Goal: Task Accomplishment & Management: Complete application form

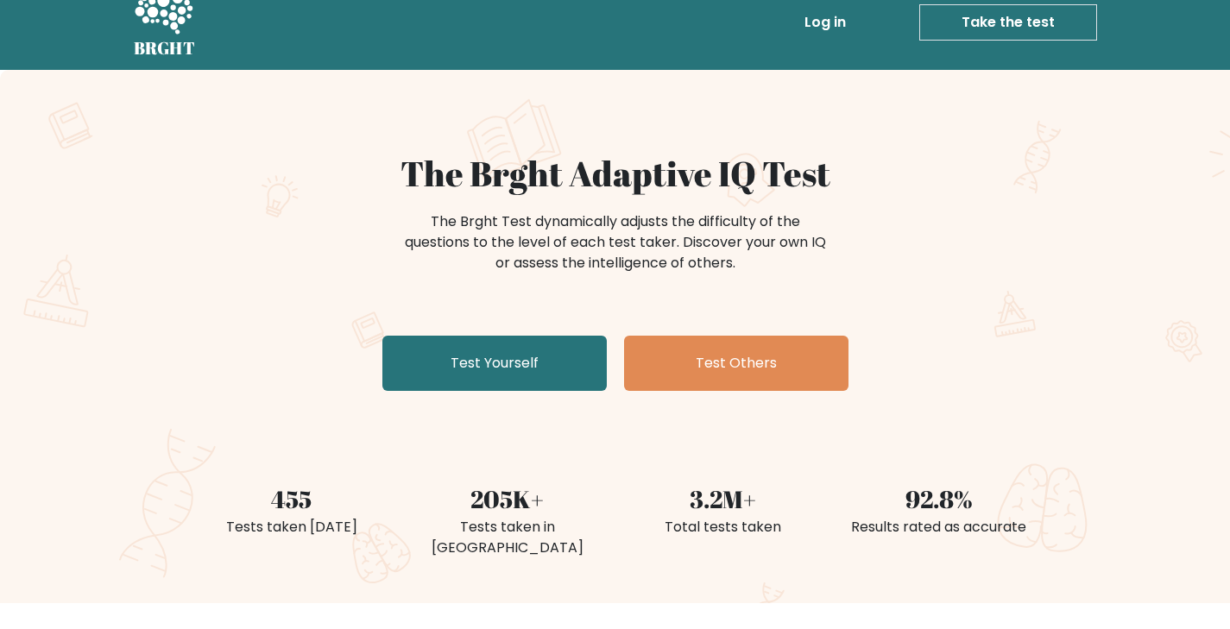
scroll to position [97, 0]
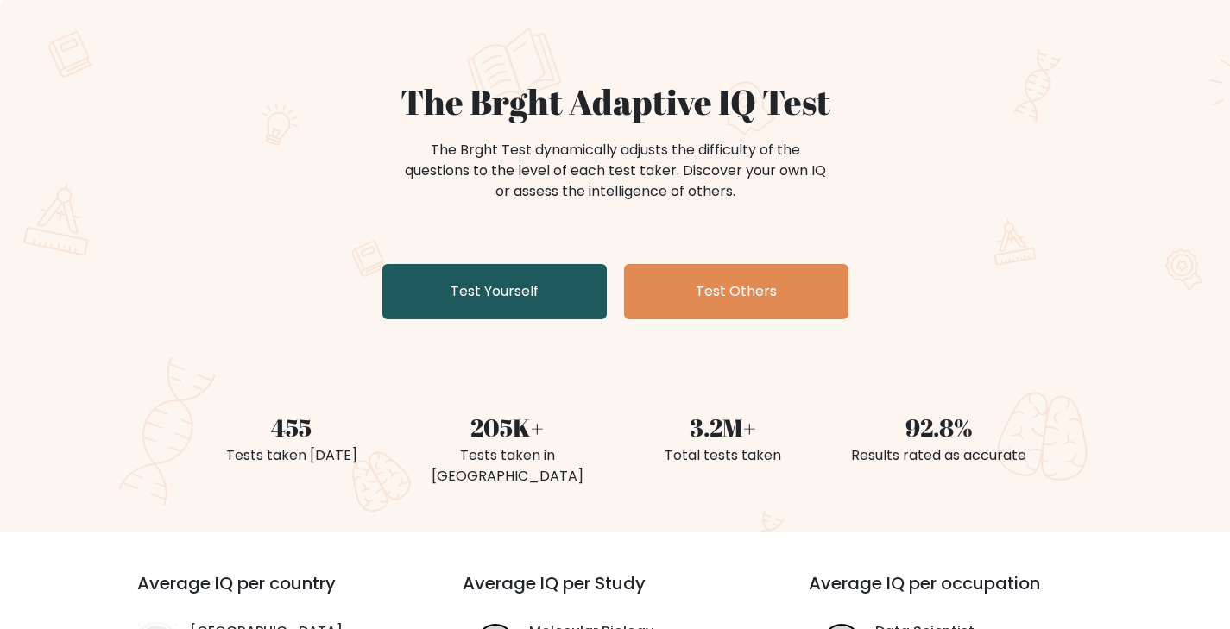
click at [512, 298] on link "Test Yourself" at bounding box center [494, 291] width 224 height 55
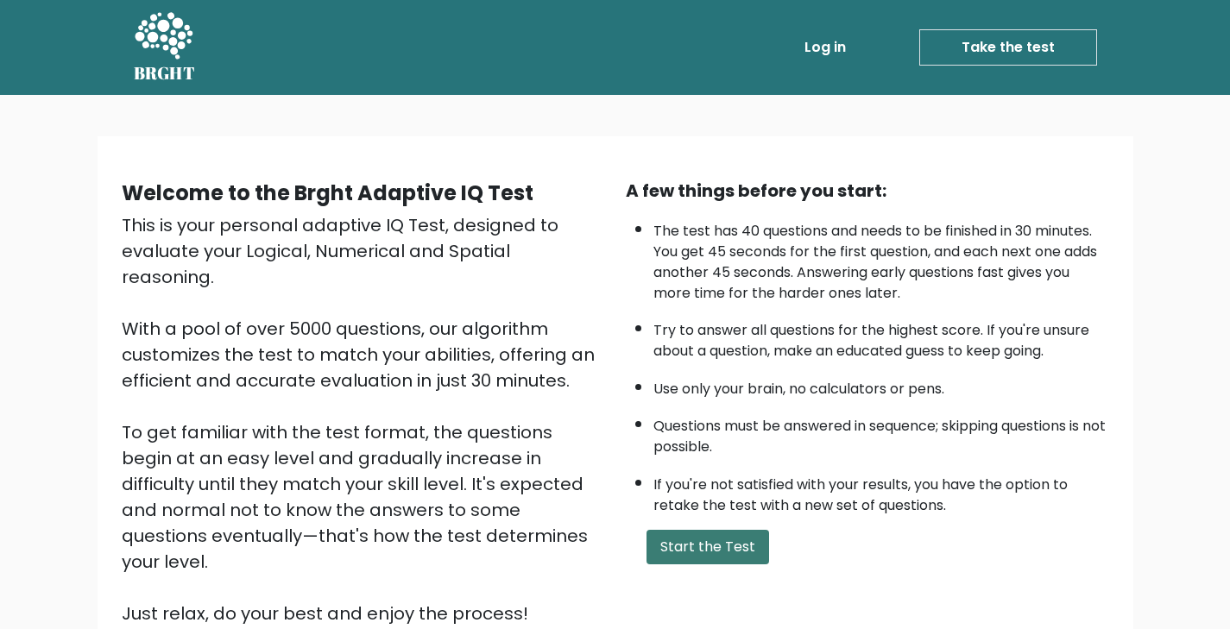
click at [729, 565] on button "Start the Test" at bounding box center [708, 547] width 123 height 35
click at [703, 561] on button "Start the Test" at bounding box center [708, 547] width 123 height 35
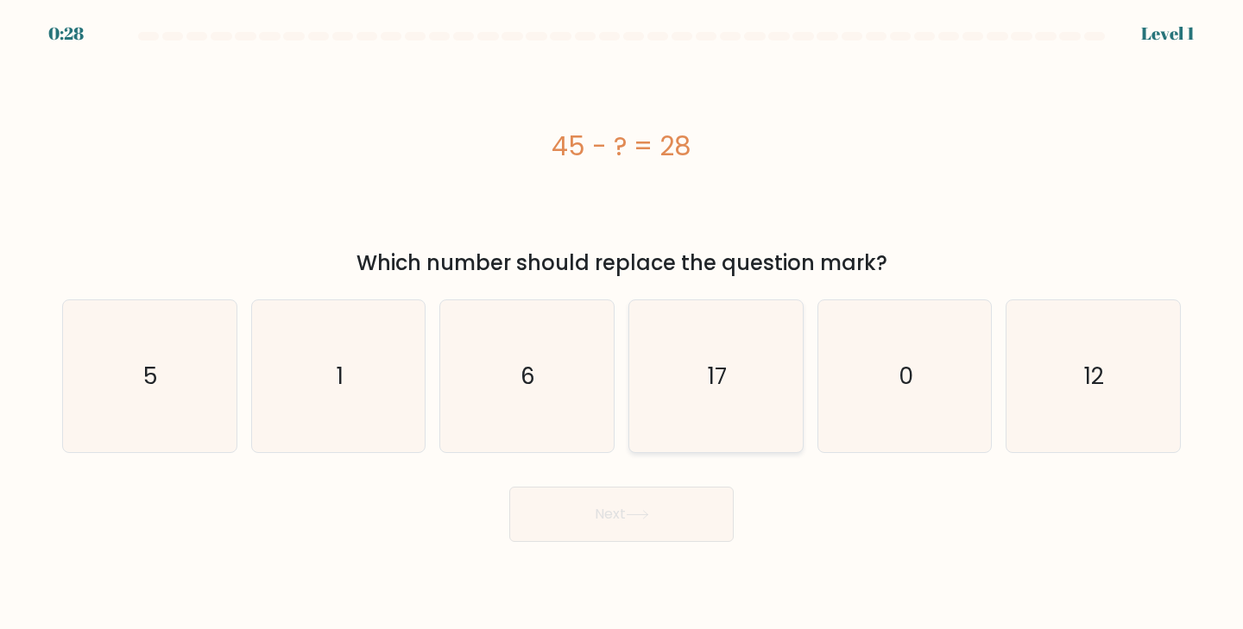
click at [698, 361] on icon "17" at bounding box center [716, 376] width 153 height 153
click at [623, 324] on input "d. 17" at bounding box center [622, 319] width 1 height 9
radio input "true"
click at [604, 520] on button "Next" at bounding box center [621, 514] width 224 height 55
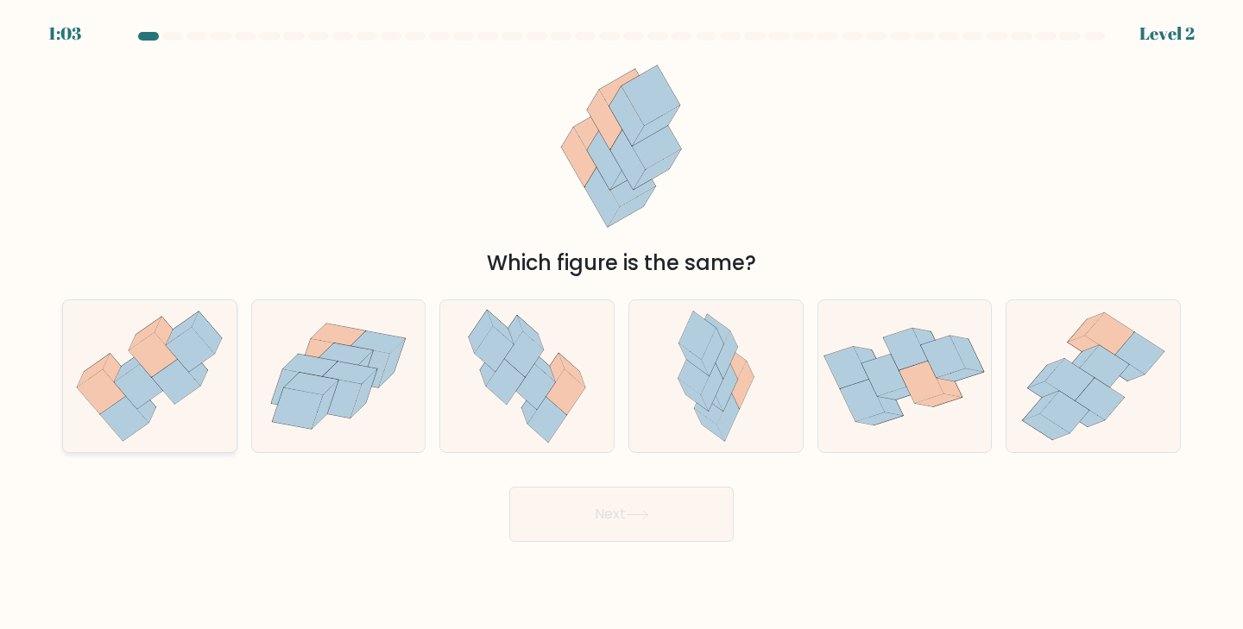
click at [149, 409] on icon at bounding box center [141, 402] width 30 height 42
click at [622, 324] on input "a." at bounding box center [622, 319] width 1 height 9
radio input "true"
click at [584, 522] on button "Next" at bounding box center [621, 514] width 224 height 55
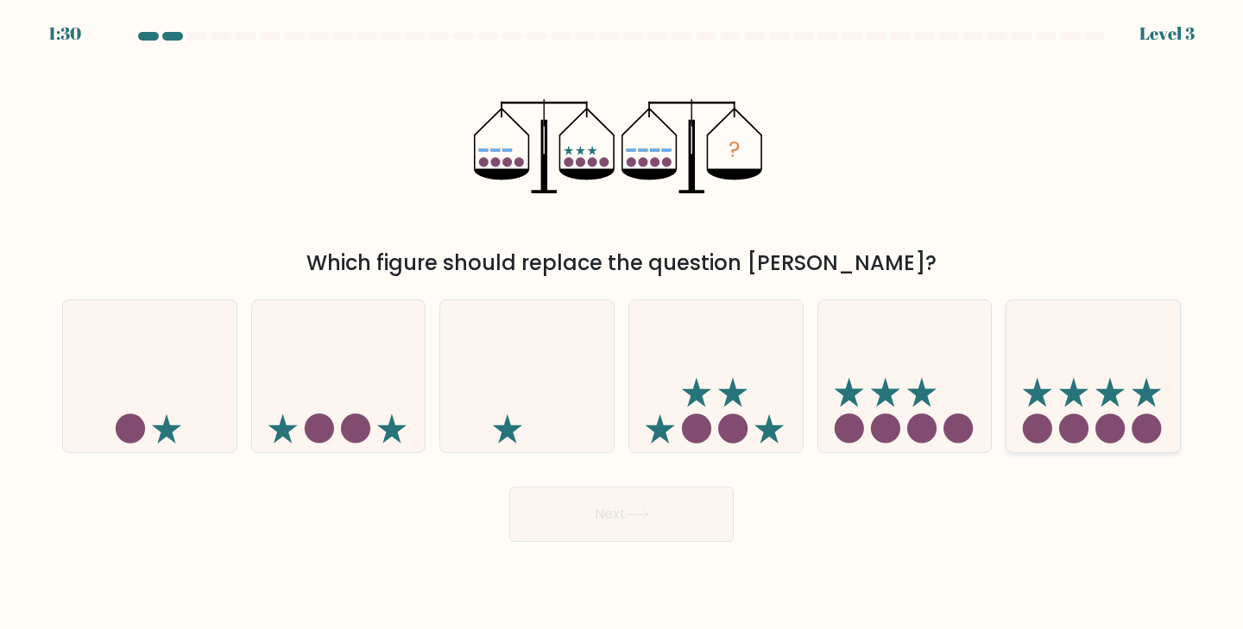
click at [1101, 412] on icon at bounding box center [1094, 376] width 174 height 143
click at [623, 324] on input "f." at bounding box center [622, 319] width 1 height 9
radio input "true"
click at [669, 510] on button "Next" at bounding box center [621, 514] width 224 height 55
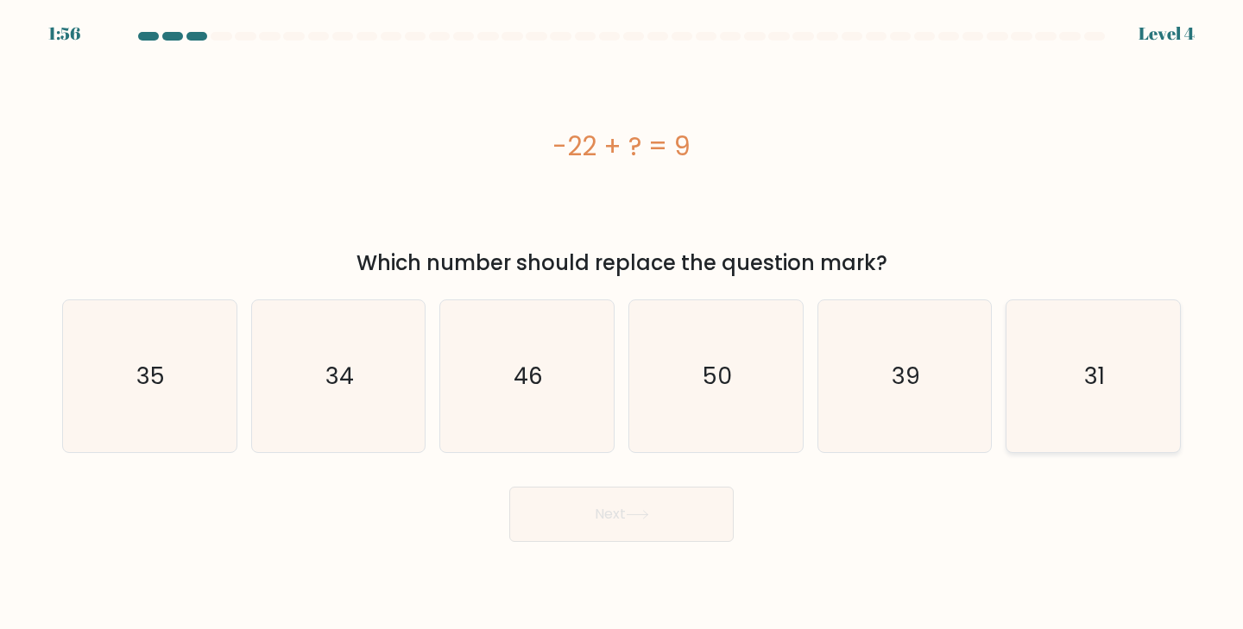
click at [1110, 401] on icon "31" at bounding box center [1093, 376] width 153 height 153
click at [623, 324] on input "f. 31" at bounding box center [622, 319] width 1 height 9
radio input "true"
click at [635, 514] on icon at bounding box center [637, 514] width 23 height 9
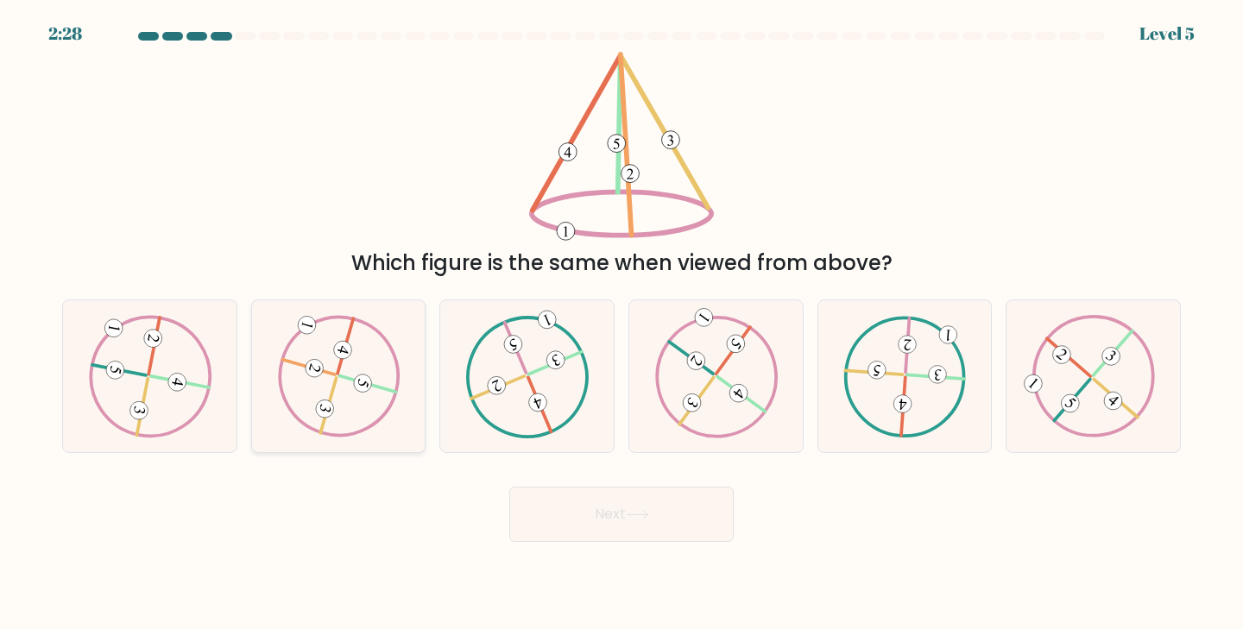
click at [339, 378] on 610 at bounding box center [367, 384] width 57 height 16
click at [622, 324] on input "b." at bounding box center [622, 319] width 1 height 9
radio input "true"
click at [573, 517] on button "Next" at bounding box center [621, 514] width 224 height 55
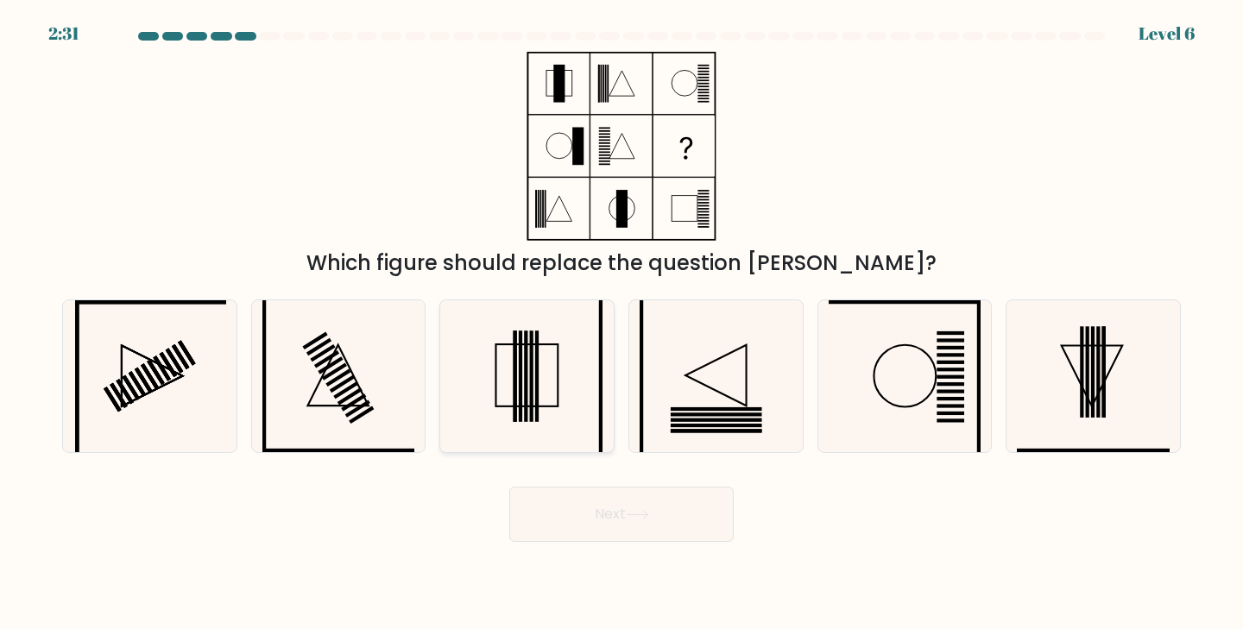
click at [544, 386] on icon at bounding box center [527, 376] width 153 height 153
click at [622, 324] on input "c." at bounding box center [622, 319] width 1 height 9
radio input "true"
click at [580, 505] on button "Next" at bounding box center [621, 514] width 224 height 55
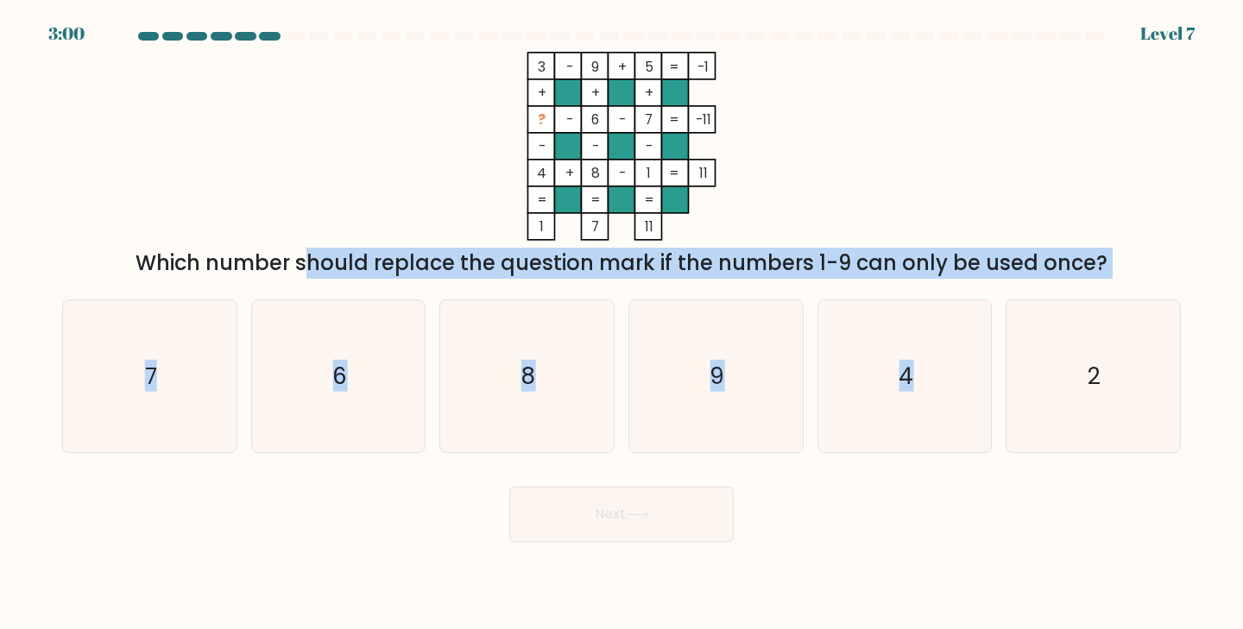
drag, startPoint x: 146, startPoint y: 260, endPoint x: 1181, endPoint y: 386, distance: 1042.9
click at [1181, 386] on form at bounding box center [621, 287] width 1243 height 510
copy form "Which number should replace the question mark if the numbers 1-9 can only be us…"
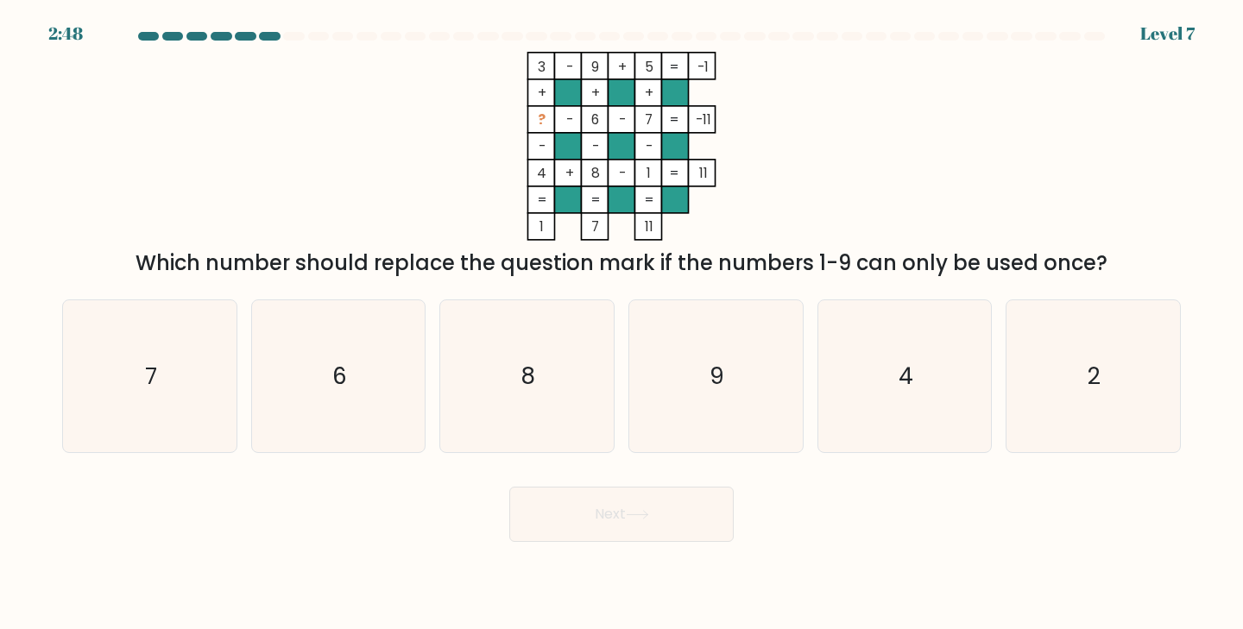
click at [864, 509] on div "Next" at bounding box center [622, 508] width 1140 height 68
click at [1083, 390] on icon "2" at bounding box center [1093, 376] width 153 height 153
click at [623, 324] on input "f. 2" at bounding box center [622, 319] width 1 height 9
radio input "true"
click at [607, 509] on button "Next" at bounding box center [621, 514] width 224 height 55
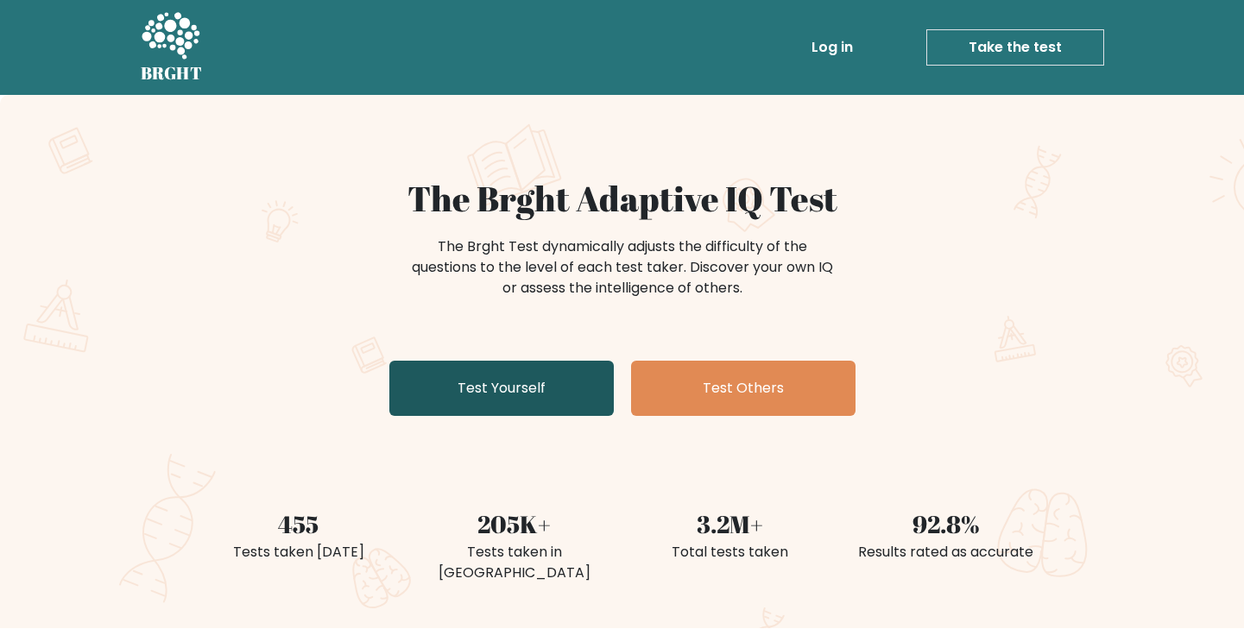
click at [596, 389] on link "Test Yourself" at bounding box center [501, 388] width 224 height 55
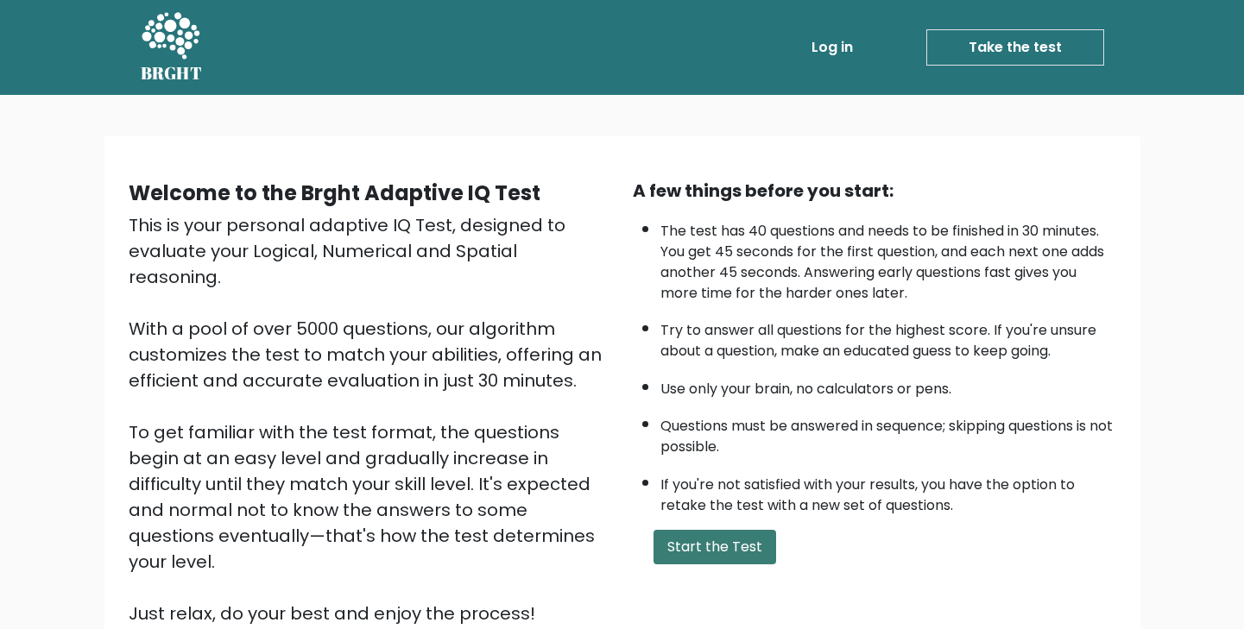
click at [761, 565] on button "Start the Test" at bounding box center [715, 547] width 123 height 35
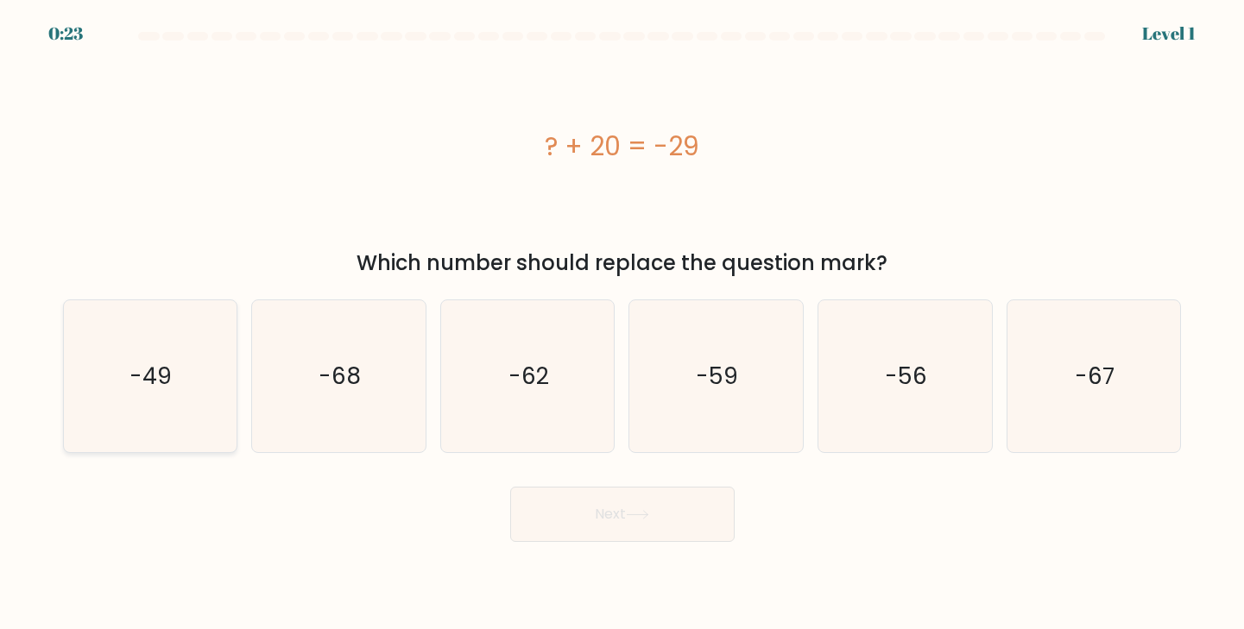
click at [199, 435] on icon "-49" at bounding box center [149, 376] width 153 height 153
click at [623, 324] on input "a. -49" at bounding box center [623, 319] width 1 height 9
radio input "true"
click at [530, 522] on button "Next" at bounding box center [622, 514] width 224 height 55
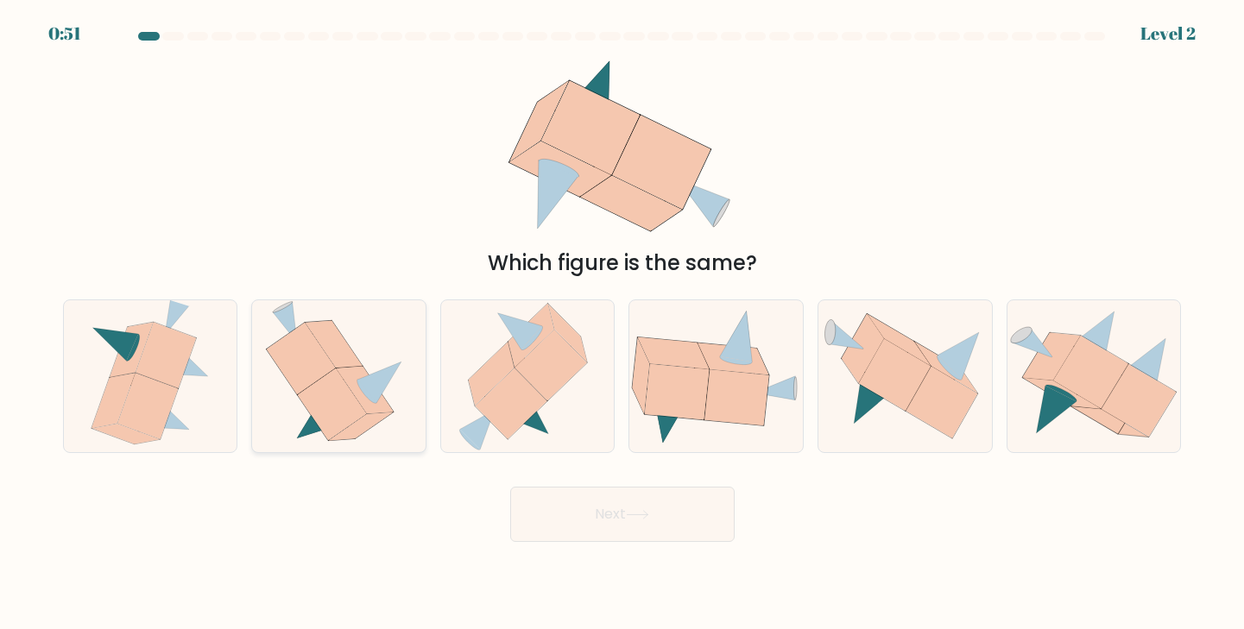
click at [392, 406] on icon at bounding box center [339, 376] width 146 height 153
click at [623, 324] on input "b." at bounding box center [623, 319] width 1 height 9
radio input "true"
click at [609, 505] on button "Next" at bounding box center [622, 514] width 224 height 55
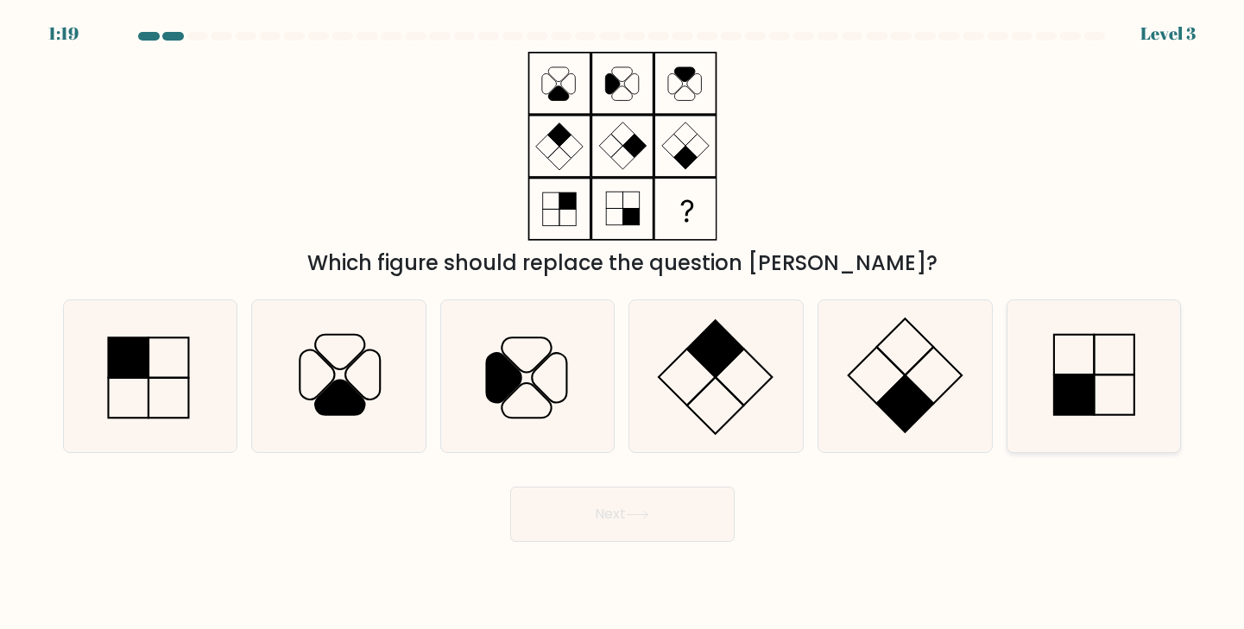
click at [1072, 376] on rect at bounding box center [1074, 355] width 41 height 41
click at [623, 324] on input "f." at bounding box center [623, 319] width 1 height 9
radio input "true"
click at [710, 515] on button "Next" at bounding box center [622, 514] width 224 height 55
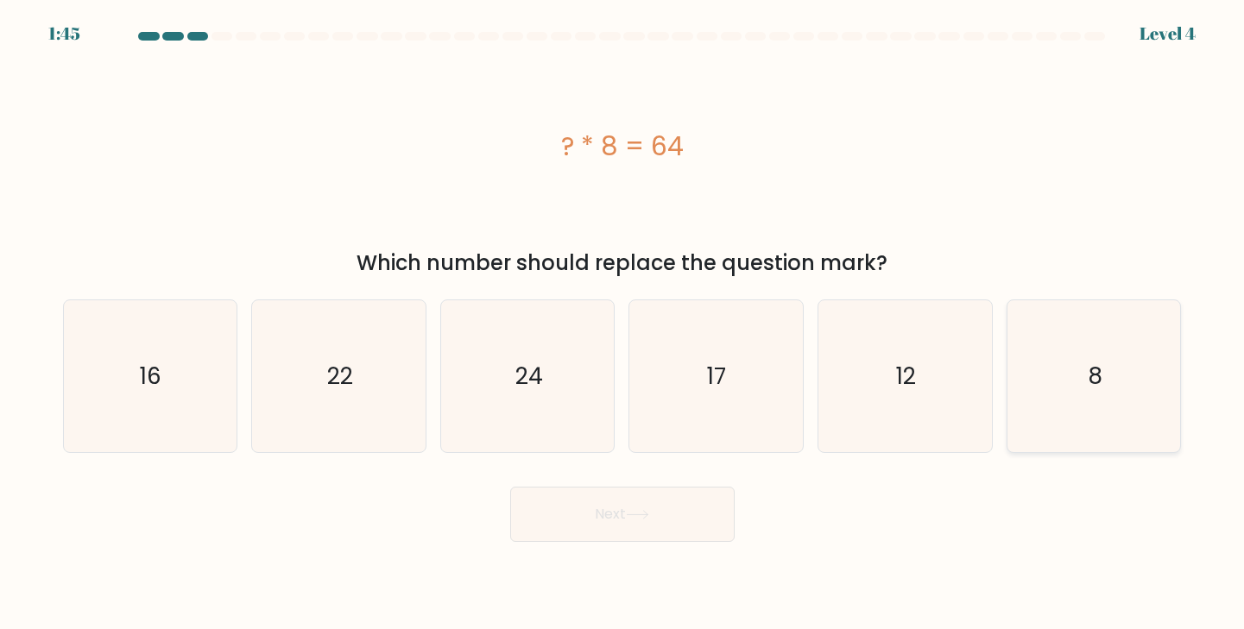
click at [1163, 376] on icon "8" at bounding box center [1094, 376] width 153 height 153
click at [623, 324] on input "f. 8" at bounding box center [623, 319] width 1 height 9
radio input "true"
click at [714, 520] on button "Next" at bounding box center [622, 514] width 224 height 55
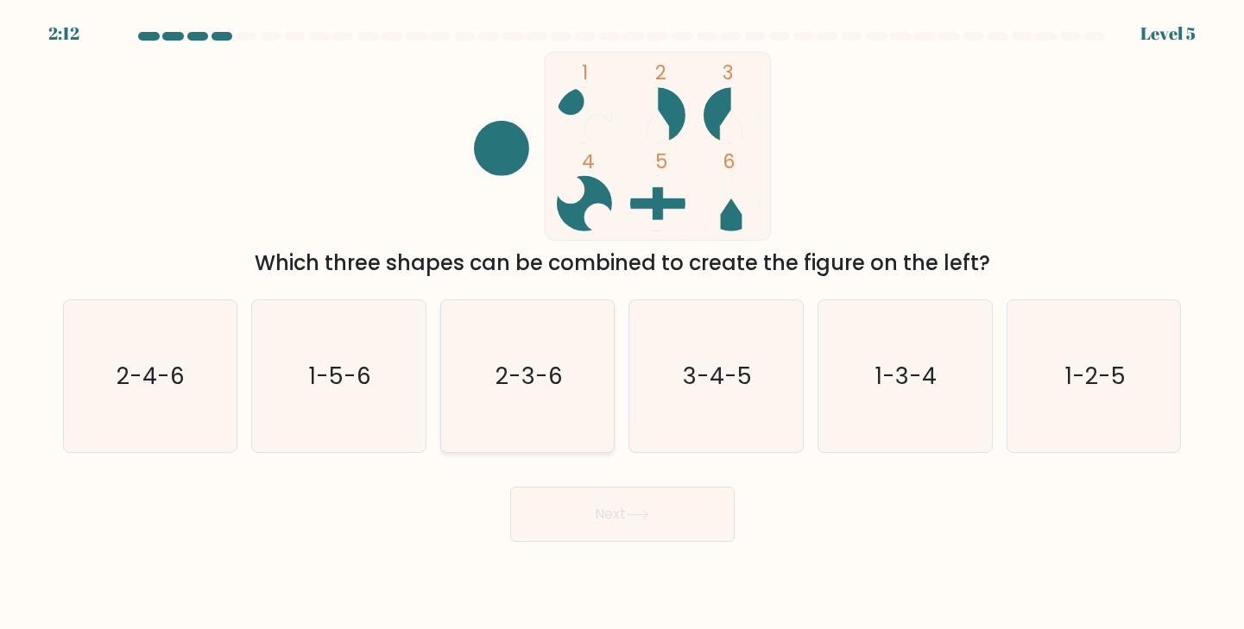
click at [586, 319] on icon "2-3-6" at bounding box center [528, 376] width 153 height 153
click at [623, 319] on input "c. 2-3-6" at bounding box center [623, 319] width 1 height 9
radio input "true"
click at [598, 527] on button "Next" at bounding box center [622, 514] width 224 height 55
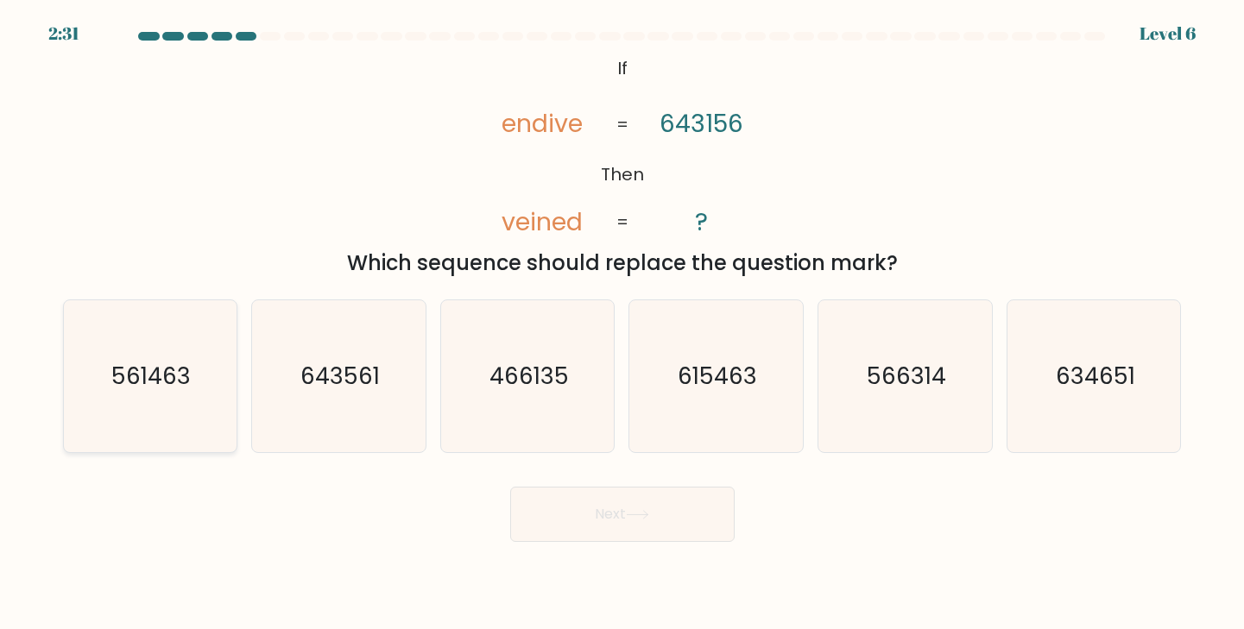
click at [150, 389] on text "561463" at bounding box center [151, 376] width 79 height 32
click at [623, 324] on input "a. 561463" at bounding box center [623, 319] width 1 height 9
radio input "true"
click at [615, 511] on button "Next" at bounding box center [622, 514] width 224 height 55
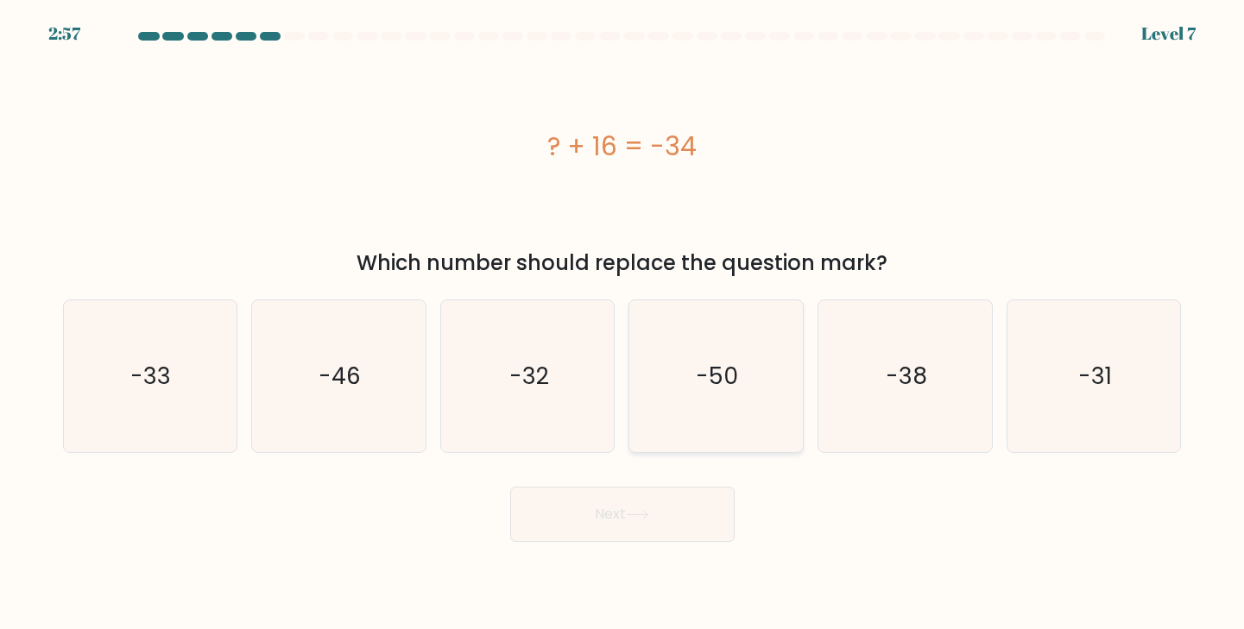
click at [668, 441] on icon "-50" at bounding box center [716, 376] width 153 height 153
click at [623, 324] on input "d. -50" at bounding box center [623, 319] width 1 height 9
radio input "true"
click at [642, 493] on button "Next" at bounding box center [622, 514] width 224 height 55
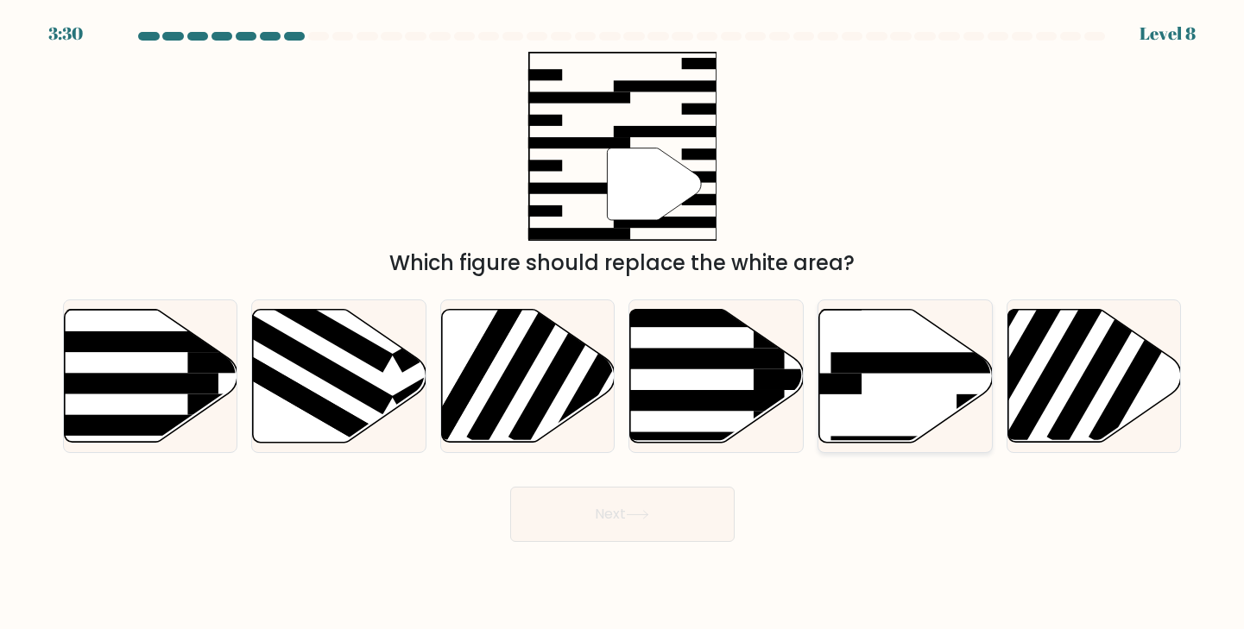
click at [854, 360] on rect at bounding box center [925, 362] width 188 height 21
click at [623, 324] on input "e." at bounding box center [623, 319] width 1 height 9
radio input "true"
click at [671, 506] on button "Next" at bounding box center [622, 514] width 224 height 55
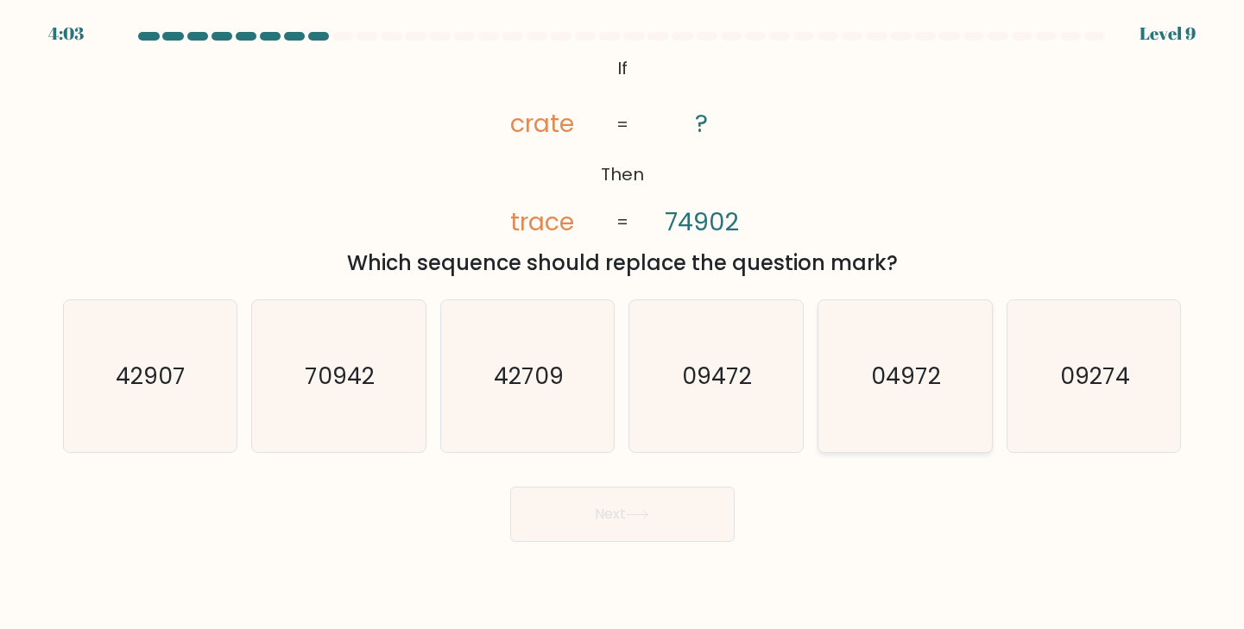
click at [889, 417] on icon "04972" at bounding box center [905, 376] width 153 height 153
click at [623, 324] on input "e. 04972" at bounding box center [623, 319] width 1 height 9
radio input "true"
click at [579, 524] on button "Next" at bounding box center [622, 514] width 224 height 55
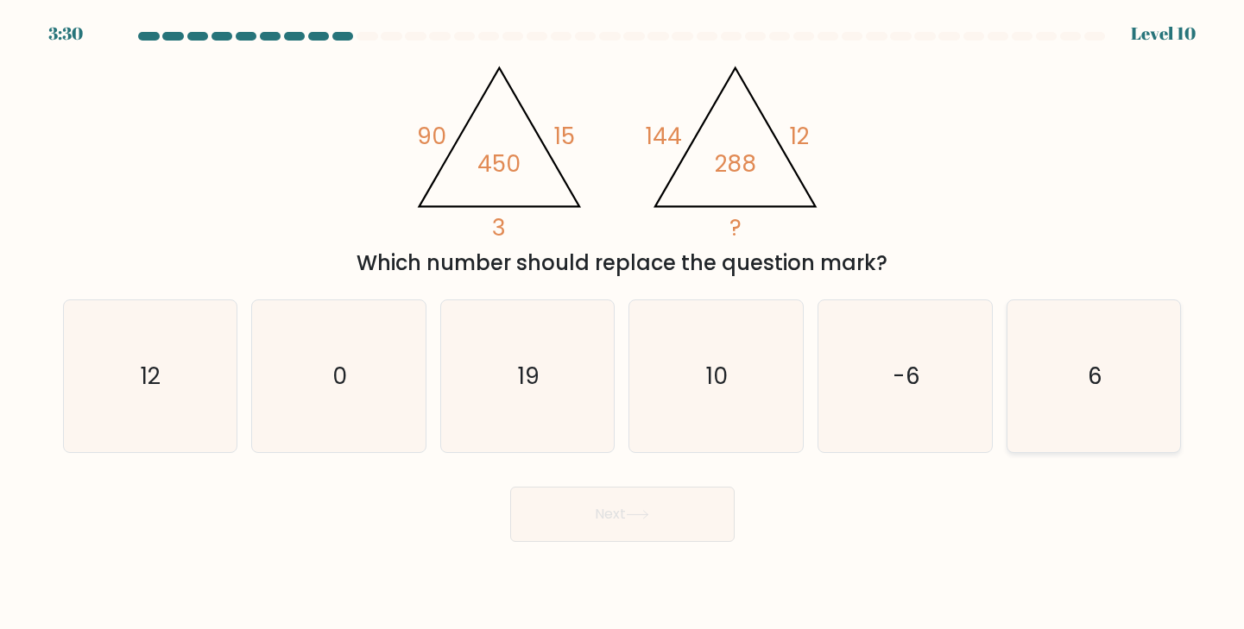
click at [1091, 401] on icon "6" at bounding box center [1094, 376] width 153 height 153
click at [623, 324] on input "f. 6" at bounding box center [623, 319] width 1 height 9
radio input "true"
click at [663, 519] on button "Next" at bounding box center [622, 514] width 224 height 55
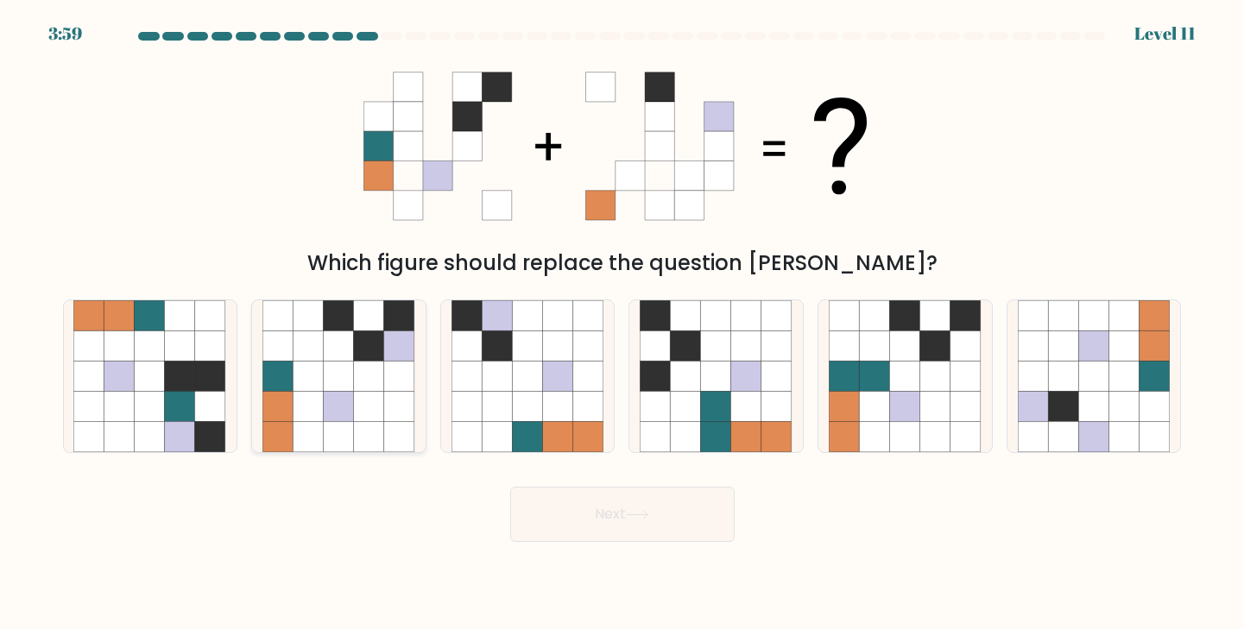
click at [412, 326] on icon at bounding box center [399, 315] width 30 height 30
click at [623, 324] on input "b." at bounding box center [623, 319] width 1 height 9
radio input "true"
click at [1040, 389] on icon at bounding box center [1033, 376] width 30 height 30
click at [623, 324] on input "f." at bounding box center [623, 319] width 1 height 9
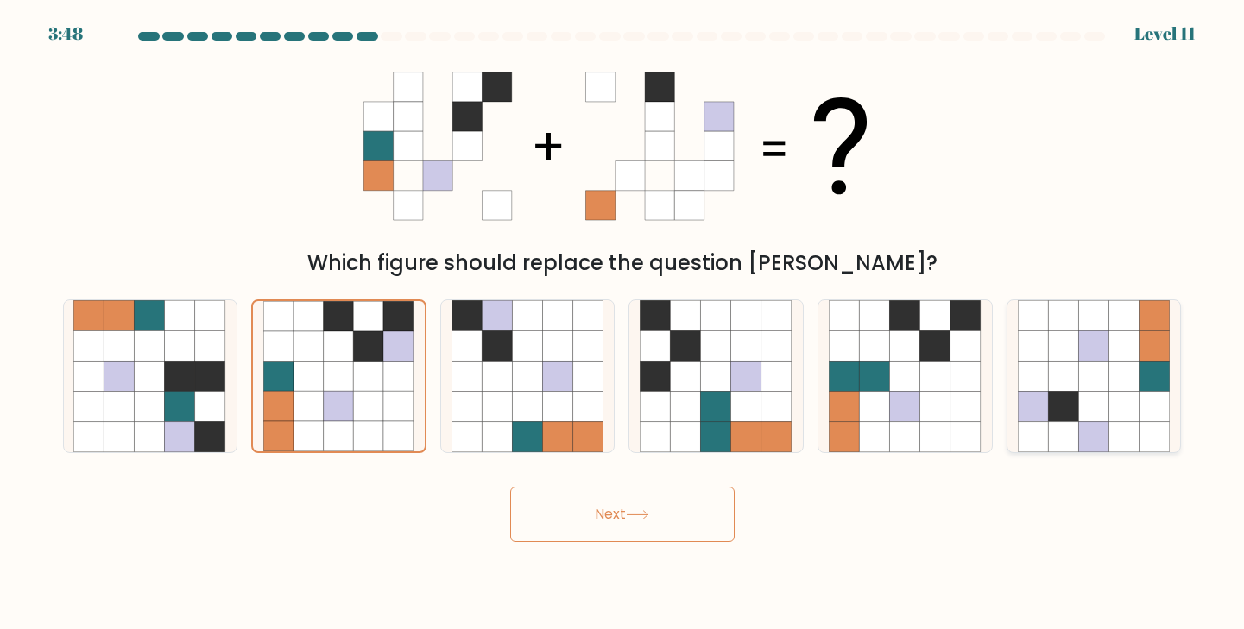
radio input "true"
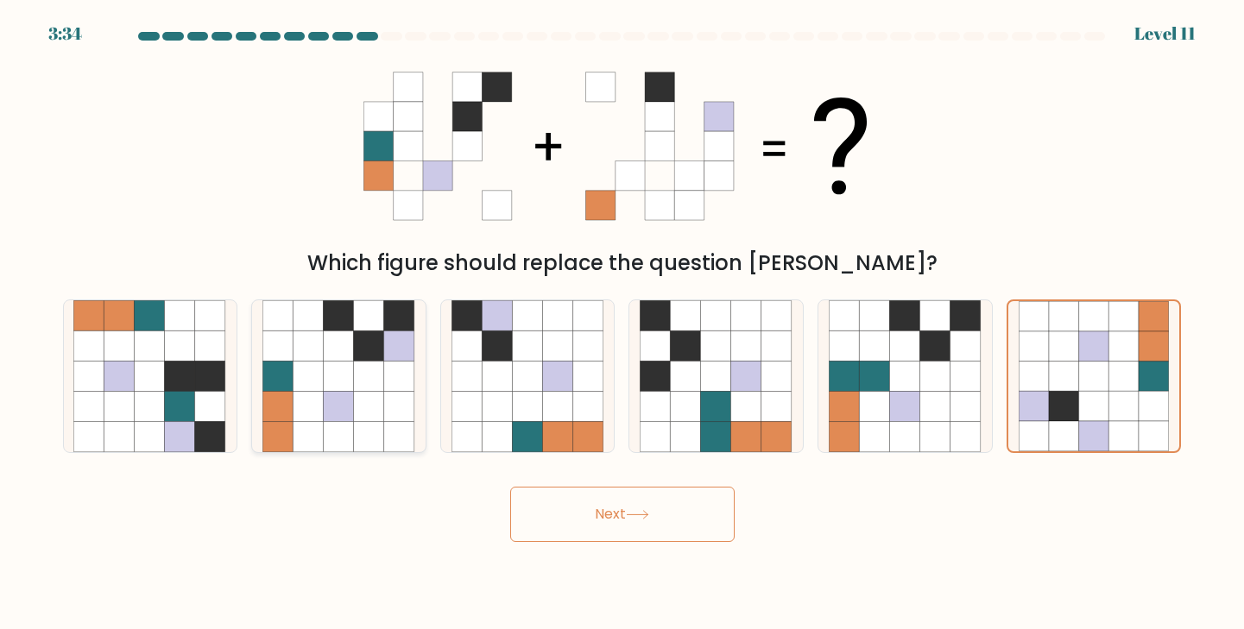
click at [359, 404] on icon at bounding box center [369, 407] width 30 height 30
click at [623, 324] on input "b." at bounding box center [623, 319] width 1 height 9
radio input "true"
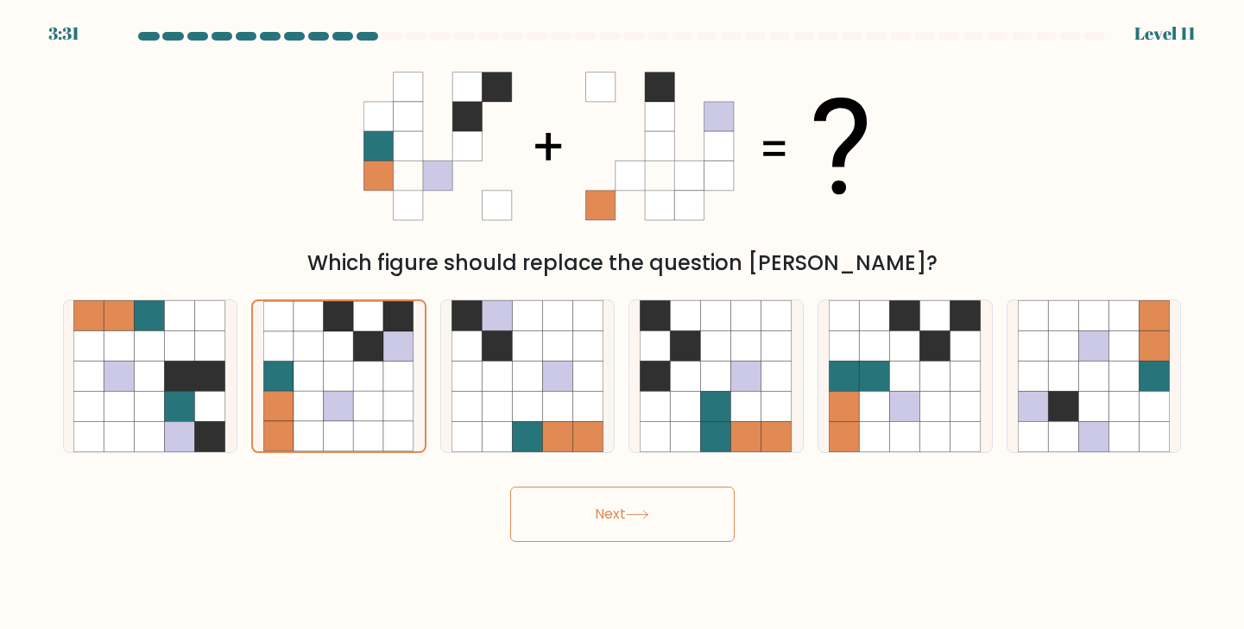
click at [580, 518] on button "Next" at bounding box center [622, 514] width 224 height 55
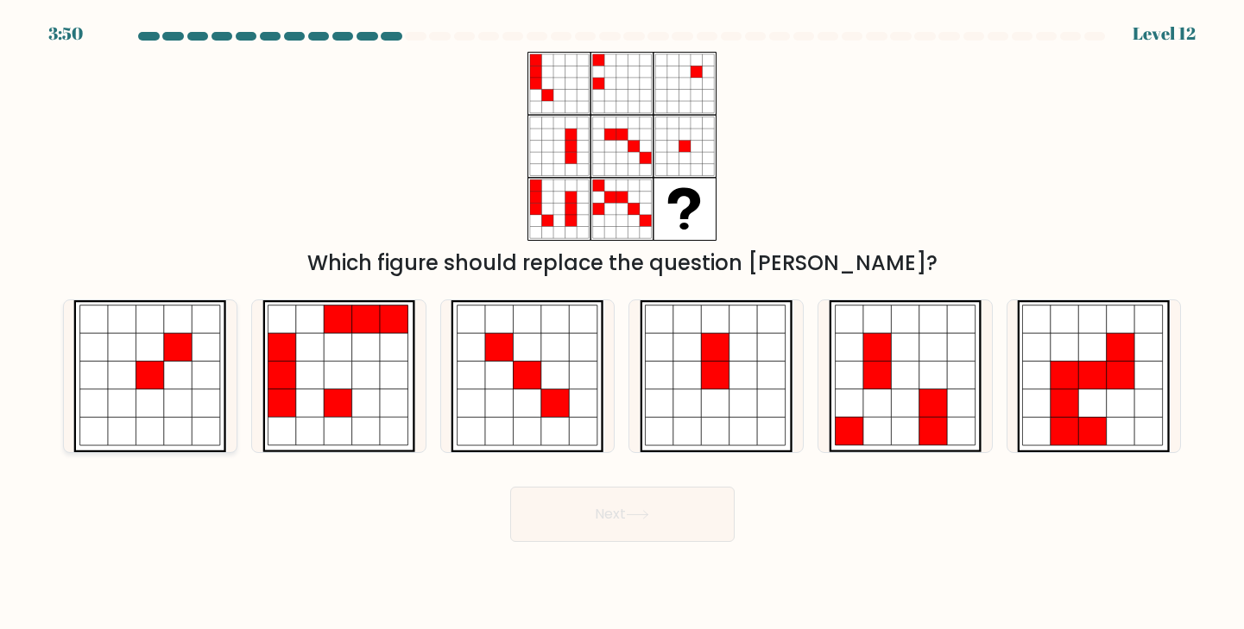
click at [176, 382] on icon at bounding box center [178, 376] width 28 height 28
click at [623, 324] on input "a." at bounding box center [623, 319] width 1 height 9
radio input "true"
click at [1039, 579] on body "3:42 Level 12" at bounding box center [622, 314] width 1244 height 629
click at [175, 387] on icon at bounding box center [178, 376] width 28 height 28
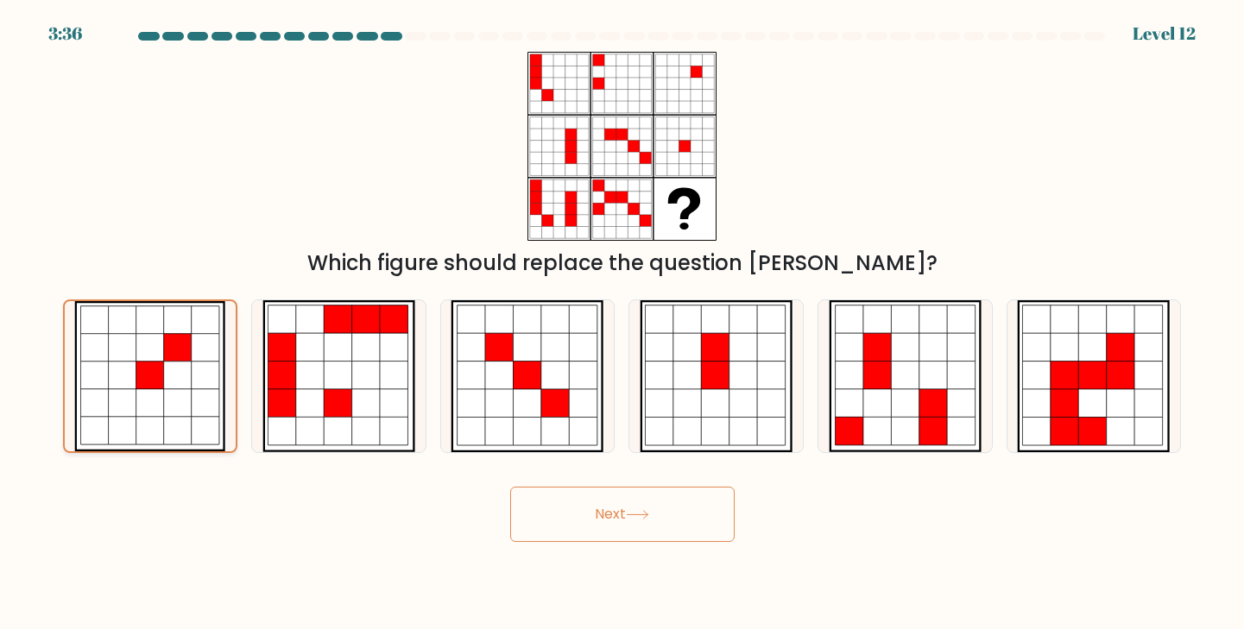
click at [623, 324] on input "a." at bounding box center [623, 319] width 1 height 9
click at [175, 387] on icon at bounding box center [178, 376] width 28 height 28
click at [623, 324] on input "a." at bounding box center [623, 319] width 1 height 9
click at [733, 355] on icon at bounding box center [744, 347] width 28 height 28
click at [623, 324] on input "d." at bounding box center [623, 319] width 1 height 9
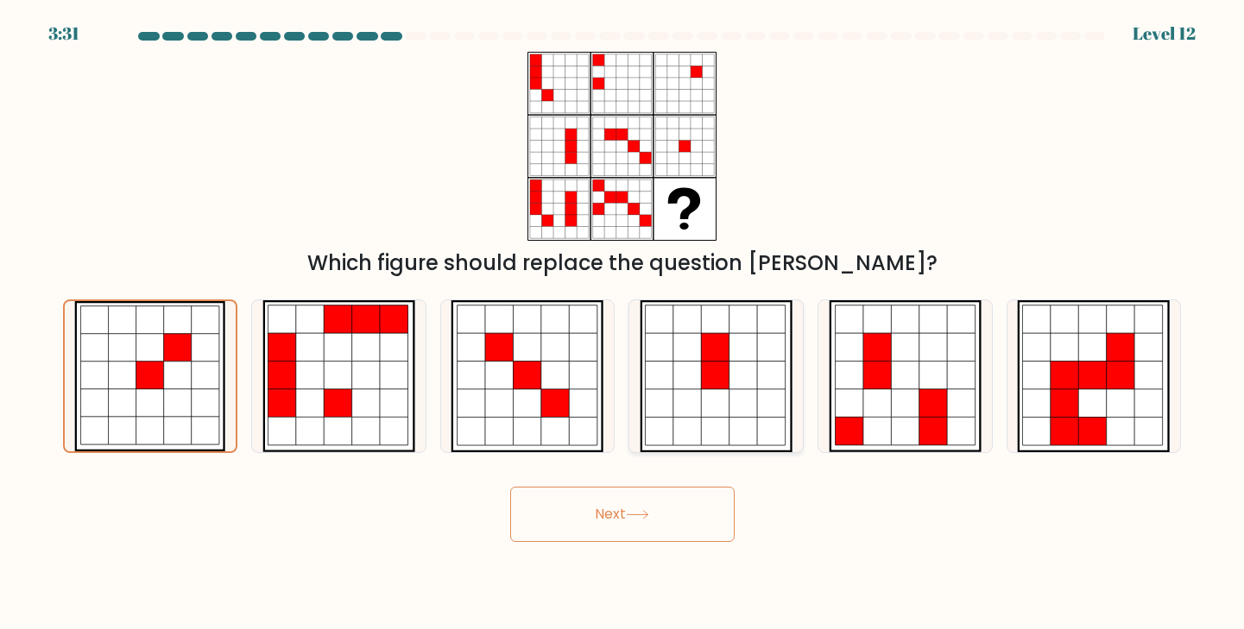
radio input "true"
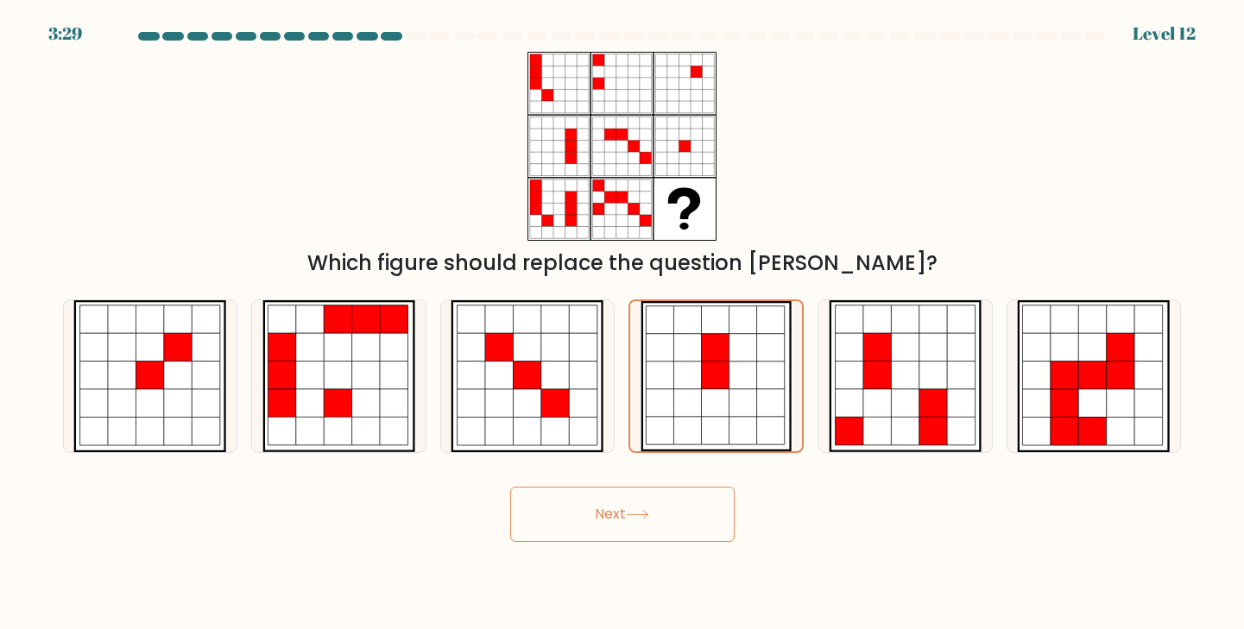
click at [635, 511] on icon at bounding box center [637, 514] width 23 height 9
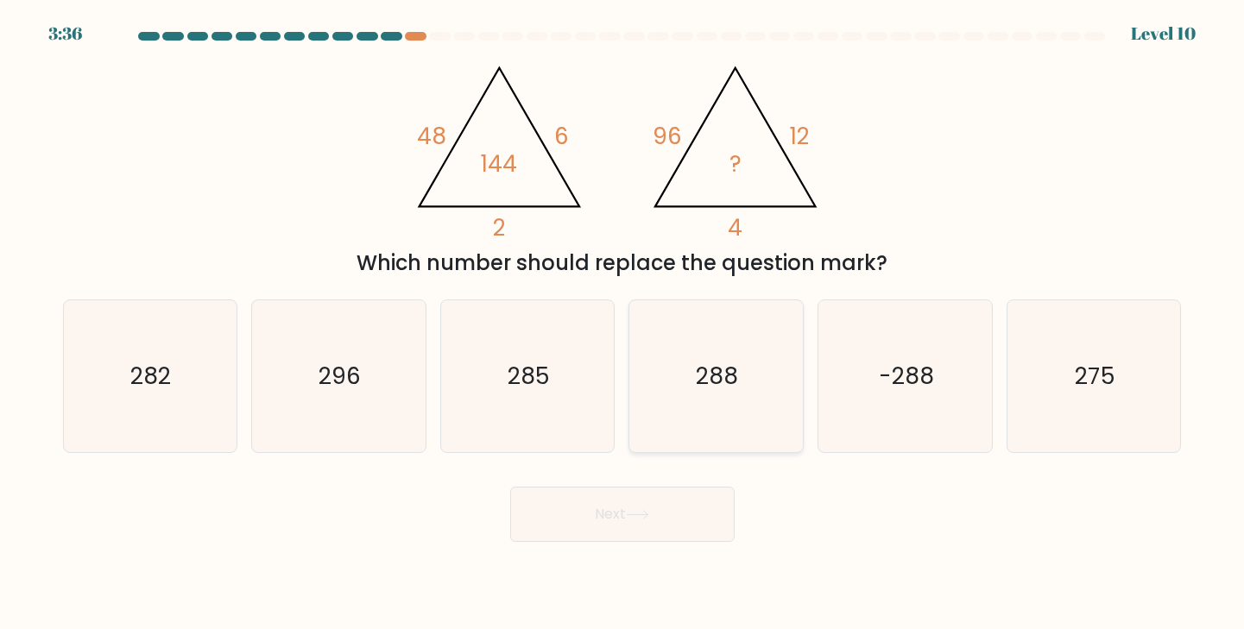
click at [675, 441] on icon "288" at bounding box center [716, 376] width 153 height 153
click at [623, 324] on input "d. 288" at bounding box center [623, 319] width 1 height 9
radio input "true"
click at [654, 523] on button "Next" at bounding box center [622, 514] width 224 height 55
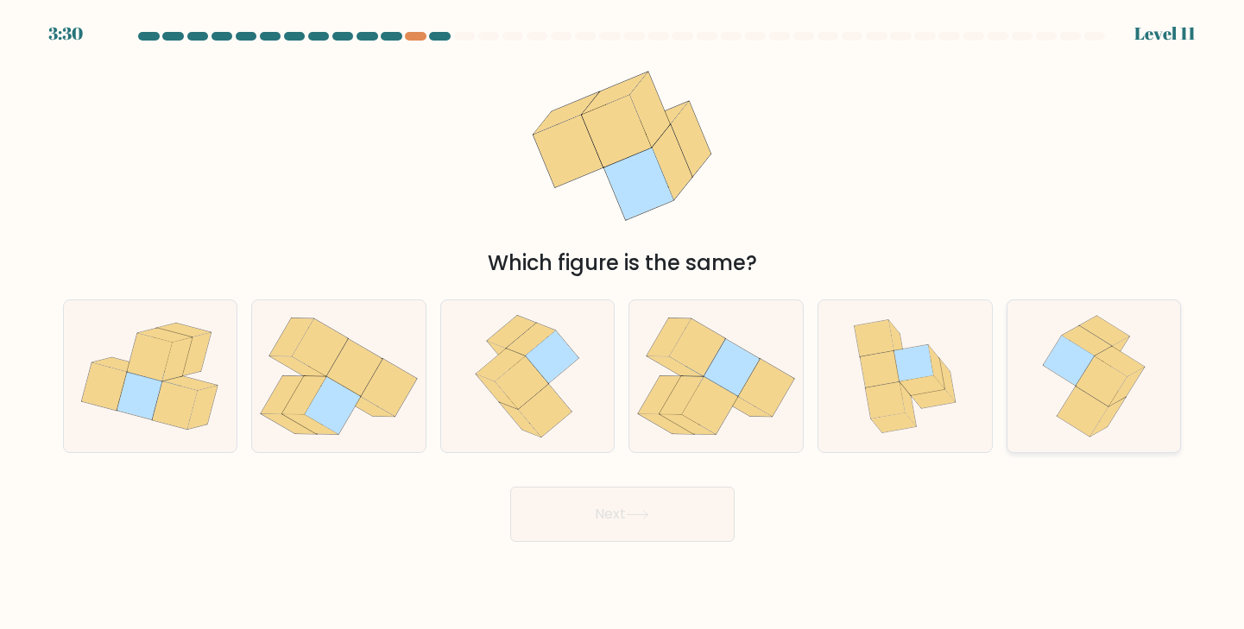
click at [1067, 388] on icon at bounding box center [1094, 376] width 125 height 153
click at [623, 324] on input "f." at bounding box center [623, 319] width 1 height 9
radio input "true"
click at [1067, 388] on icon at bounding box center [1094, 376] width 123 height 151
click at [623, 324] on input "f." at bounding box center [623, 319] width 1 height 9
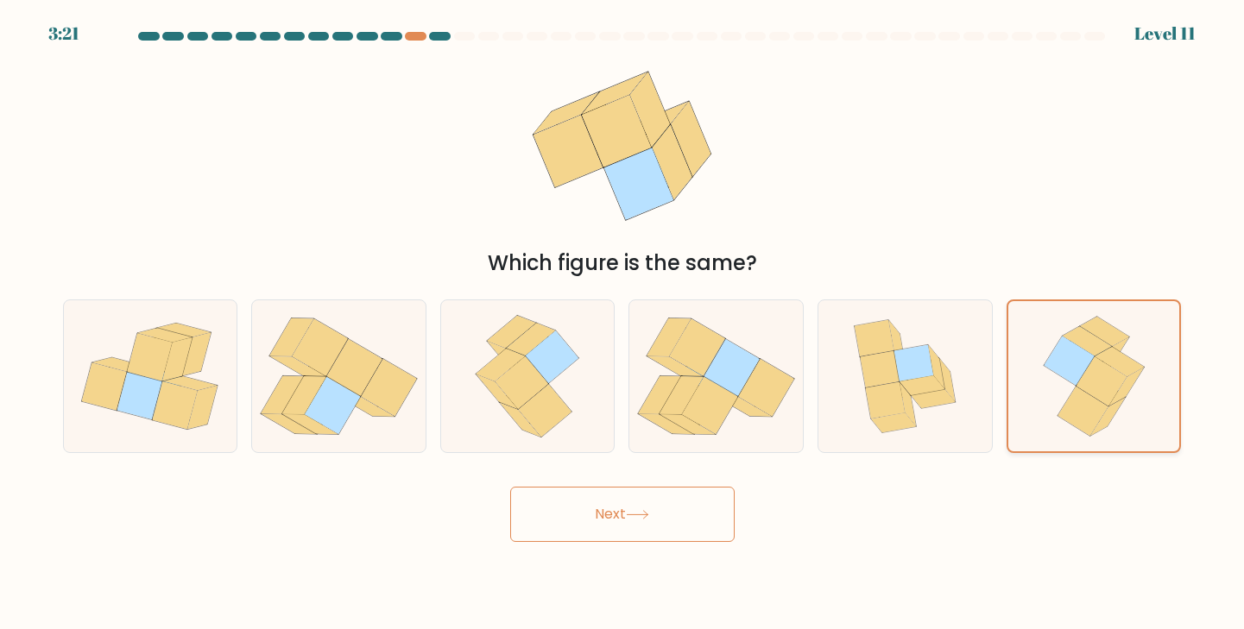
click at [1067, 388] on icon at bounding box center [1094, 376] width 123 height 151
click at [623, 324] on input "f." at bounding box center [623, 319] width 1 height 9
click at [693, 516] on button "Next" at bounding box center [622, 514] width 224 height 55
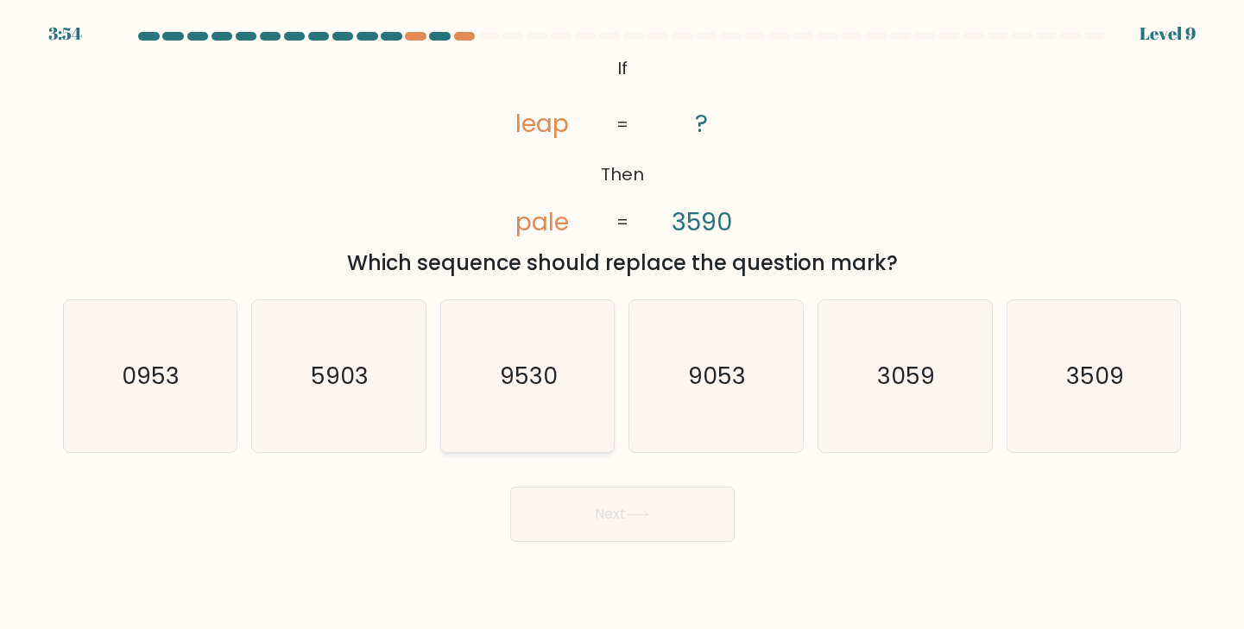
click at [471, 391] on icon "9530" at bounding box center [528, 376] width 153 height 153
click at [623, 324] on input "c. 9530" at bounding box center [623, 319] width 1 height 9
radio input "true"
drag, startPoint x: 471, startPoint y: 391, endPoint x: 575, endPoint y: 391, distance: 104.5
click at [483, 391] on icon "9530" at bounding box center [527, 376] width 151 height 151
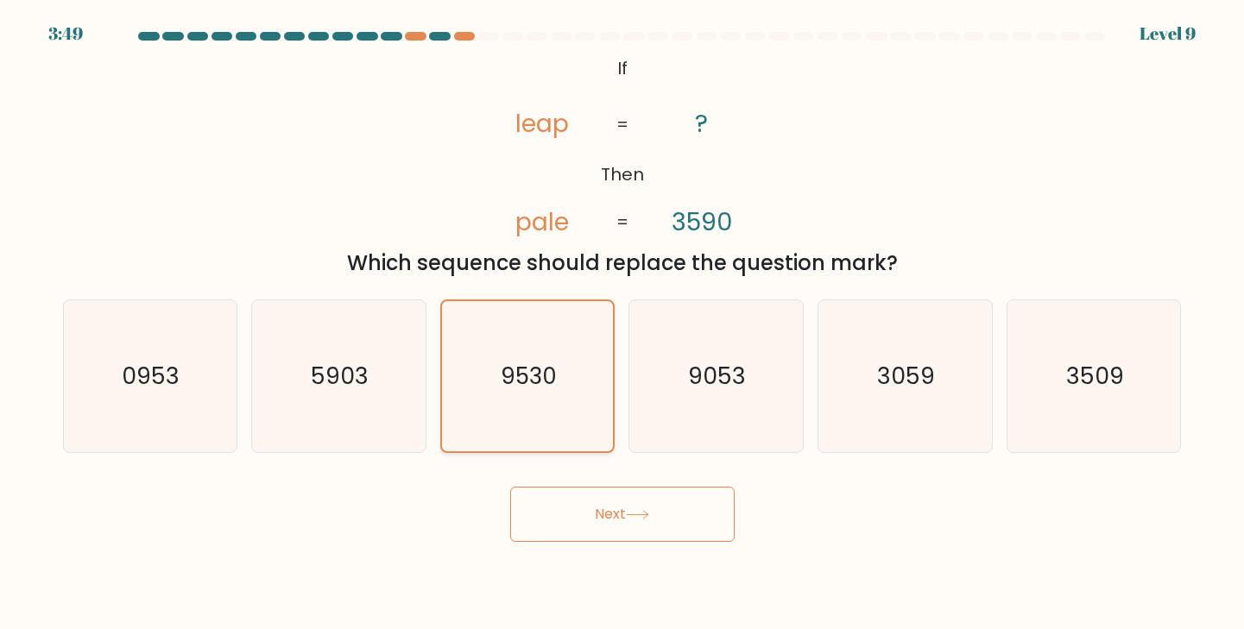
click at [623, 324] on input "c. 9530" at bounding box center [623, 319] width 1 height 9
click at [729, 389] on text "9053" at bounding box center [718, 376] width 58 height 32
click at [623, 324] on input "d. 9053" at bounding box center [623, 319] width 1 height 9
radio input "true"
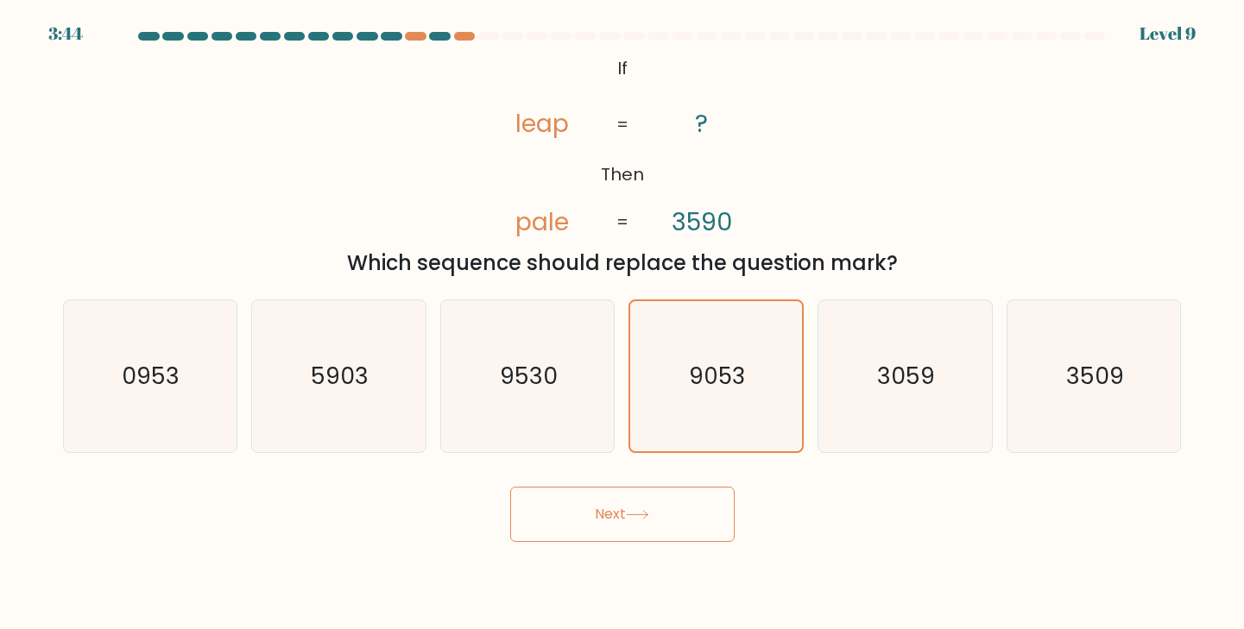
click at [619, 550] on body "3:44 Level 9 If" at bounding box center [622, 314] width 1244 height 629
click at [623, 517] on button "Next" at bounding box center [622, 514] width 224 height 55
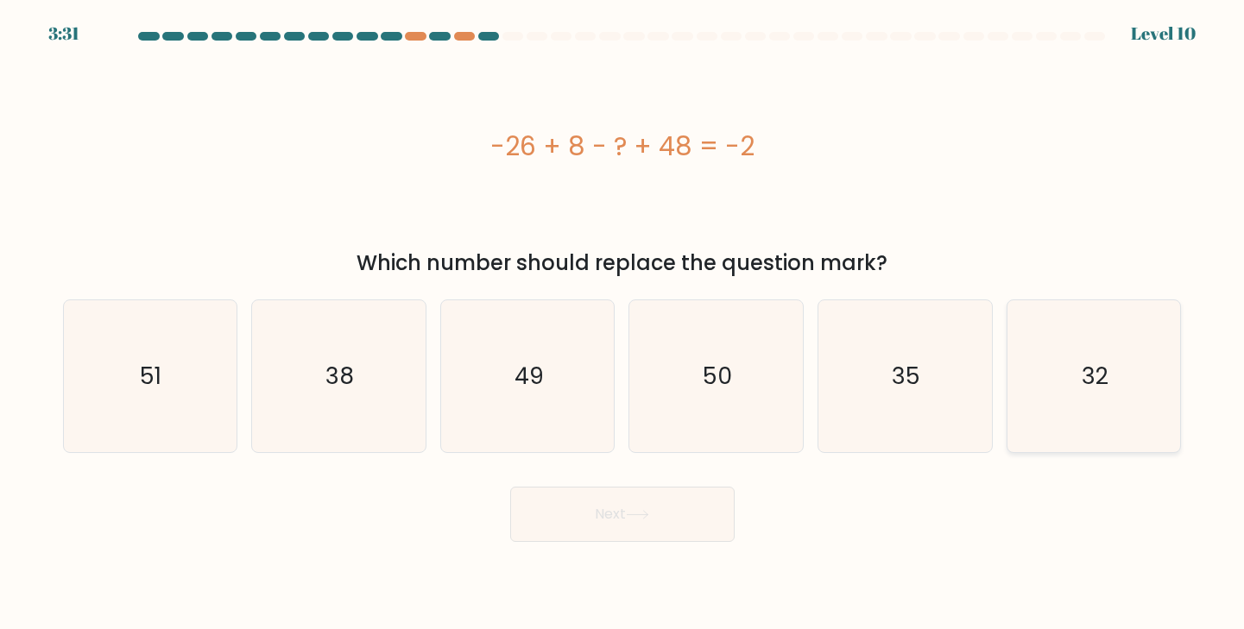
click at [1147, 409] on icon "32" at bounding box center [1094, 376] width 153 height 153
click at [623, 324] on input "f. 32" at bounding box center [623, 319] width 1 height 9
radio input "true"
click at [637, 515] on icon at bounding box center [637, 515] width 21 height 8
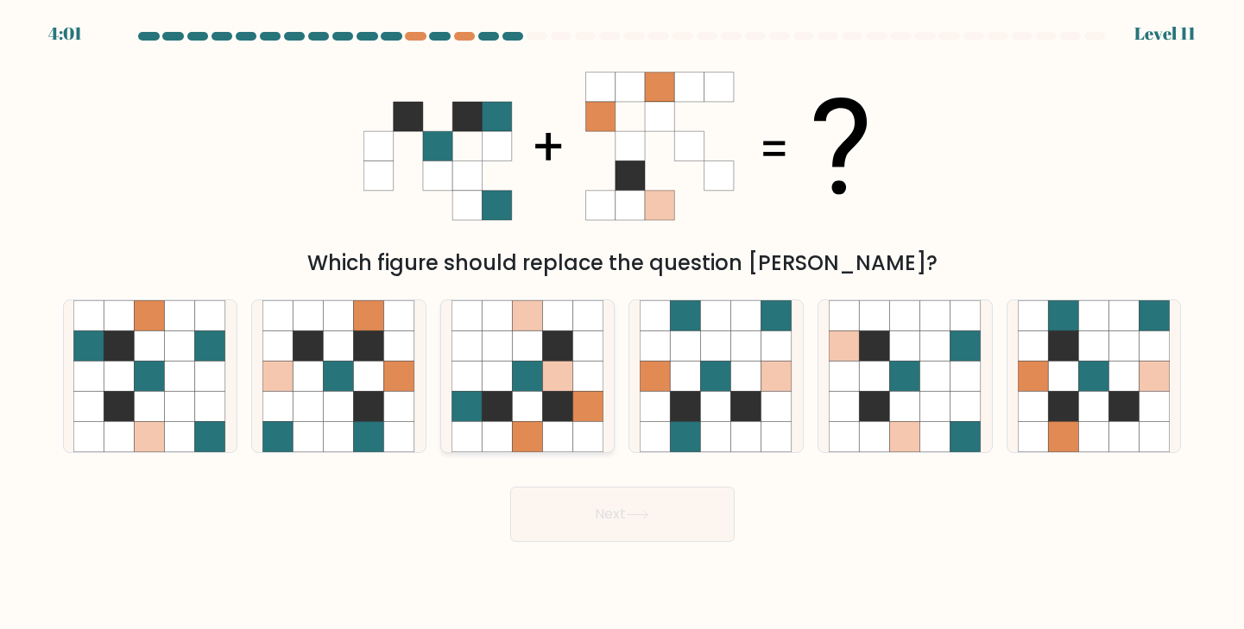
drag, startPoint x: 637, startPoint y: 515, endPoint x: 505, endPoint y: 446, distance: 149.5
click at [506, 448] on form at bounding box center [622, 287] width 1244 height 510
drag, startPoint x: 125, startPoint y: 408, endPoint x: 603, endPoint y: 448, distance: 479.2
click at [585, 448] on div "a. b. c." at bounding box center [622, 370] width 1133 height 168
click at [625, 357] on div "d." at bounding box center [716, 377] width 189 height 155
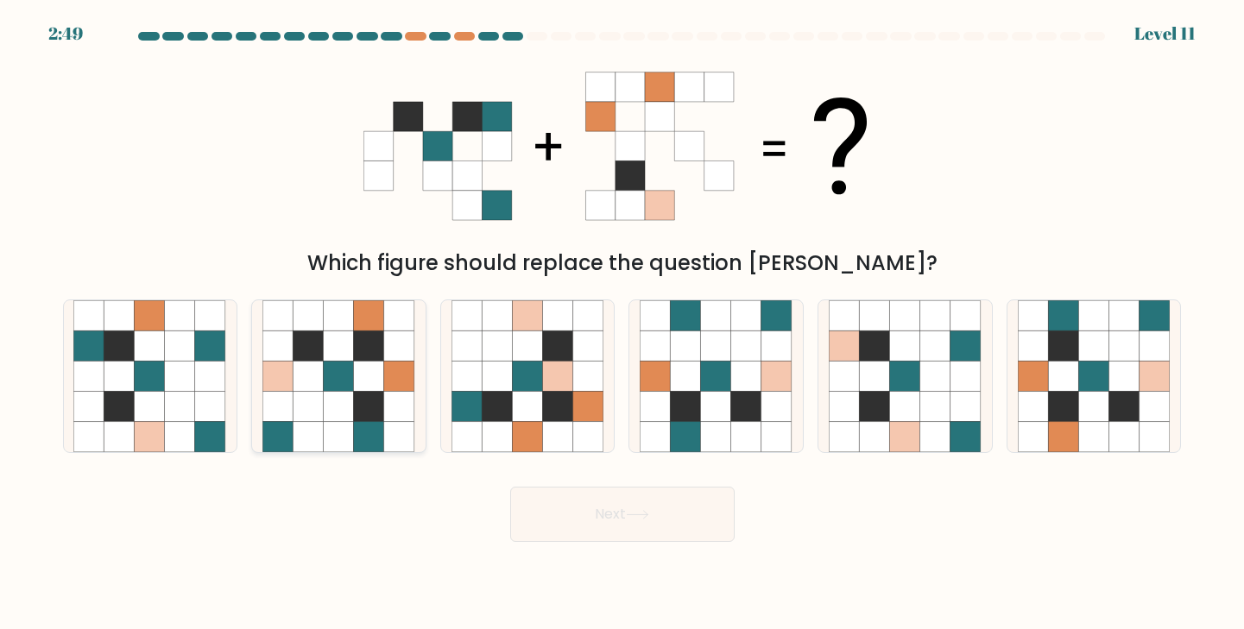
click at [323, 381] on icon at bounding box center [309, 376] width 30 height 30
click at [623, 324] on input "b." at bounding box center [623, 319] width 1 height 9
radio input "true"
click at [220, 387] on icon at bounding box center [211, 376] width 30 height 30
click at [623, 324] on input "a." at bounding box center [623, 319] width 1 height 9
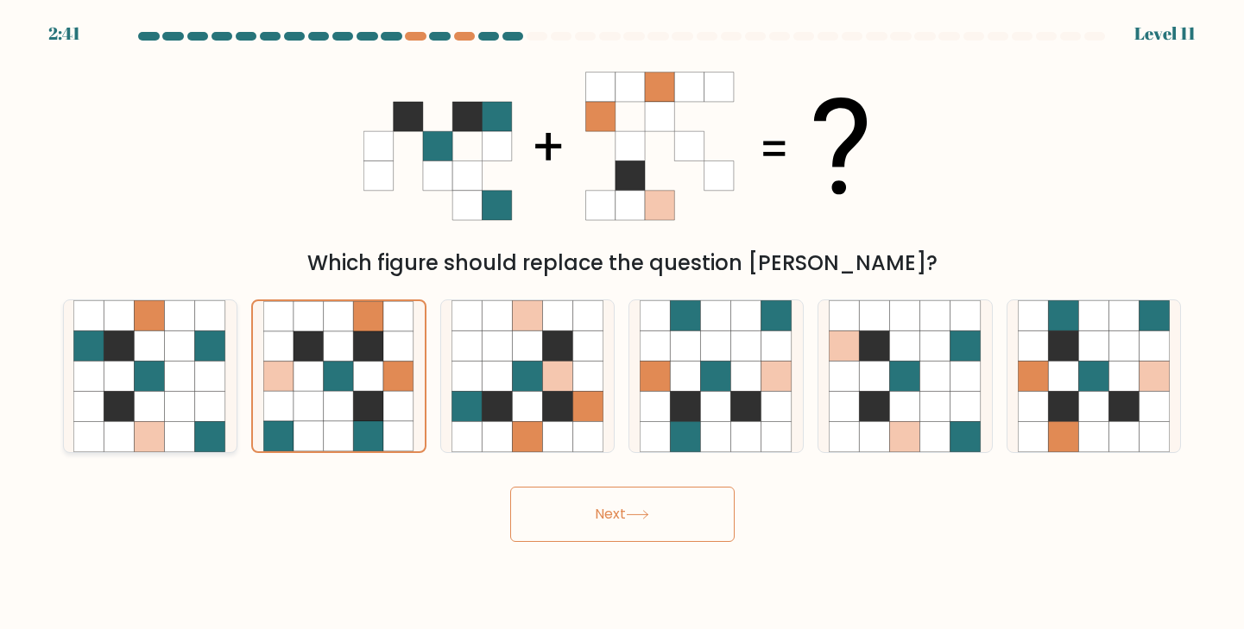
radio input "true"
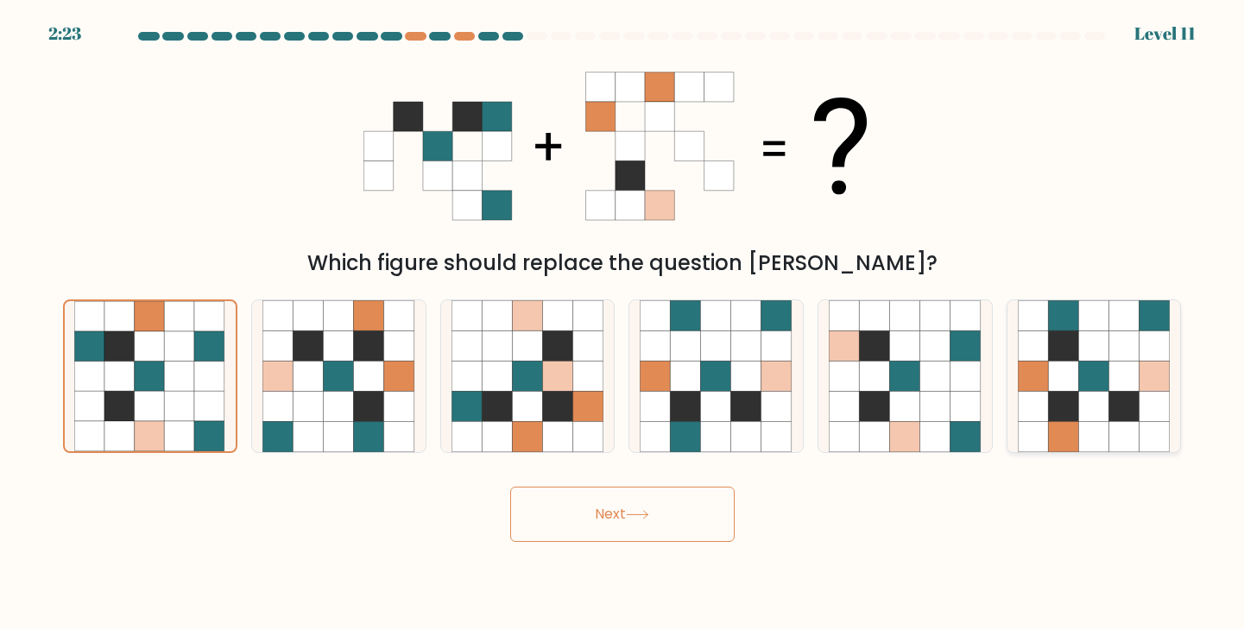
click at [1092, 416] on icon at bounding box center [1094, 407] width 30 height 30
click at [623, 324] on input "f." at bounding box center [623, 319] width 1 height 9
radio input "true"
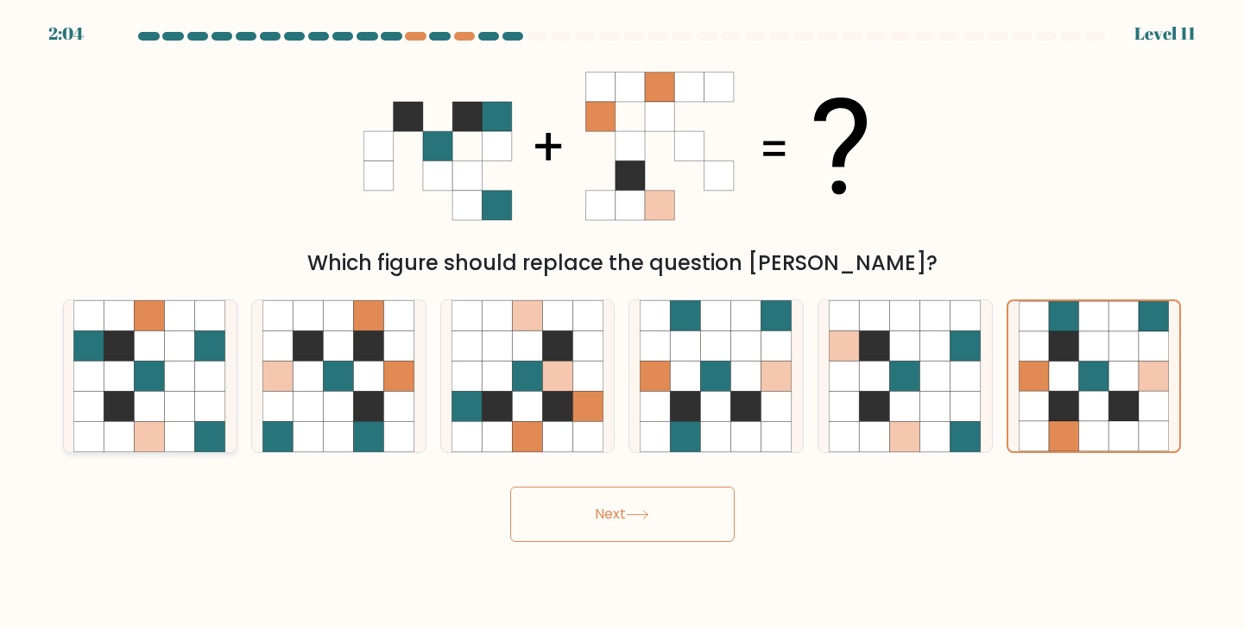
click at [205, 371] on icon at bounding box center [211, 376] width 30 height 30
click at [623, 324] on input "a." at bounding box center [623, 319] width 1 height 9
radio input "true"
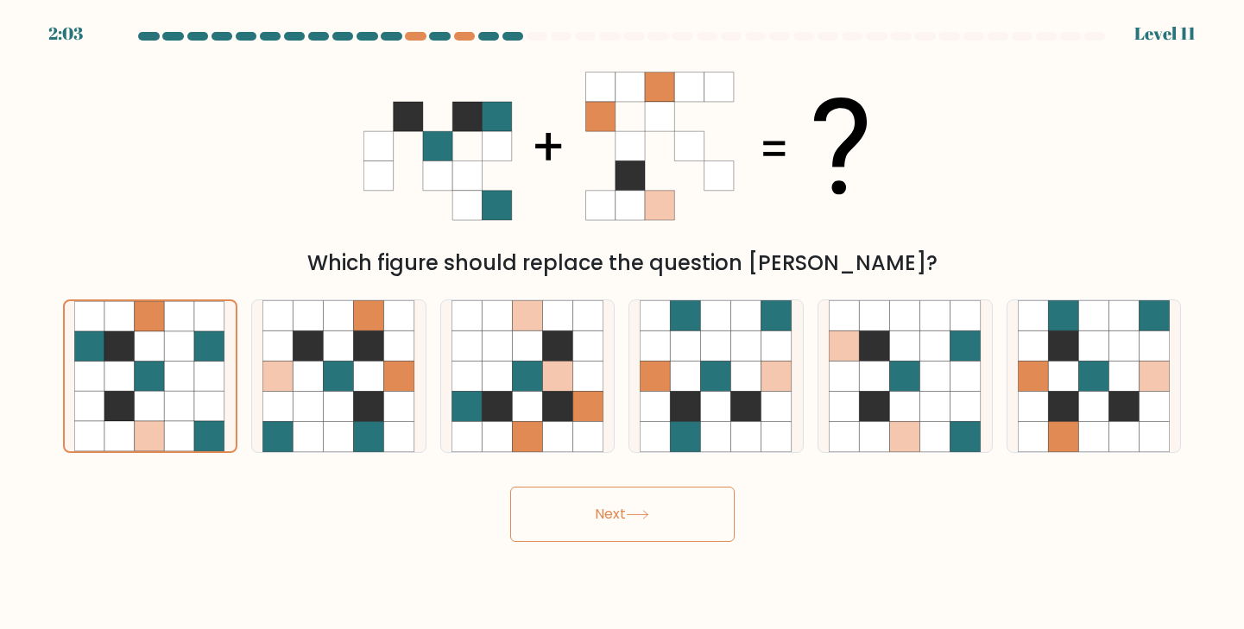
click at [718, 538] on button "Next" at bounding box center [622, 514] width 224 height 55
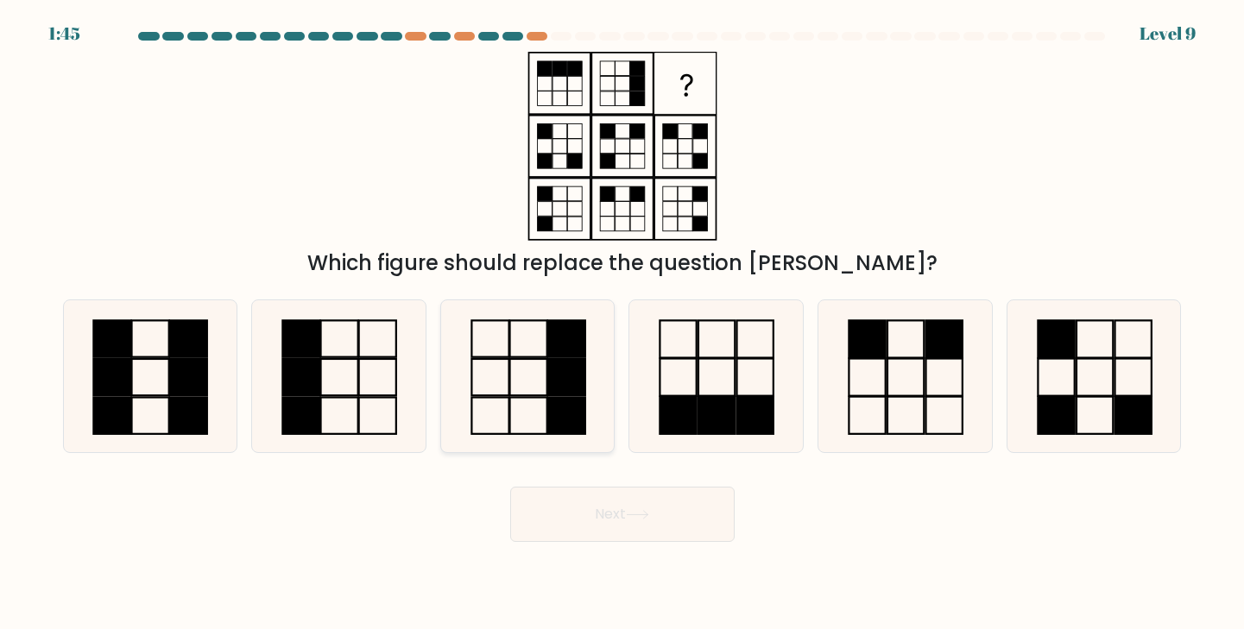
click at [477, 404] on icon at bounding box center [528, 376] width 153 height 153
click at [623, 324] on input "c." at bounding box center [623, 319] width 1 height 9
radio input "true"
click at [729, 340] on icon at bounding box center [716, 376] width 153 height 153
click at [623, 324] on input "d." at bounding box center [623, 319] width 1 height 9
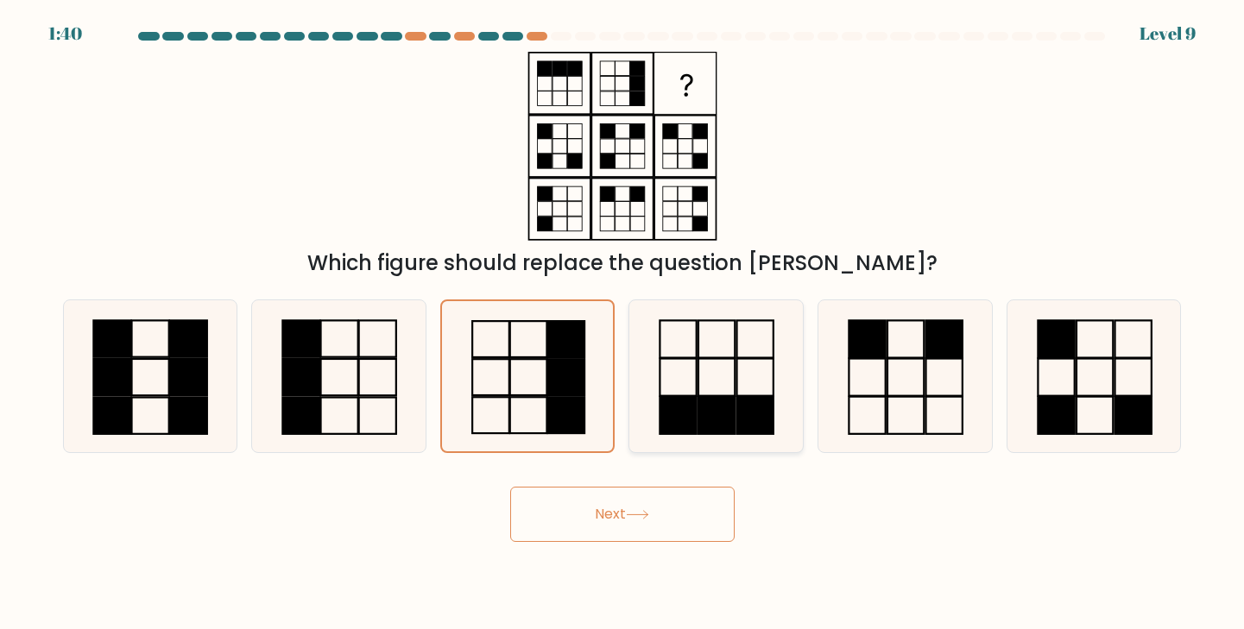
radio input "true"
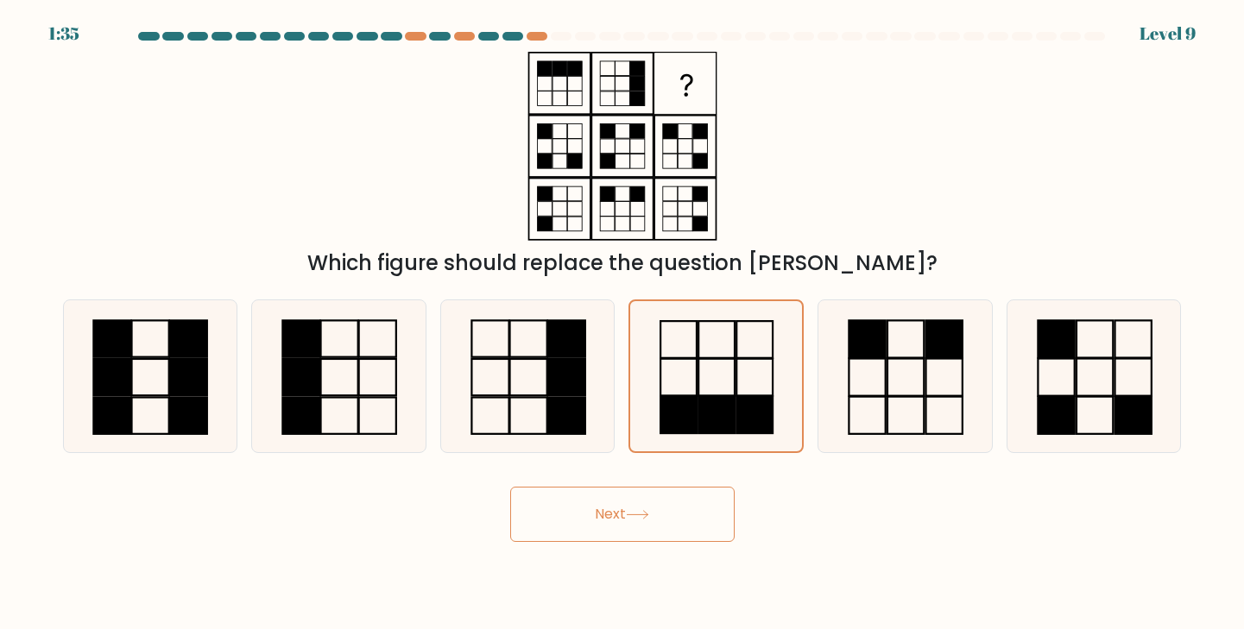
drag, startPoint x: 484, startPoint y: 411, endPoint x: 653, endPoint y: 498, distance: 190.4
click at [653, 497] on form at bounding box center [622, 287] width 1244 height 510
click at [653, 498] on button "Next" at bounding box center [622, 514] width 224 height 55
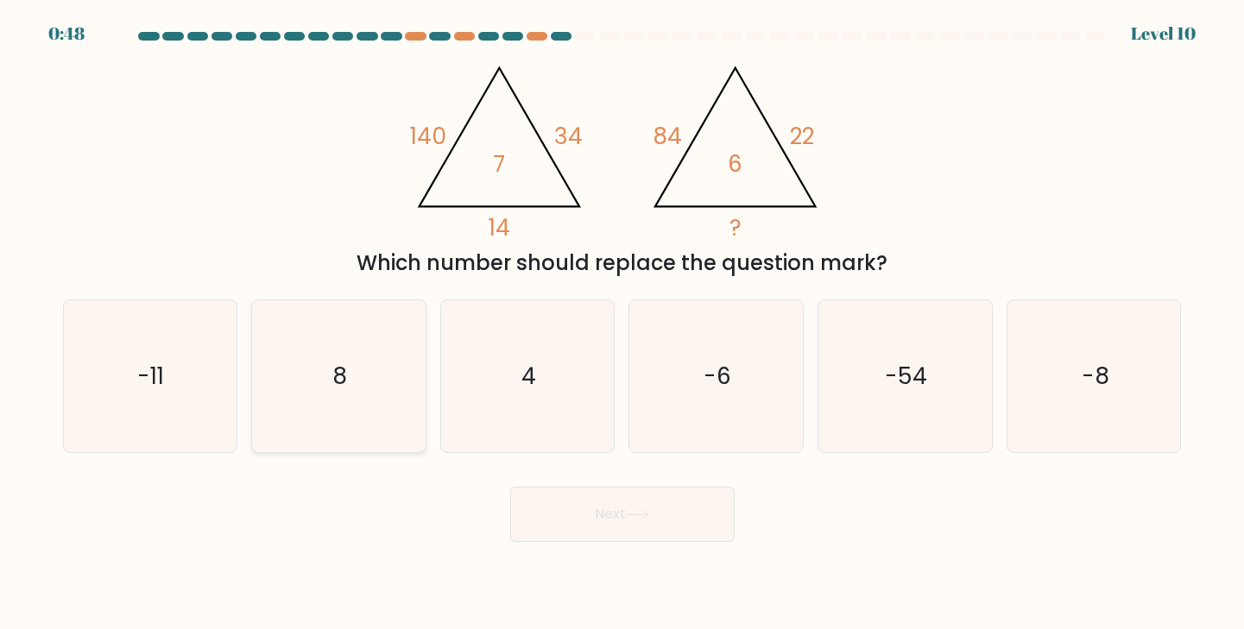
click at [373, 342] on icon "8" at bounding box center [338, 376] width 153 height 153
click at [623, 324] on input "b. 8" at bounding box center [623, 319] width 1 height 9
radio input "true"
click at [659, 523] on button "Next" at bounding box center [622, 514] width 224 height 55
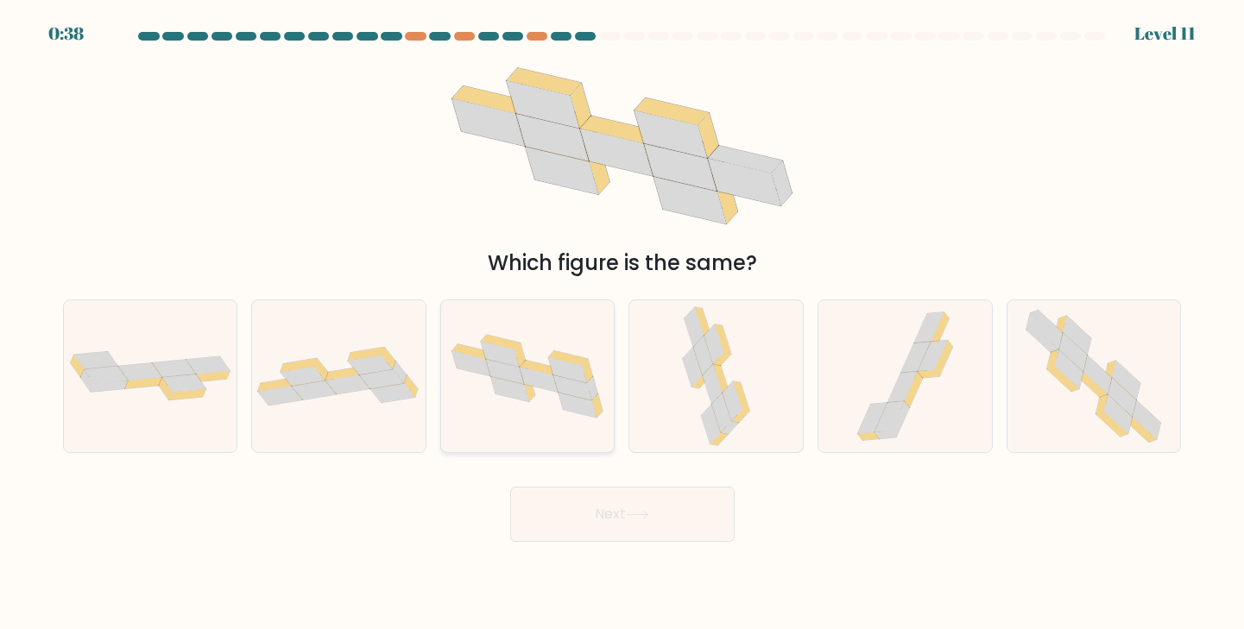
click at [564, 385] on icon at bounding box center [573, 388] width 38 height 25
click at [623, 324] on input "c." at bounding box center [623, 319] width 1 height 9
radio input "true"
click at [1084, 380] on icon at bounding box center [1092, 384] width 32 height 25
click at [623, 324] on input "f." at bounding box center [623, 319] width 1 height 9
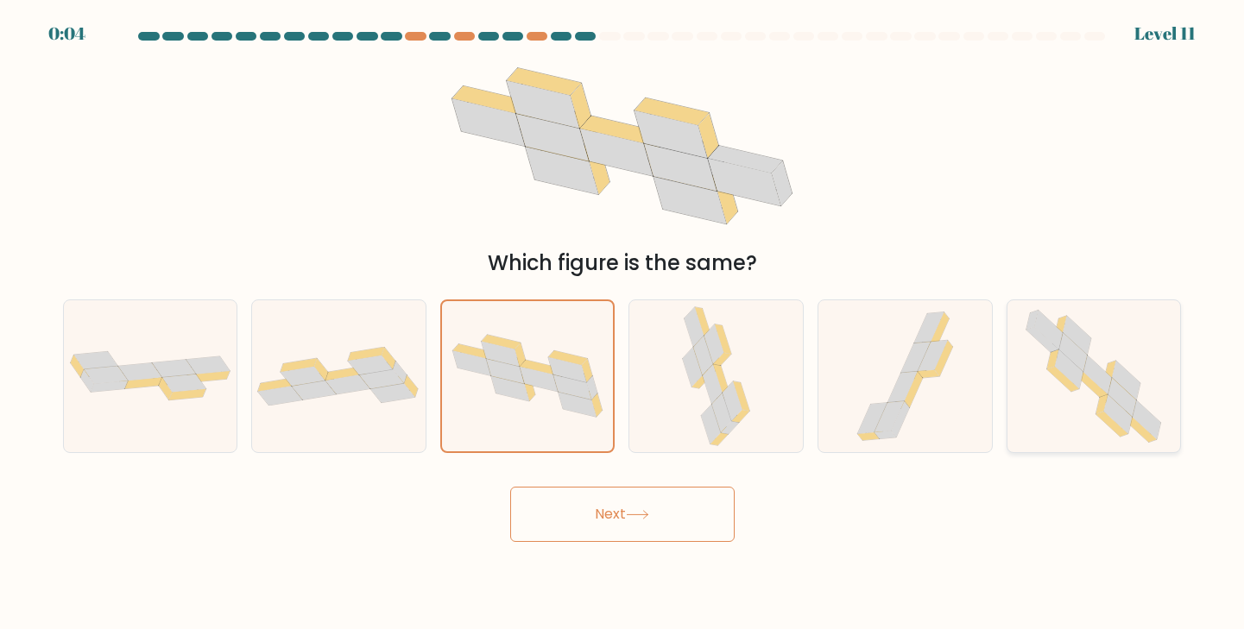
radio input "true"
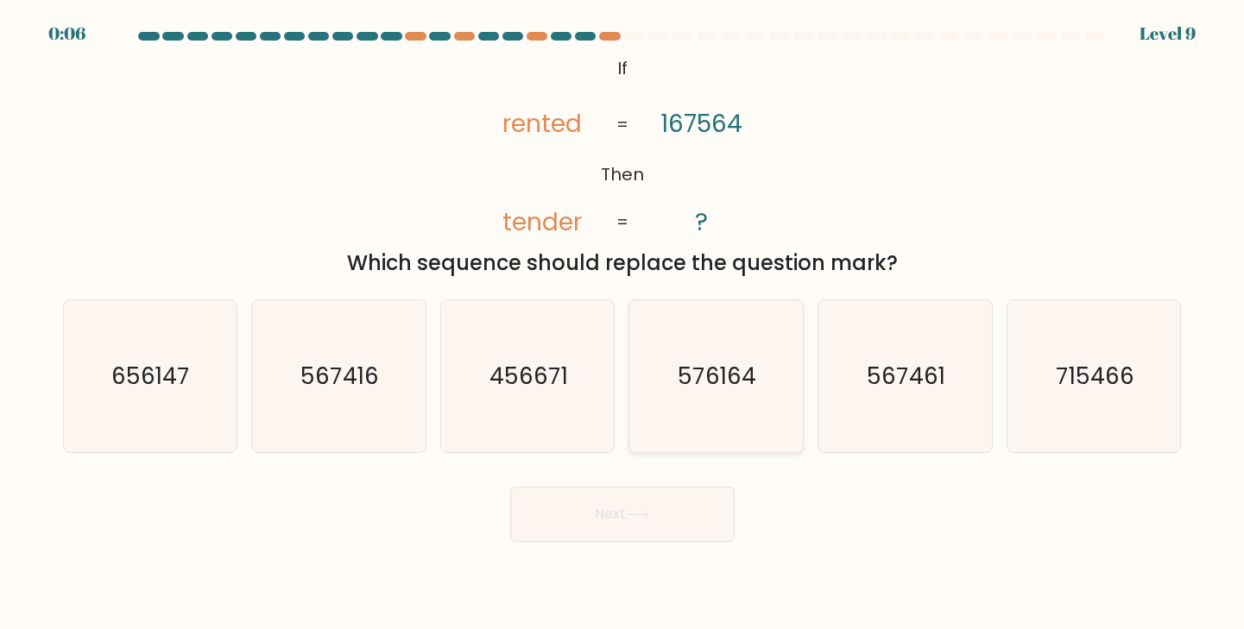
click at [721, 370] on text "576164" at bounding box center [718, 376] width 79 height 32
click at [623, 324] on input "d. 576164" at bounding box center [623, 319] width 1 height 9
radio input "true"
click at [690, 505] on button "Next" at bounding box center [622, 514] width 224 height 55
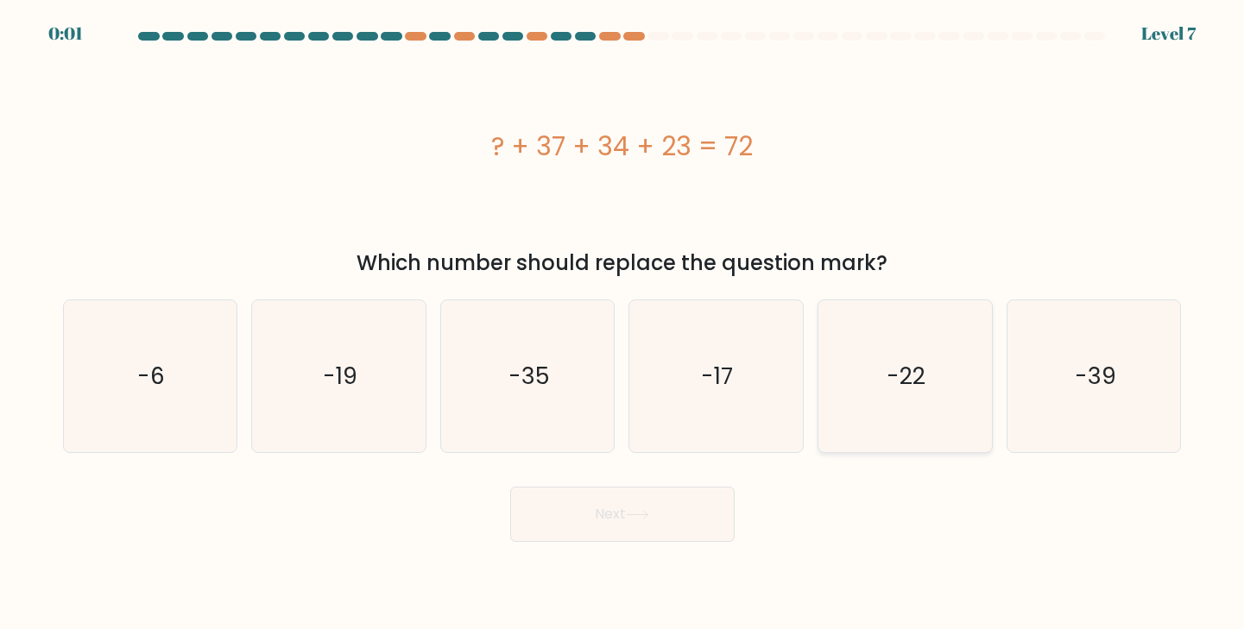
click at [899, 401] on icon "-22" at bounding box center [905, 376] width 153 height 153
click at [623, 324] on input "e. -22" at bounding box center [623, 319] width 1 height 9
radio input "true"
click at [667, 517] on button "Next" at bounding box center [622, 514] width 224 height 55
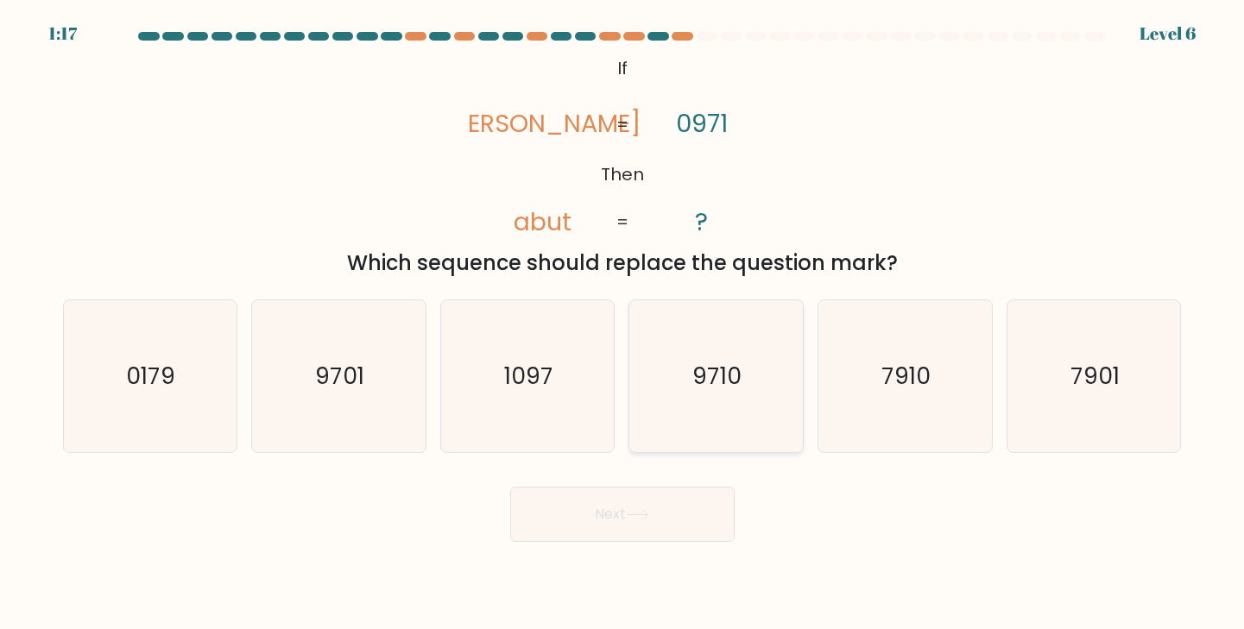
click at [677, 407] on icon "9710" at bounding box center [716, 376] width 153 height 153
click at [623, 324] on input "d. 9710" at bounding box center [623, 319] width 1 height 9
radio input "true"
click at [648, 510] on icon at bounding box center [637, 514] width 23 height 9
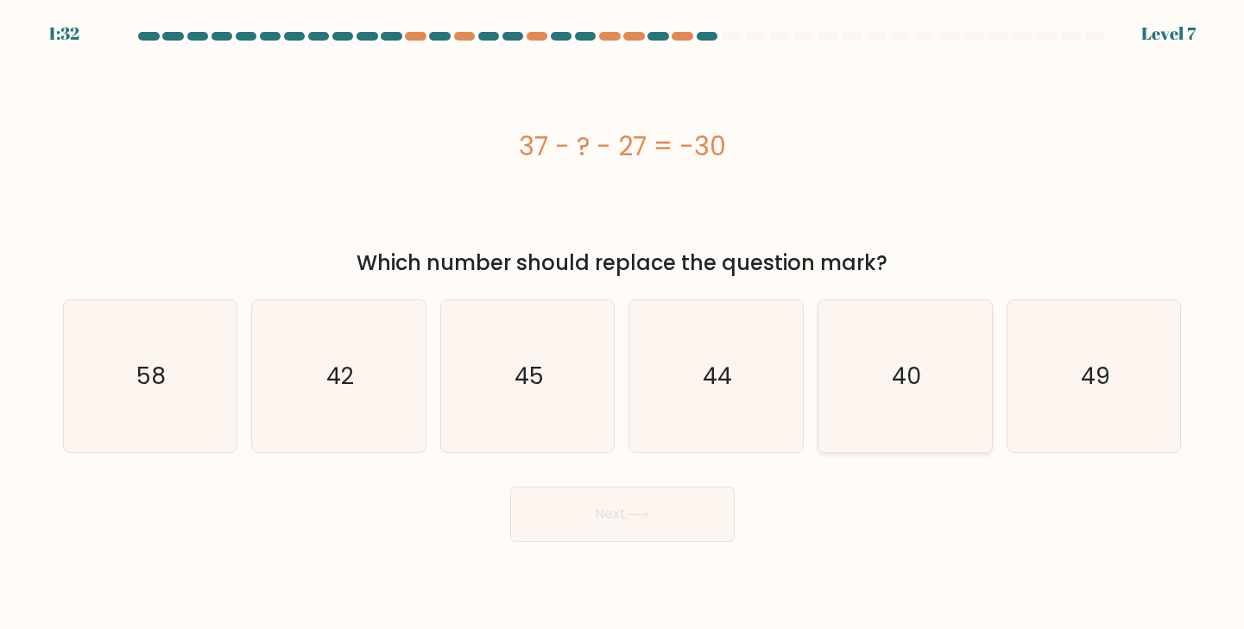
click at [877, 370] on icon "40" at bounding box center [905, 376] width 153 height 153
click at [623, 324] on input "e. 40" at bounding box center [623, 319] width 1 height 9
radio input "true"
click at [656, 528] on button "Next" at bounding box center [622, 514] width 224 height 55
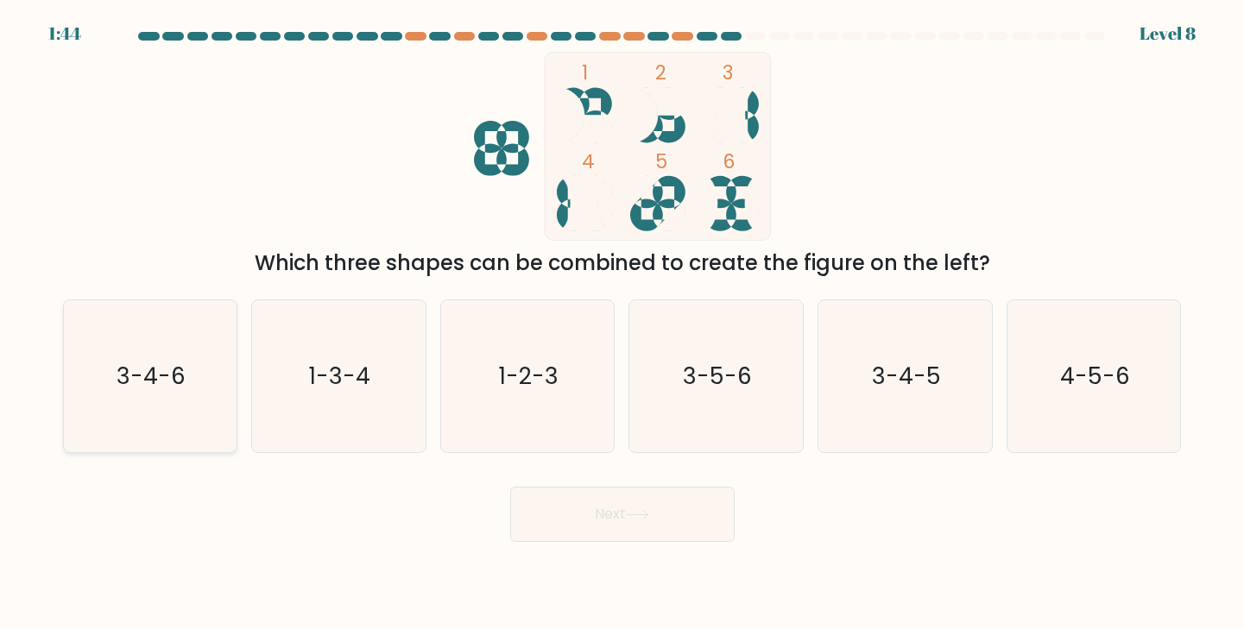
click at [226, 388] on icon "3-4-6" at bounding box center [149, 376] width 153 height 153
click at [623, 324] on input "a. 3-4-6" at bounding box center [623, 319] width 1 height 9
radio input "true"
click at [567, 492] on button "Next" at bounding box center [622, 514] width 224 height 55
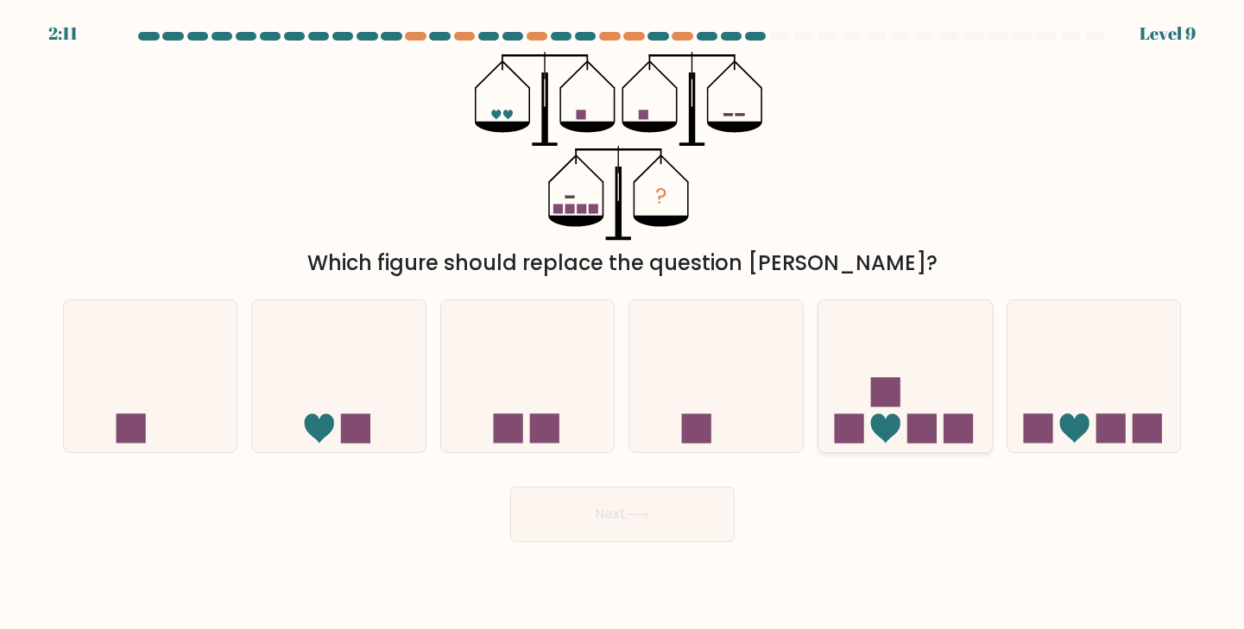
click at [921, 403] on icon at bounding box center [906, 376] width 174 height 143
click at [623, 324] on input "e." at bounding box center [623, 319] width 1 height 9
radio input "true"
click at [661, 529] on button "Next" at bounding box center [622, 514] width 224 height 55
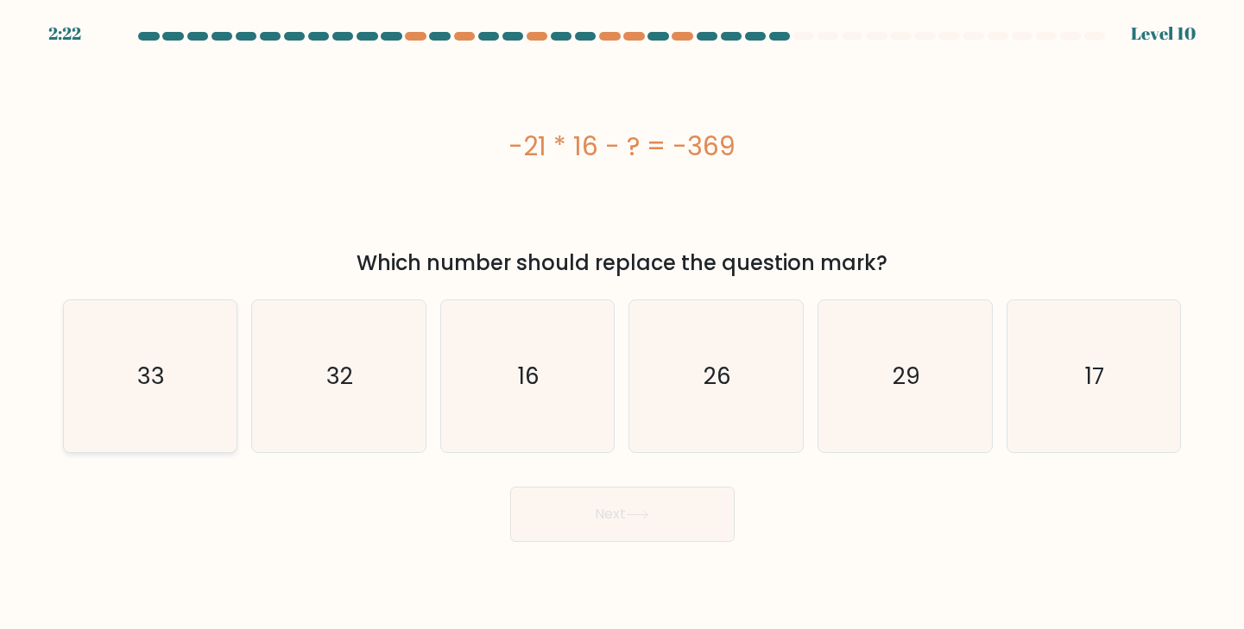
click at [189, 427] on icon "33" at bounding box center [149, 376] width 153 height 153
click at [623, 324] on input "a. 33" at bounding box center [623, 319] width 1 height 9
radio input "true"
click at [528, 513] on button "Next" at bounding box center [622, 514] width 224 height 55
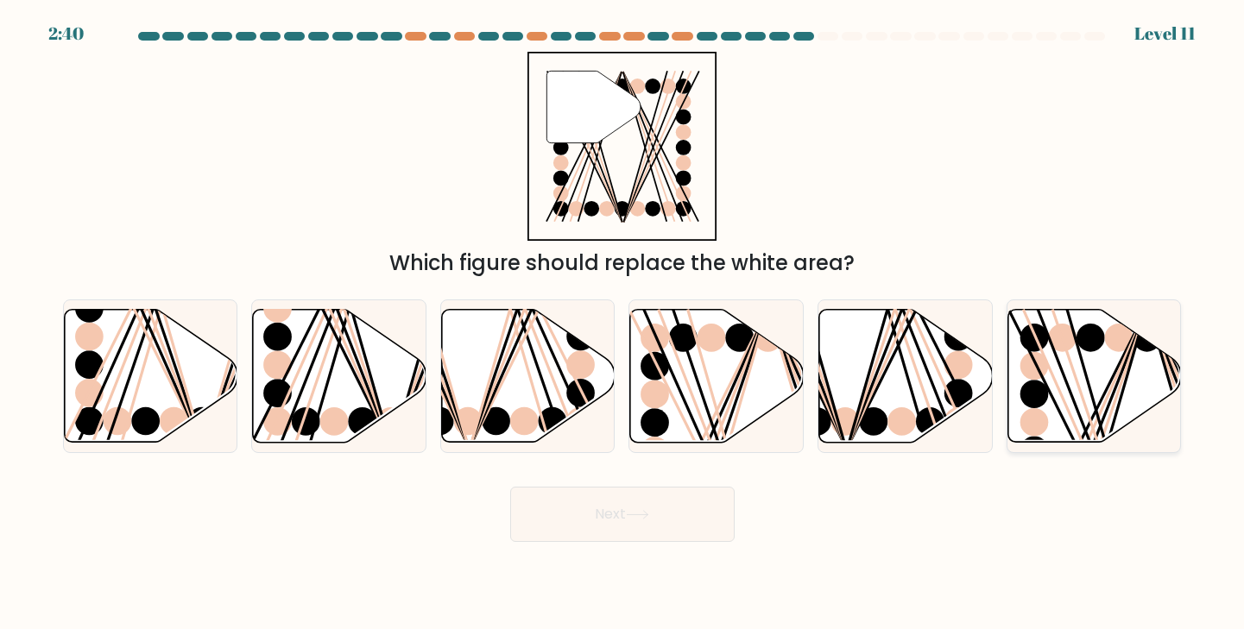
click at [1095, 354] on icon at bounding box center [1095, 375] width 174 height 133
click at [623, 324] on input "f." at bounding box center [623, 319] width 1 height 9
radio input "true"
click at [692, 496] on button "Next" at bounding box center [622, 514] width 224 height 55
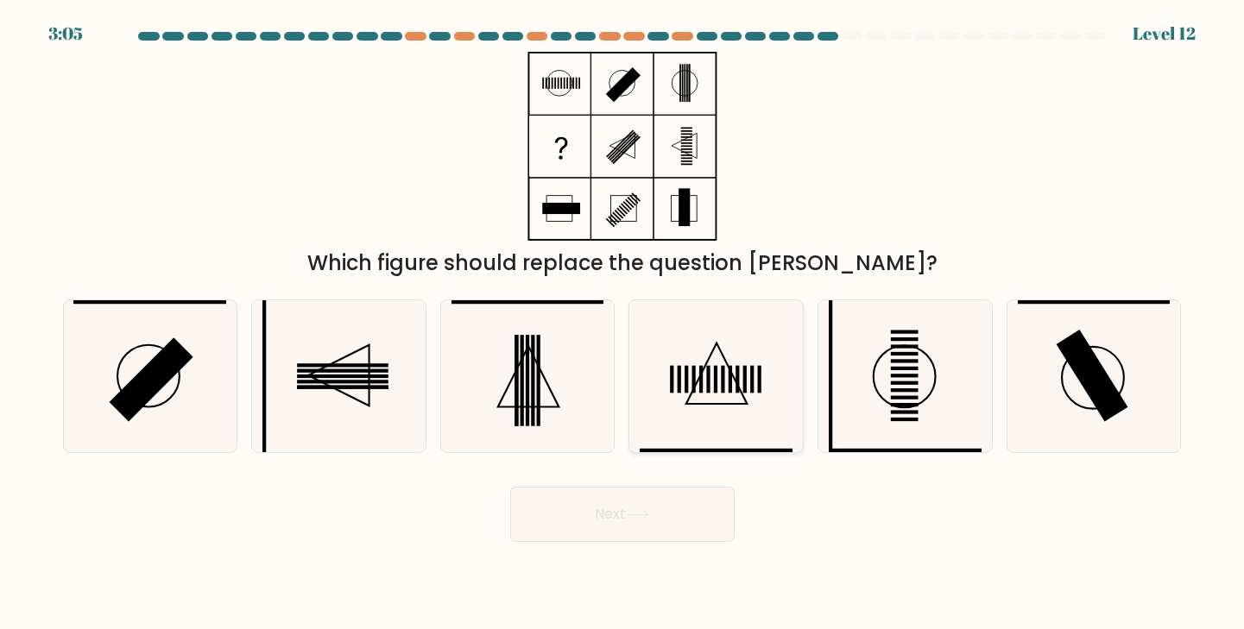
click at [697, 379] on icon at bounding box center [716, 376] width 153 height 153
click at [623, 324] on input "d." at bounding box center [623, 319] width 1 height 9
radio input "true"
click at [585, 513] on button "Next" at bounding box center [622, 514] width 224 height 55
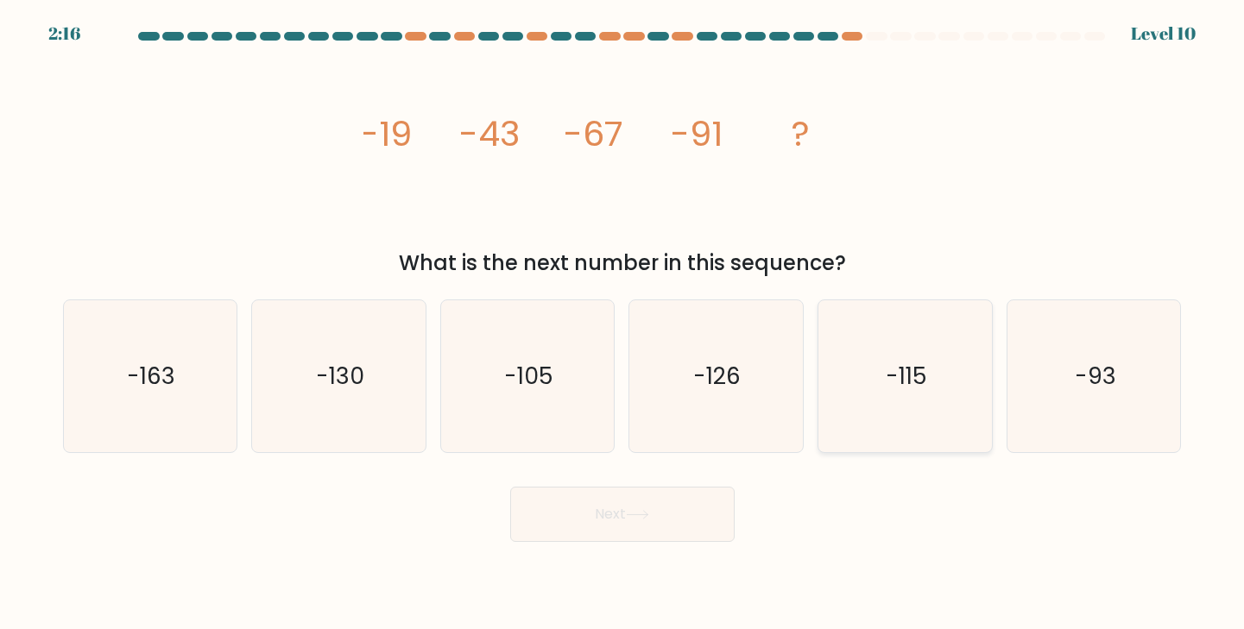
click at [932, 344] on icon "-115" at bounding box center [905, 376] width 153 height 153
click at [623, 324] on input "e. -115" at bounding box center [623, 319] width 1 height 9
radio input "true"
click at [615, 534] on button "Next" at bounding box center [622, 514] width 224 height 55
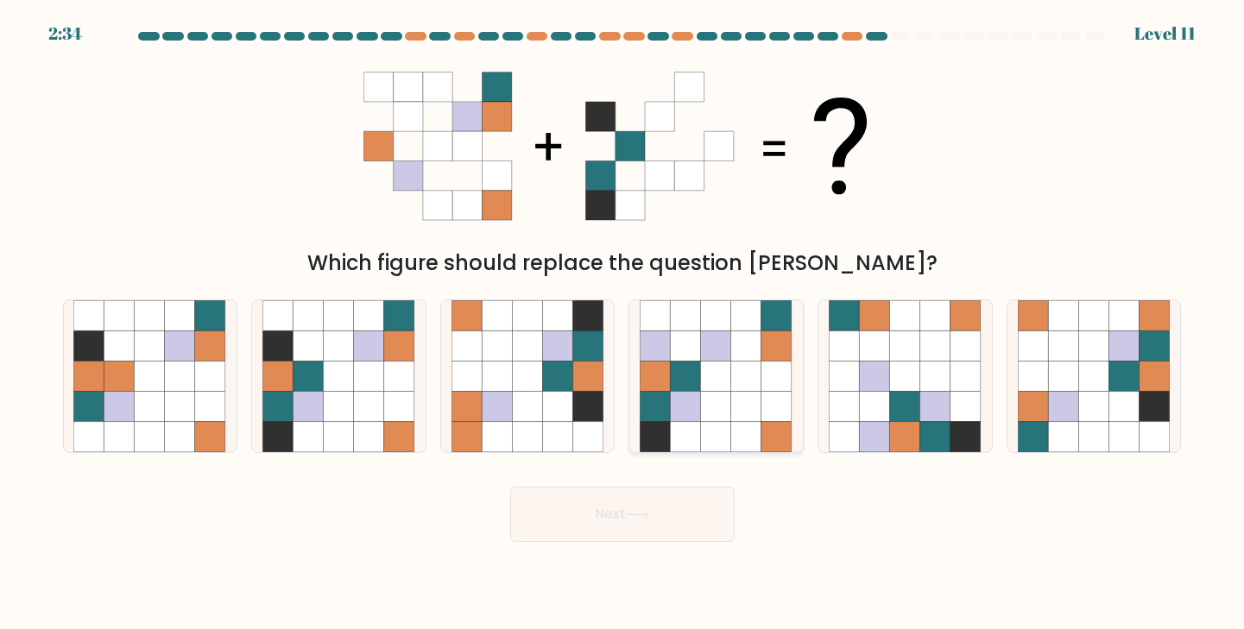
click at [768, 389] on icon at bounding box center [777, 376] width 30 height 30
click at [623, 324] on input "d." at bounding box center [623, 319] width 1 height 9
radio input "true"
click at [660, 512] on button "Next" at bounding box center [622, 514] width 224 height 55
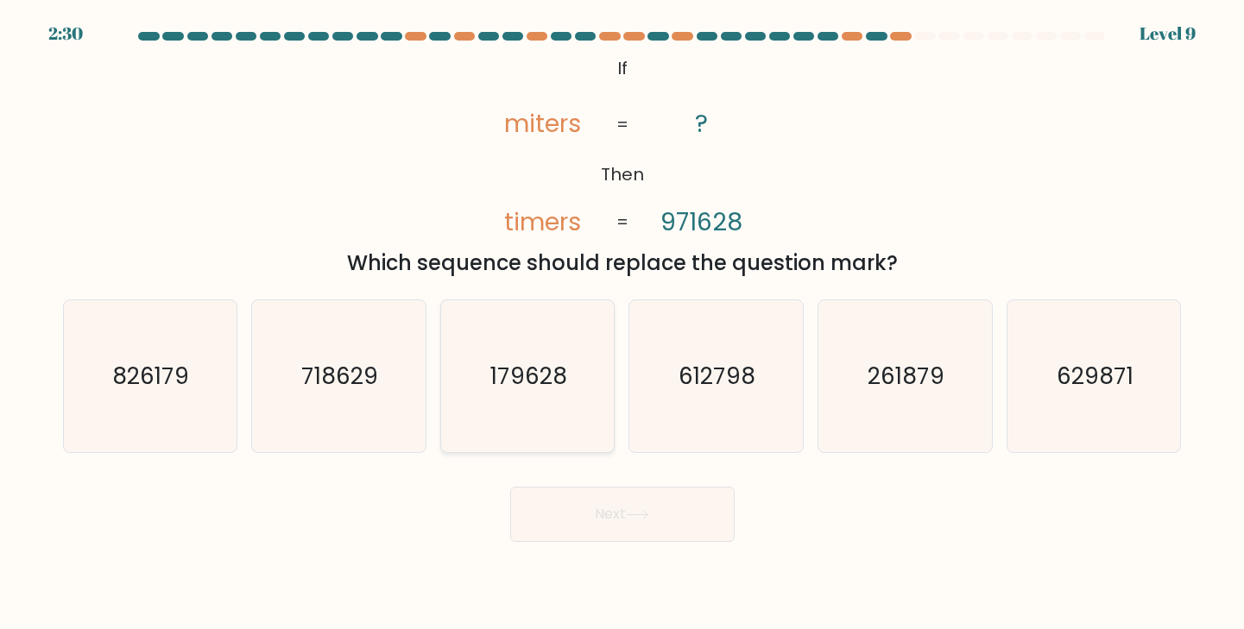
click at [552, 370] on text "179628" at bounding box center [528, 376] width 77 height 32
click at [623, 324] on input "c. 179628" at bounding box center [623, 319] width 1 height 9
radio input "true"
click at [603, 495] on button "Next" at bounding box center [622, 514] width 224 height 55
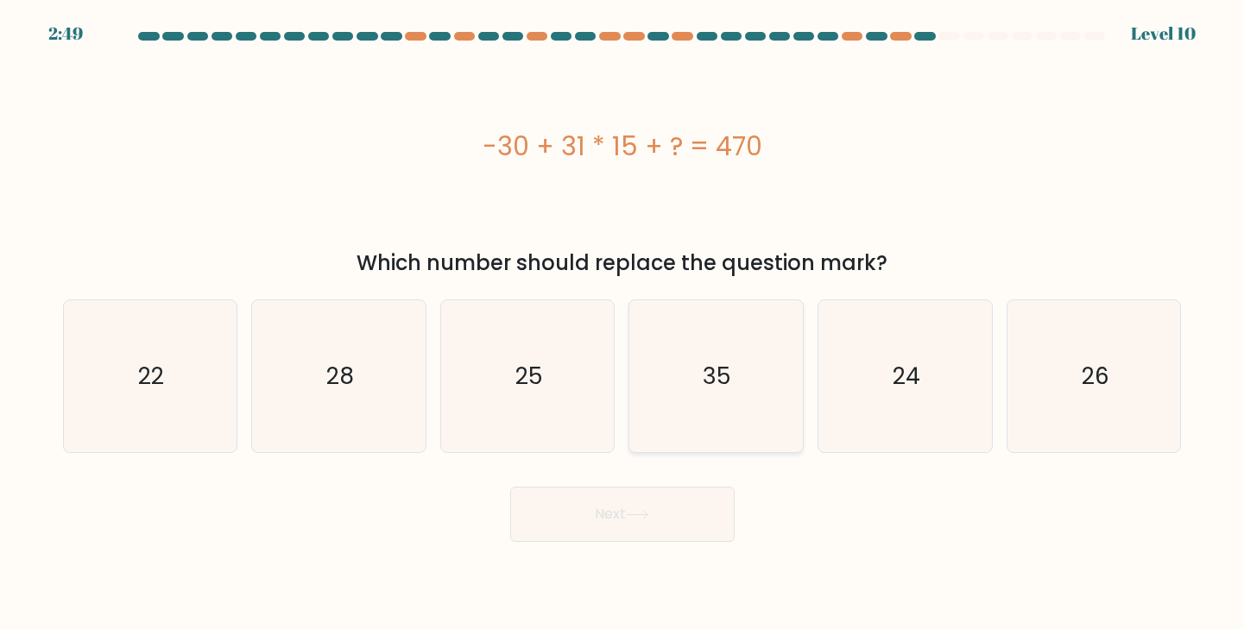
click at [762, 357] on icon "35" at bounding box center [716, 376] width 153 height 153
click at [623, 324] on input "d. 35" at bounding box center [623, 319] width 1 height 9
radio input "true"
click at [654, 514] on button "Next" at bounding box center [622, 514] width 224 height 55
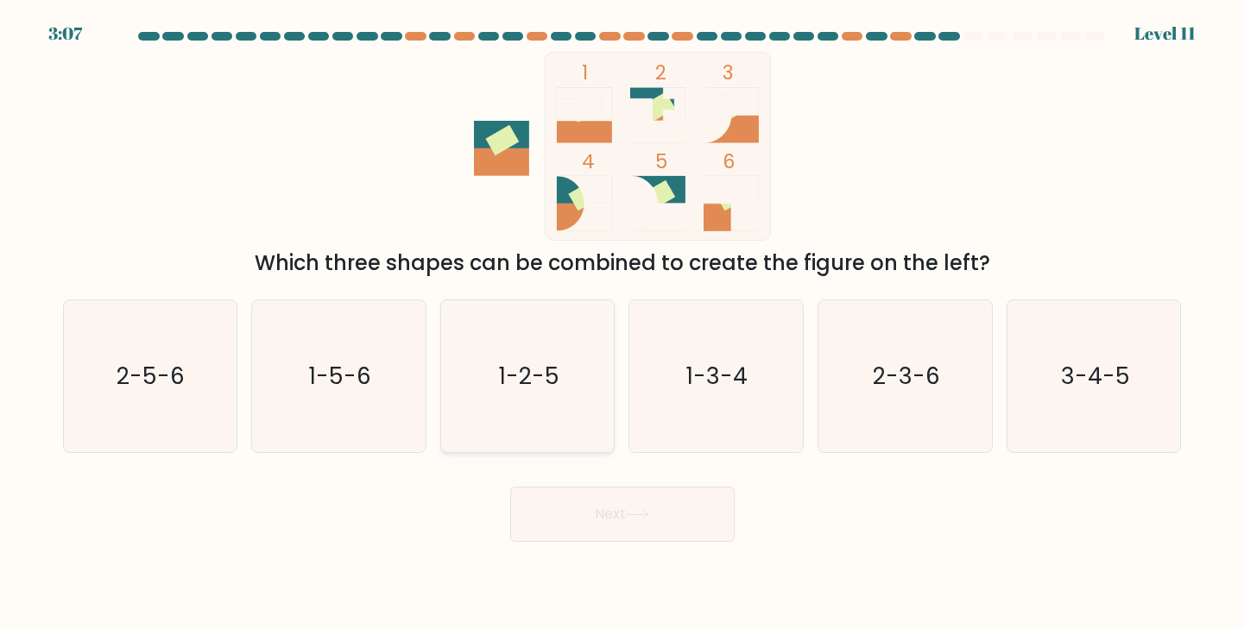
click at [560, 307] on icon "1-2-5" at bounding box center [528, 376] width 153 height 153
click at [623, 315] on input "c. 1-2-5" at bounding box center [623, 319] width 1 height 9
radio input "true"
click at [600, 507] on button "Next" at bounding box center [622, 514] width 224 height 55
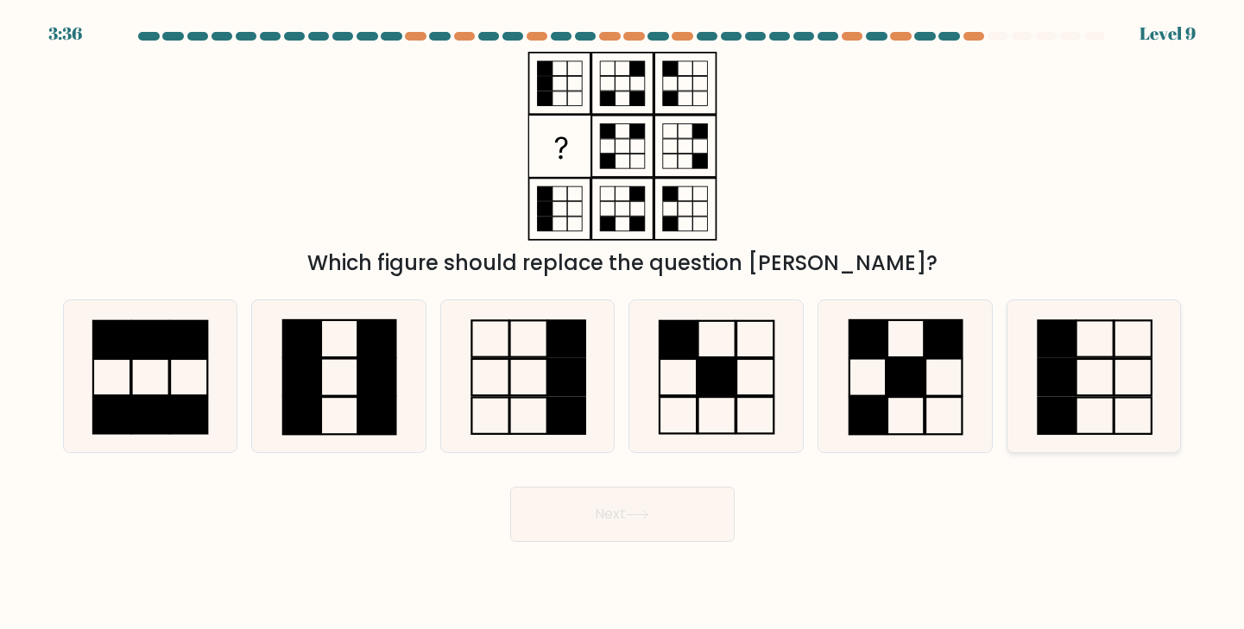
click at [1064, 359] on rect at bounding box center [1056, 377] width 37 height 36
click at [623, 324] on input "f." at bounding box center [623, 319] width 1 height 9
radio input "true"
click at [689, 523] on button "Next" at bounding box center [622, 514] width 224 height 55
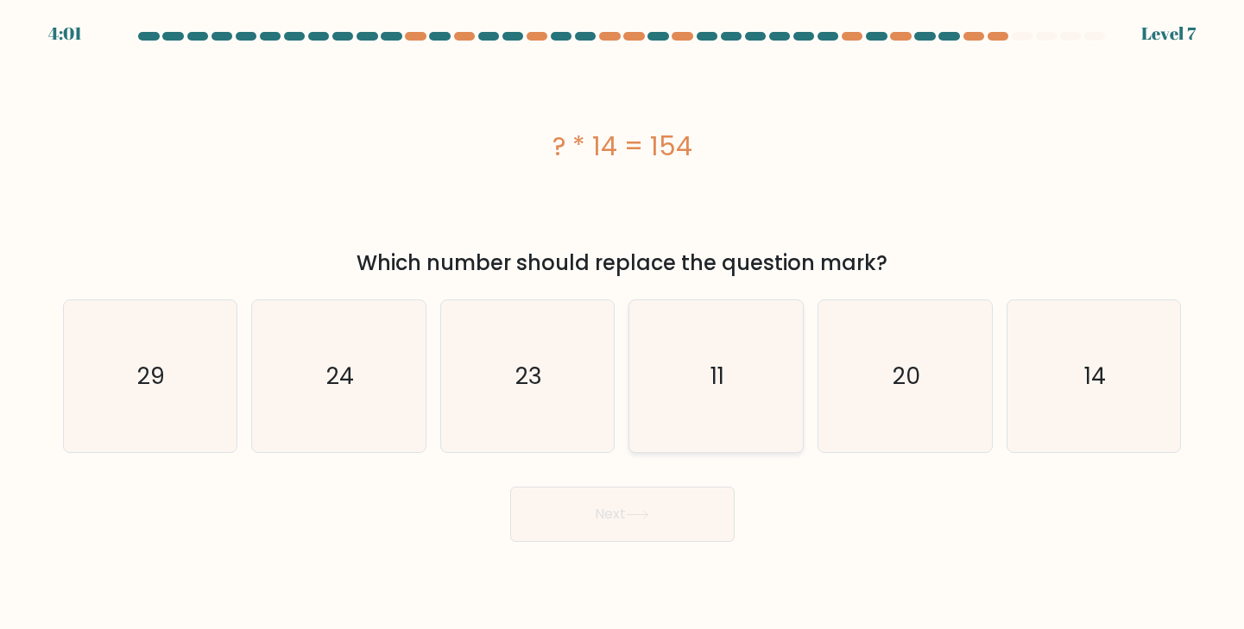
click at [738, 427] on icon "11" at bounding box center [716, 376] width 153 height 153
click at [623, 324] on input "d. 11" at bounding box center [623, 319] width 1 height 9
radio input "true"
click at [673, 501] on button "Next" at bounding box center [622, 514] width 224 height 55
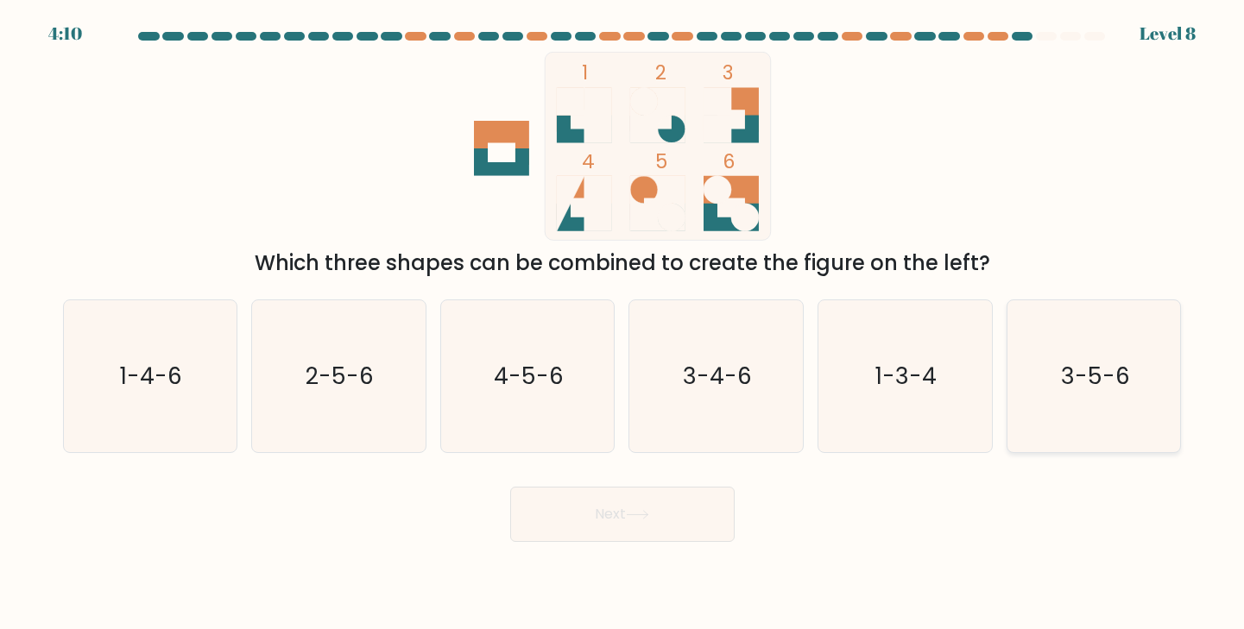
click at [1074, 377] on text "3-5-6" at bounding box center [1095, 376] width 69 height 32
click at [623, 324] on input "f. 3-5-6" at bounding box center [623, 319] width 1 height 9
radio input "true"
click at [642, 524] on button "Next" at bounding box center [622, 514] width 224 height 55
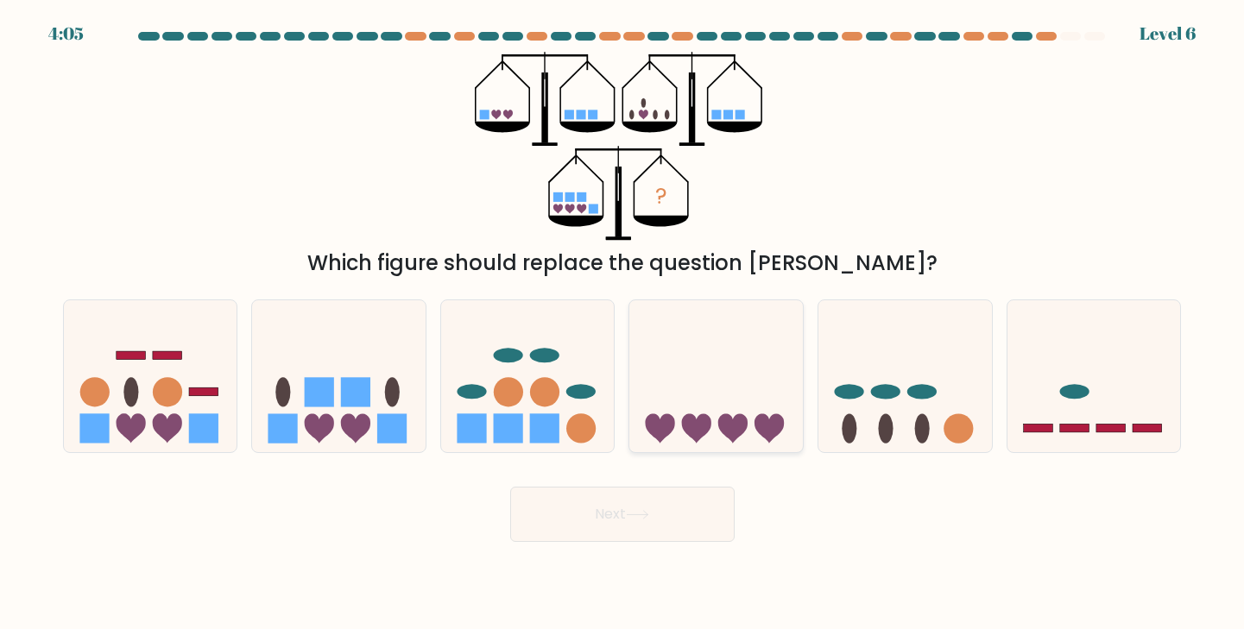
click at [785, 351] on icon at bounding box center [716, 376] width 174 height 143
click at [623, 324] on input "d." at bounding box center [623, 319] width 1 height 9
radio input "true"
click at [643, 494] on button "Next" at bounding box center [622, 514] width 224 height 55
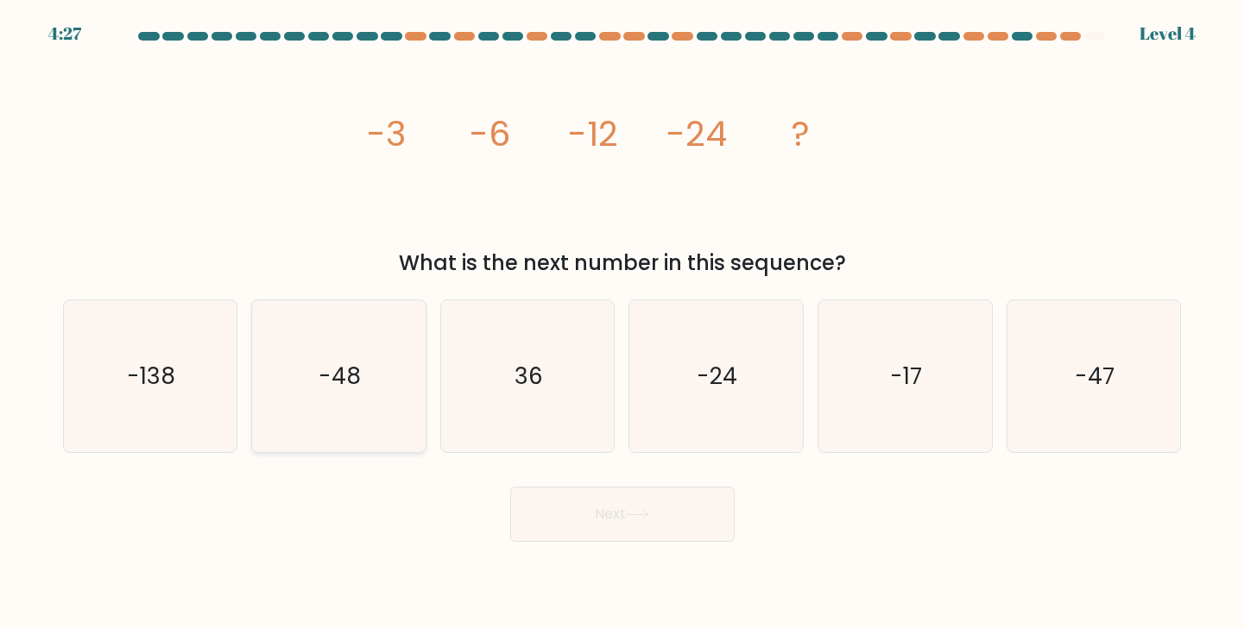
click at [396, 445] on icon "-48" at bounding box center [338, 376] width 153 height 153
click at [623, 324] on input "b. -48" at bounding box center [623, 319] width 1 height 9
radio input "true"
click at [572, 507] on button "Next" at bounding box center [622, 514] width 224 height 55
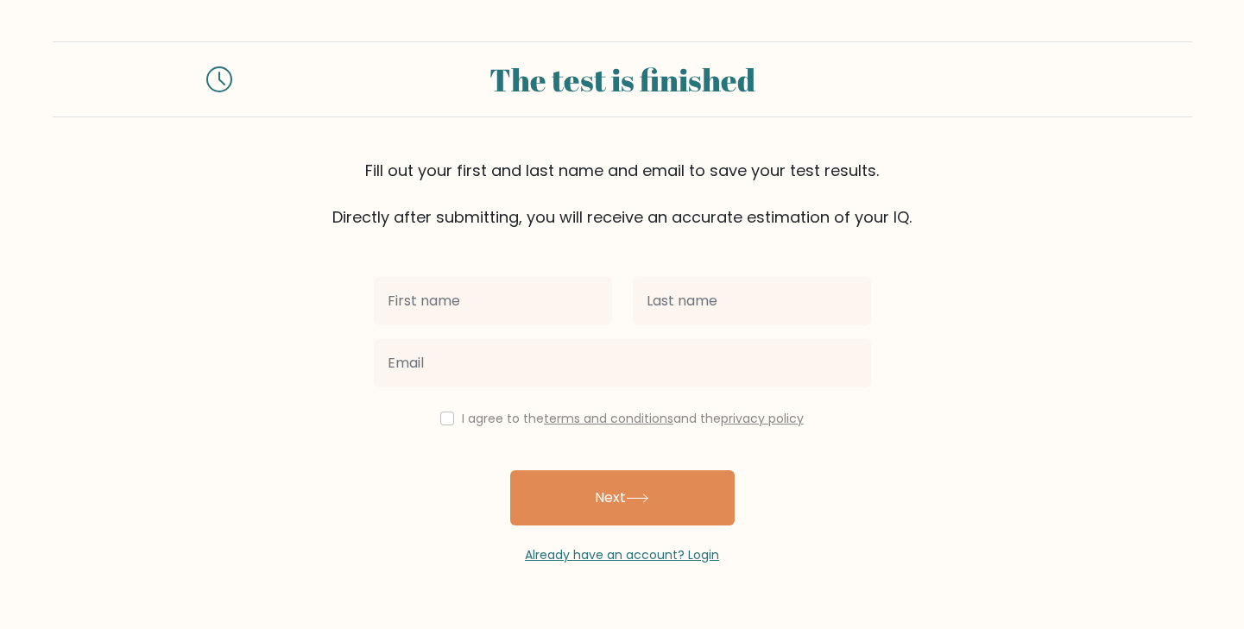
click at [572, 507] on button "Next" at bounding box center [622, 498] width 224 height 55
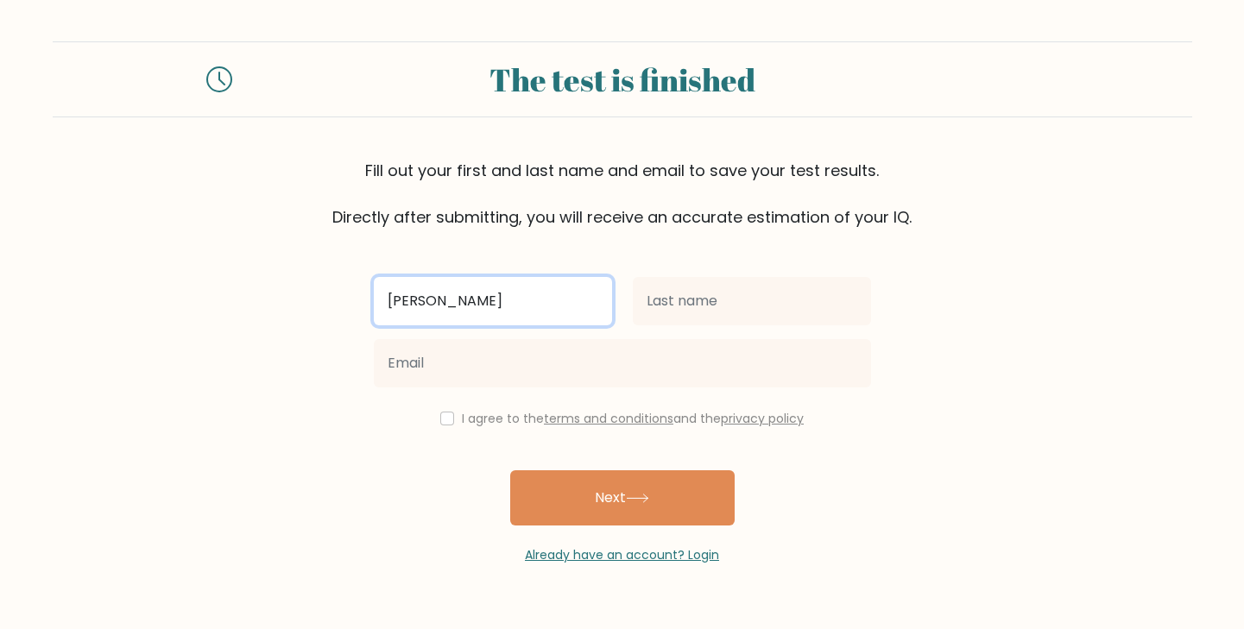
type input "[PERSON_NAME]"
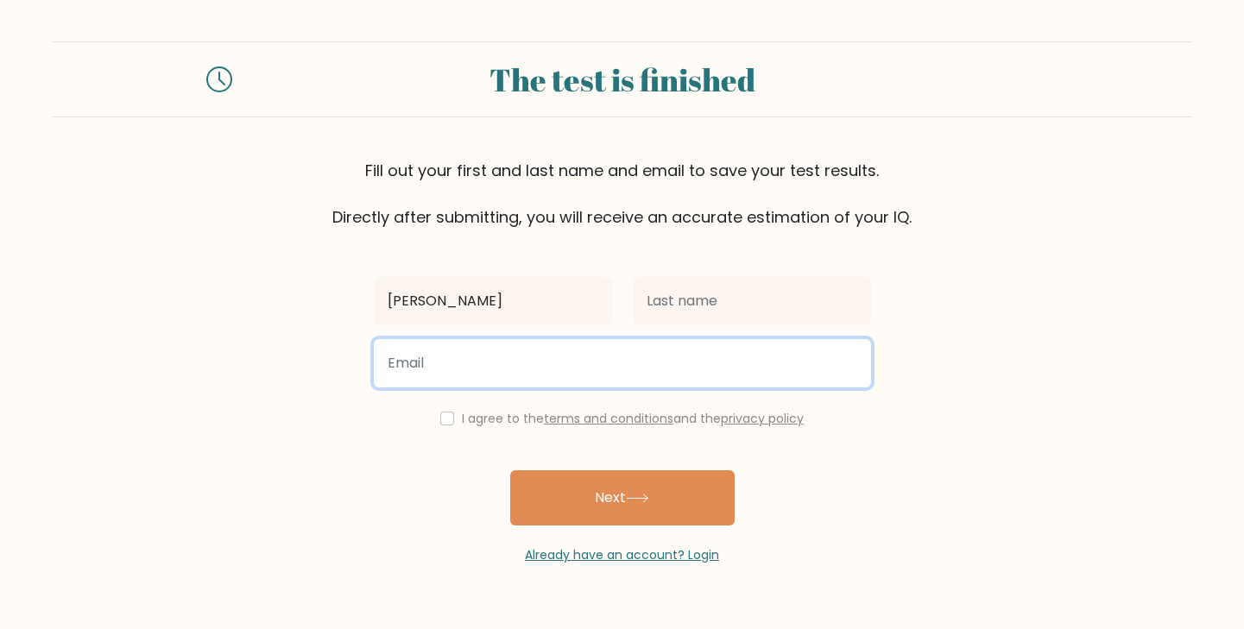
drag, startPoint x: 556, startPoint y: 357, endPoint x: 615, endPoint y: 345, distance: 59.8
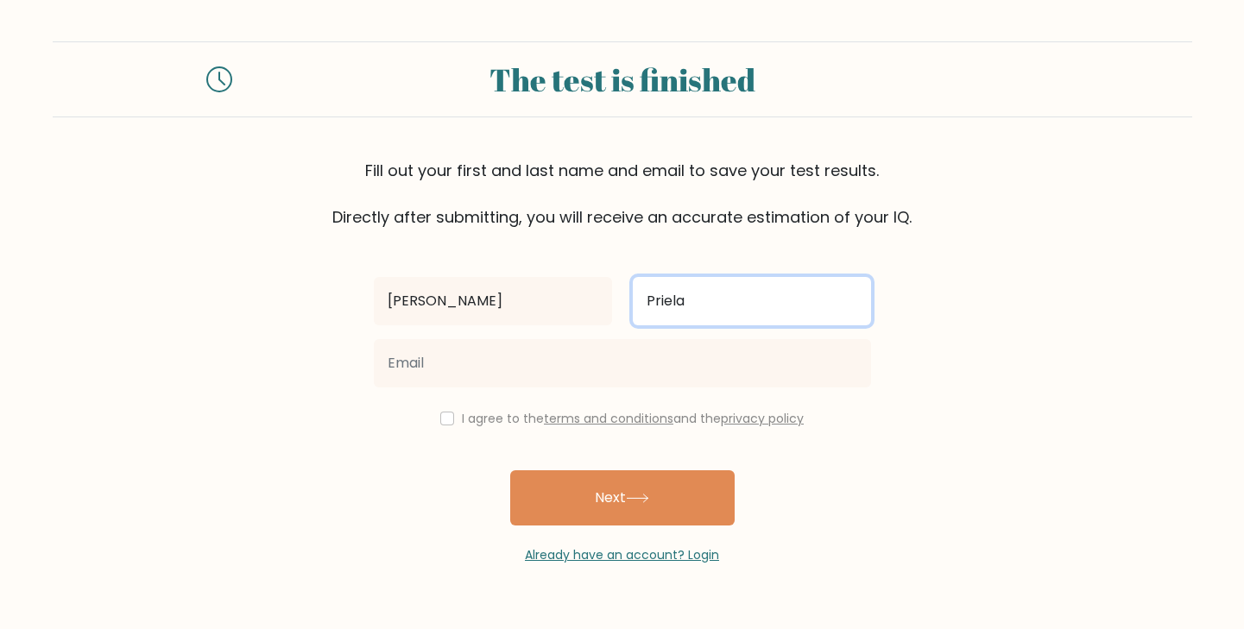
type input "Priela"
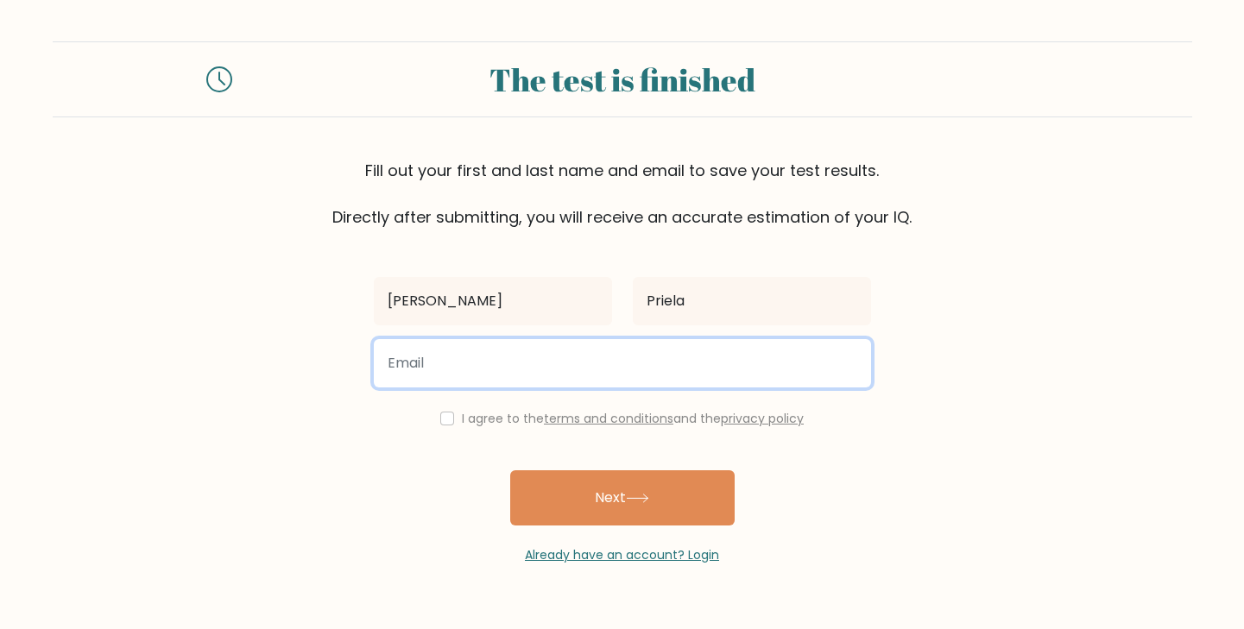
click at [541, 366] on input "email" at bounding box center [622, 363] width 497 height 48
type input "[EMAIL_ADDRESS][DOMAIN_NAME]"
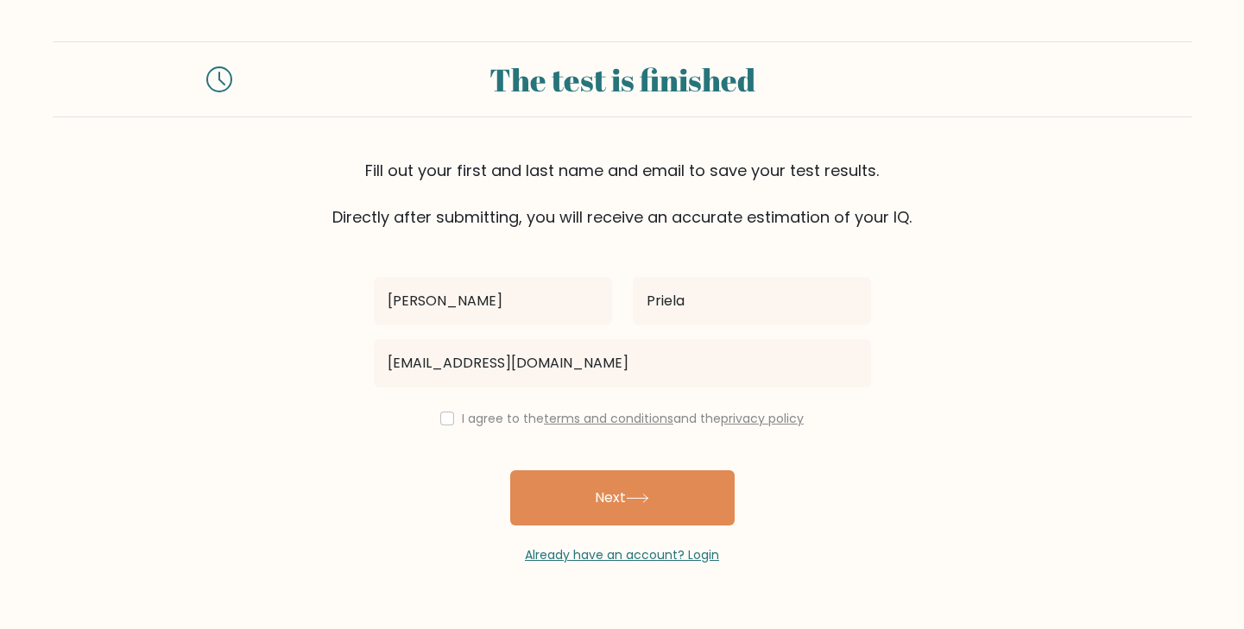
click at [507, 425] on label "I agree to the terms and conditions and the privacy policy" at bounding box center [633, 418] width 342 height 17
click at [462, 417] on label "I agree to the terms and conditions and the privacy policy" at bounding box center [633, 418] width 342 height 17
click at [446, 418] on input "checkbox" at bounding box center [447, 419] width 14 height 14
checkbox input "true"
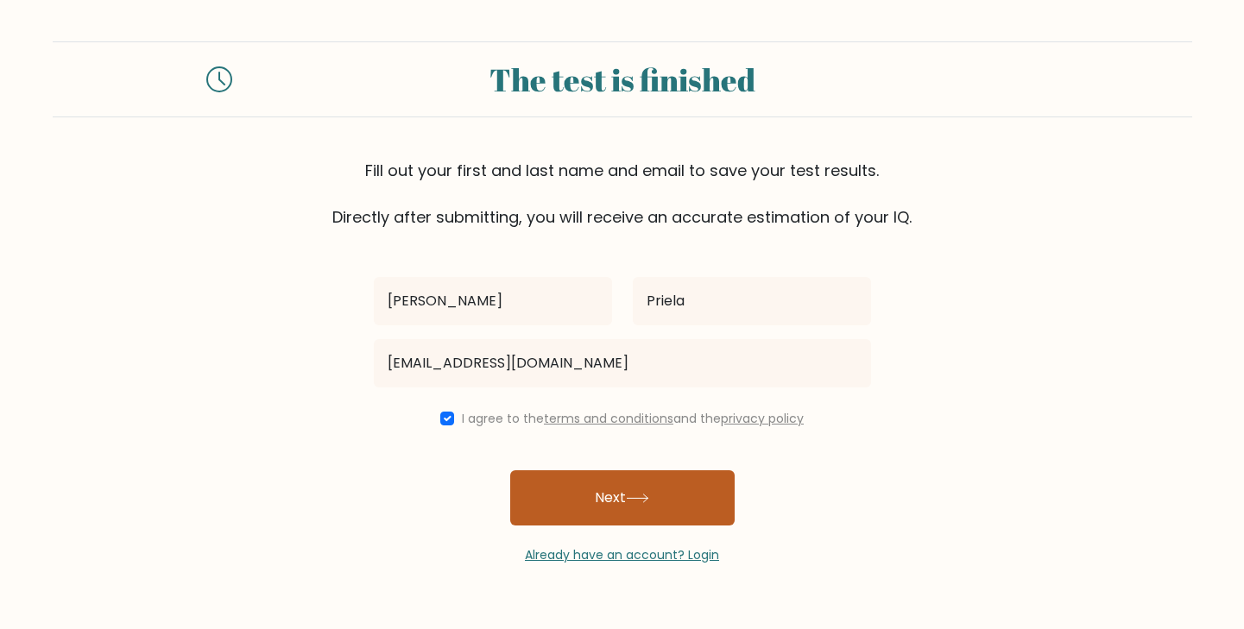
click at [563, 493] on button "Next" at bounding box center [622, 498] width 224 height 55
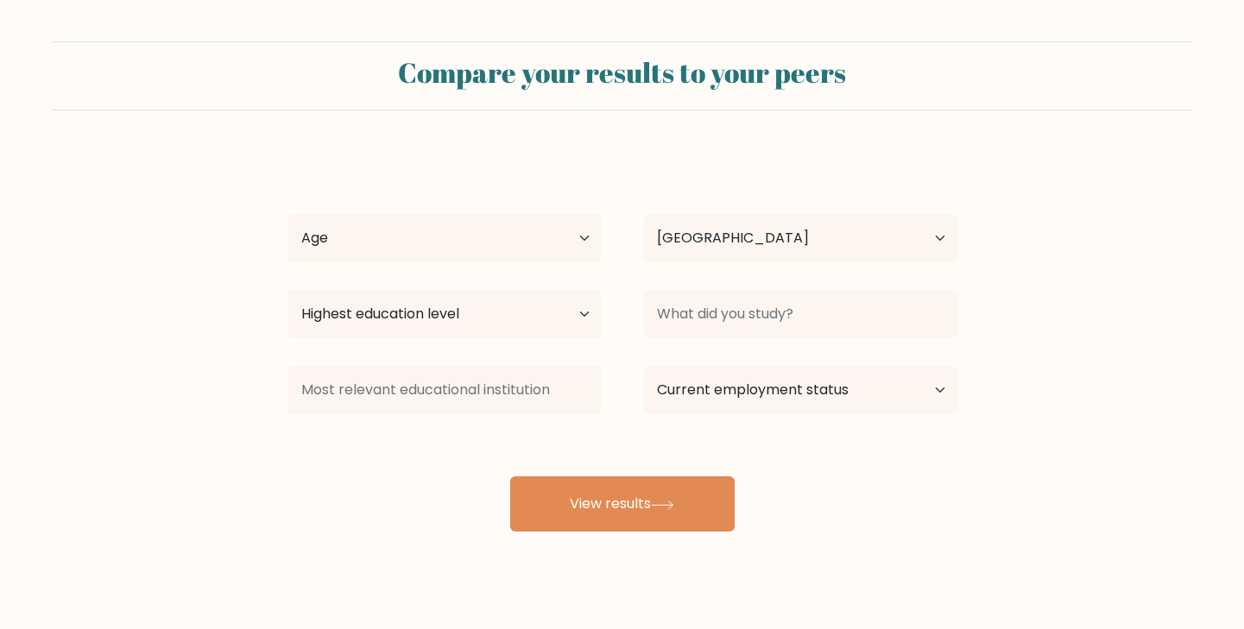
select select "PH"
select select "18_24"
select select "bachelors_degree"
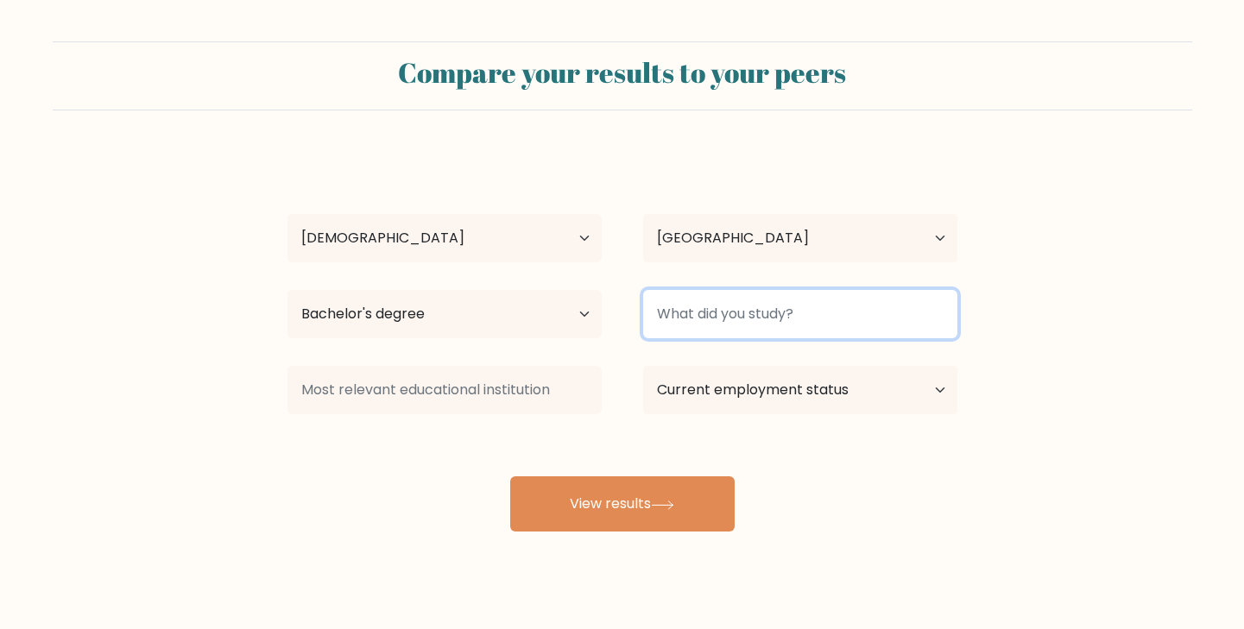
click at [686, 319] on input at bounding box center [800, 314] width 314 height 48
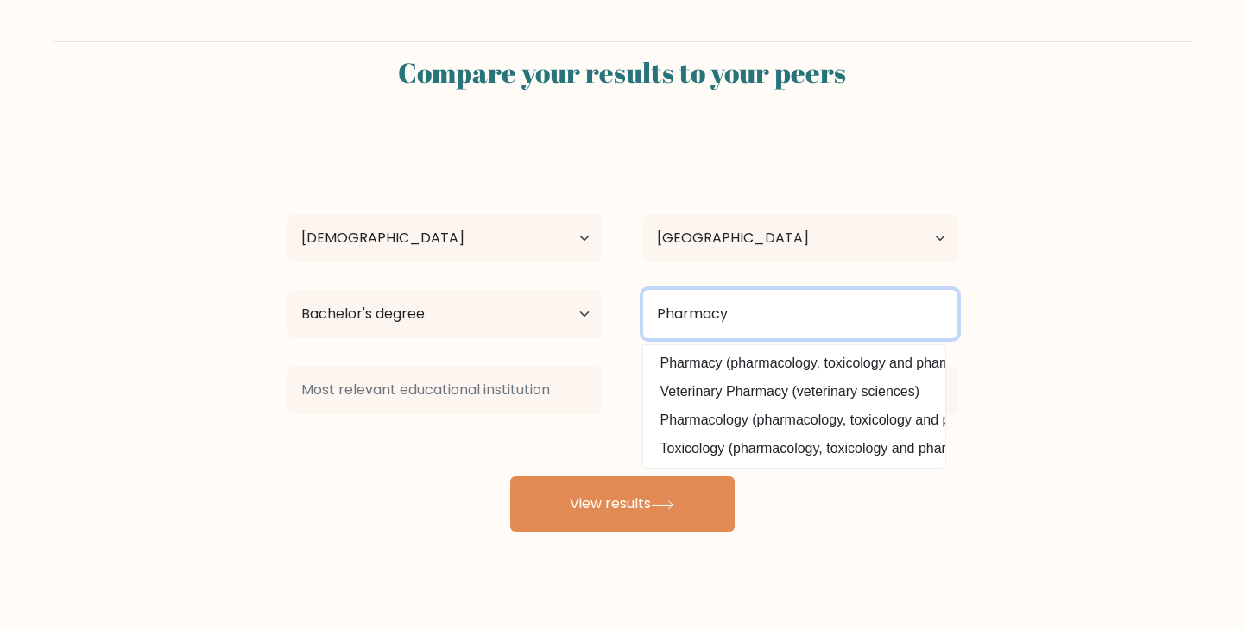
type input "Pharmacy"
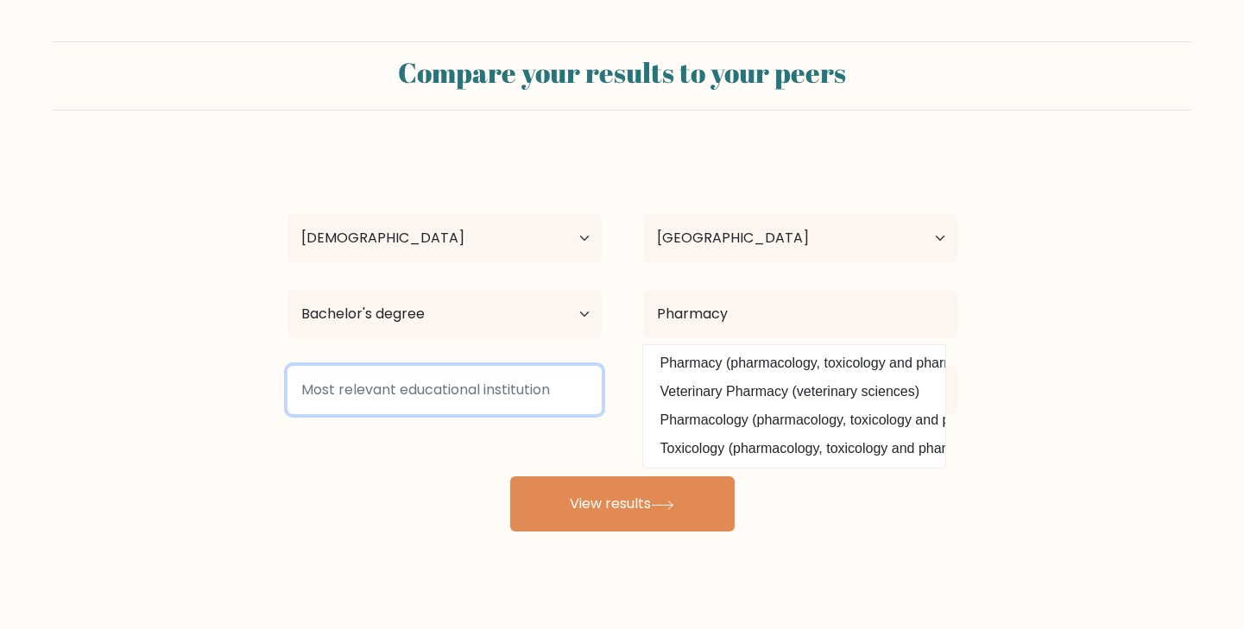
click at [519, 389] on input at bounding box center [445, 390] width 314 height 48
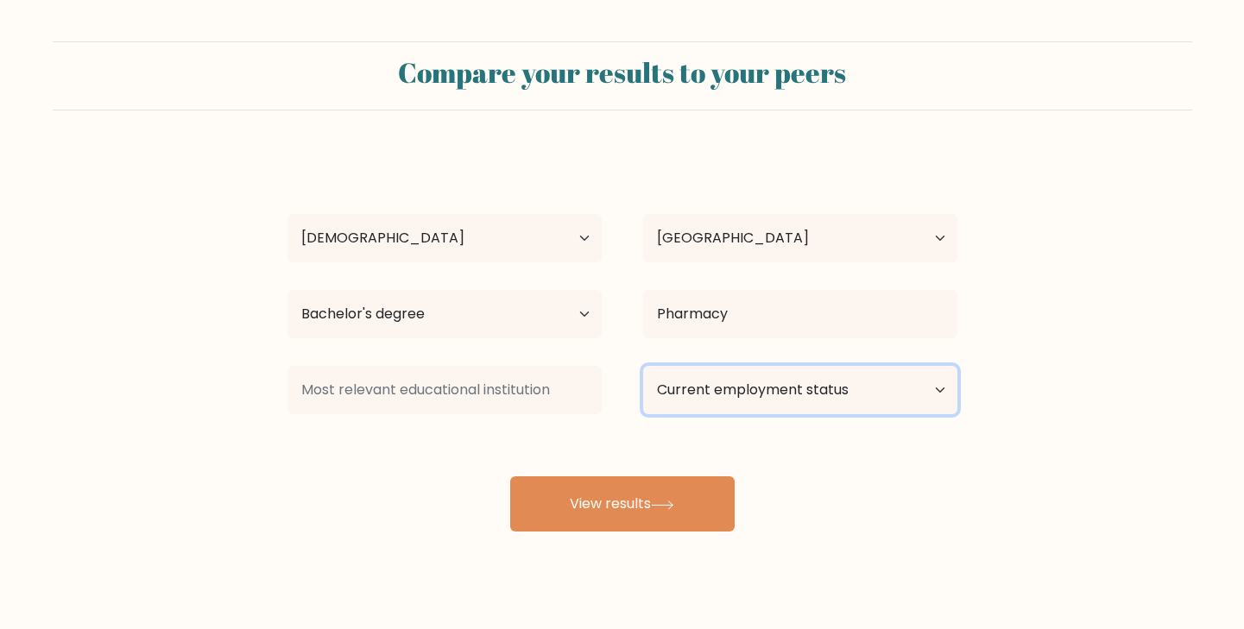
select select "other"
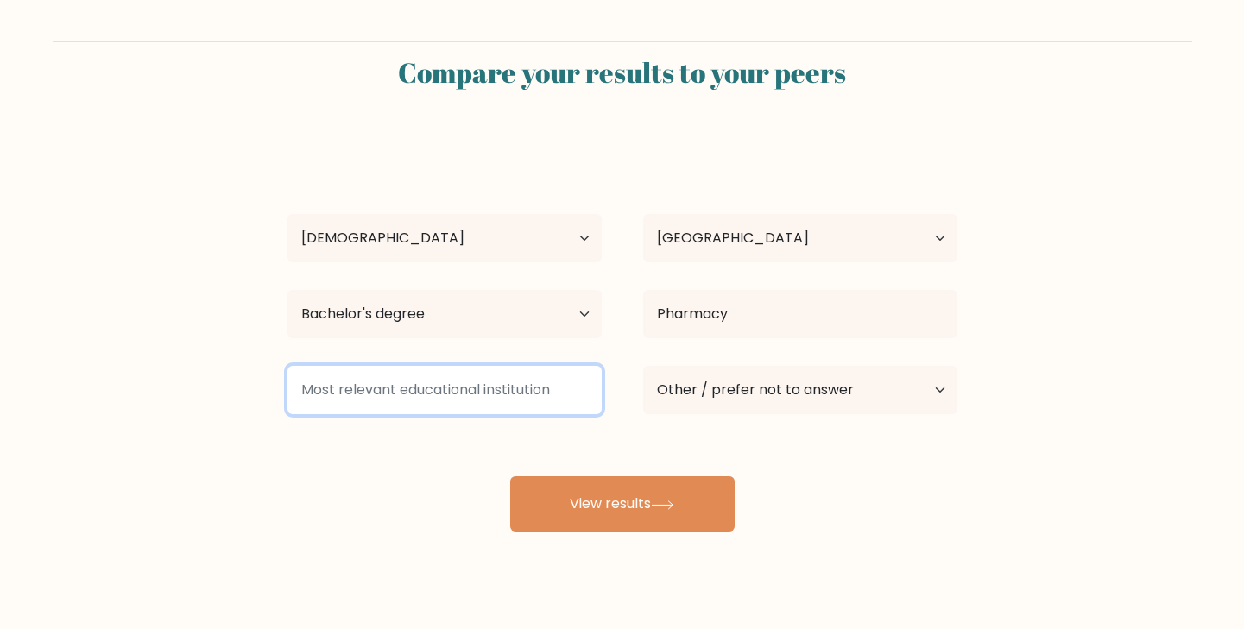
click at [515, 385] on input at bounding box center [445, 390] width 314 height 48
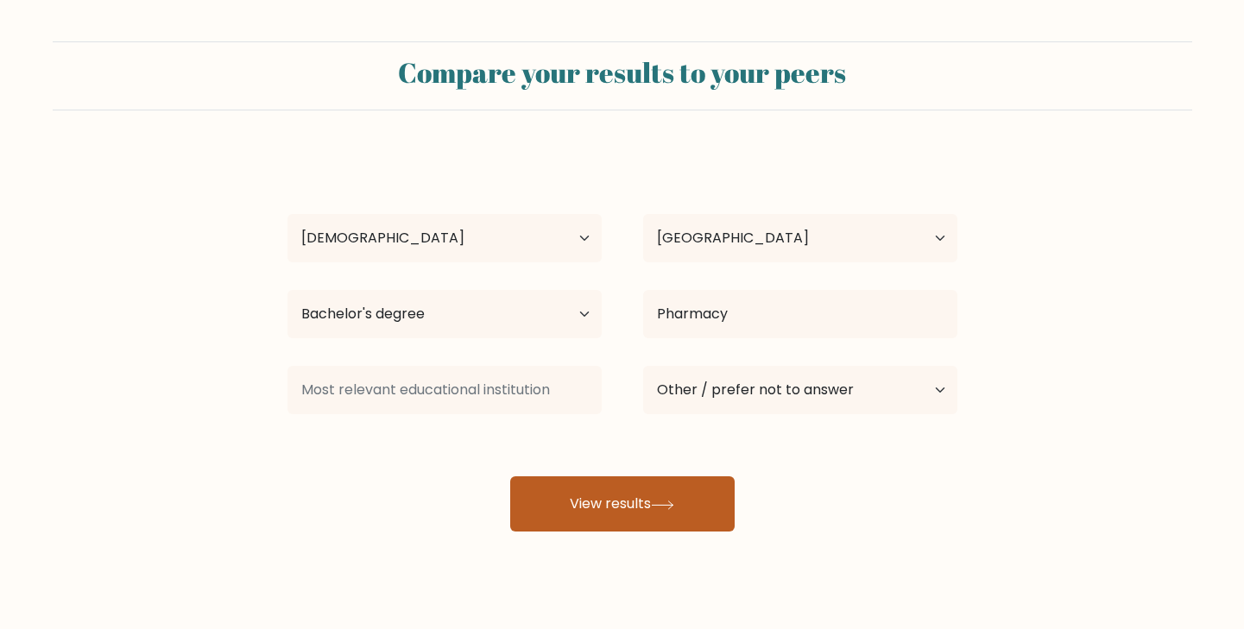
click at [674, 510] on icon at bounding box center [662, 505] width 23 height 9
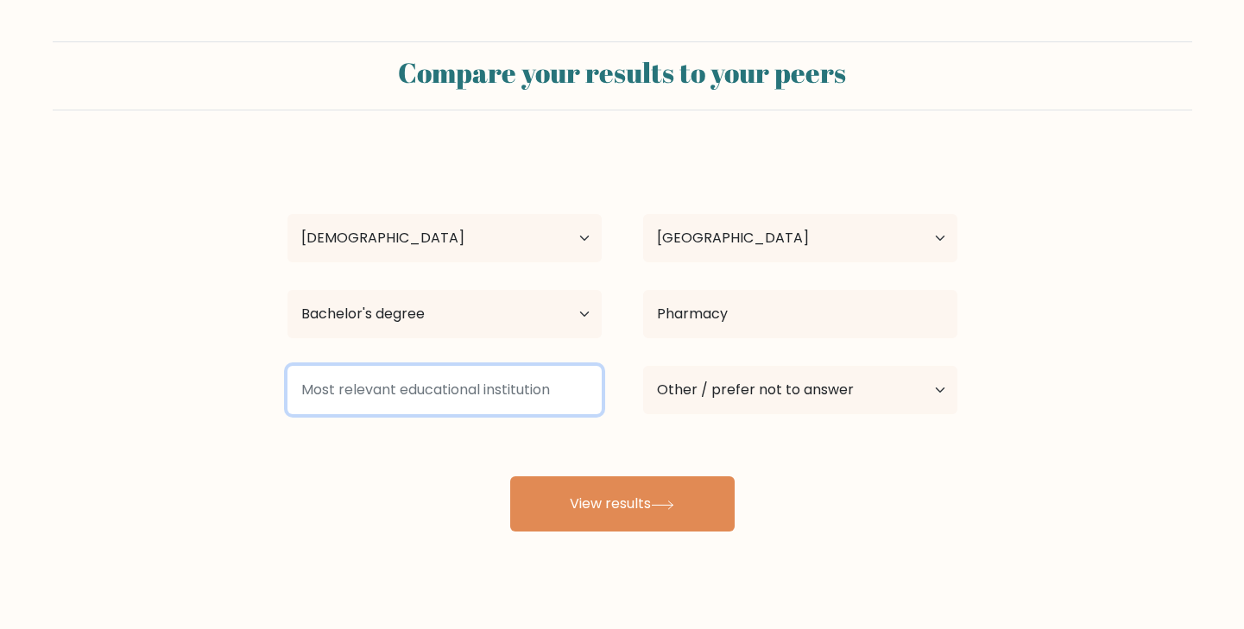
type input "u"
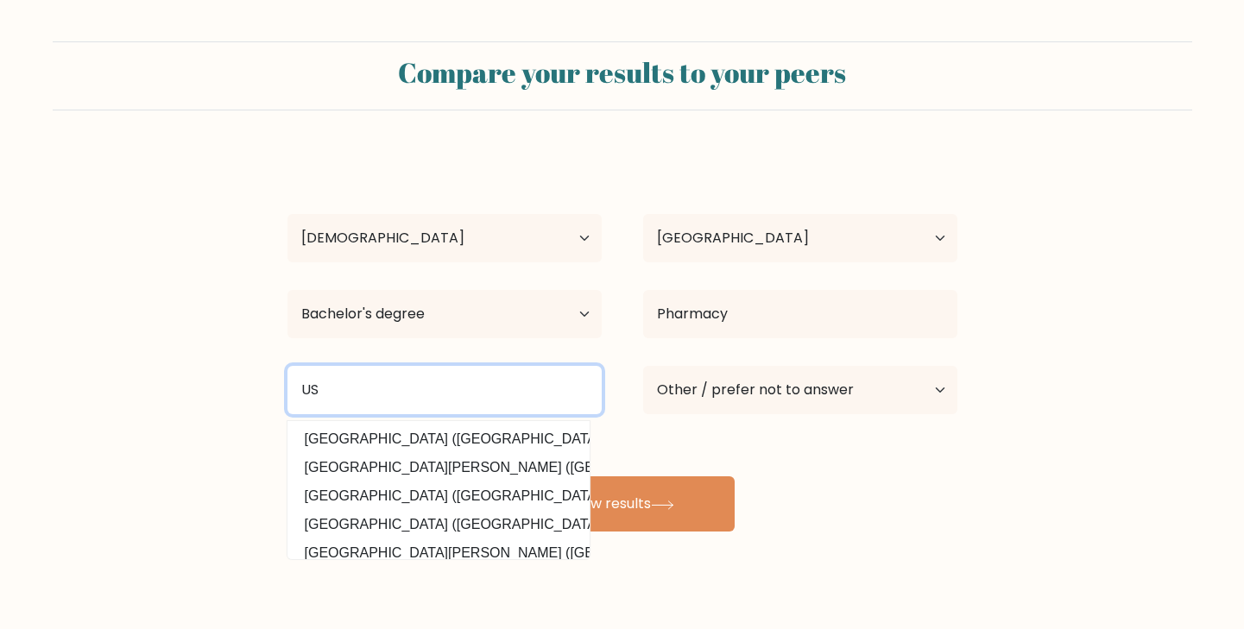
type input "U"
type input "u"
type input "I"
type input "UST"
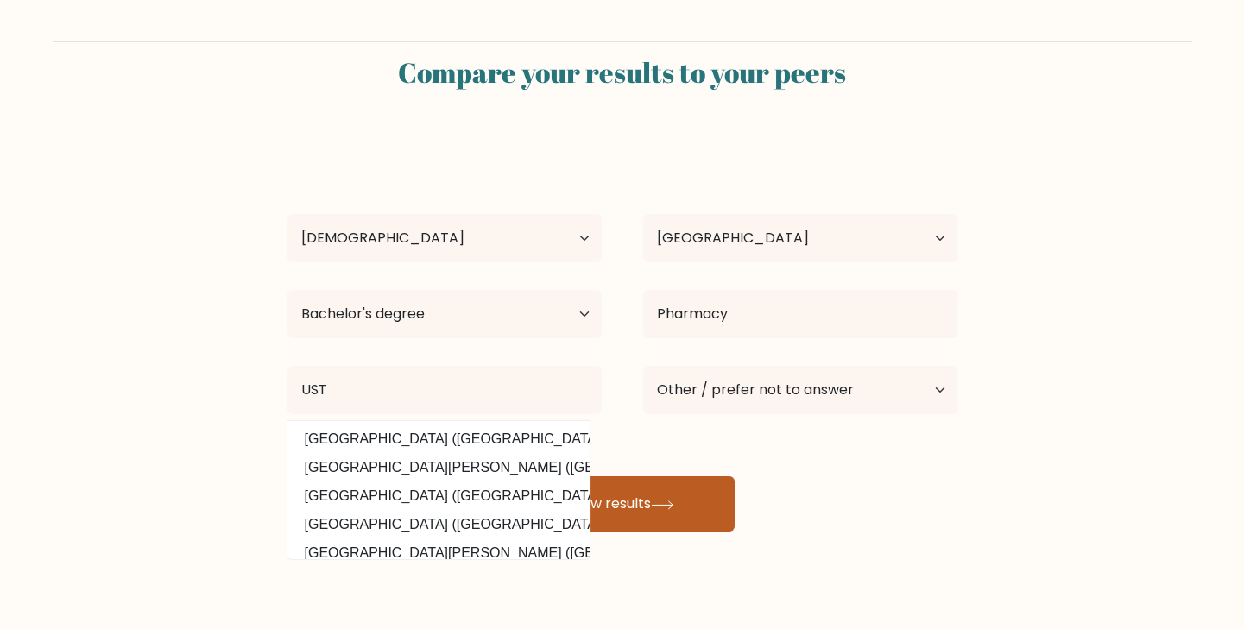
click at [658, 522] on button "View results" at bounding box center [622, 504] width 224 height 55
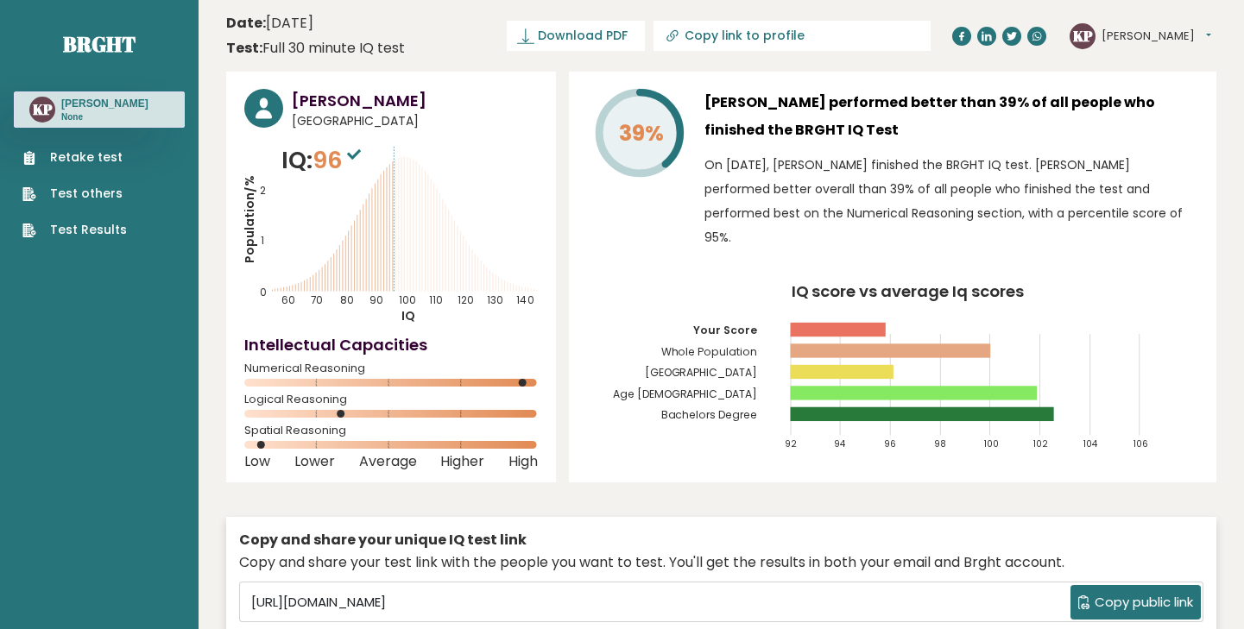
click at [111, 160] on link "Retake test" at bounding box center [74, 158] width 104 height 18
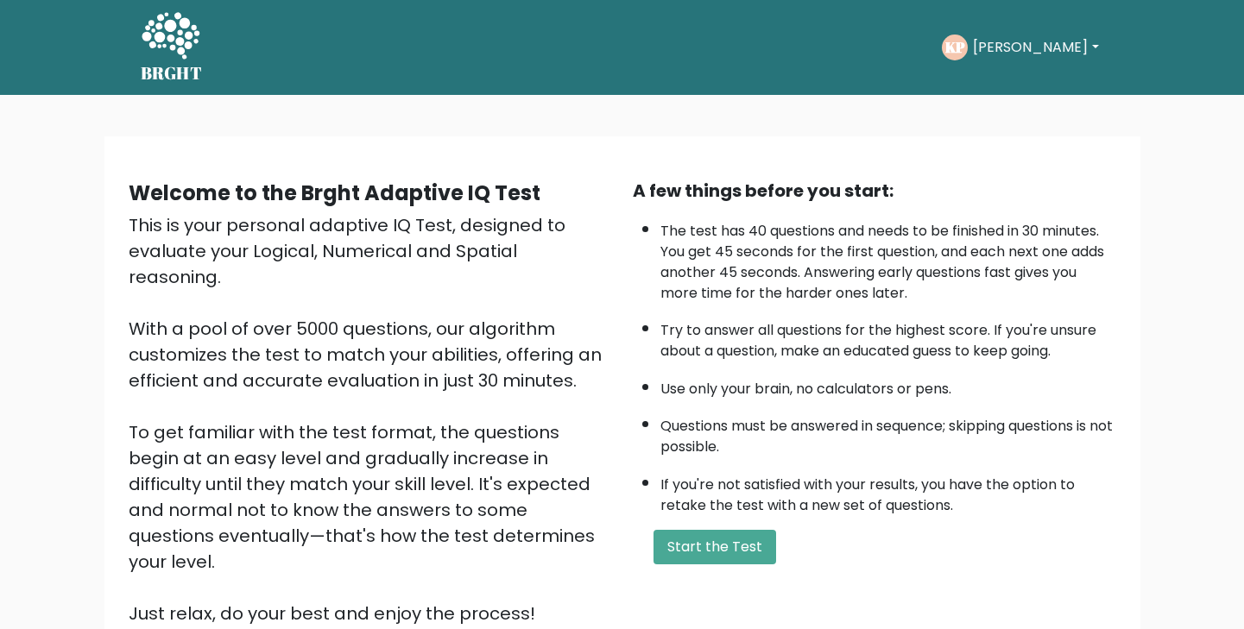
click at [1014, 51] on button "[PERSON_NAME]" at bounding box center [1036, 47] width 136 height 22
click at [1018, 99] on link "Dashboard" at bounding box center [1011, 93] width 136 height 28
click at [684, 565] on button "Start the Test" at bounding box center [715, 547] width 123 height 35
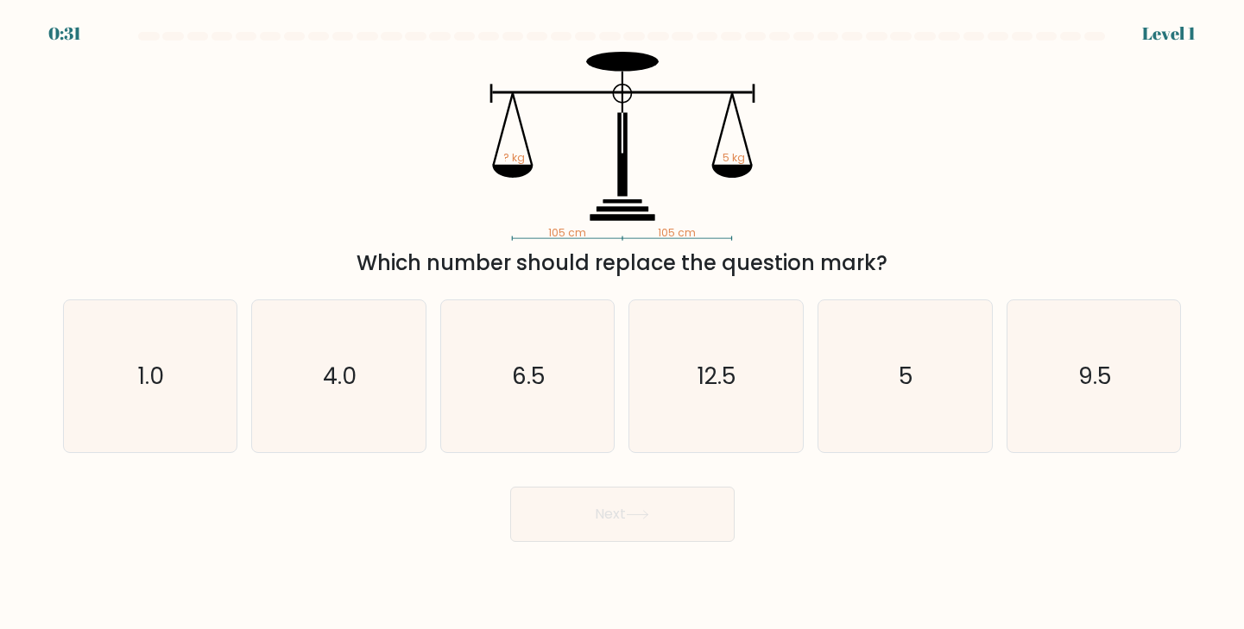
drag, startPoint x: 970, startPoint y: 558, endPoint x: 942, endPoint y: 503, distance: 62.2
click at [942, 503] on body "0:31 Level 1" at bounding box center [622, 314] width 1244 height 629
click at [940, 414] on icon "5" at bounding box center [905, 376] width 153 height 153
click at [623, 324] on input "e. 5" at bounding box center [623, 319] width 1 height 9
radio input "true"
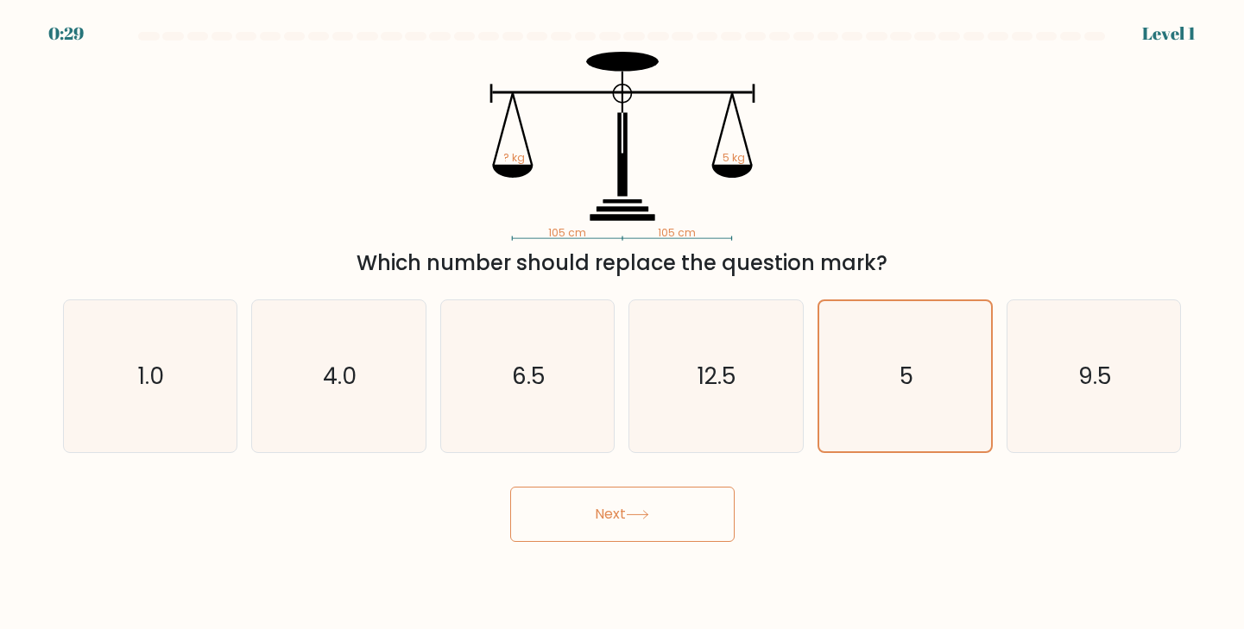
click at [643, 536] on button "Next" at bounding box center [622, 514] width 224 height 55
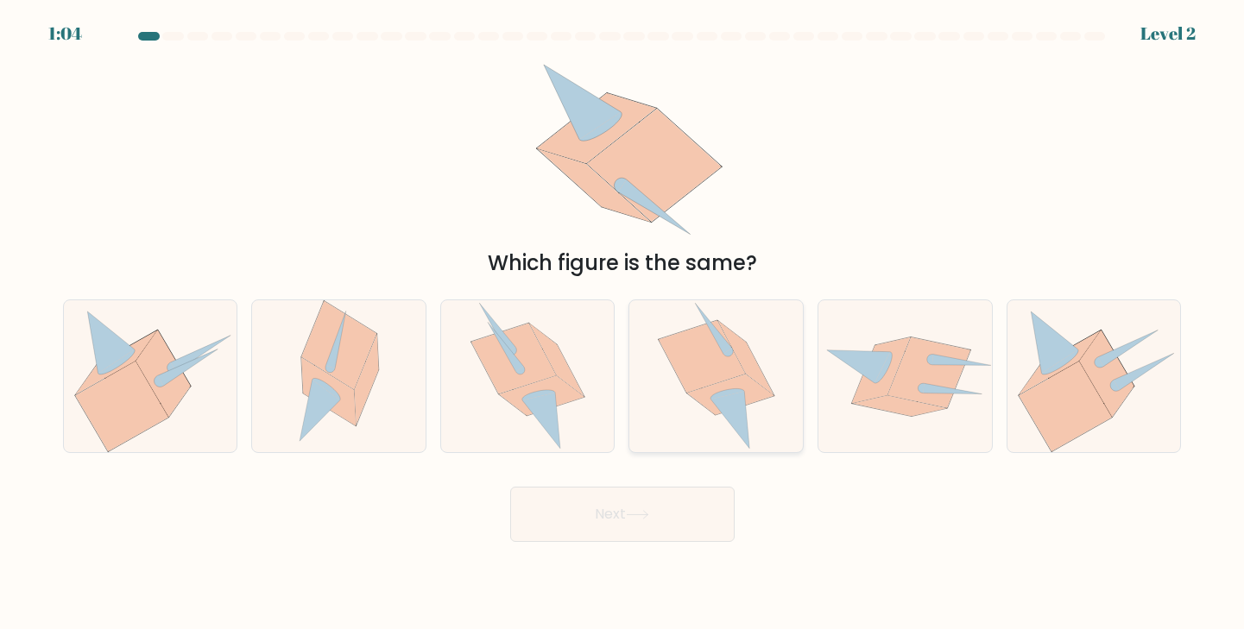
click at [718, 419] on icon at bounding box center [716, 376] width 117 height 153
click at [623, 324] on input "d." at bounding box center [623, 319] width 1 height 9
radio input "true"
click at [667, 493] on button "Next" at bounding box center [622, 514] width 224 height 55
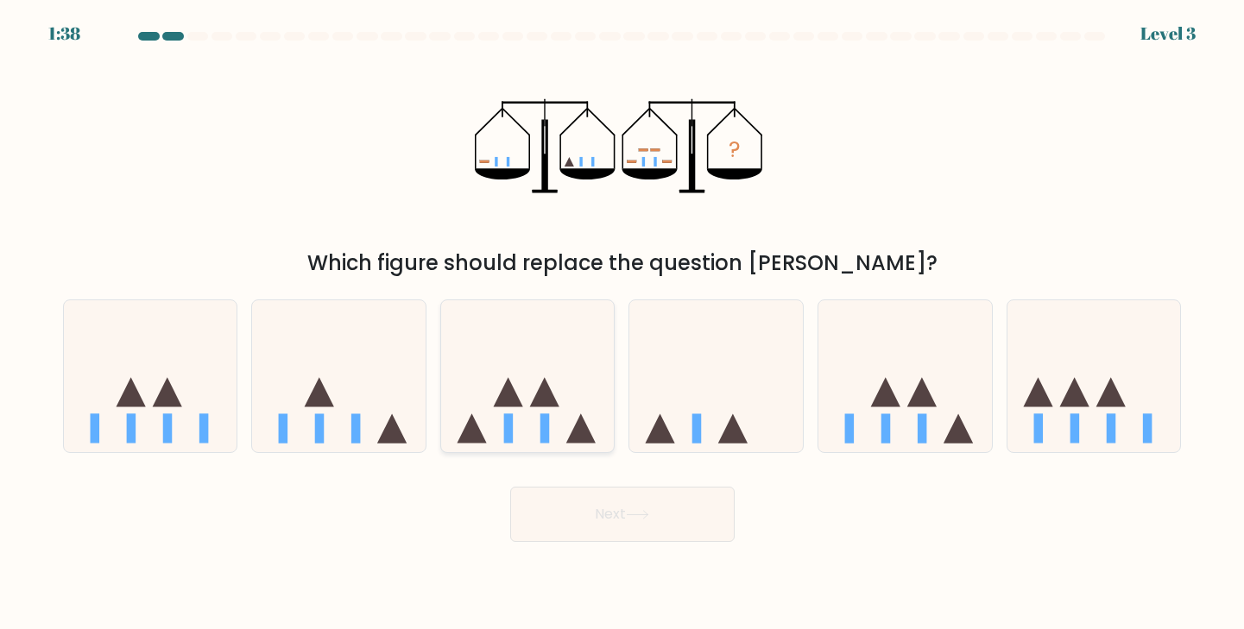
click at [570, 397] on icon at bounding box center [528, 376] width 174 height 143
click at [623, 324] on input "c." at bounding box center [623, 319] width 1 height 9
radio input "true"
click at [661, 514] on button "Next" at bounding box center [622, 514] width 224 height 55
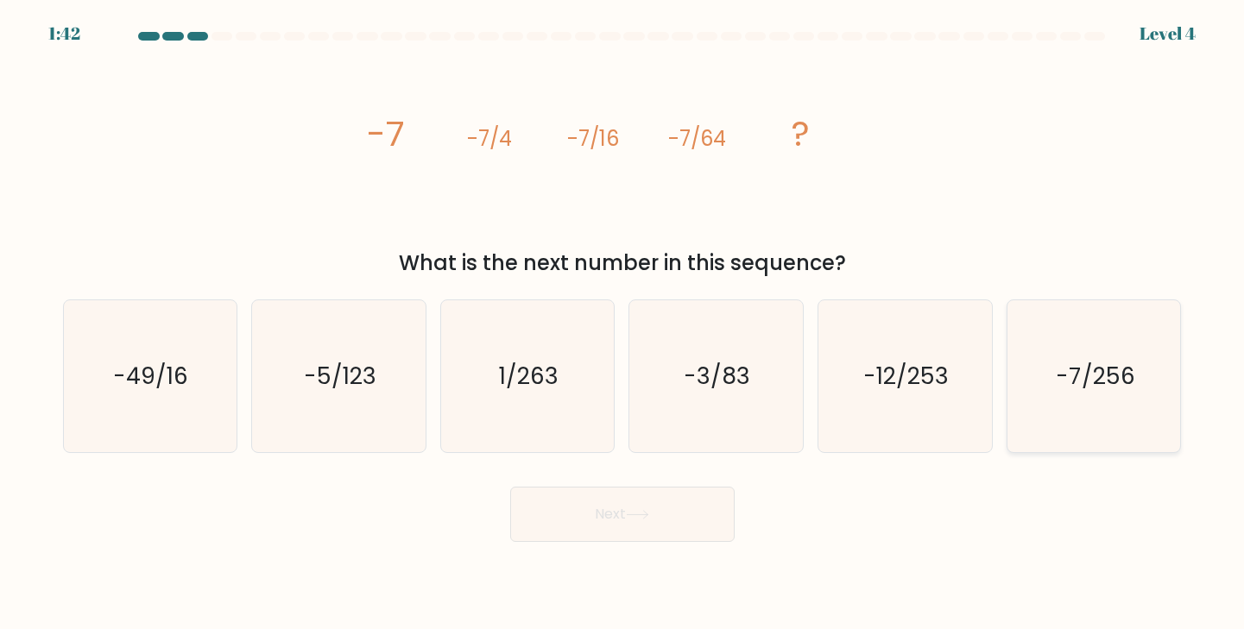
click at [1084, 403] on icon "-7/256" at bounding box center [1094, 376] width 153 height 153
click at [623, 324] on input "f. -7/256" at bounding box center [623, 319] width 1 height 9
radio input "true"
click at [642, 514] on icon at bounding box center [637, 514] width 23 height 9
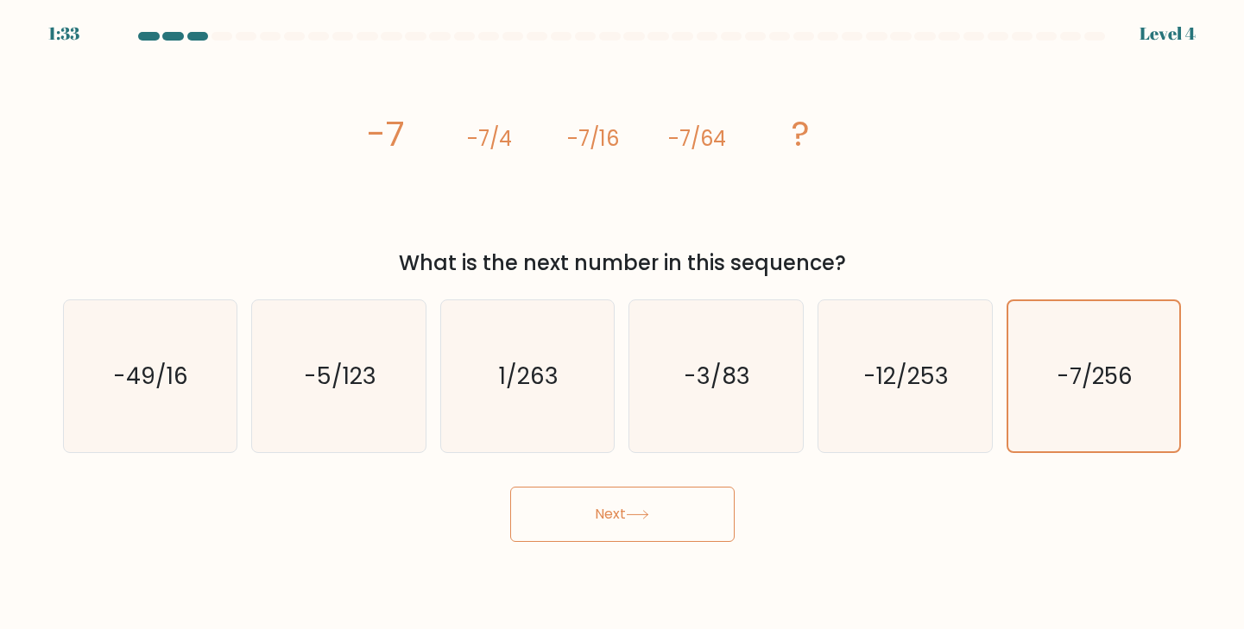
click at [642, 514] on icon at bounding box center [637, 514] width 23 height 9
click at [1021, 383] on icon "-7/256" at bounding box center [1094, 376] width 151 height 151
click at [623, 324] on input "f. -7/256" at bounding box center [623, 319] width 1 height 9
click at [687, 508] on button "Next" at bounding box center [622, 514] width 224 height 55
click at [1160, 351] on icon "-7/256" at bounding box center [1094, 376] width 151 height 151
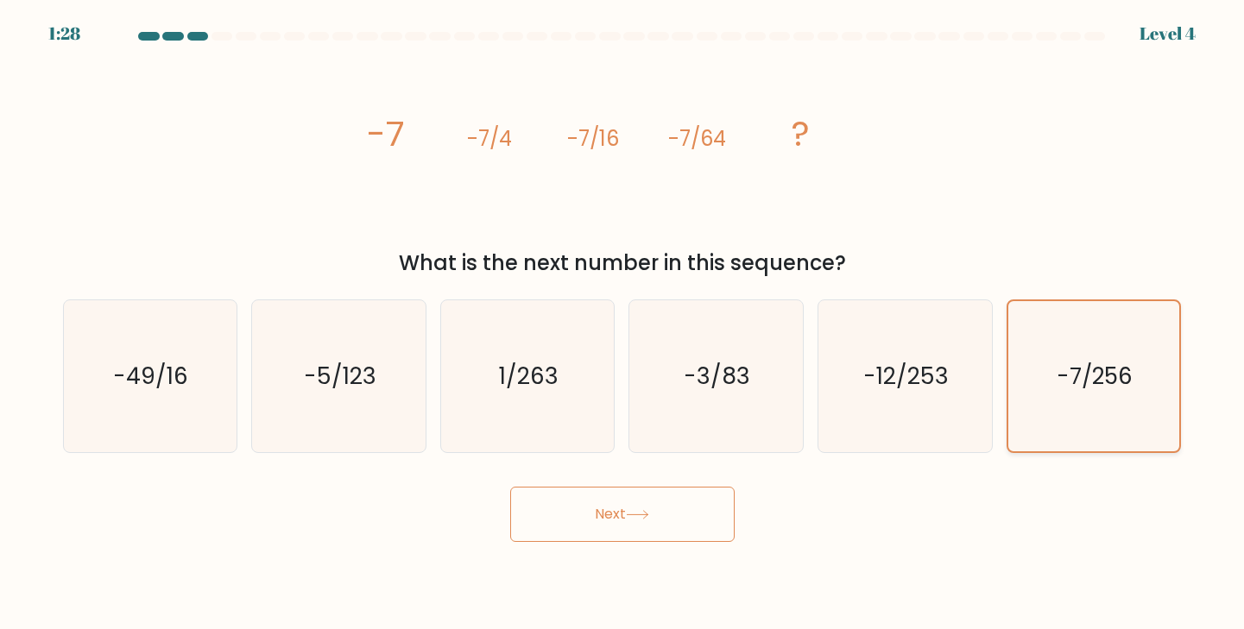
click at [623, 324] on input "f. -7/256" at bounding box center [623, 319] width 1 height 9
click at [1160, 351] on icon "-7/256" at bounding box center [1094, 376] width 151 height 151
click at [623, 324] on input "f. -7/256" at bounding box center [623, 319] width 1 height 9
click at [668, 522] on button "Next" at bounding box center [622, 514] width 224 height 55
click at [332, 524] on div "Next" at bounding box center [623, 508] width 1140 height 68
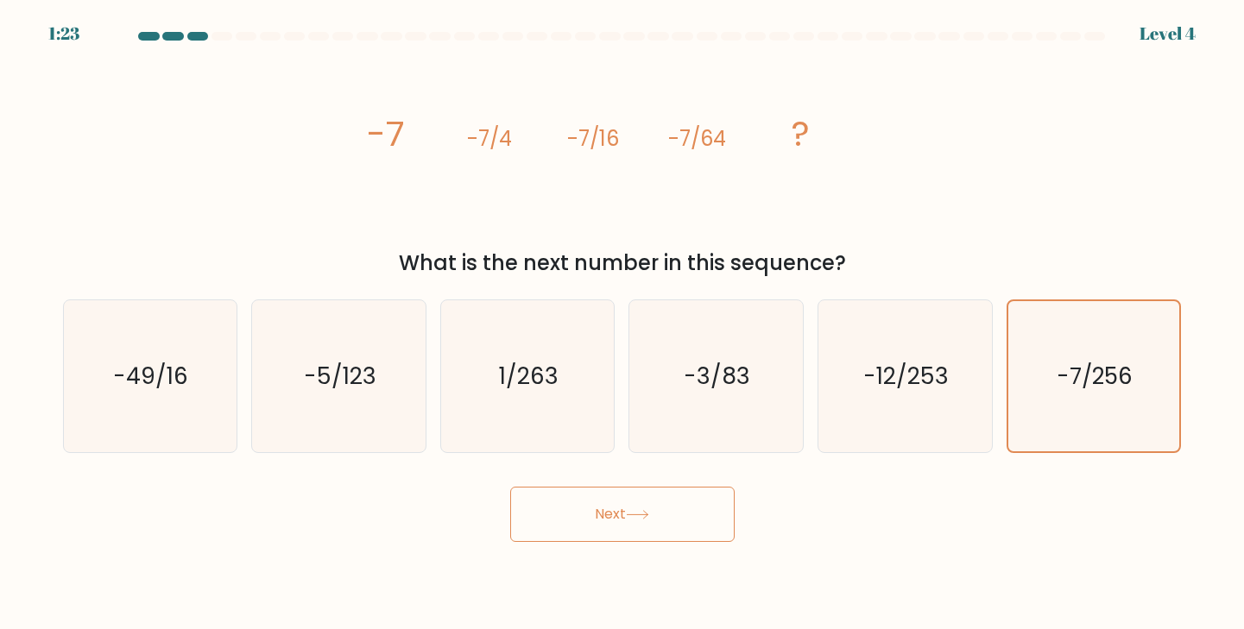
click at [612, 503] on button "Next" at bounding box center [622, 514] width 224 height 55
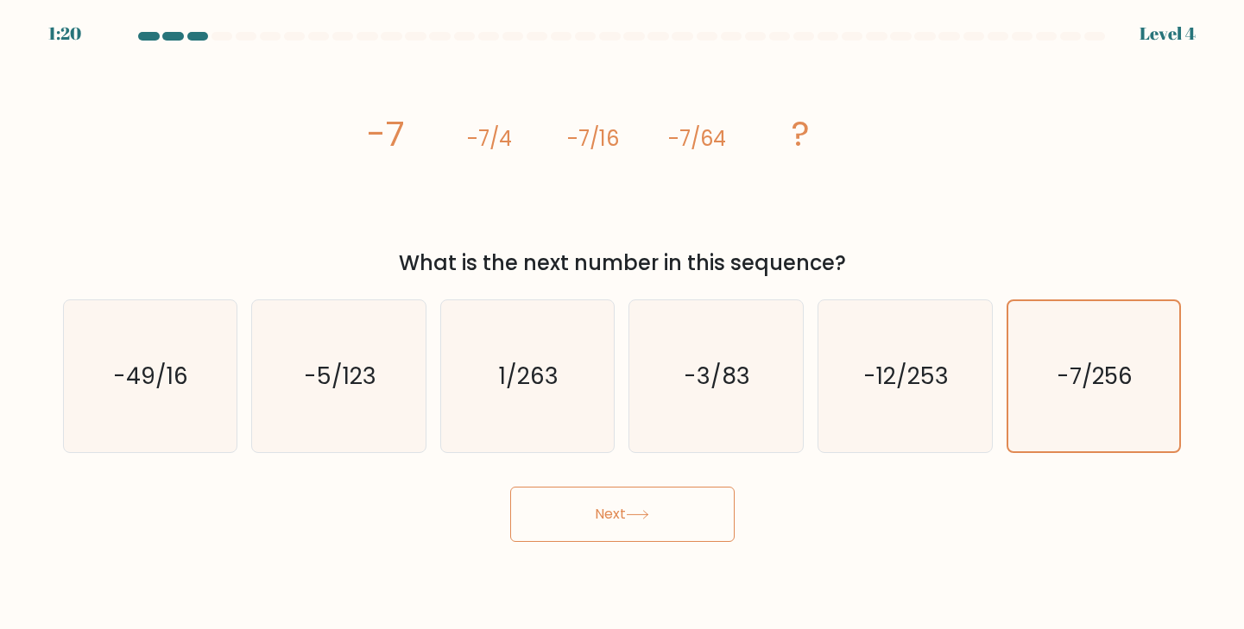
click at [612, 503] on button "Next" at bounding box center [622, 514] width 224 height 55
click at [927, 410] on icon "-12/253" at bounding box center [905, 376] width 153 height 153
click at [623, 324] on input "e. -12/253" at bounding box center [623, 319] width 1 height 9
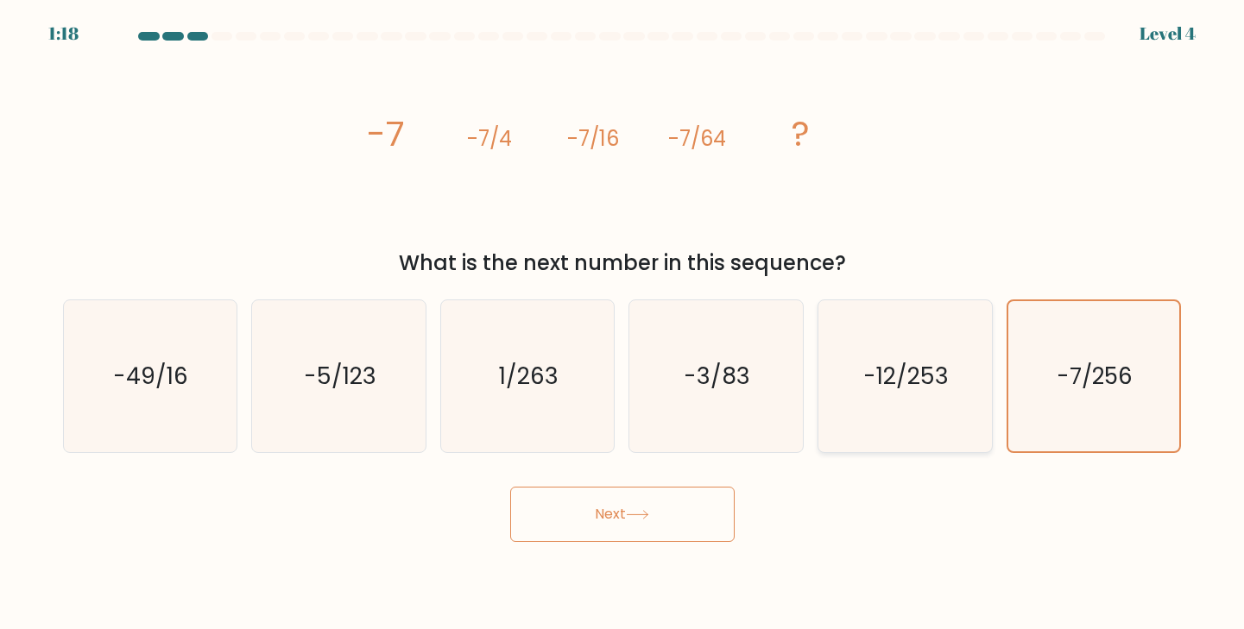
radio input "true"
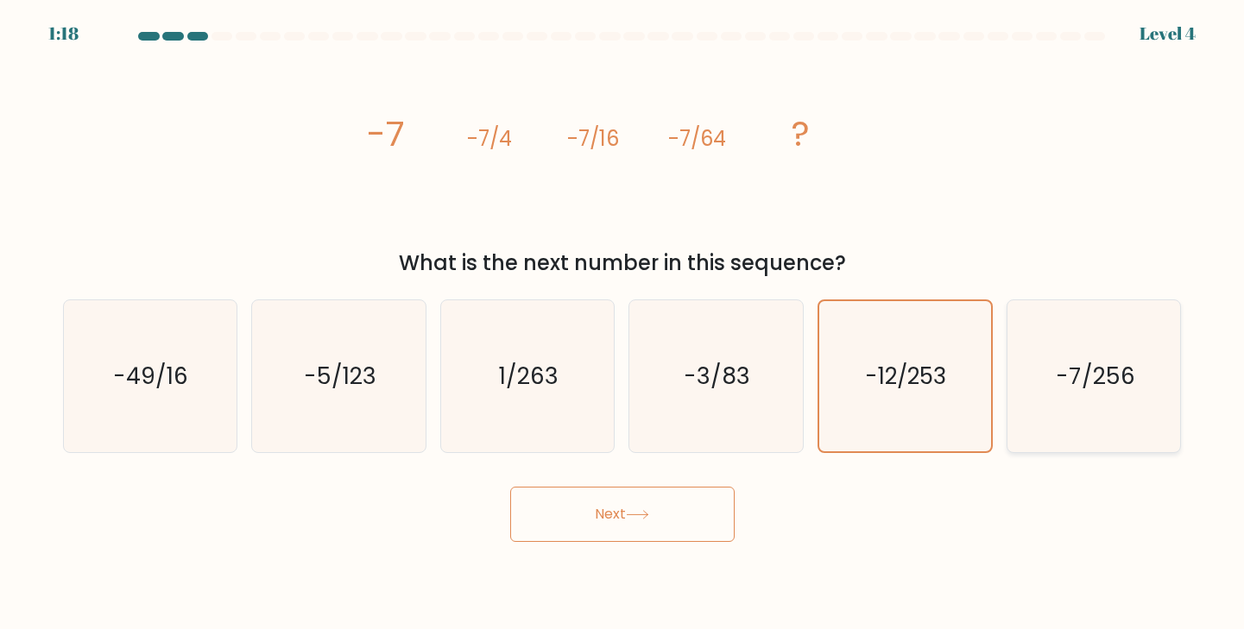
click at [1057, 379] on text "-7/256" at bounding box center [1095, 376] width 79 height 32
click at [623, 324] on input "f. -7/256" at bounding box center [623, 319] width 1 height 9
radio input "true"
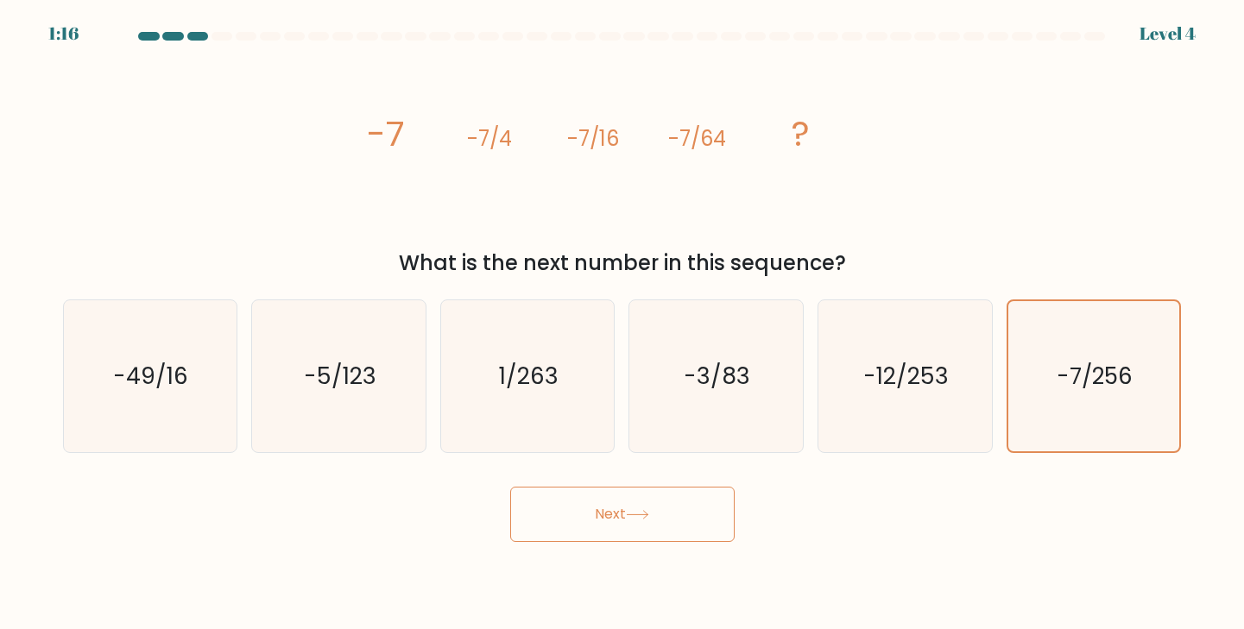
click at [662, 531] on button "Next" at bounding box center [622, 514] width 224 height 55
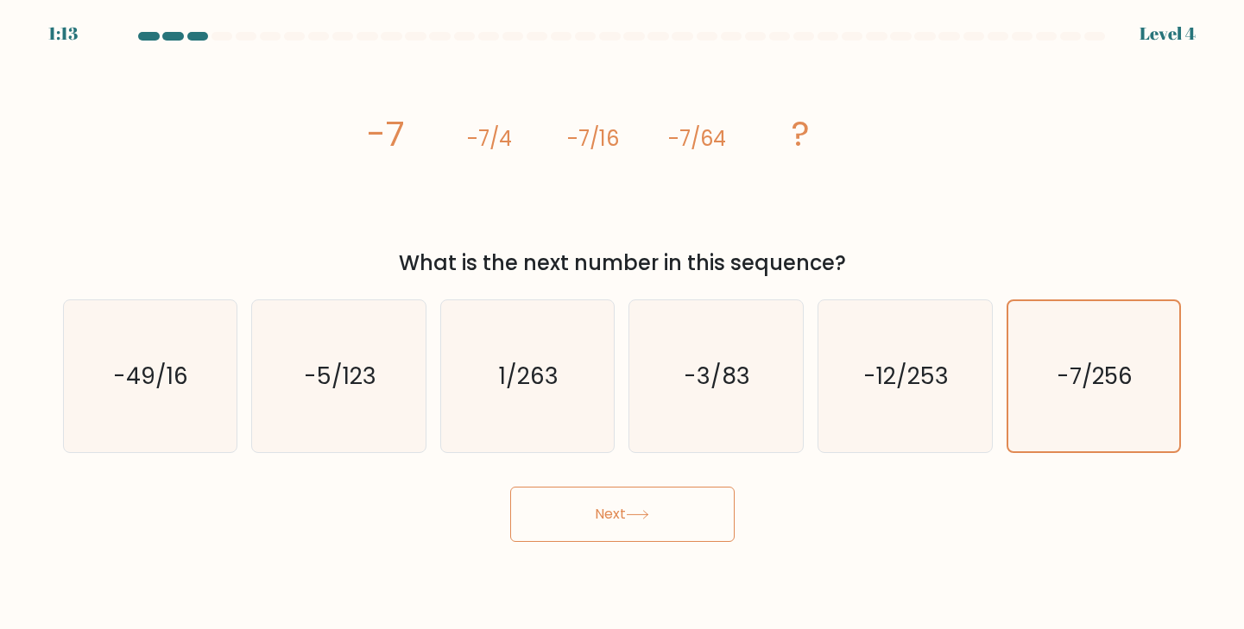
click at [803, 125] on tspan "?" at bounding box center [800, 134] width 18 height 48
click at [634, 499] on button "Next" at bounding box center [622, 514] width 224 height 55
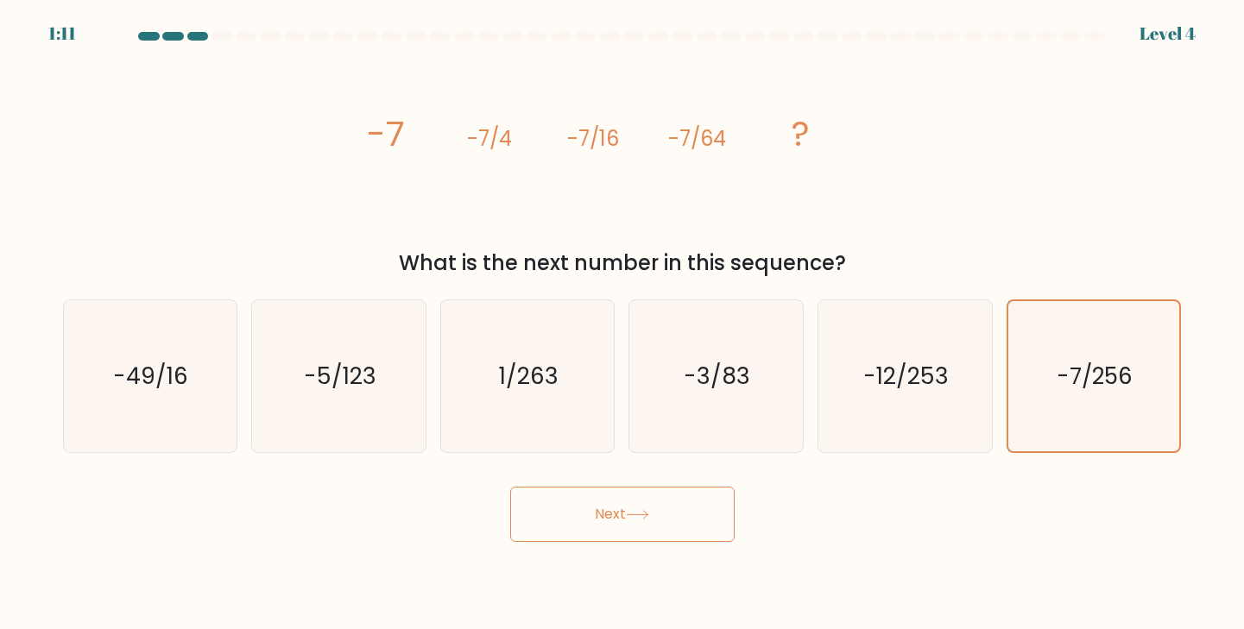
click at [634, 499] on button "Next" at bounding box center [622, 514] width 224 height 55
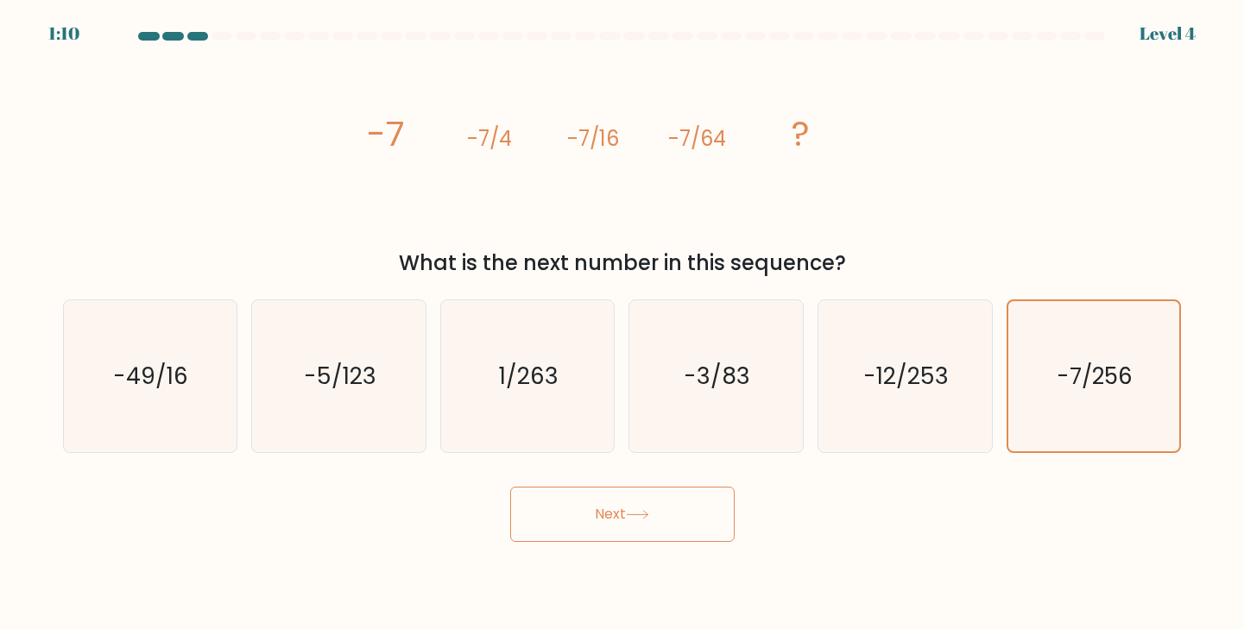
click at [634, 499] on button "Next" at bounding box center [622, 514] width 224 height 55
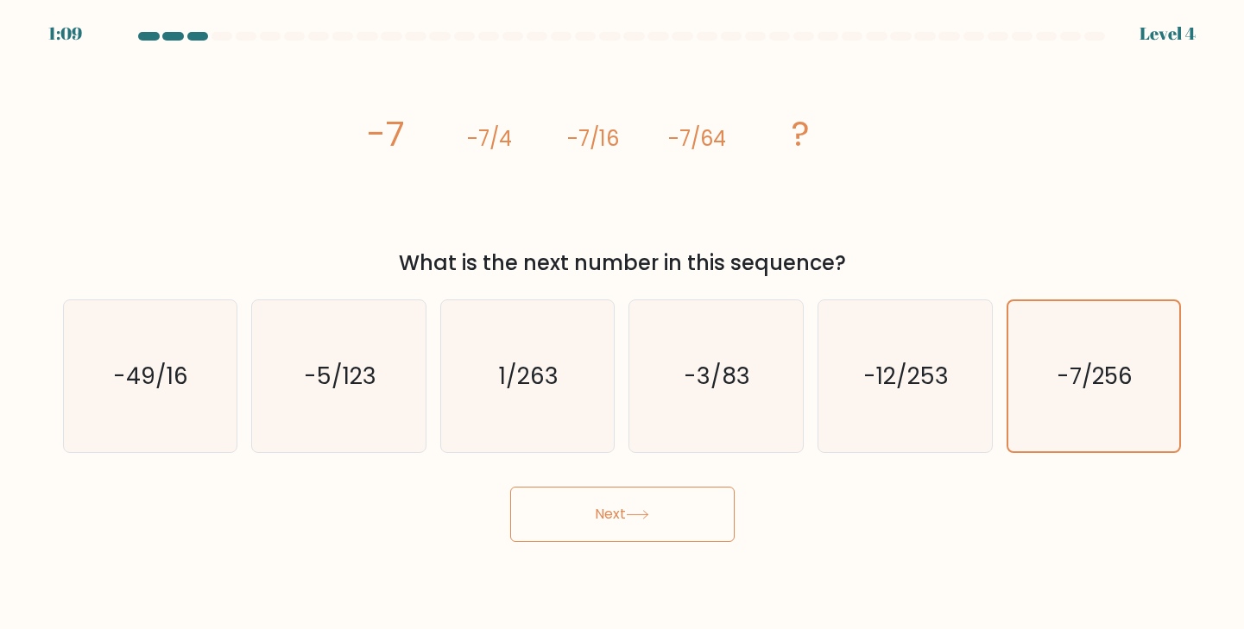
click at [634, 499] on button "Next" at bounding box center [622, 514] width 224 height 55
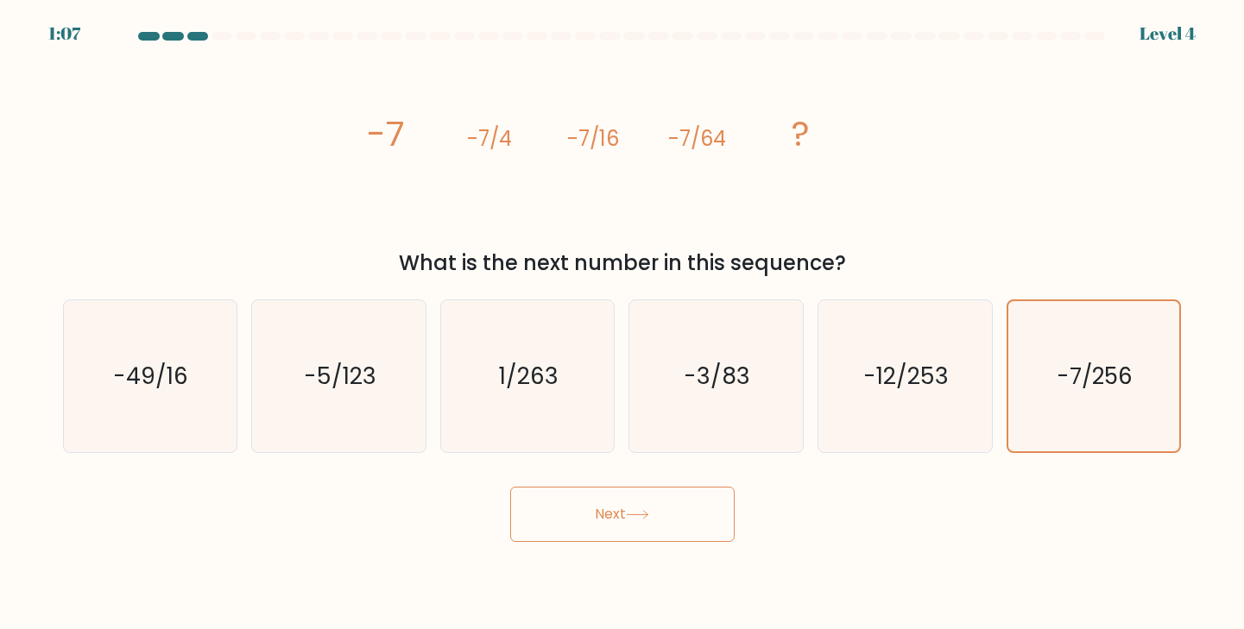
click at [646, 543] on body "1:07 Level 4" at bounding box center [622, 314] width 1244 height 629
click at [653, 534] on button "Next" at bounding box center [622, 514] width 224 height 55
click at [1063, 429] on icon "-7/256" at bounding box center [1094, 376] width 151 height 151
click at [623, 324] on input "f. -7/256" at bounding box center [623, 319] width 1 height 9
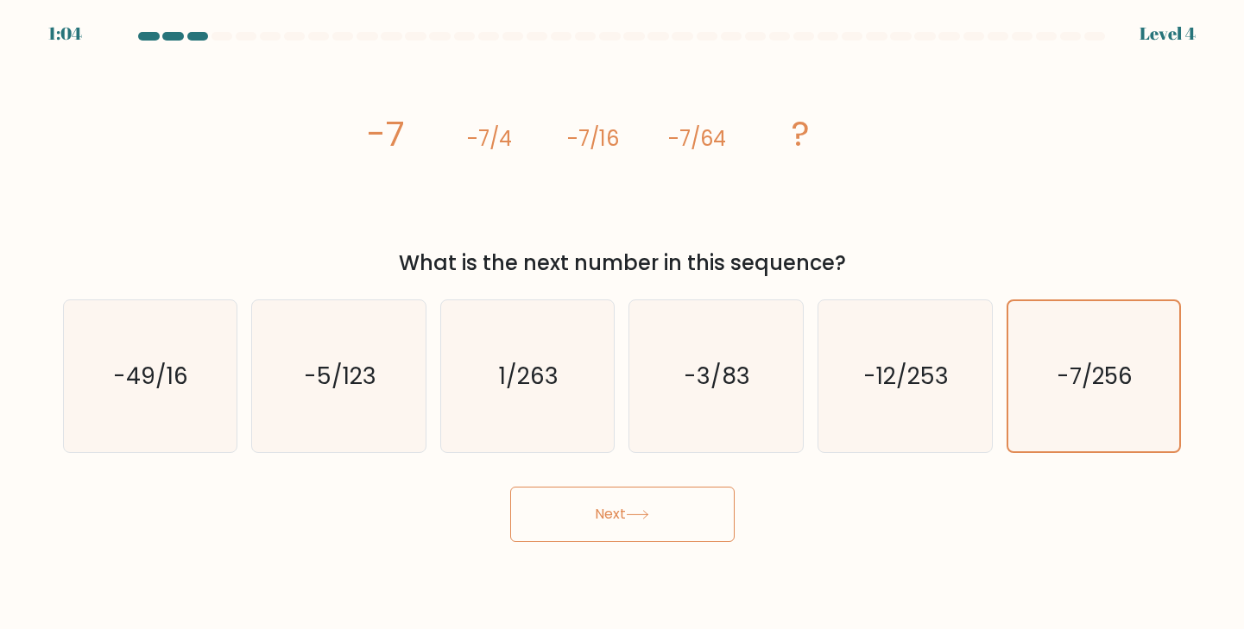
click at [624, 525] on button "Next" at bounding box center [622, 514] width 224 height 55
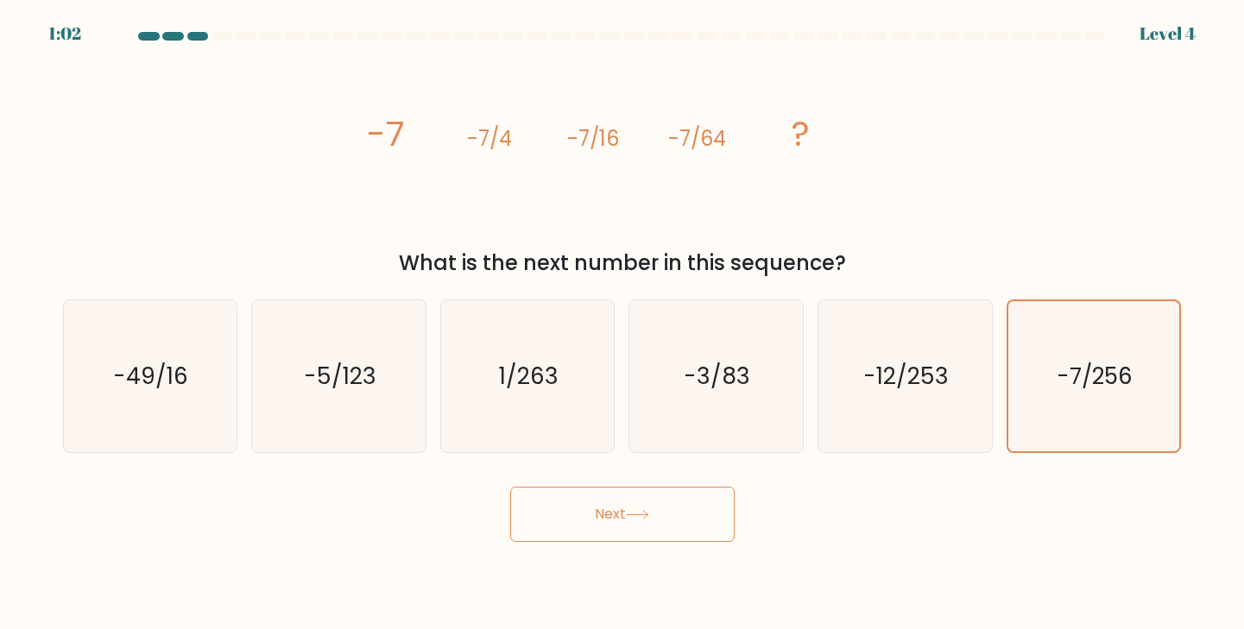
click at [624, 525] on button "Next" at bounding box center [622, 514] width 224 height 55
click at [384, 130] on tspan "-7" at bounding box center [386, 134] width 38 height 48
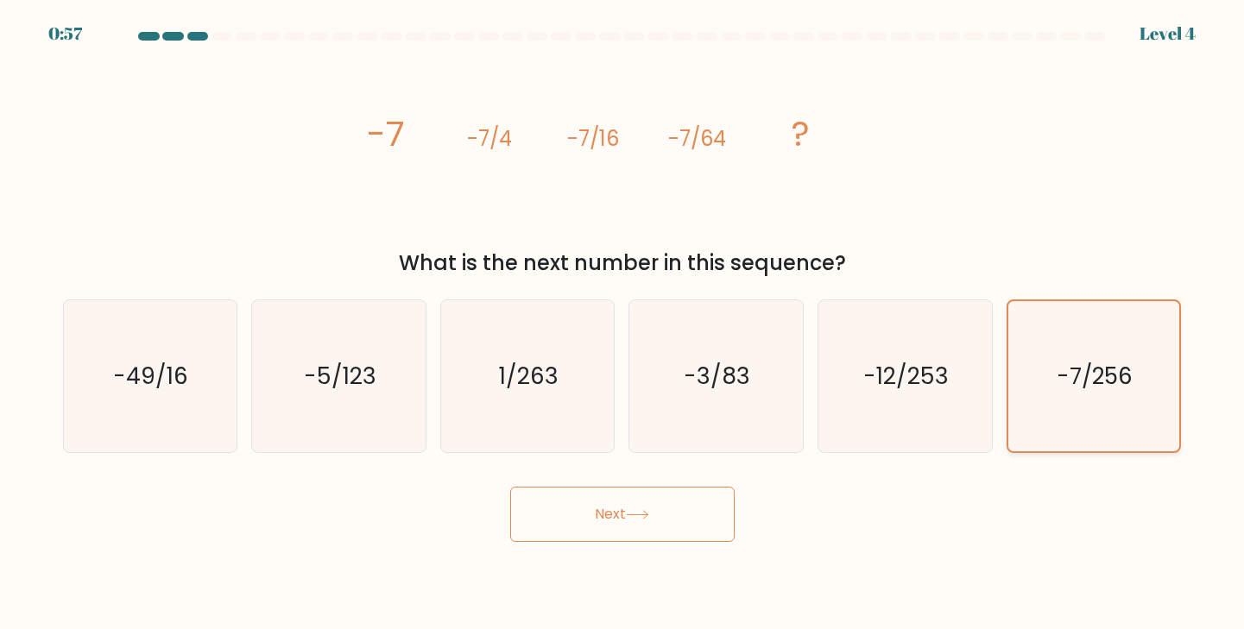
click at [1039, 369] on icon "-7/256" at bounding box center [1094, 376] width 151 height 151
click at [623, 324] on input "f. -7/256" at bounding box center [623, 319] width 1 height 9
click at [755, 388] on icon "-3/83" at bounding box center [716, 376] width 153 height 153
click at [623, 324] on input "d. -3/83" at bounding box center [623, 319] width 1 height 9
radio input "true"
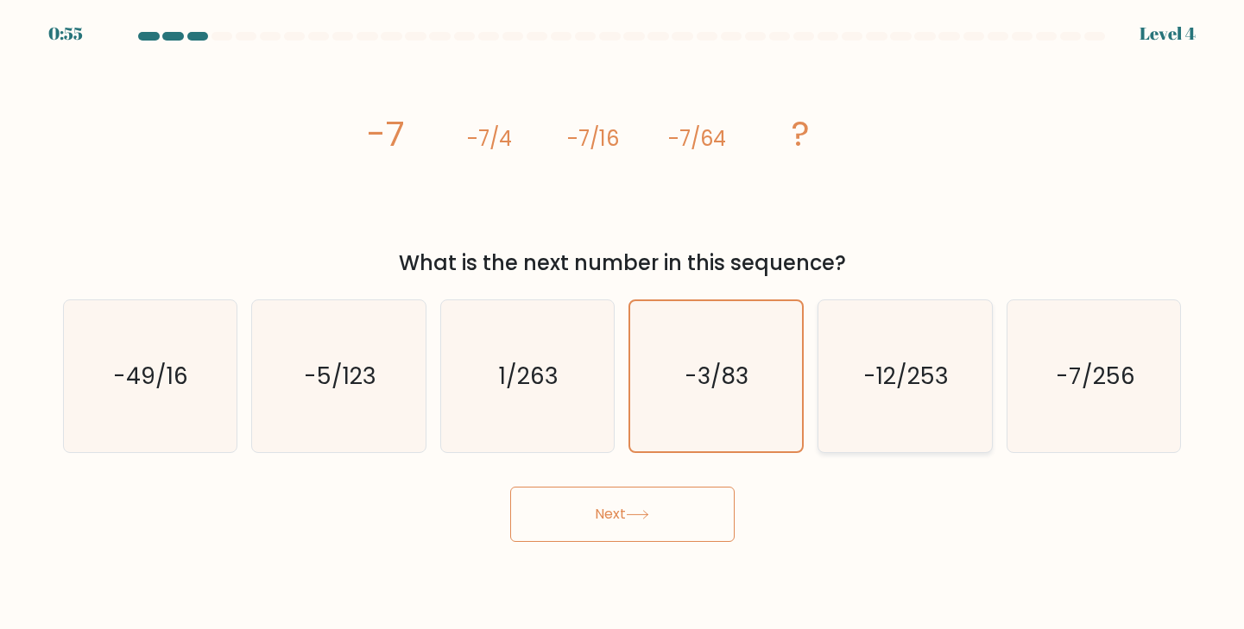
click at [882, 385] on text "-12/253" at bounding box center [906, 376] width 85 height 32
click at [623, 324] on input "e. -12/253" at bounding box center [623, 319] width 1 height 9
radio input "true"
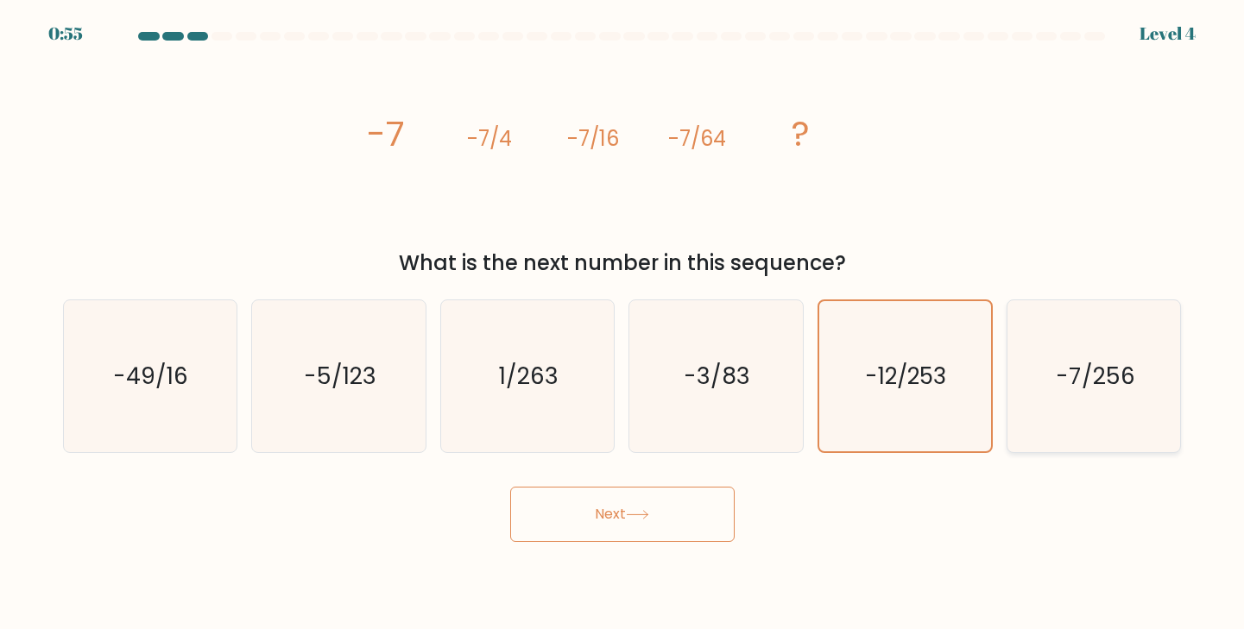
click at [1094, 377] on text "-7/256" at bounding box center [1095, 376] width 79 height 32
click at [623, 324] on input "f. -7/256" at bounding box center [623, 319] width 1 height 9
radio input "true"
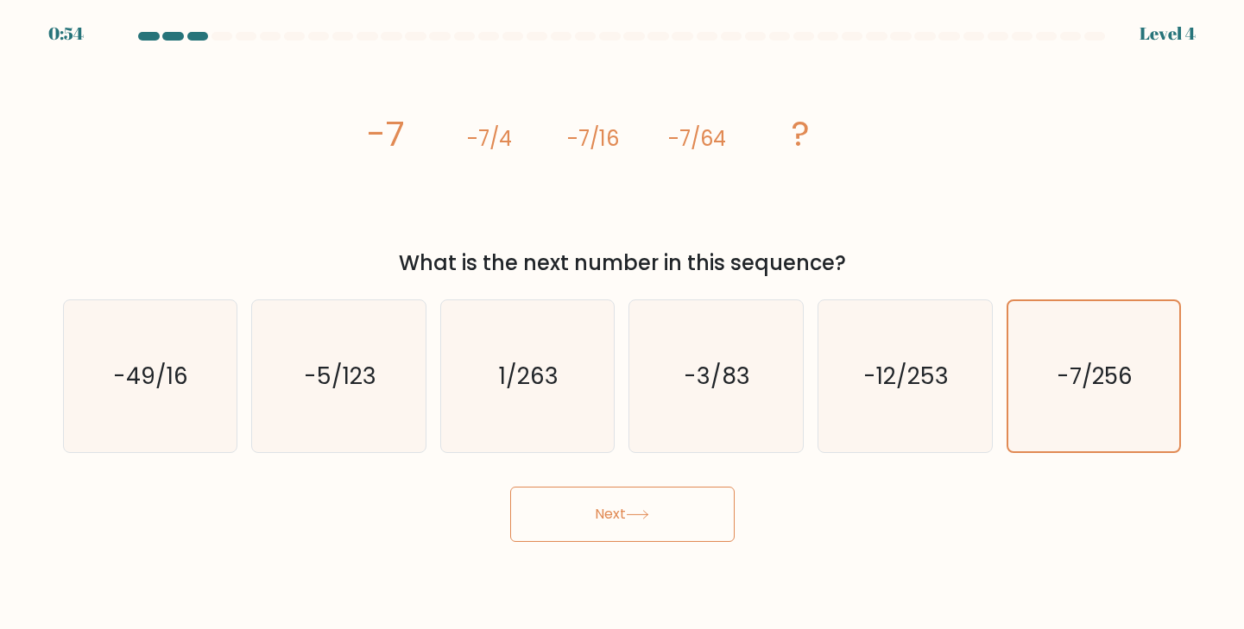
click at [706, 523] on button "Next" at bounding box center [622, 514] width 224 height 55
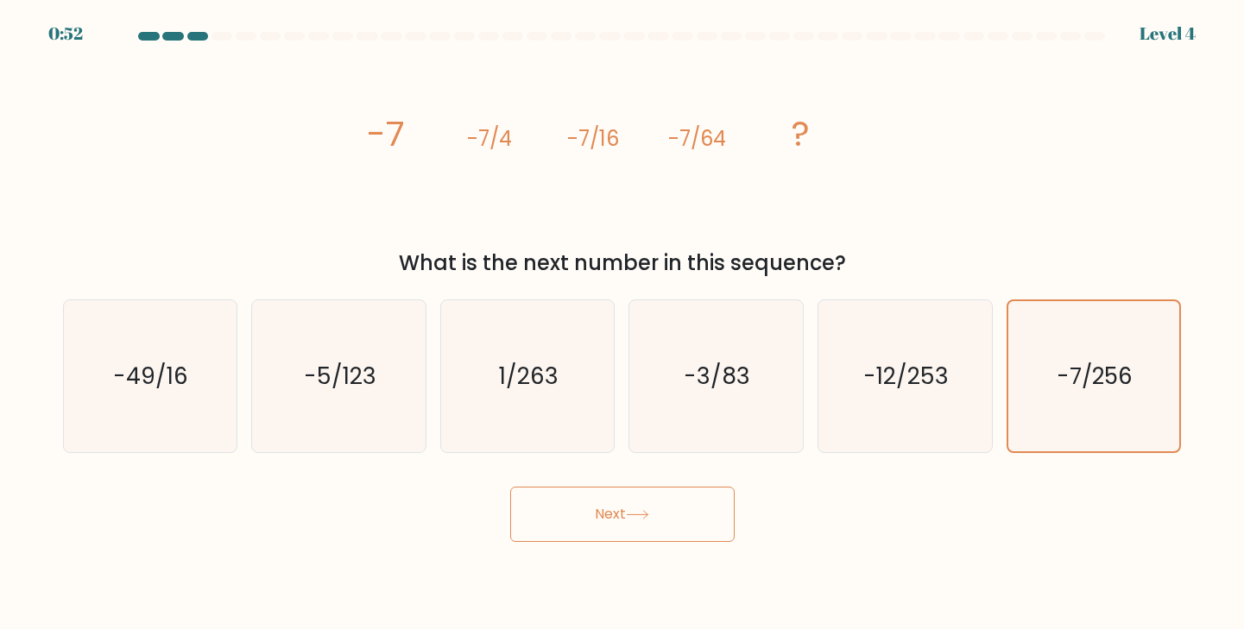
click at [706, 523] on button "Next" at bounding box center [622, 514] width 224 height 55
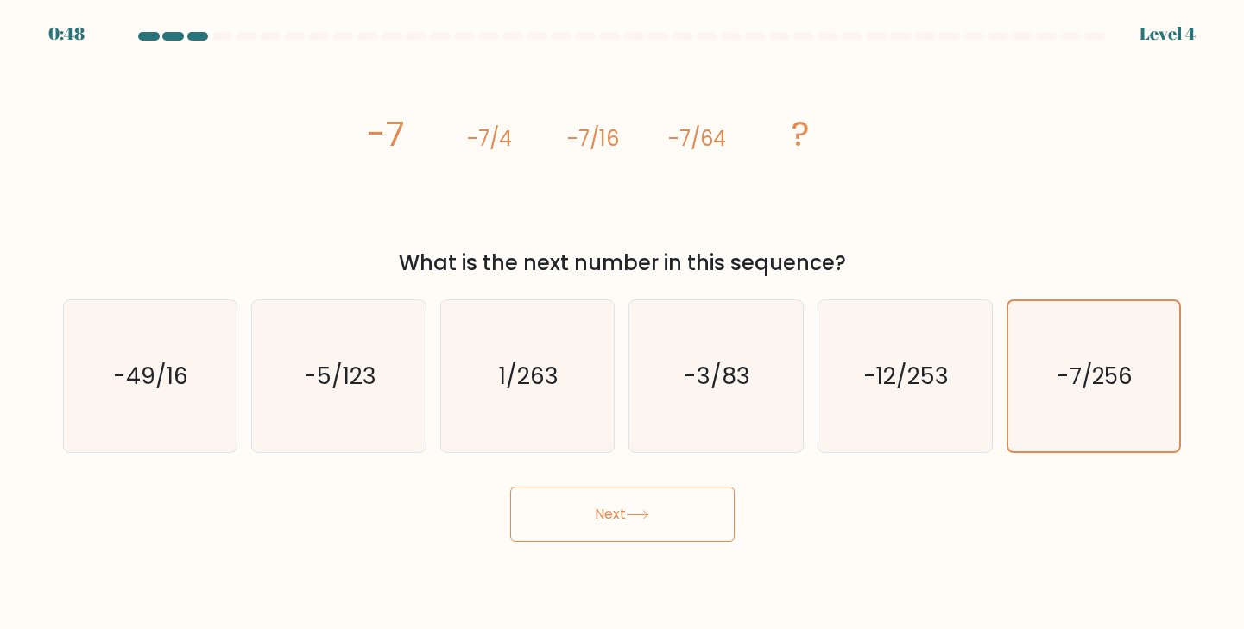
click at [706, 523] on button "Next" at bounding box center [622, 514] width 224 height 55
click at [468, 179] on icon "image/svg+xml -7 -7/4 -7/16 -7/64 ?" at bounding box center [623, 146] width 518 height 189
click at [498, 135] on tspan "-7/4" at bounding box center [489, 138] width 45 height 28
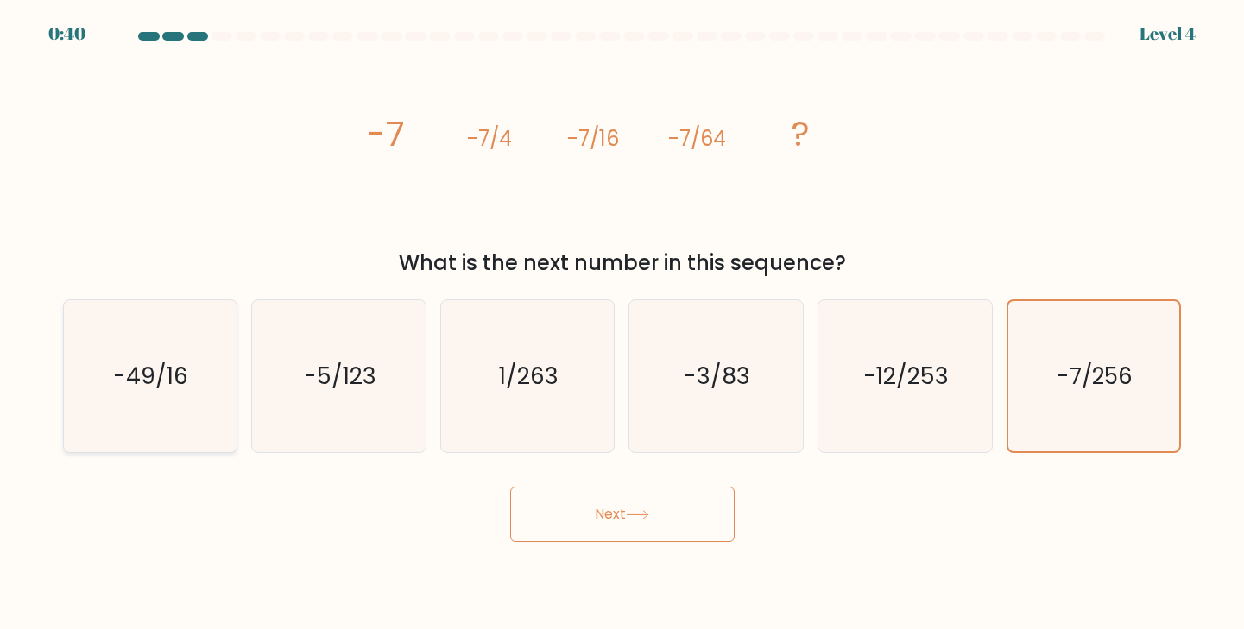
click at [198, 338] on icon "-49/16" at bounding box center [149, 376] width 153 height 153
click at [623, 324] on input "a. -49/16" at bounding box center [623, 319] width 1 height 9
radio input "true"
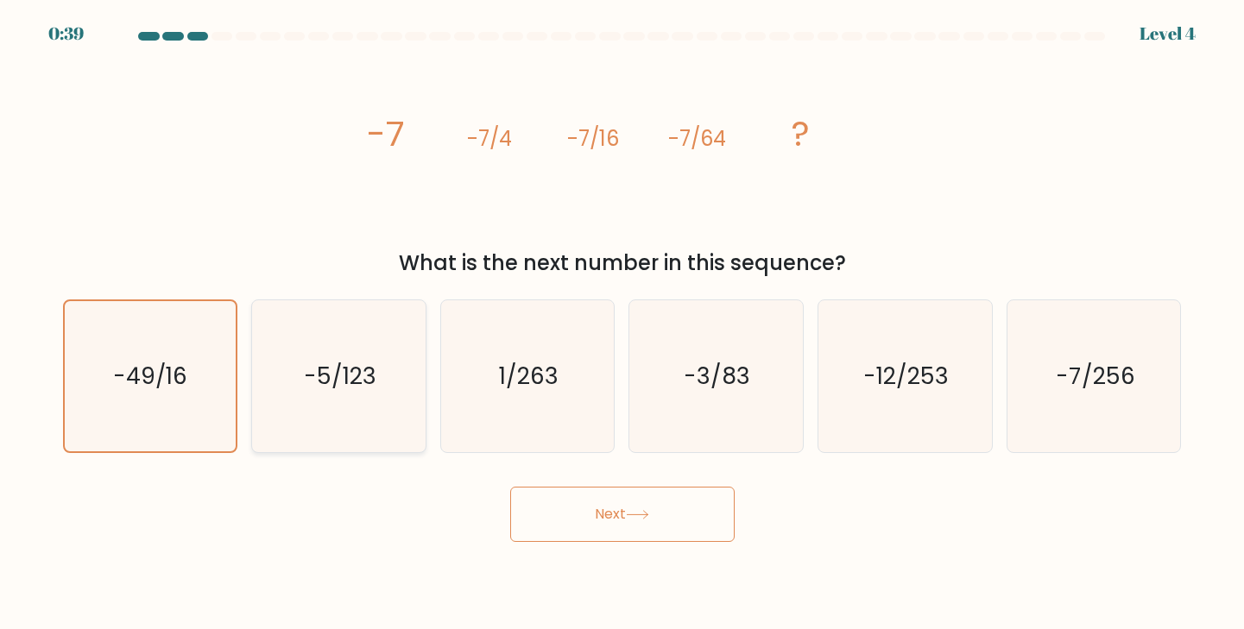
click at [370, 332] on icon "-5/123" at bounding box center [338, 376] width 153 height 153
click at [623, 324] on input "b. -5/123" at bounding box center [623, 319] width 1 height 9
radio input "true"
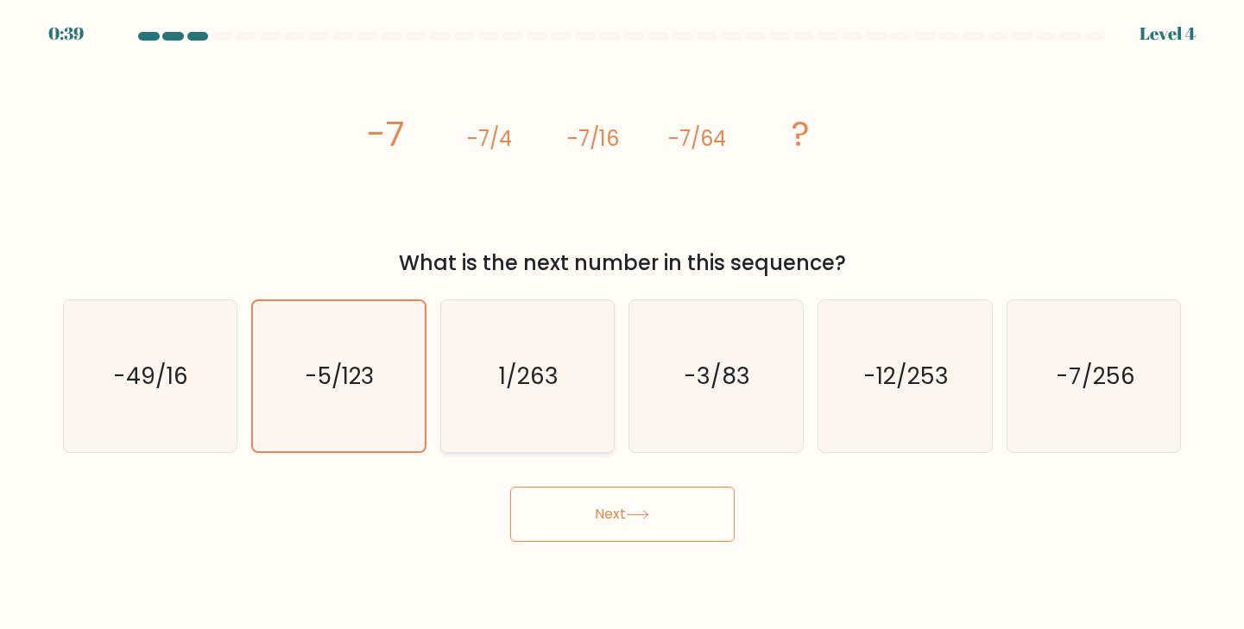
click at [545, 351] on icon "1/263" at bounding box center [528, 376] width 153 height 153
click at [623, 324] on input "c. 1/263" at bounding box center [623, 319] width 1 height 9
radio input "true"
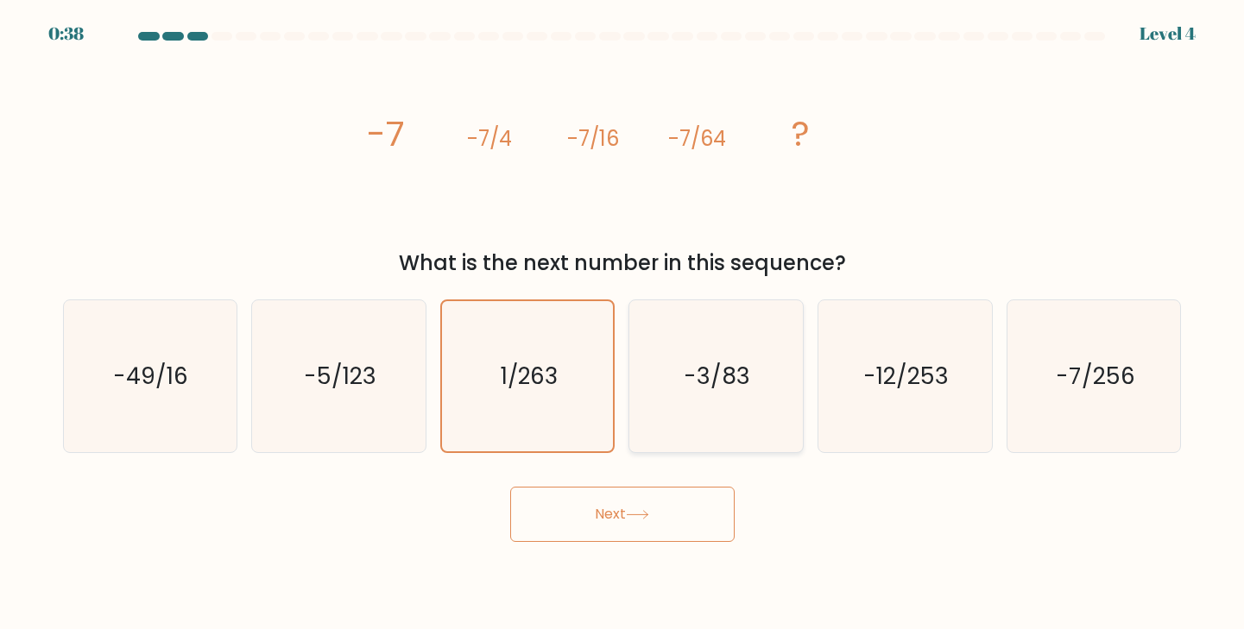
click at [763, 380] on icon "-3/83" at bounding box center [716, 376] width 153 height 153
click at [623, 324] on input "d. -3/83" at bounding box center [623, 319] width 1 height 9
radio input "true"
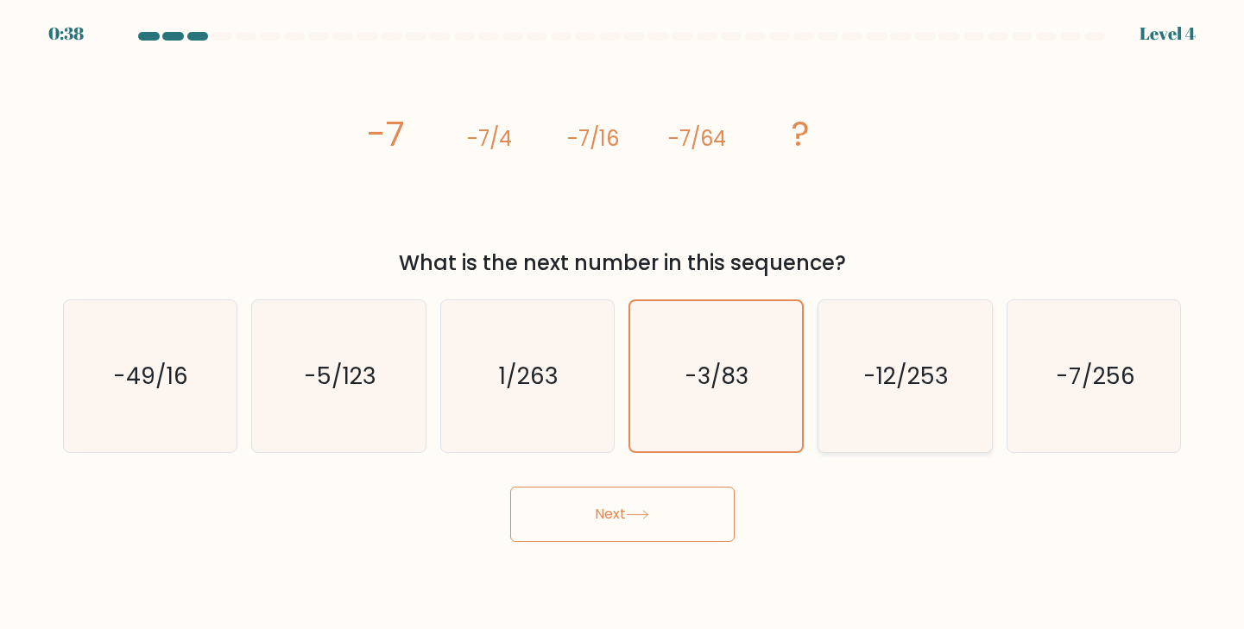
click at [867, 376] on text "-12/253" at bounding box center [906, 376] width 85 height 32
click at [623, 324] on input "e. -12/253" at bounding box center [623, 319] width 1 height 9
radio input "true"
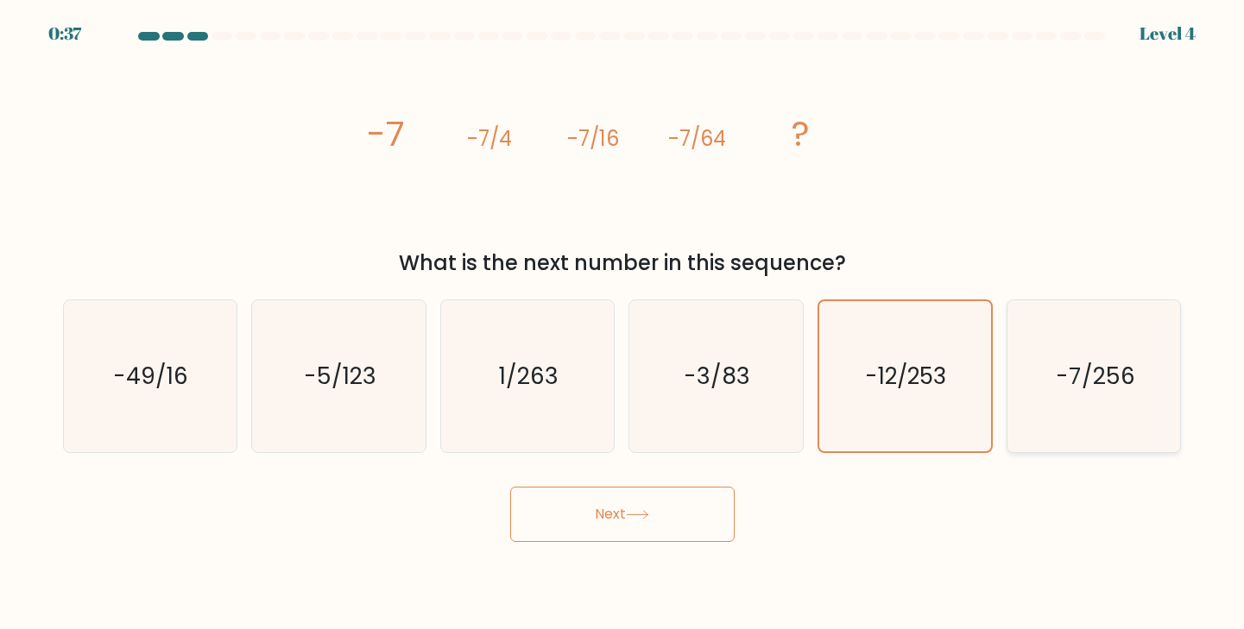
click at [1086, 371] on text "-7/256" at bounding box center [1095, 376] width 79 height 32
click at [623, 324] on input "f. -7/256" at bounding box center [623, 319] width 1 height 9
radio input "true"
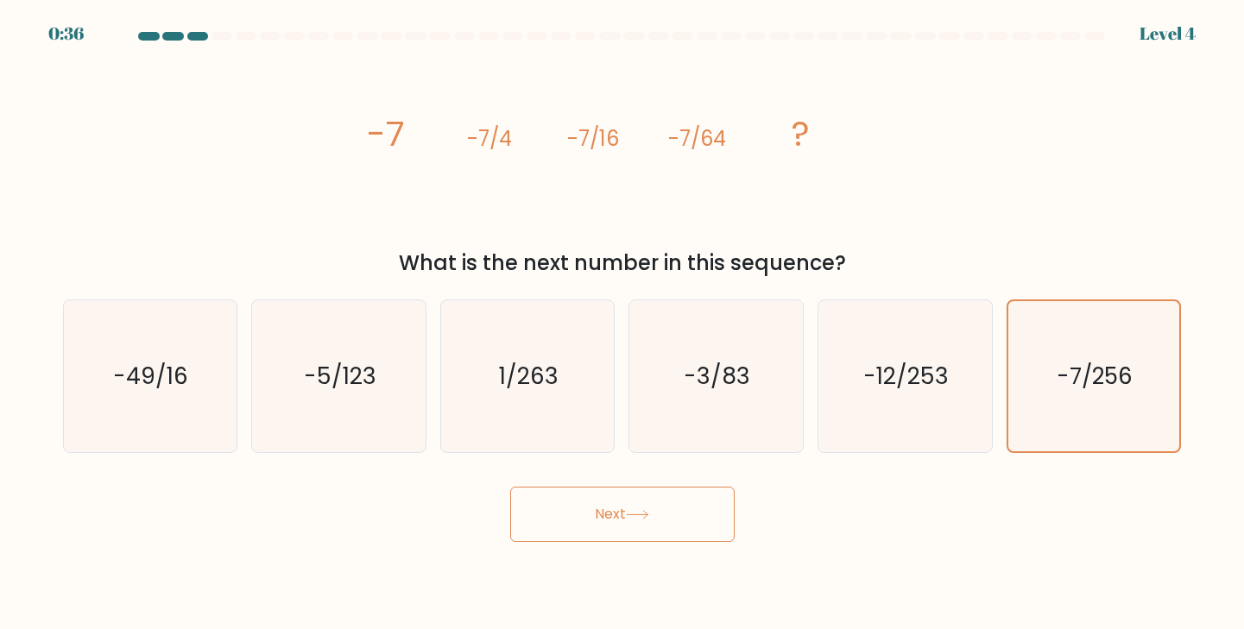
click at [714, 530] on button "Next" at bounding box center [622, 514] width 224 height 55
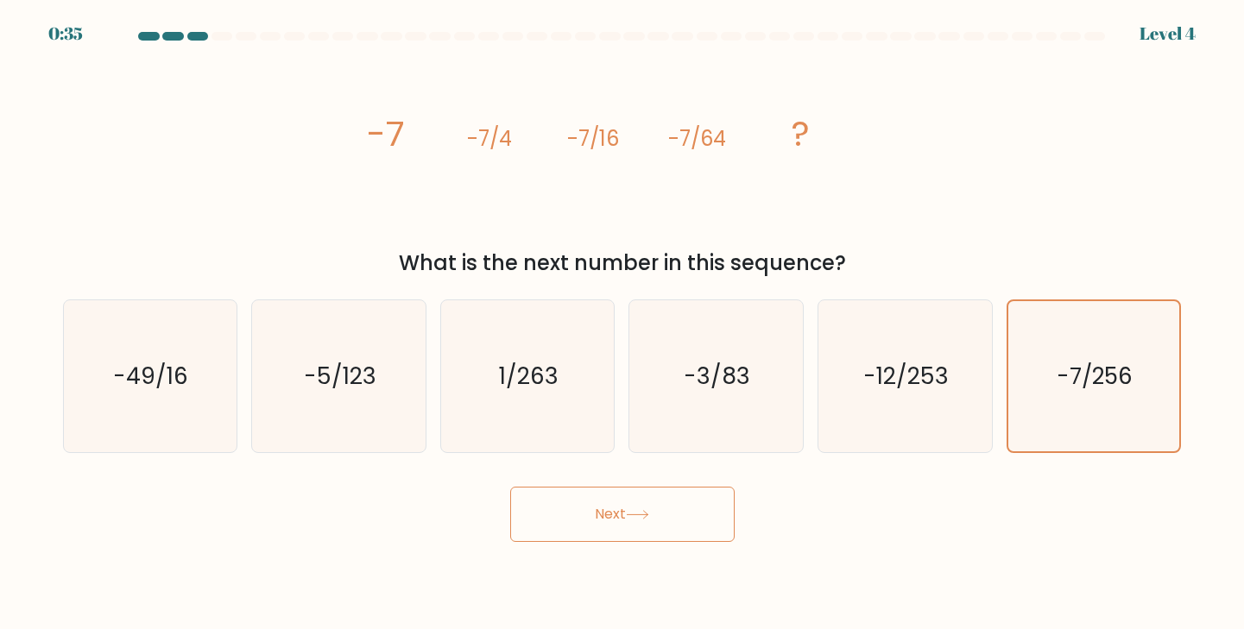
click at [714, 530] on button "Next" at bounding box center [622, 514] width 224 height 55
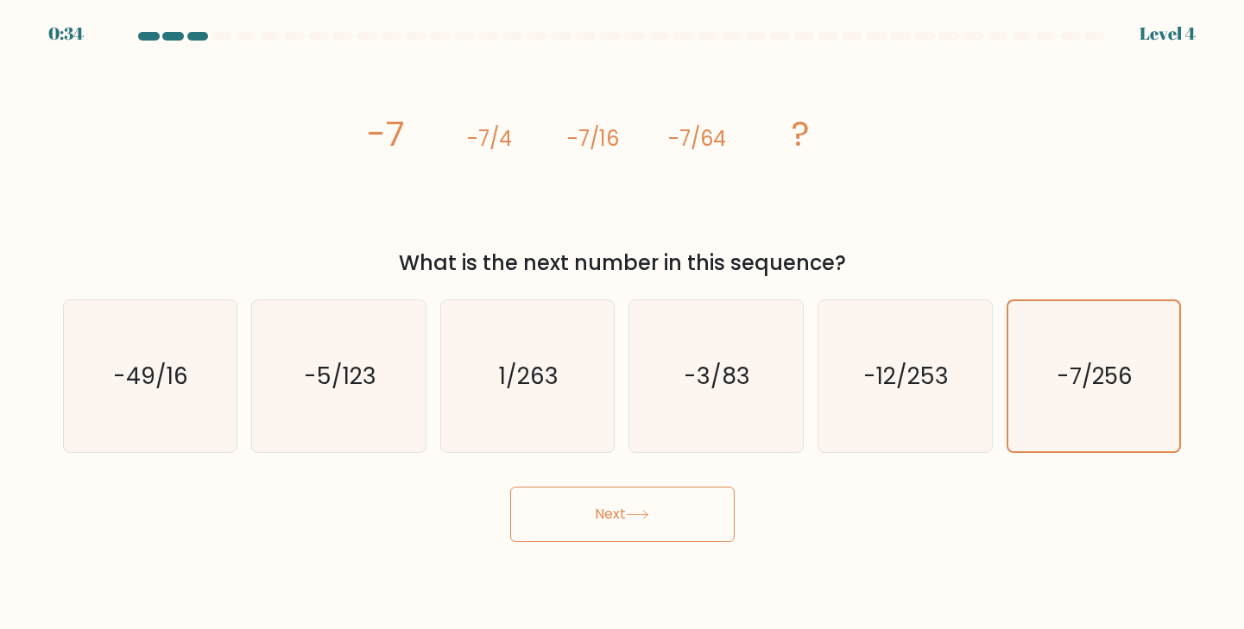
click at [714, 530] on button "Next" at bounding box center [622, 514] width 224 height 55
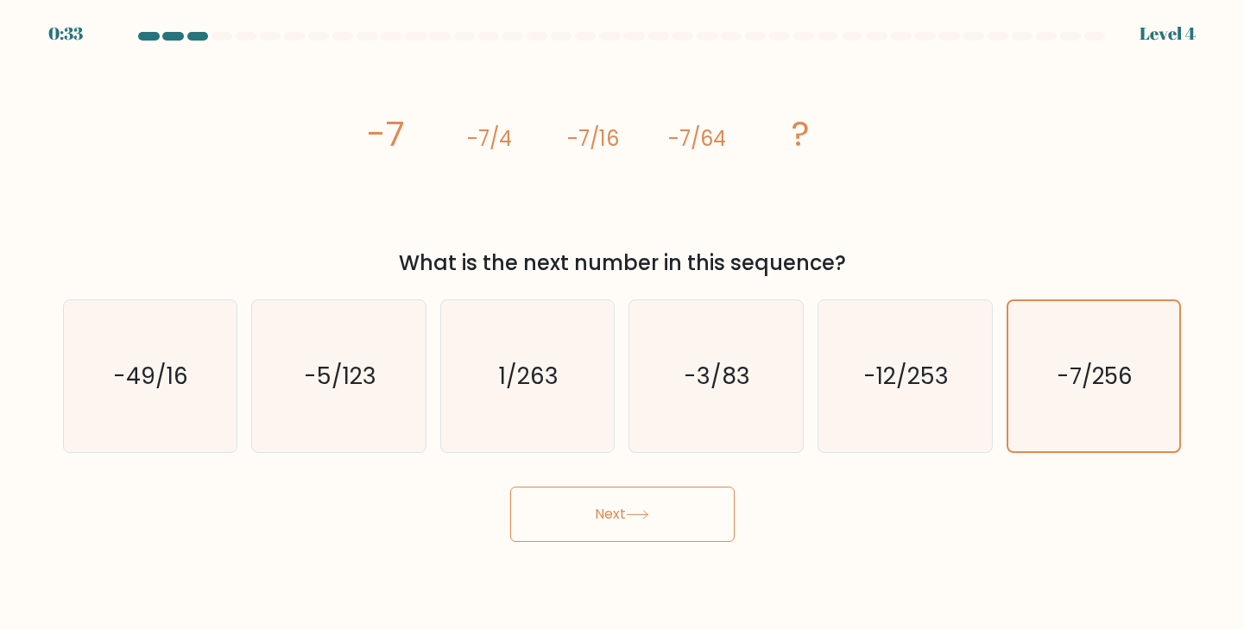
click at [714, 530] on button "Next" at bounding box center [622, 514] width 224 height 55
click at [1059, 416] on icon "-7/256" at bounding box center [1094, 376] width 151 height 151
click at [623, 324] on input "f. -7/256" at bounding box center [623, 319] width 1 height 9
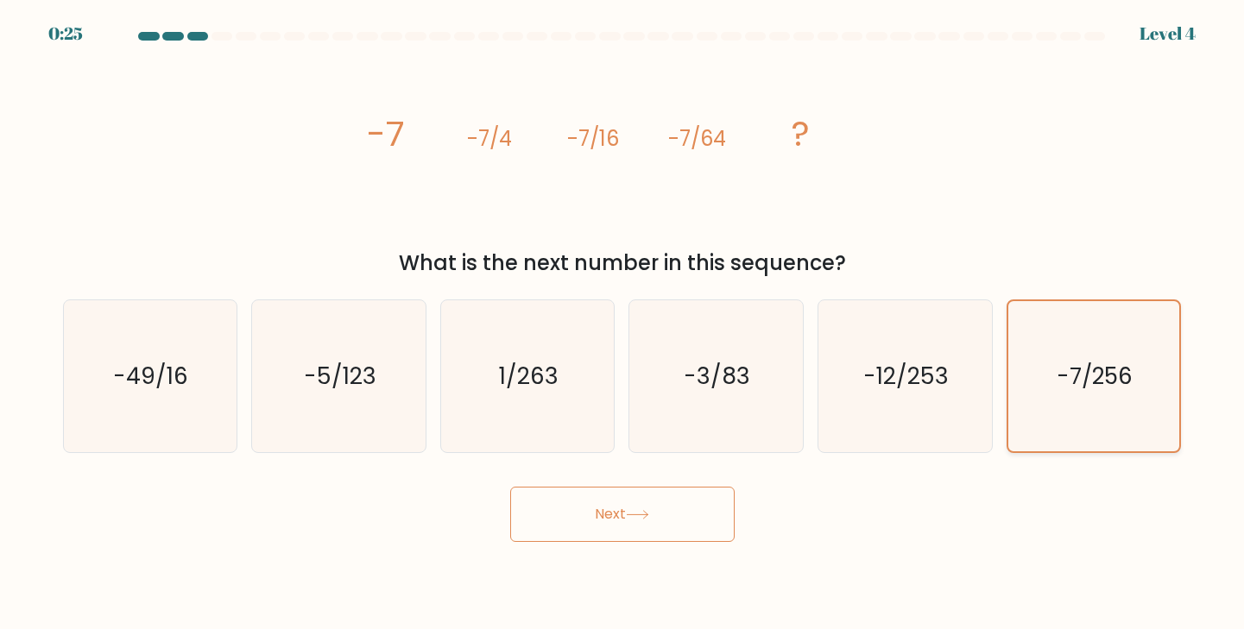
click at [1059, 416] on icon "-7/256" at bounding box center [1094, 376] width 151 height 151
click at [623, 324] on input "f. -7/256" at bounding box center [623, 319] width 1 height 9
click at [1059, 416] on icon "-7/256" at bounding box center [1094, 376] width 151 height 151
click at [623, 324] on input "f. -7/256" at bounding box center [623, 319] width 1 height 9
click at [1059, 416] on icon "-7/256" at bounding box center [1094, 376] width 151 height 151
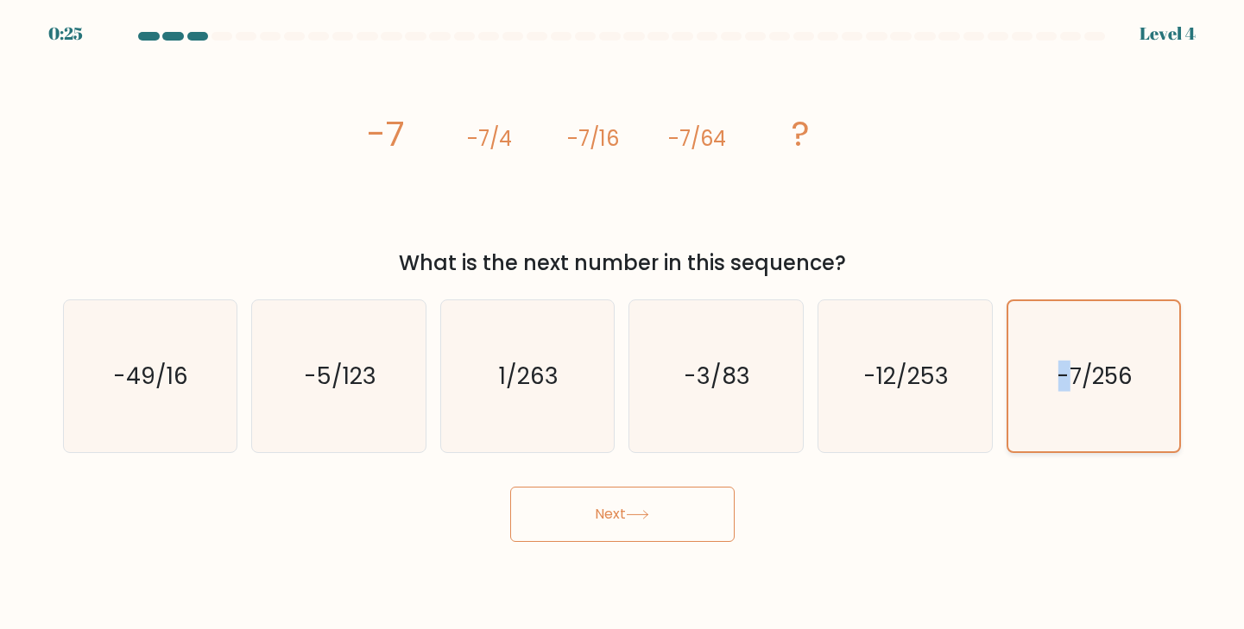
click at [623, 324] on input "f. -7/256" at bounding box center [623, 319] width 1 height 9
click at [1059, 416] on icon "-7/256" at bounding box center [1094, 376] width 151 height 151
click at [623, 324] on input "f. -7/256" at bounding box center [623, 319] width 1 height 9
click at [1059, 416] on icon "-7/256" at bounding box center [1094, 376] width 151 height 151
click at [623, 324] on input "f. -7/256" at bounding box center [623, 319] width 1 height 9
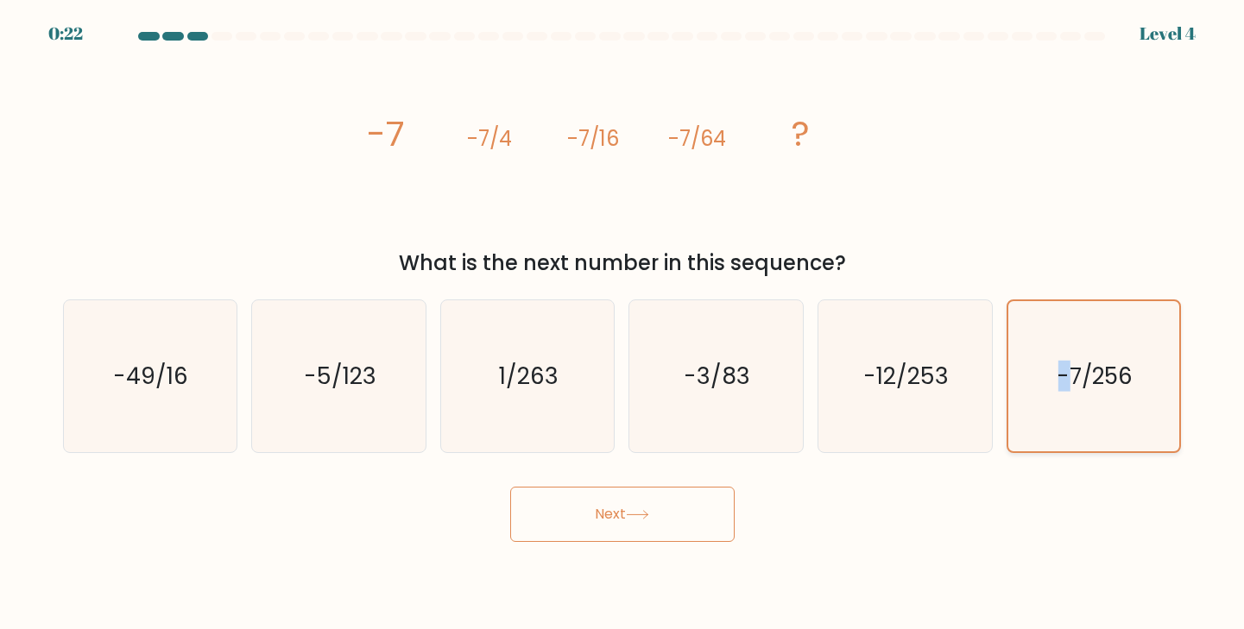
click at [1059, 416] on icon "-7/256" at bounding box center [1094, 376] width 151 height 151
click at [623, 324] on input "f. -7/256" at bounding box center [623, 319] width 1 height 9
click at [622, 532] on button "Next" at bounding box center [622, 514] width 224 height 55
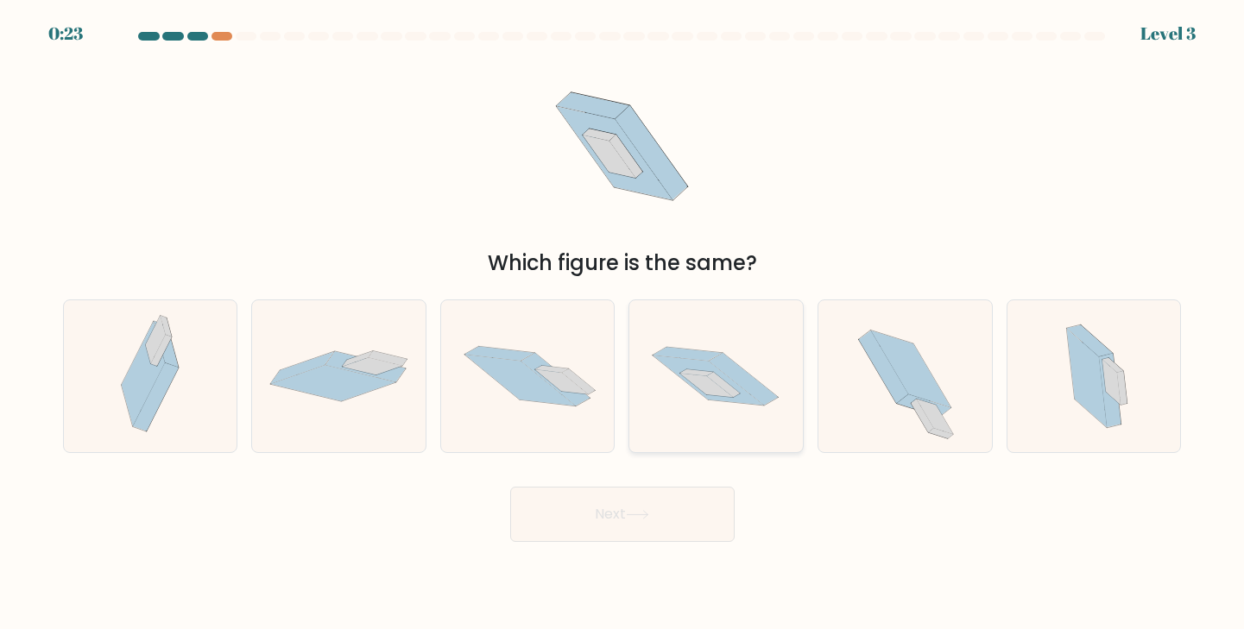
click at [742, 385] on icon at bounding box center [744, 379] width 69 height 53
click at [623, 324] on input "d." at bounding box center [623, 319] width 1 height 9
radio input "true"
click at [646, 498] on button "Next" at bounding box center [622, 514] width 224 height 55
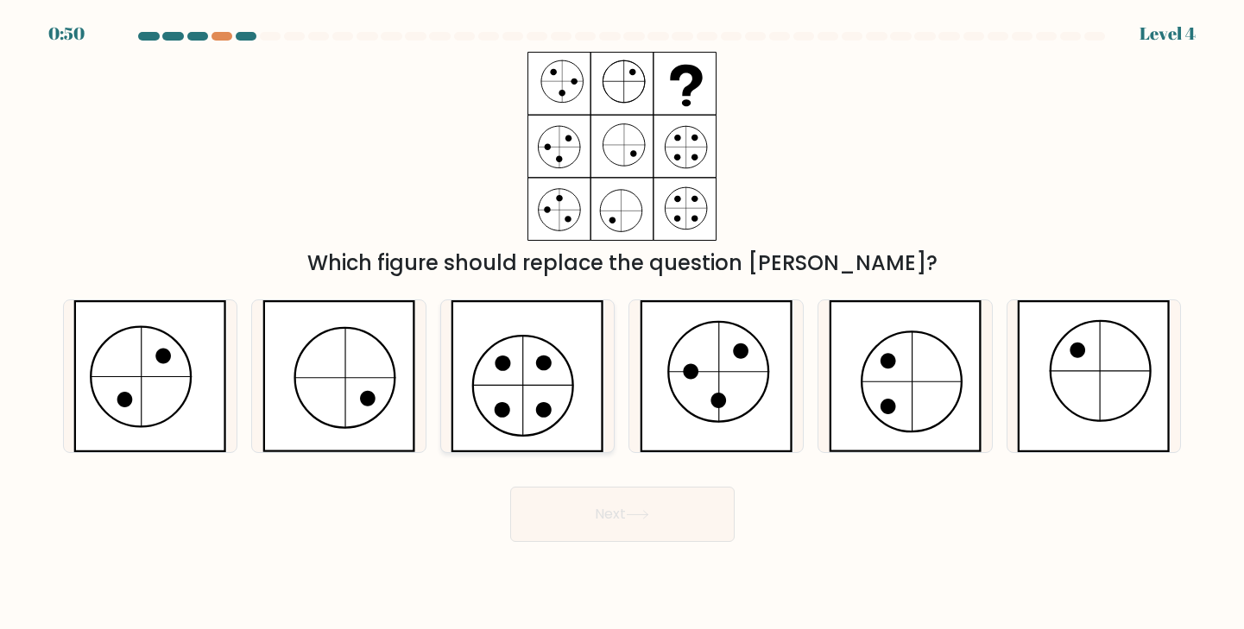
click at [537, 361] on icon at bounding box center [544, 364] width 16 height 16
click at [623, 324] on input "c." at bounding box center [623, 319] width 1 height 9
radio input "true"
click at [599, 518] on button "Next" at bounding box center [622, 514] width 224 height 55
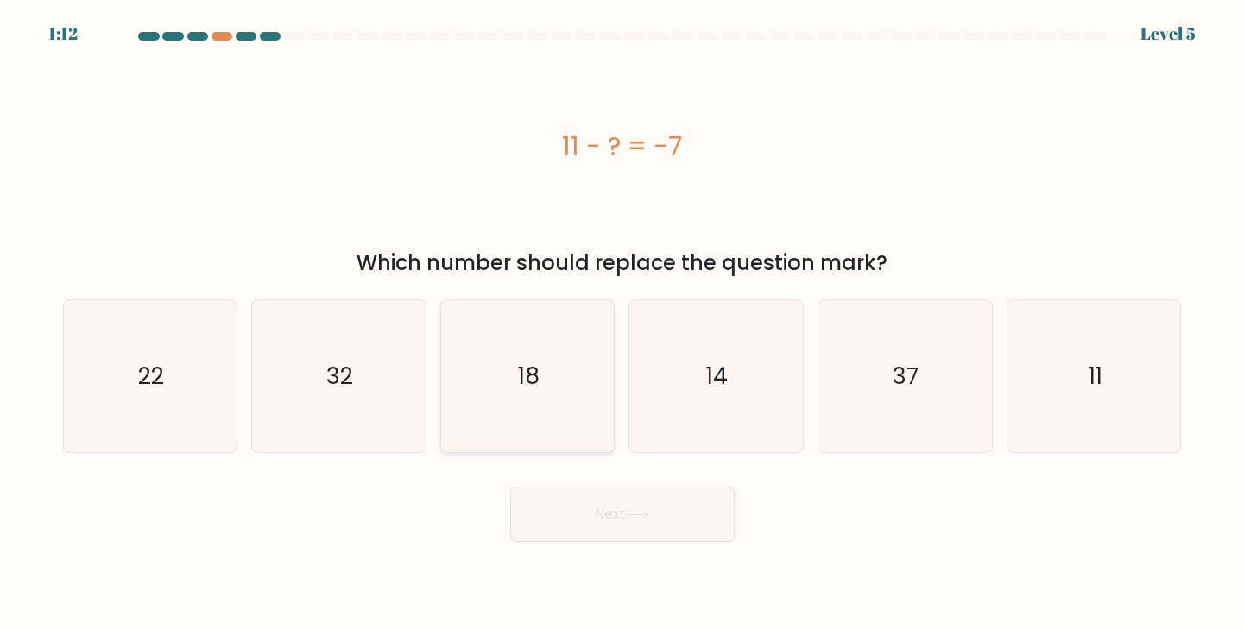
click at [592, 417] on icon "18" at bounding box center [528, 376] width 153 height 153
click at [623, 324] on input "c. 18" at bounding box center [623, 319] width 1 height 9
radio input "true"
click at [593, 516] on button "Next" at bounding box center [622, 514] width 224 height 55
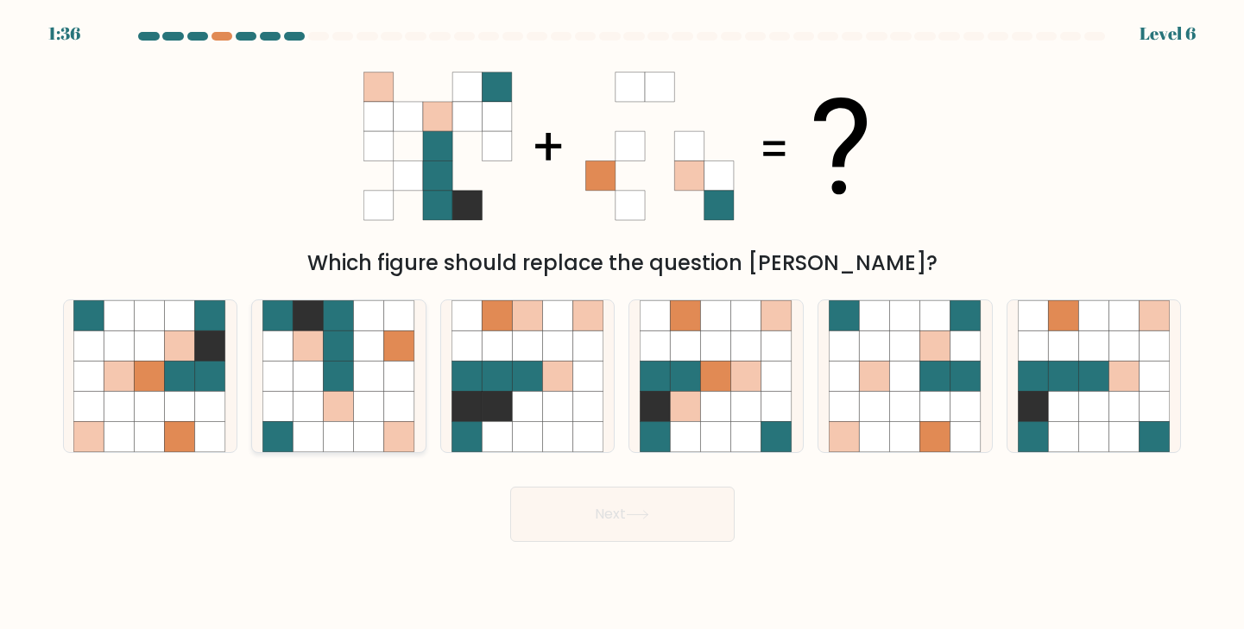
click at [359, 420] on icon at bounding box center [369, 407] width 30 height 30
click at [623, 324] on input "b." at bounding box center [623, 319] width 1 height 9
radio input "true"
click at [536, 497] on button "Next" at bounding box center [622, 514] width 224 height 55
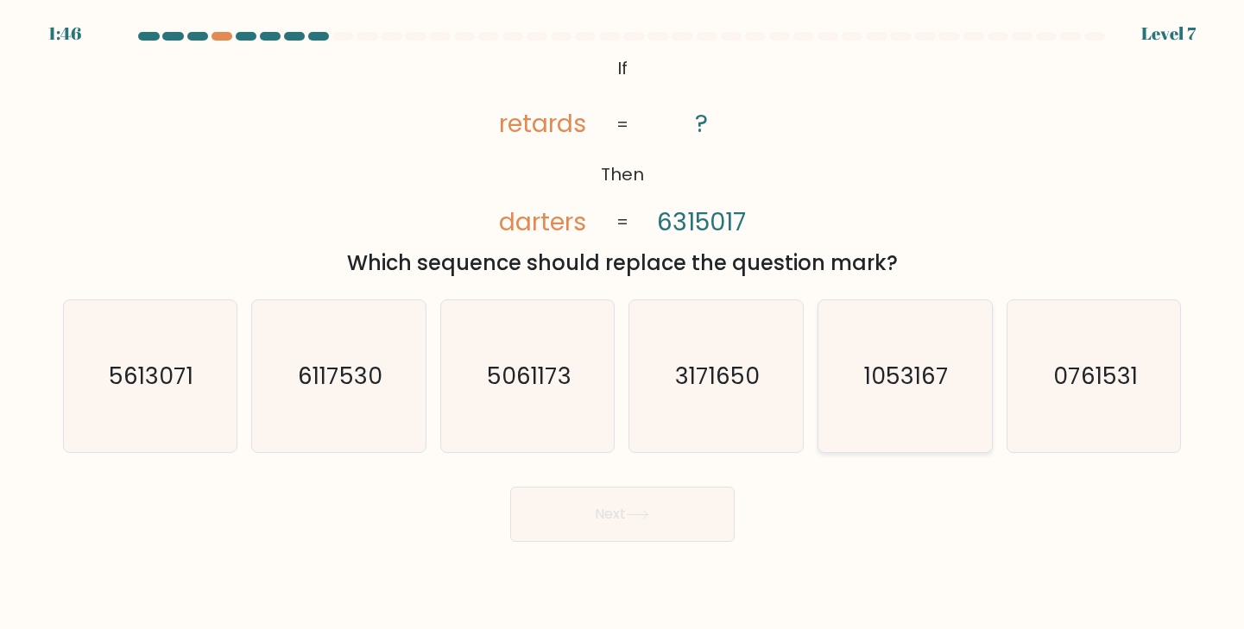
click at [941, 366] on text "1053167" at bounding box center [906, 376] width 85 height 32
click at [623, 324] on input "e. 1053167" at bounding box center [623, 319] width 1 height 9
radio input "true"
click at [613, 503] on button "Next" at bounding box center [622, 514] width 224 height 55
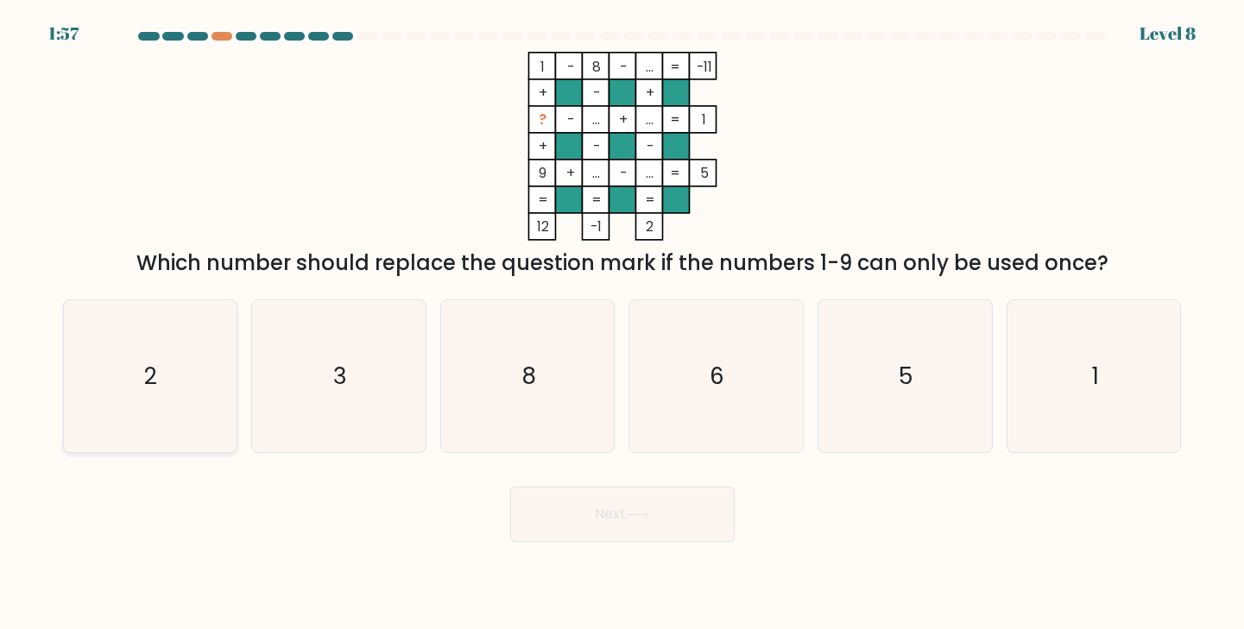
click at [194, 392] on icon "2" at bounding box center [149, 376] width 153 height 153
click at [623, 324] on input "a. 2" at bounding box center [623, 319] width 1 height 9
radio input "true"
click at [581, 507] on button "Next" at bounding box center [622, 514] width 224 height 55
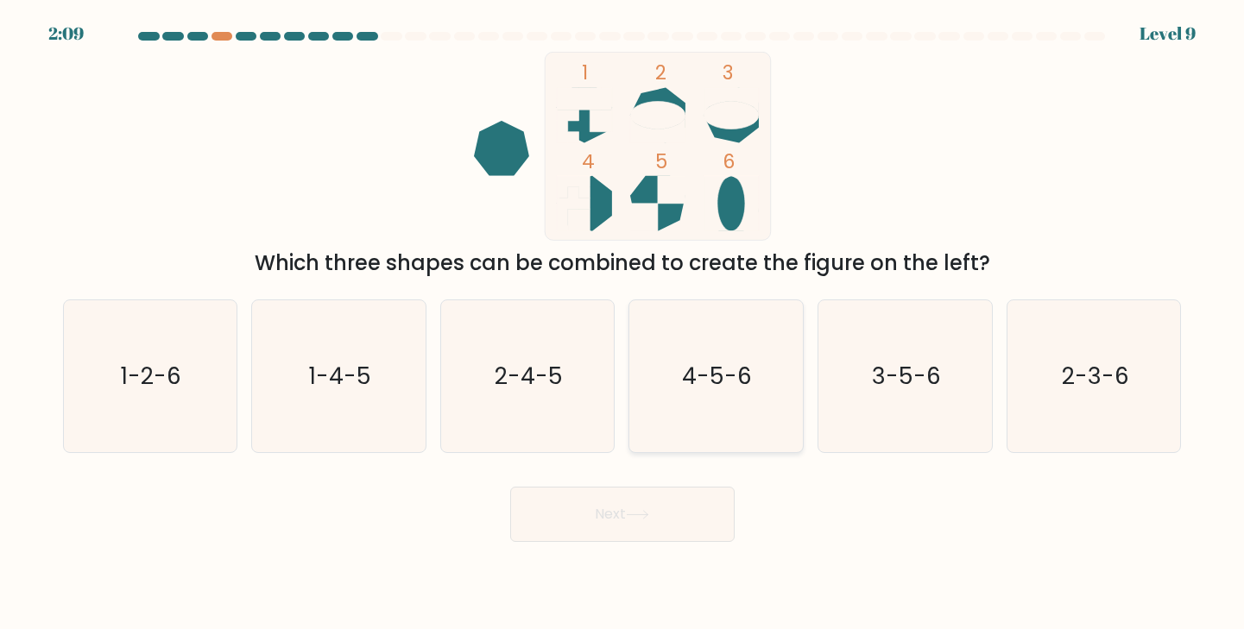
click at [717, 375] on text "4-5-6" at bounding box center [718, 376] width 70 height 32
click at [623, 324] on input "d. 4-5-6" at bounding box center [623, 319] width 1 height 9
radio input "true"
click at [1103, 401] on icon "2-3-6" at bounding box center [1094, 376] width 153 height 153
click at [623, 324] on input "f. 2-3-6" at bounding box center [623, 319] width 1 height 9
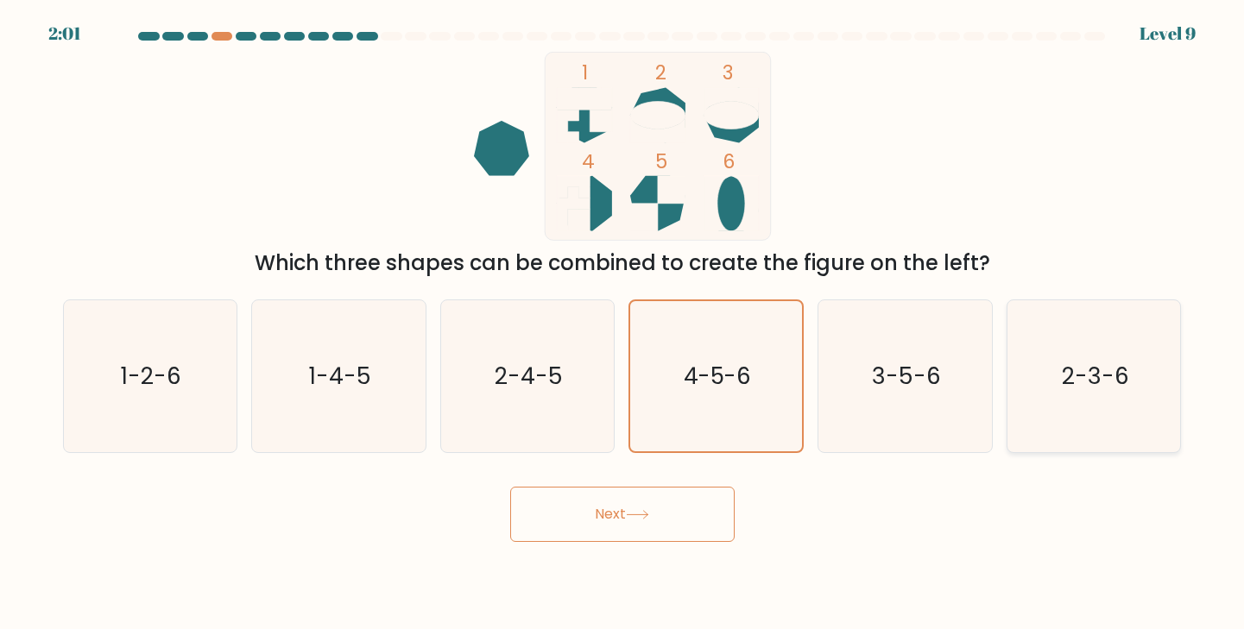
radio input "true"
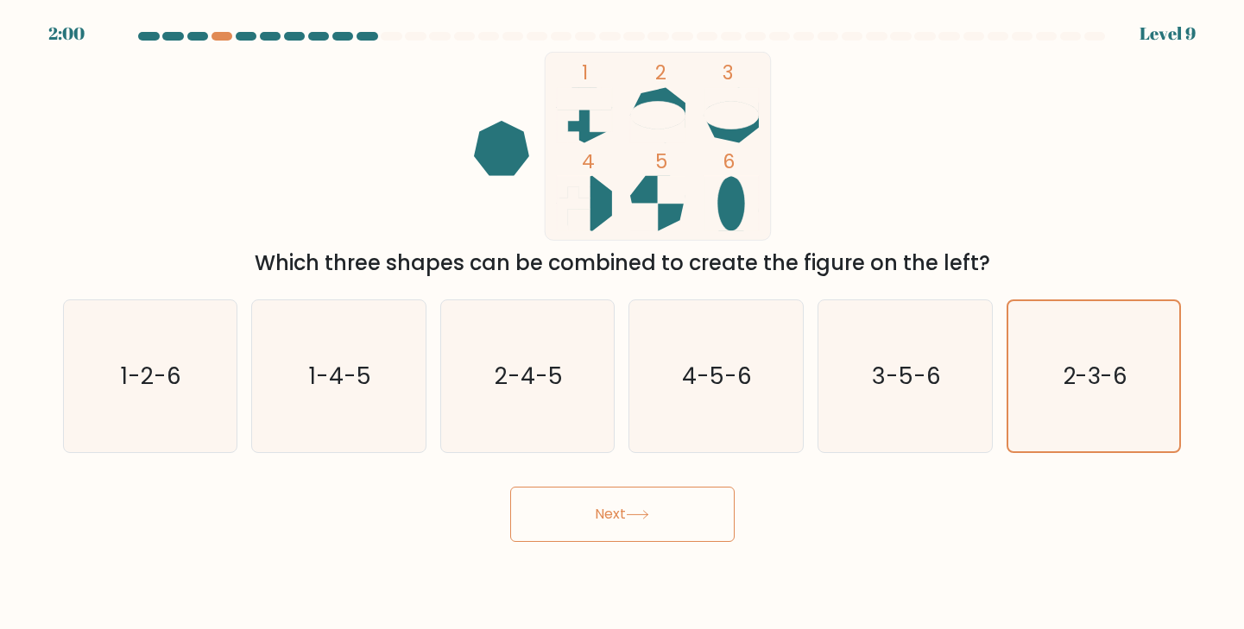
click at [663, 512] on button "Next" at bounding box center [622, 514] width 224 height 55
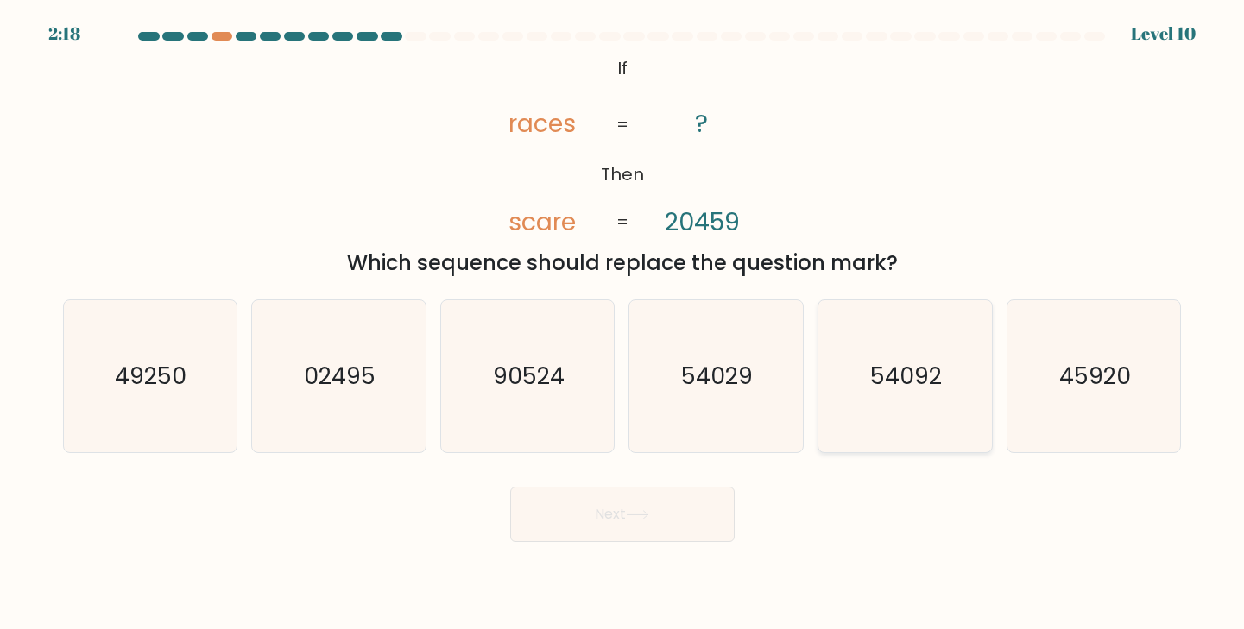
click at [926, 360] on icon "54092" at bounding box center [905, 376] width 153 height 153
click at [623, 324] on input "e. 54092" at bounding box center [623, 319] width 1 height 9
radio input "true"
click at [665, 504] on button "Next" at bounding box center [622, 514] width 224 height 55
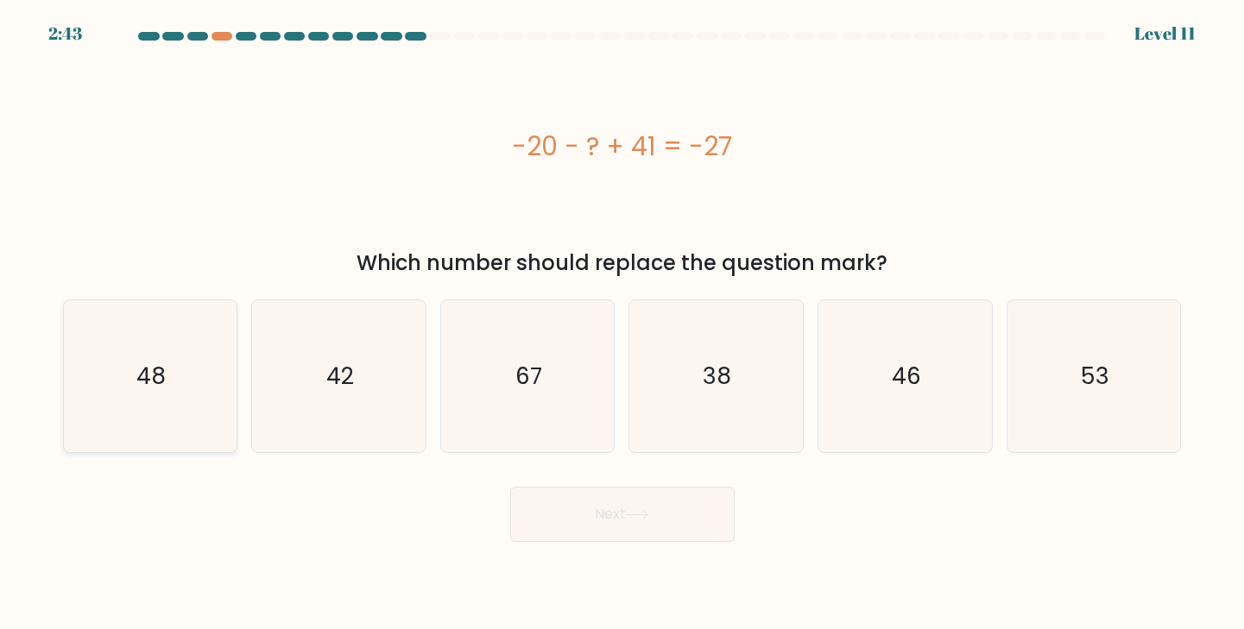
click at [176, 412] on icon "48" at bounding box center [149, 376] width 153 height 153
click at [623, 324] on input "a. 48" at bounding box center [623, 319] width 1 height 9
radio input "true"
click at [524, 509] on button "Next" at bounding box center [622, 514] width 224 height 55
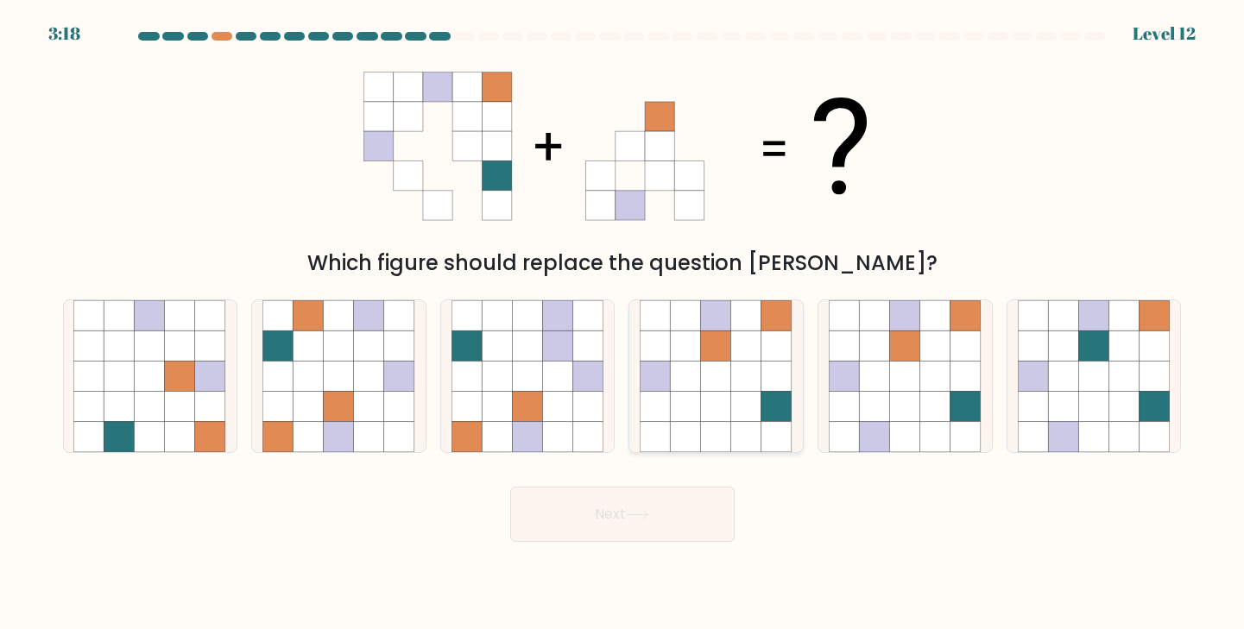
click at [791, 410] on icon at bounding box center [777, 407] width 30 height 30
click at [623, 324] on input "d." at bounding box center [623, 319] width 1 height 9
radio input "true"
click at [638, 496] on button "Next" at bounding box center [622, 514] width 224 height 55
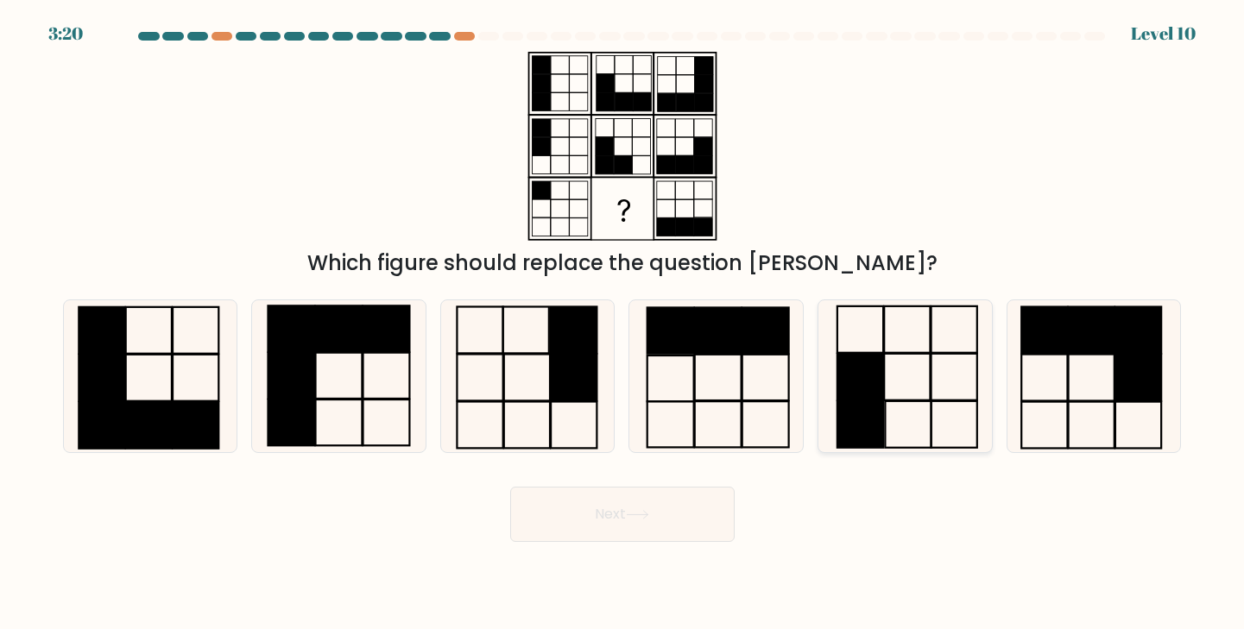
click at [920, 418] on icon at bounding box center [905, 376] width 153 height 153
click at [623, 324] on input "e." at bounding box center [623, 319] width 1 height 9
radio input "true"
click at [634, 503] on button "Next" at bounding box center [622, 514] width 224 height 55
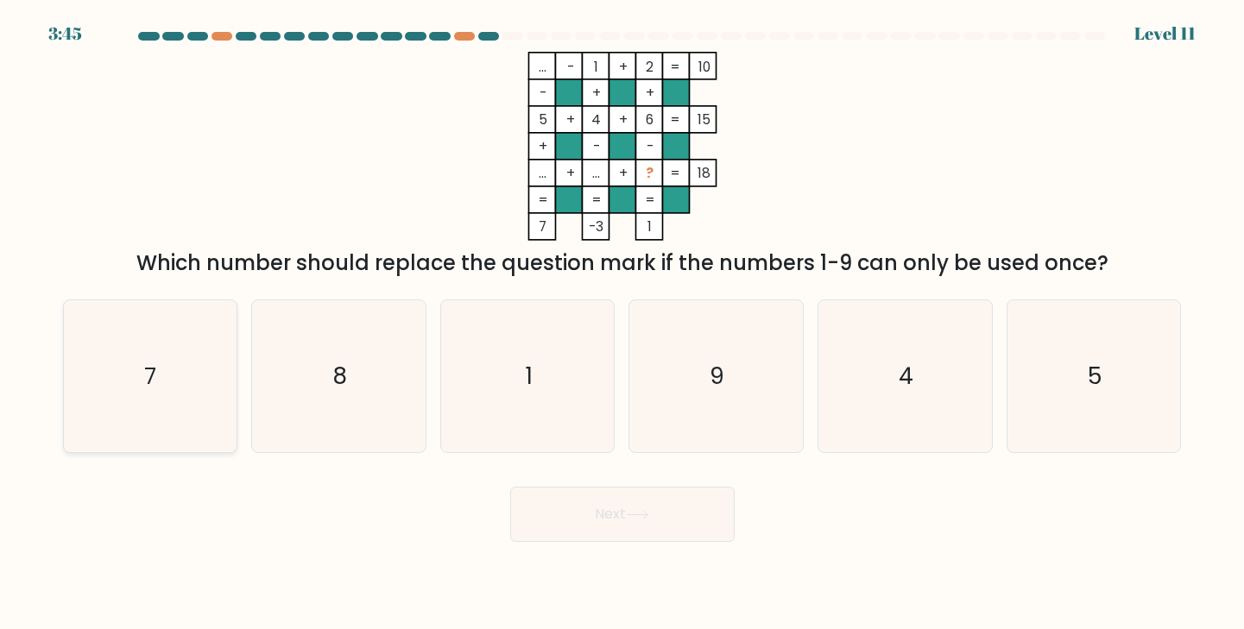
click at [168, 420] on icon "7" at bounding box center [149, 376] width 153 height 153
click at [623, 324] on input "a. 7" at bounding box center [623, 319] width 1 height 9
radio input "true"
click at [643, 546] on body "3:44 Level 11" at bounding box center [622, 314] width 1244 height 629
click at [643, 543] on body "3:44 Level 11" at bounding box center [622, 314] width 1244 height 629
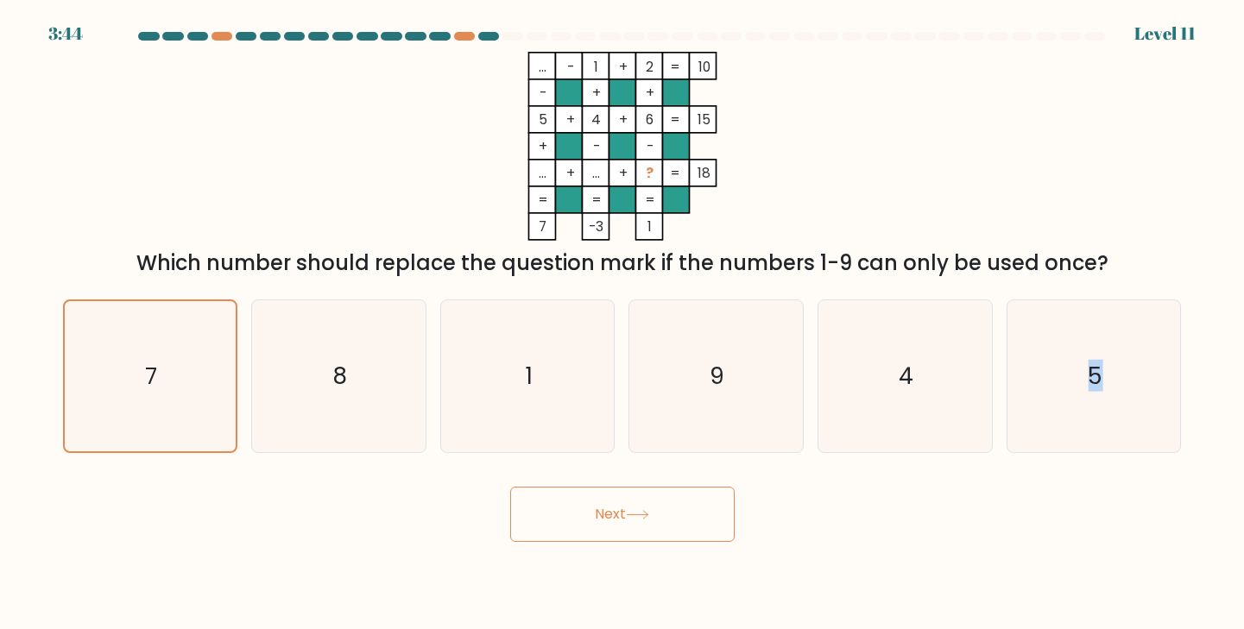
click at [643, 537] on button "Next" at bounding box center [622, 514] width 224 height 55
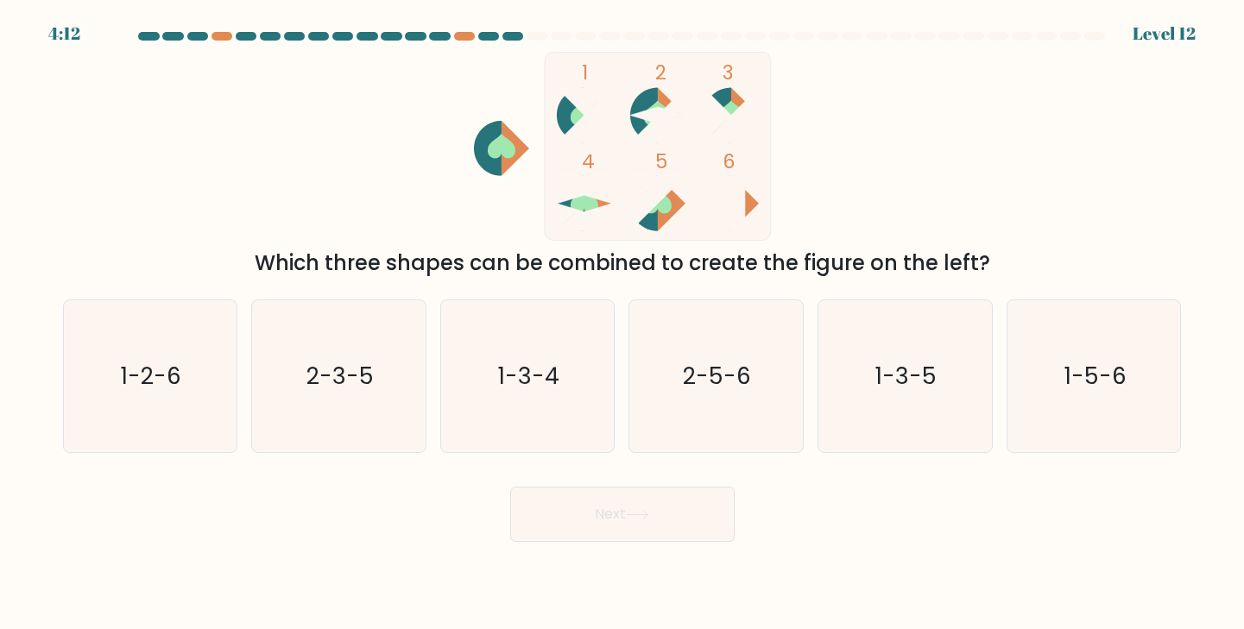
click at [178, 458] on form at bounding box center [622, 287] width 1244 height 510
click at [172, 391] on text "1-2-6" at bounding box center [152, 376] width 60 height 32
click at [623, 324] on input "a. 1-2-6" at bounding box center [623, 319] width 1 height 9
radio input "true"
click at [380, 361] on icon "2-3-5" at bounding box center [338, 376] width 153 height 153
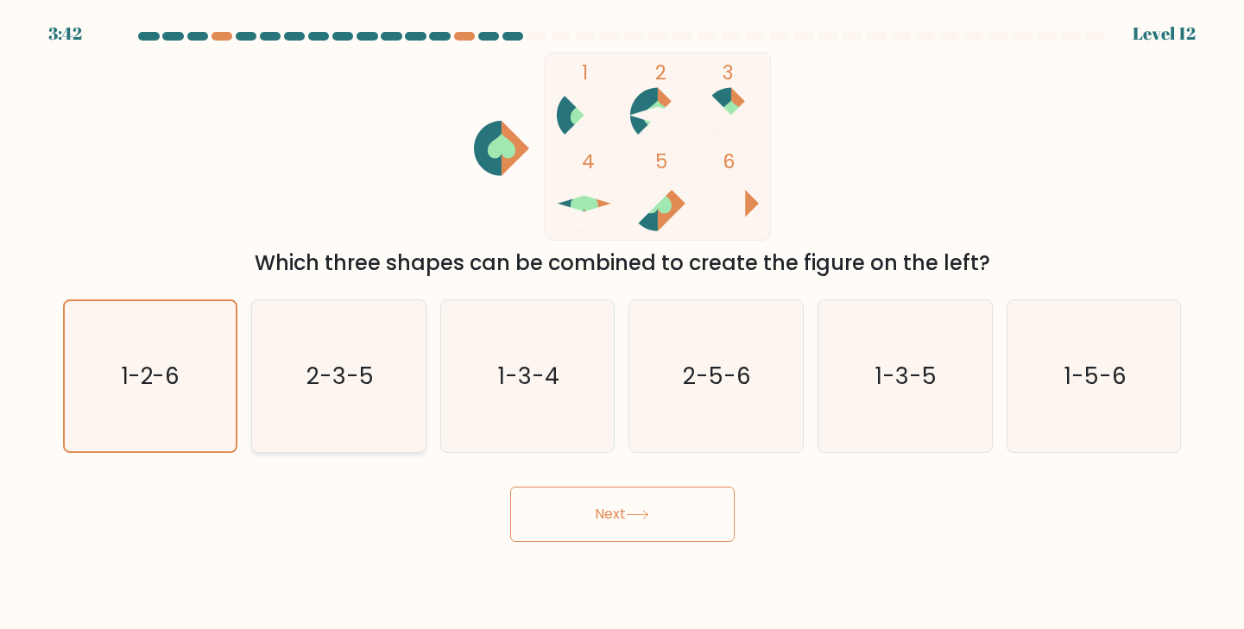
click at [623, 324] on input "b. 2-3-5" at bounding box center [623, 319] width 1 height 9
radio input "true"
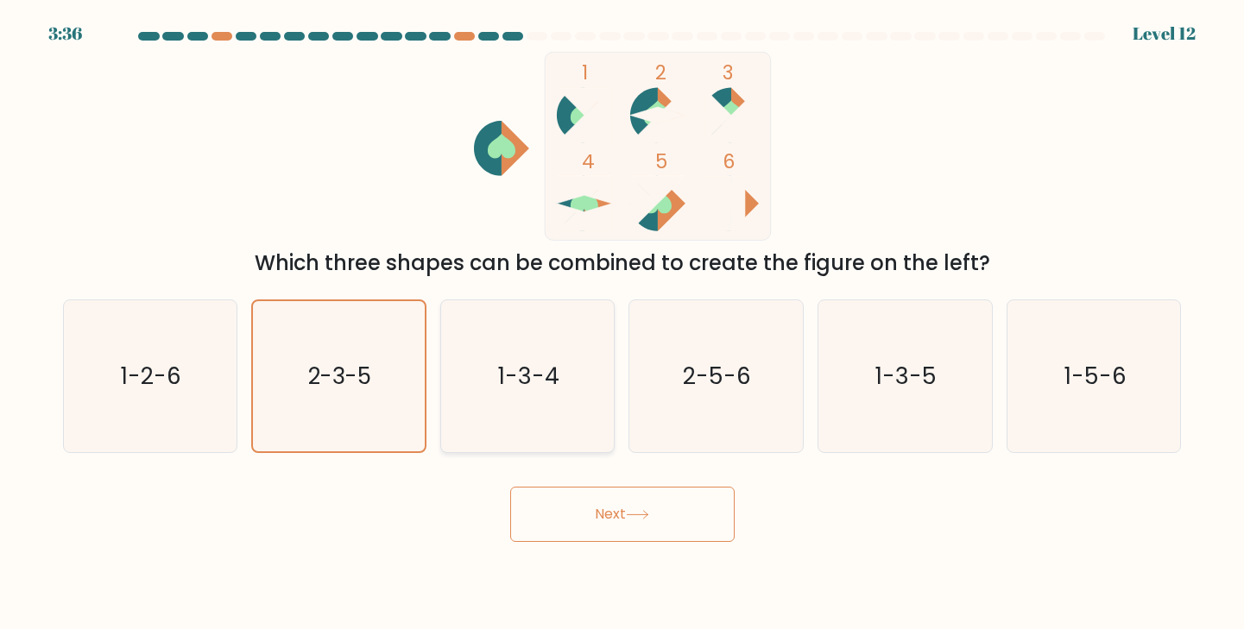
click at [512, 347] on icon "1-3-4" at bounding box center [528, 376] width 153 height 153
click at [623, 324] on input "c. 1-3-4" at bounding box center [623, 319] width 1 height 9
radio input "true"
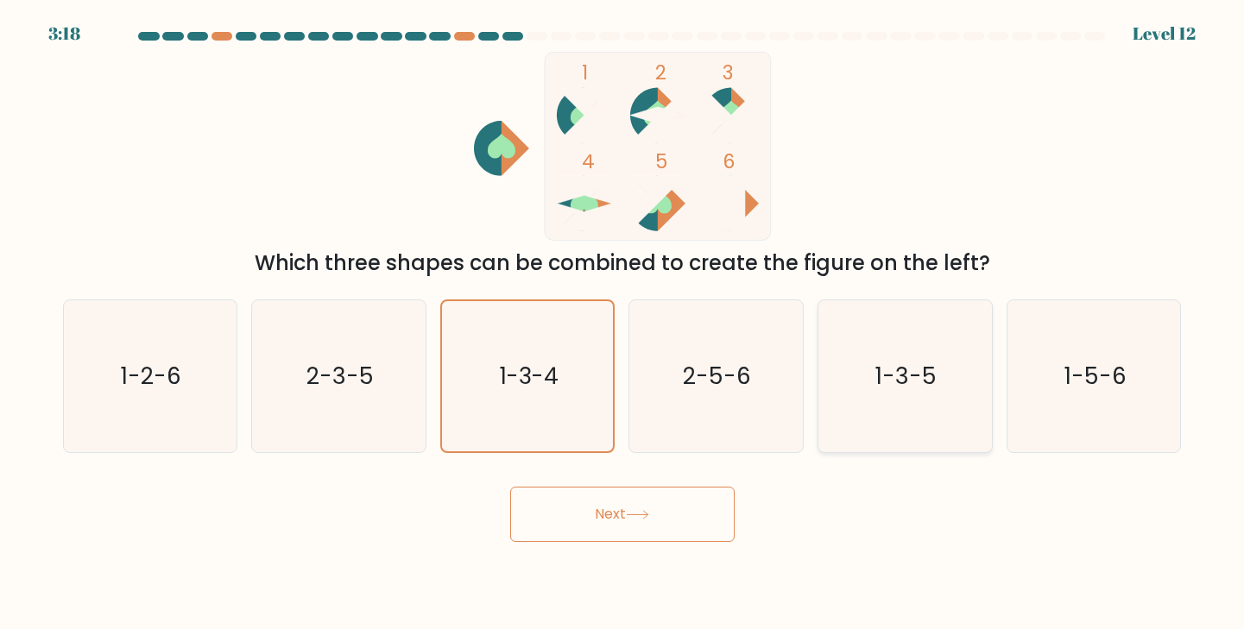
click at [896, 380] on text "1-3-5" at bounding box center [906, 376] width 61 height 32
click at [623, 324] on input "e. 1-3-5" at bounding box center [623, 319] width 1 height 9
radio input "true"
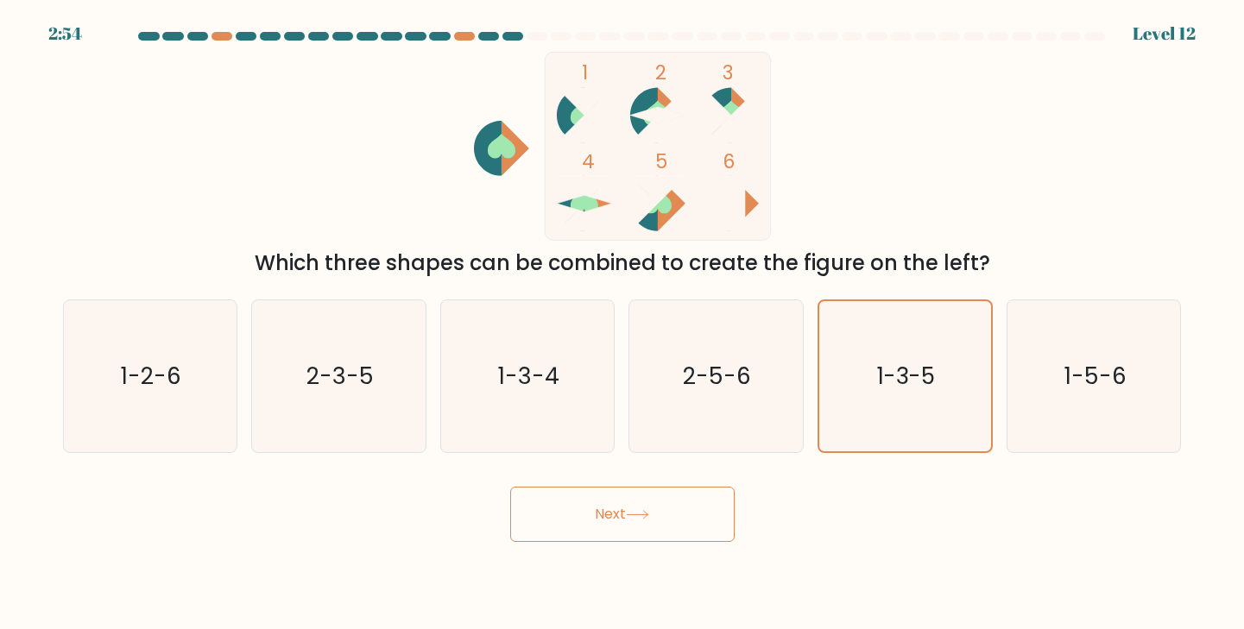
click at [631, 100] on rect at bounding box center [658, 146] width 226 height 188
click at [718, 432] on icon "2-5-6" at bounding box center [716, 376] width 153 height 153
click at [623, 324] on input "d. 2-5-6" at bounding box center [623, 319] width 1 height 9
radio input "true"
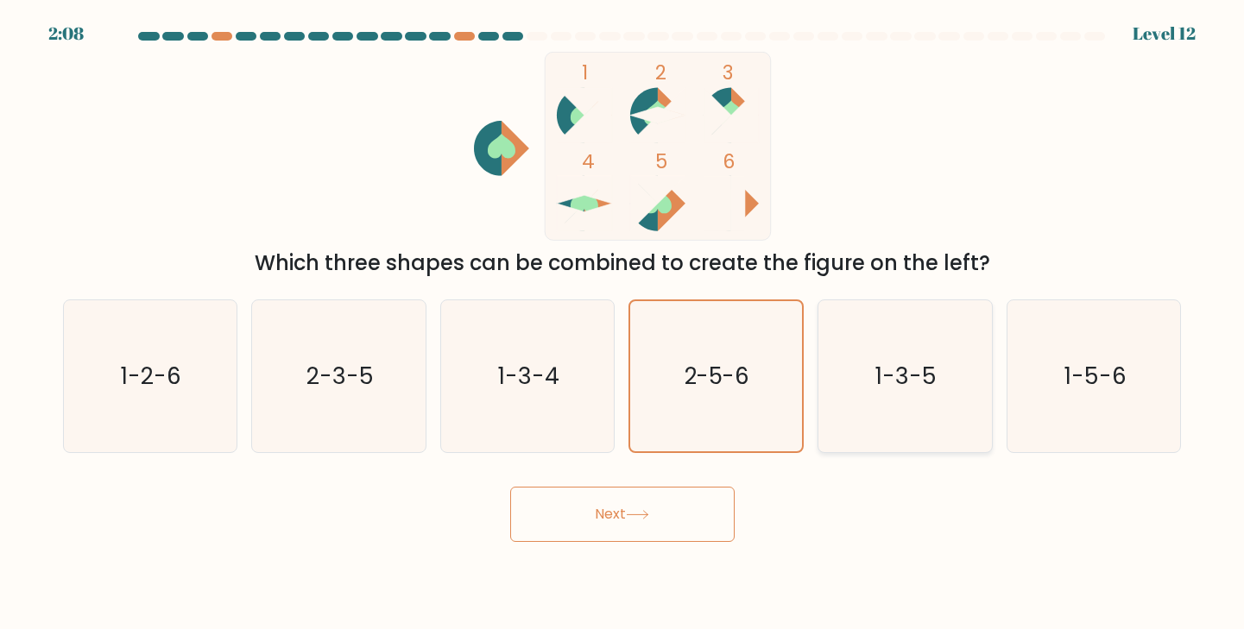
click at [915, 328] on icon "1-3-5" at bounding box center [905, 376] width 153 height 153
click at [623, 324] on input "e. 1-3-5" at bounding box center [623, 319] width 1 height 9
radio input "true"
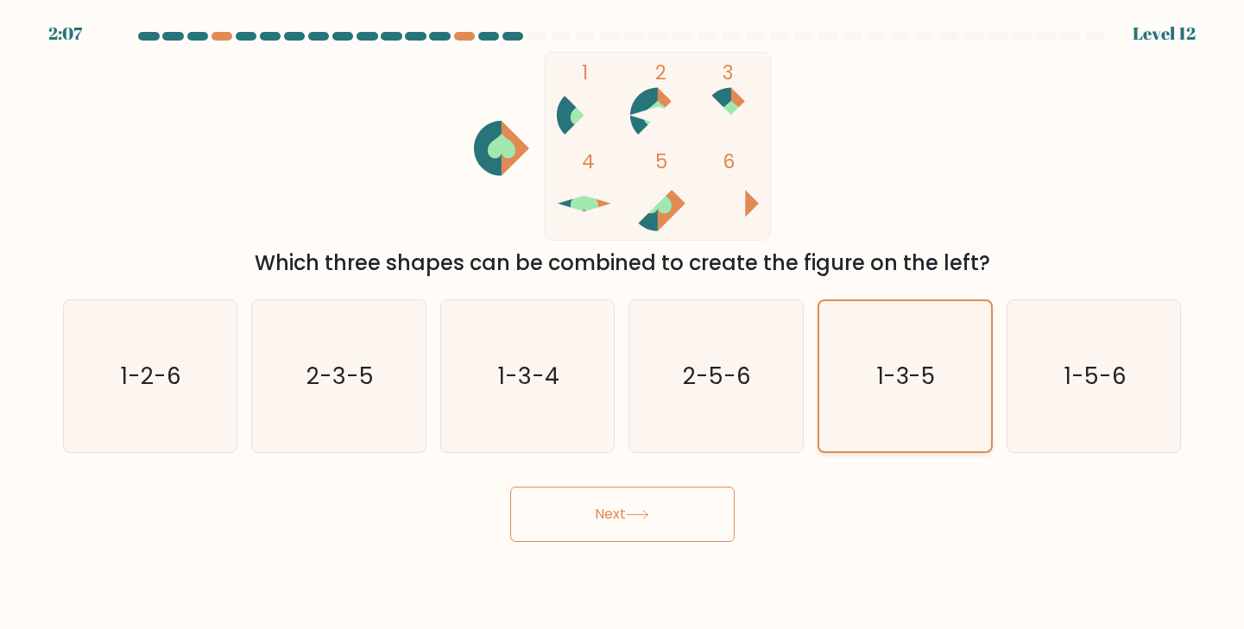
click at [918, 332] on icon "1-3-5" at bounding box center [905, 376] width 151 height 151
click at [623, 324] on input "e. 1-3-5" at bounding box center [623, 319] width 1 height 9
click at [664, 509] on button "Next" at bounding box center [622, 514] width 224 height 55
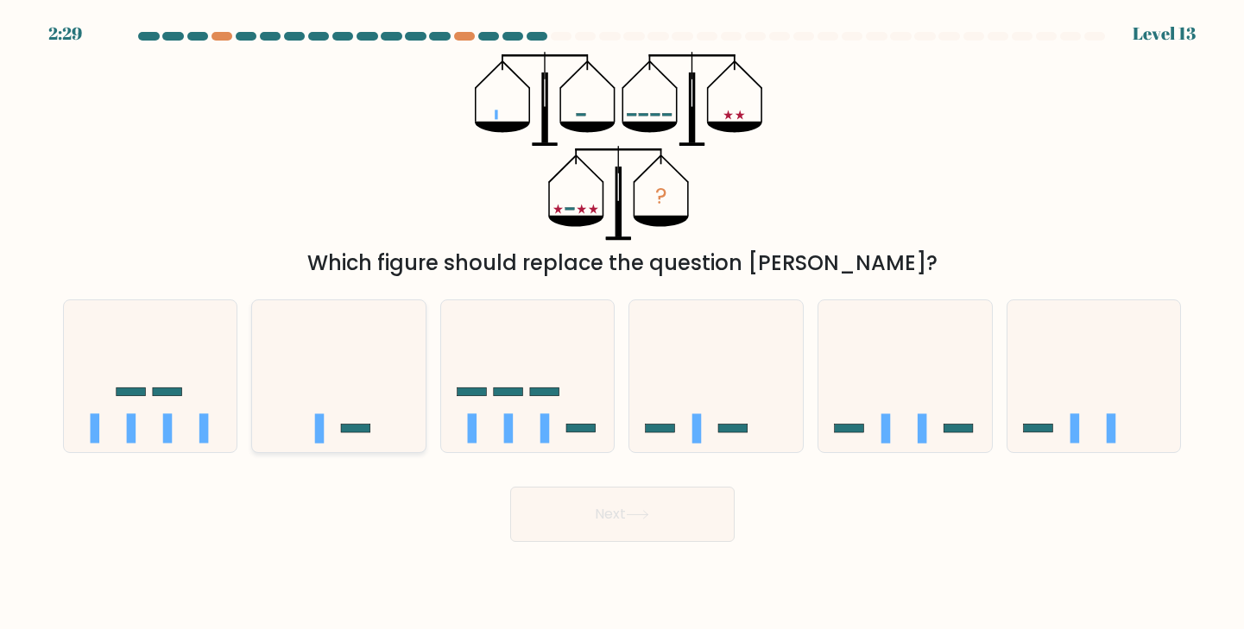
click at [333, 449] on div at bounding box center [338, 377] width 175 height 155
click at [623, 324] on input "b." at bounding box center [623, 319] width 1 height 9
radio input "true"
click at [528, 408] on icon at bounding box center [528, 376] width 174 height 143
click at [623, 324] on input "c." at bounding box center [623, 319] width 1 height 9
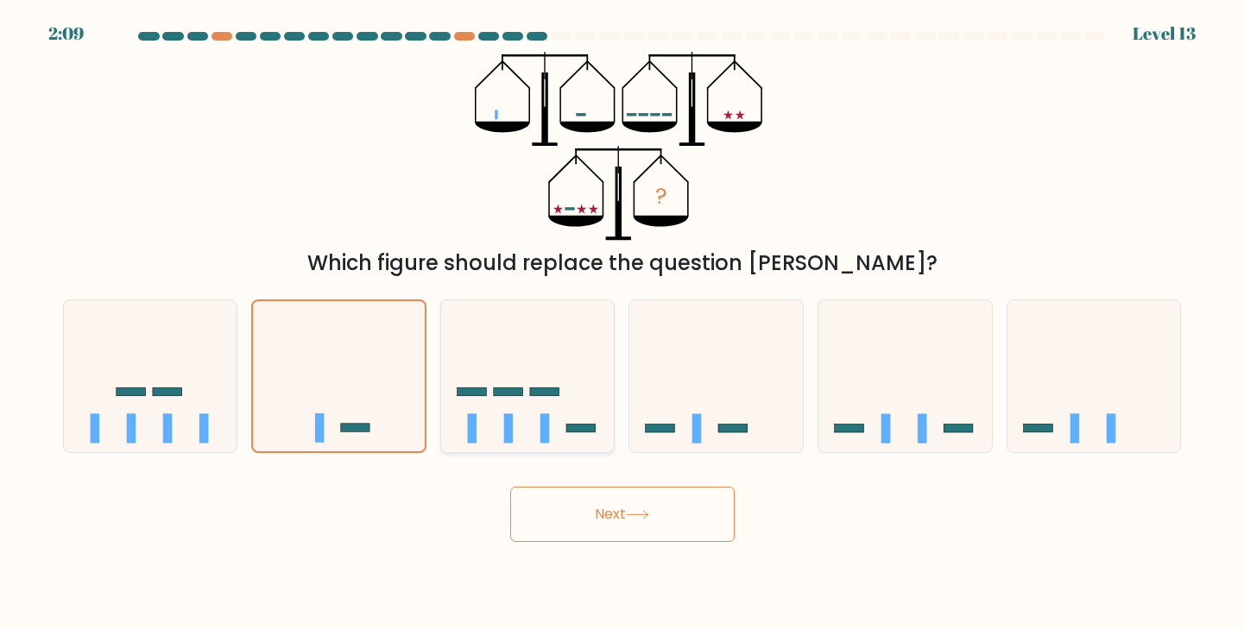
radio input "true"
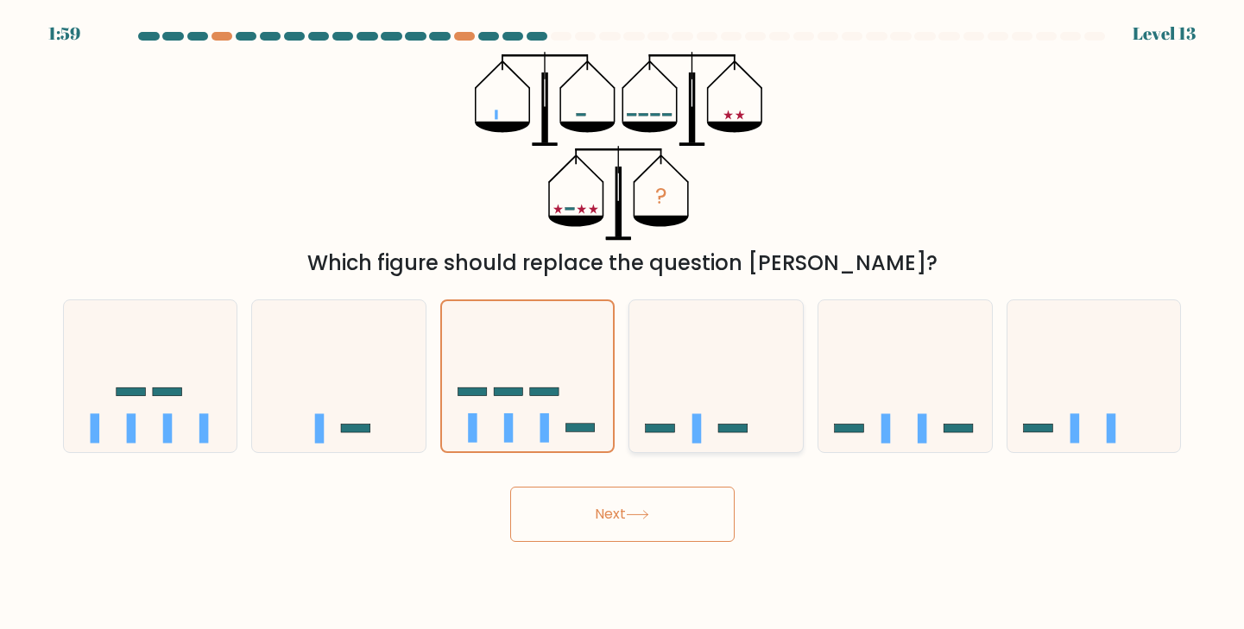
click at [704, 405] on icon at bounding box center [716, 376] width 174 height 143
click at [623, 324] on input "d." at bounding box center [623, 319] width 1 height 9
radio input "true"
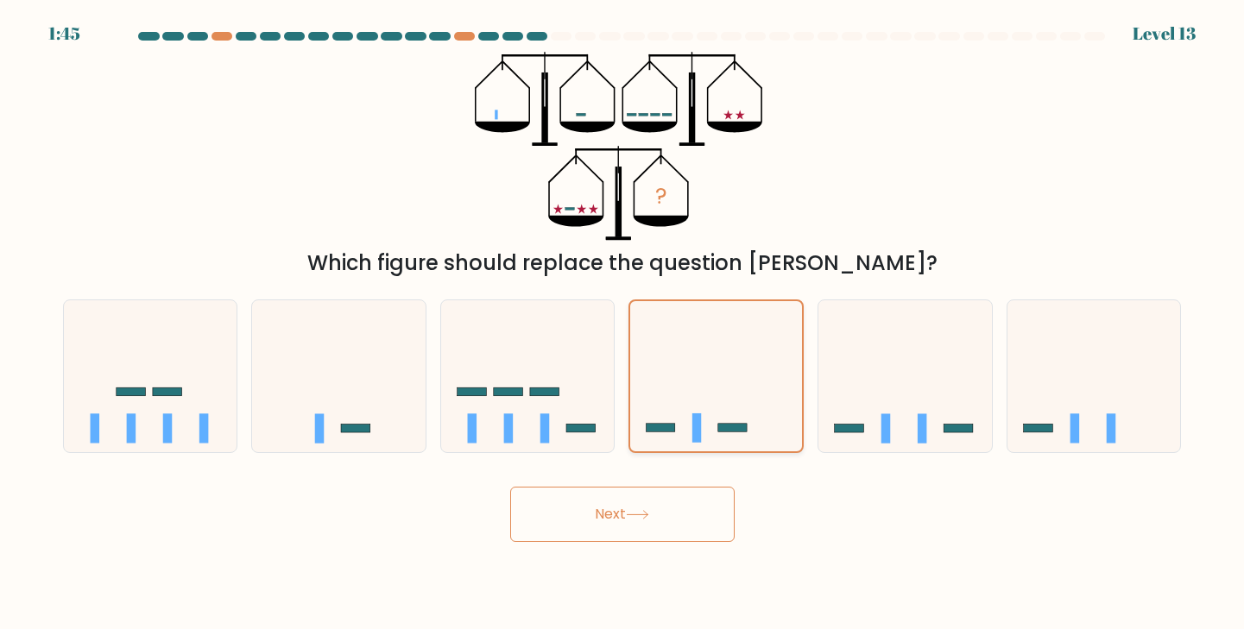
click at [704, 405] on icon at bounding box center [716, 377] width 172 height 142
click at [623, 324] on input "d." at bounding box center [623, 319] width 1 height 9
click at [458, 433] on icon at bounding box center [528, 376] width 174 height 143
click at [623, 324] on input "c." at bounding box center [623, 319] width 1 height 9
radio input "true"
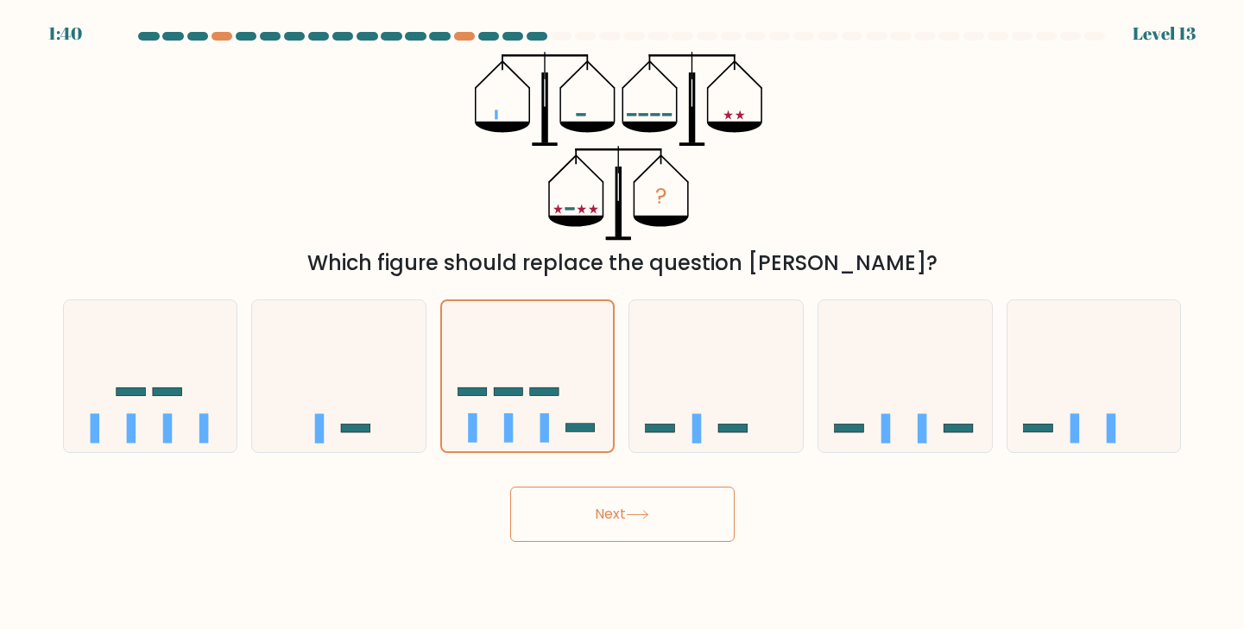
click at [556, 505] on button "Next" at bounding box center [622, 514] width 224 height 55
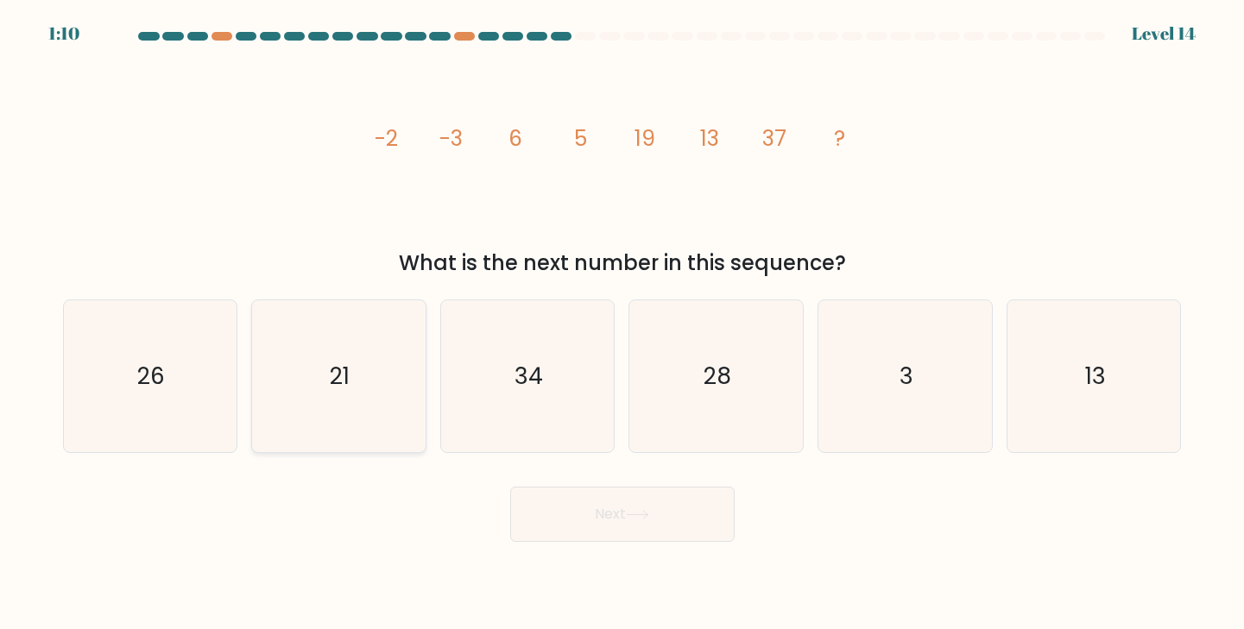
click at [344, 417] on icon "21" at bounding box center [338, 376] width 153 height 153
click at [623, 324] on input "b. 21" at bounding box center [623, 319] width 1 height 9
radio input "true"
click at [656, 511] on button "Next" at bounding box center [622, 514] width 224 height 55
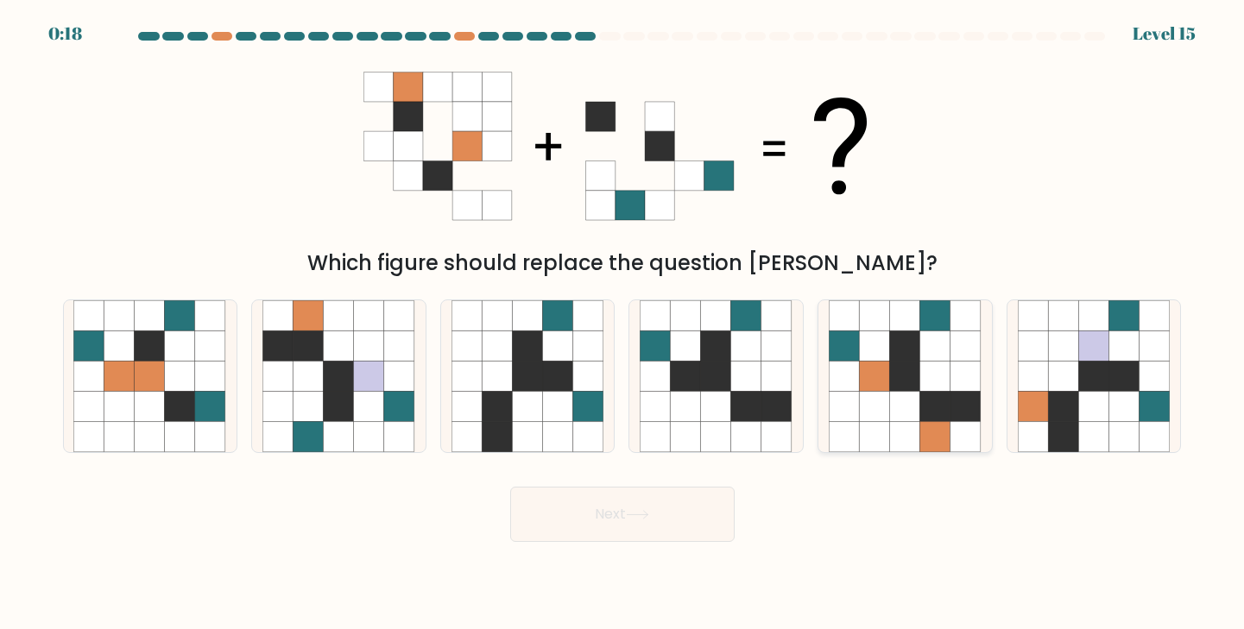
click at [925, 407] on icon at bounding box center [935, 407] width 30 height 30
click at [623, 324] on input "e." at bounding box center [623, 319] width 1 height 9
radio input "true"
click at [637, 522] on button "Next" at bounding box center [622, 514] width 224 height 55
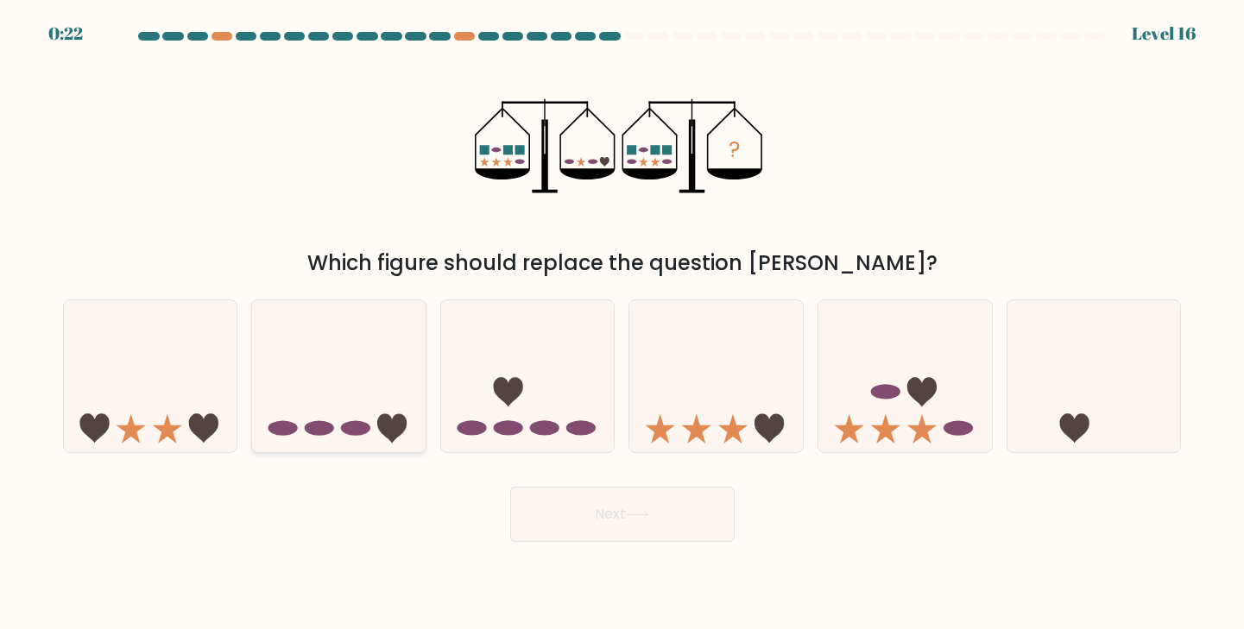
click at [393, 420] on icon at bounding box center [391, 428] width 29 height 29
click at [623, 324] on input "b." at bounding box center [623, 319] width 1 height 9
radio input "true"
click at [961, 366] on icon at bounding box center [906, 376] width 174 height 143
click at [623, 324] on input "e." at bounding box center [623, 319] width 1 height 9
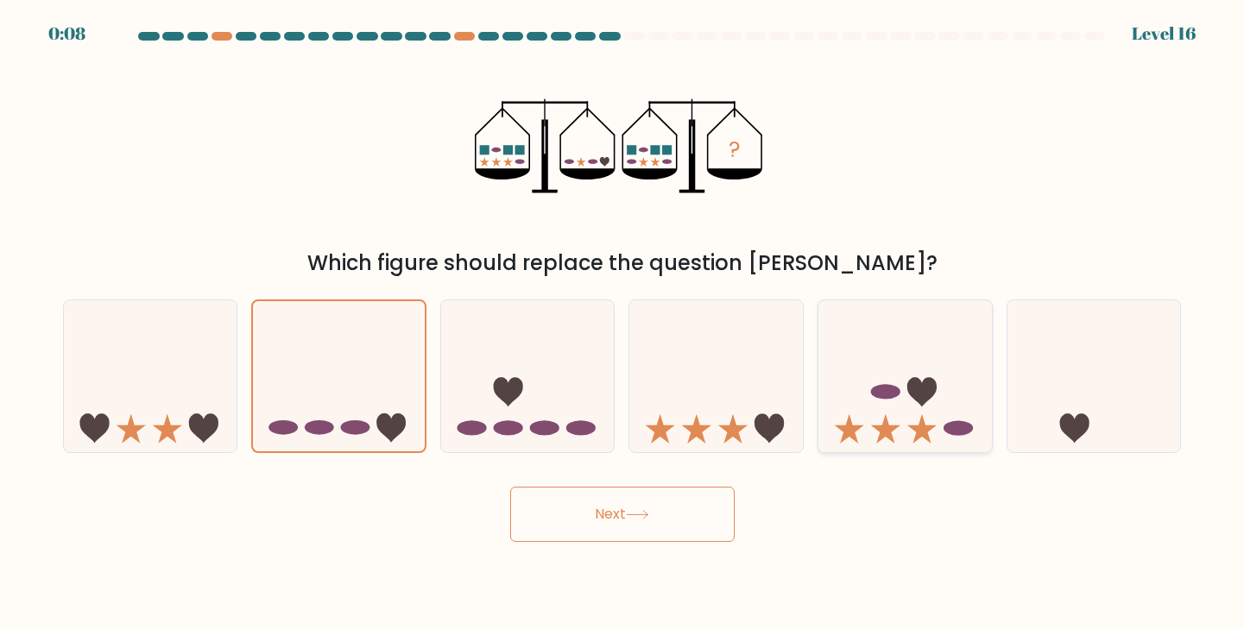
radio input "true"
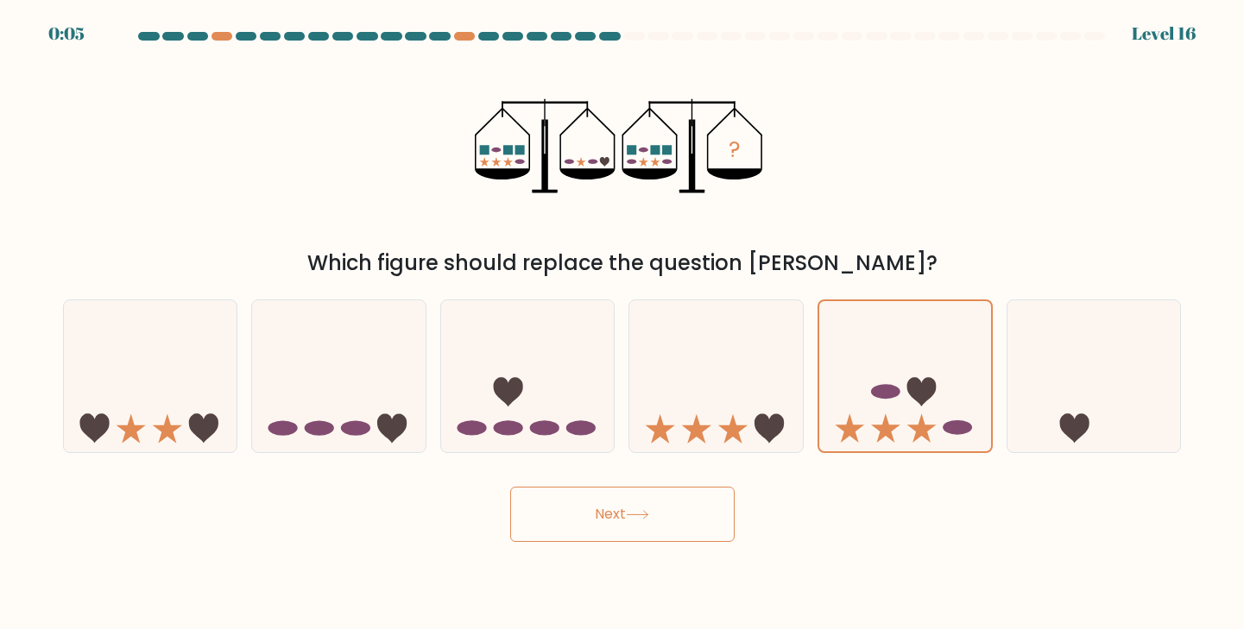
click at [664, 522] on button "Next" at bounding box center [622, 514] width 224 height 55
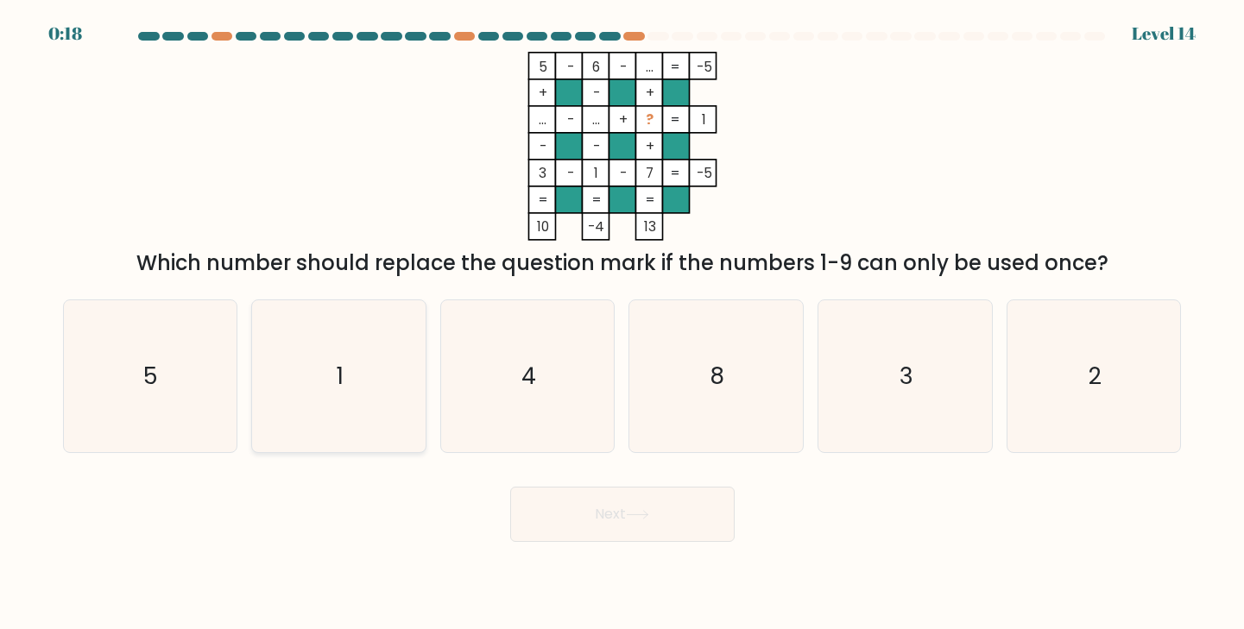
click at [400, 405] on icon "1" at bounding box center [338, 376] width 153 height 153
click at [623, 324] on input "b. 1" at bounding box center [623, 319] width 1 height 9
radio input "true"
click at [567, 497] on button "Next" at bounding box center [622, 514] width 224 height 55
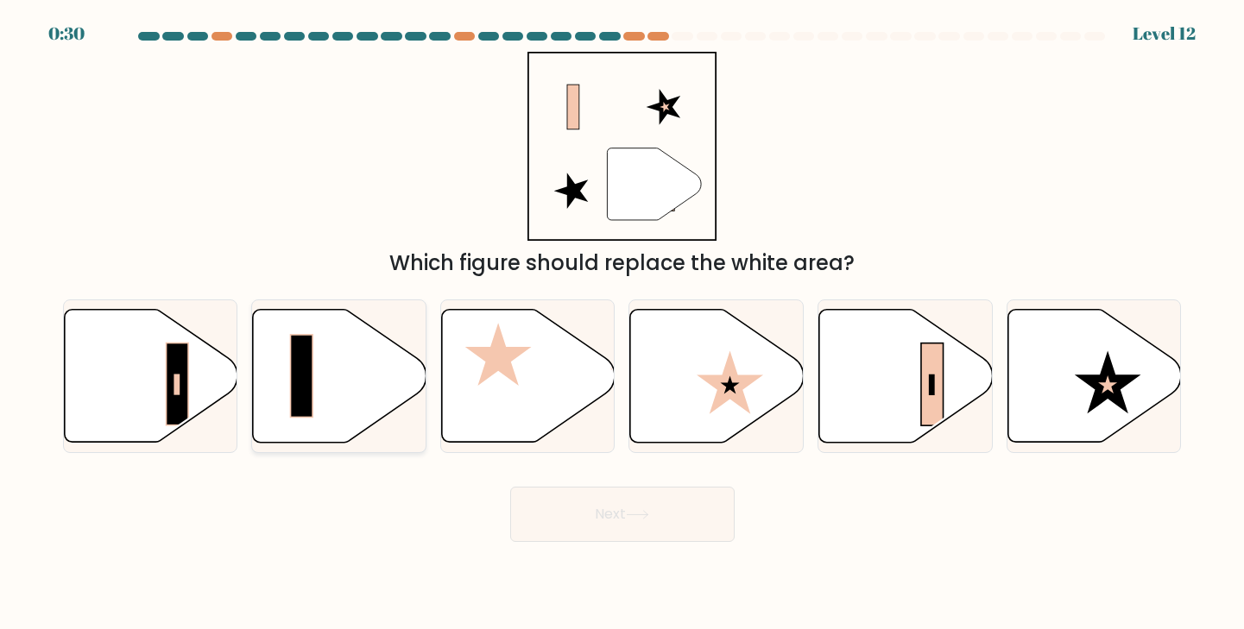
click at [335, 395] on icon at bounding box center [340, 375] width 174 height 133
click at [623, 324] on input "b." at bounding box center [623, 319] width 1 height 9
radio input "true"
click at [904, 368] on icon at bounding box center [906, 375] width 174 height 133
click at [623, 324] on input "e." at bounding box center [623, 319] width 1 height 9
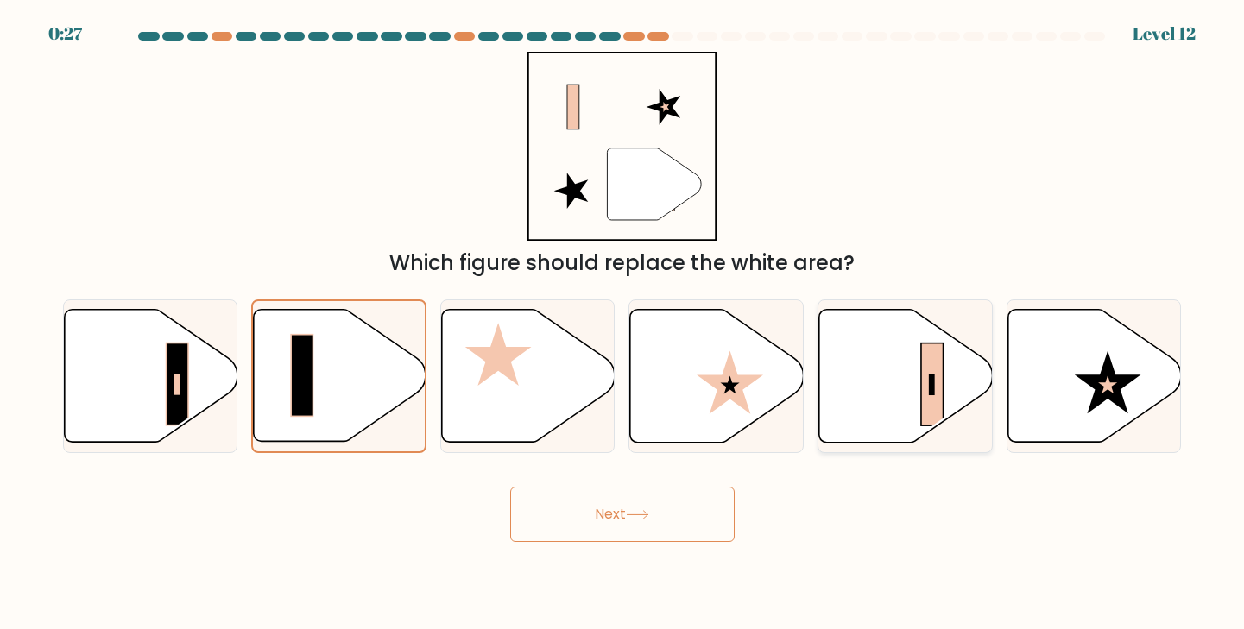
radio input "true"
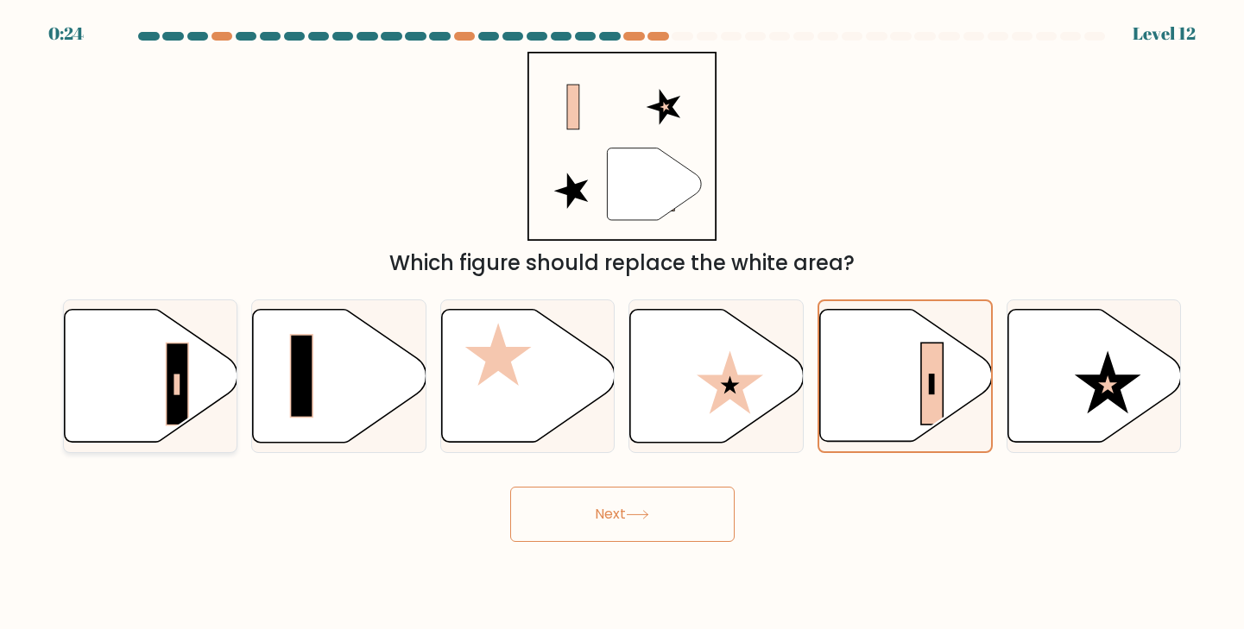
click at [202, 408] on icon at bounding box center [151, 375] width 174 height 133
click at [623, 324] on input "a." at bounding box center [623, 319] width 1 height 9
radio input "true"
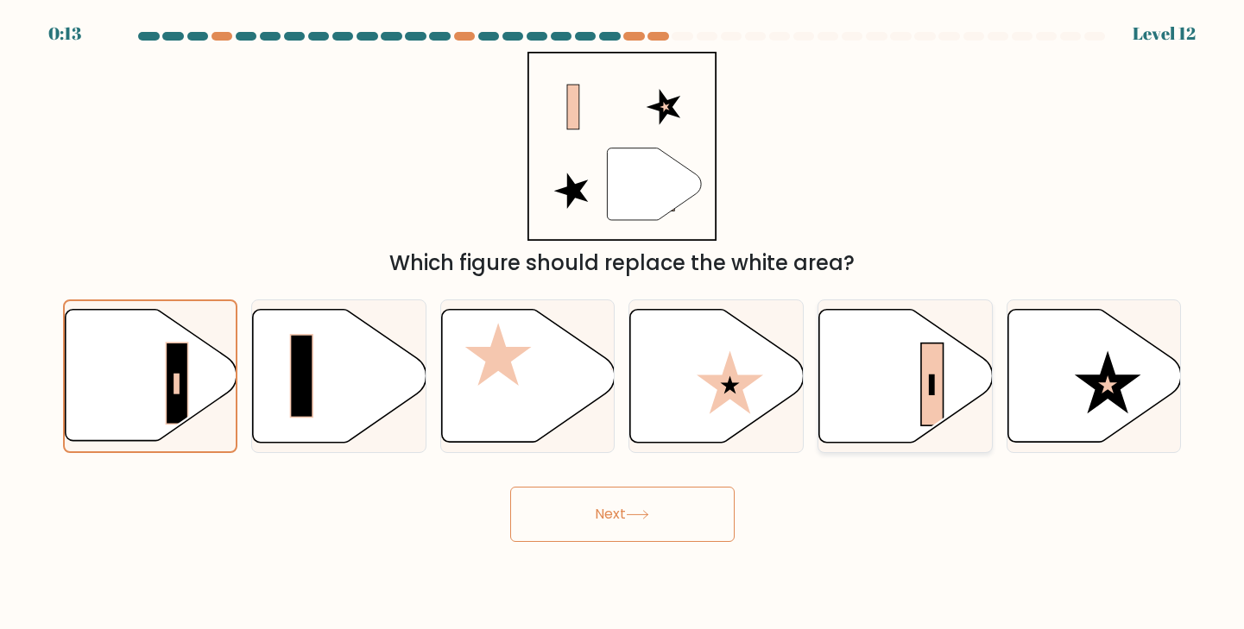
click at [871, 376] on icon at bounding box center [906, 375] width 174 height 133
click at [623, 324] on input "e." at bounding box center [623, 319] width 1 height 9
radio input "true"
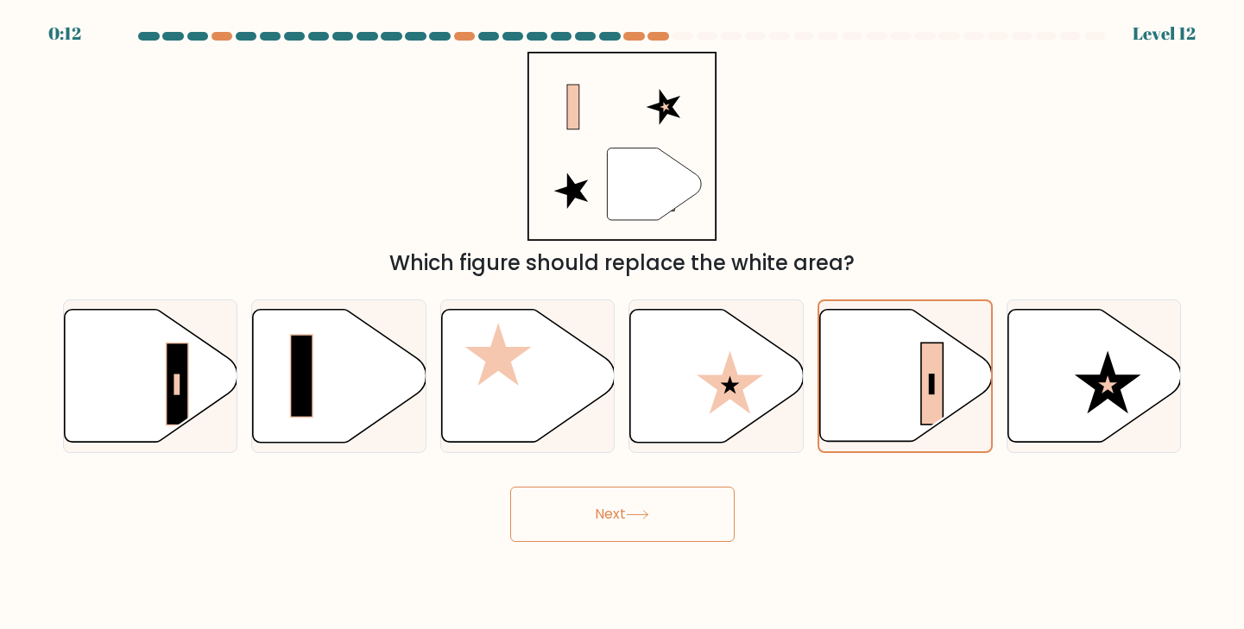
click at [660, 513] on button "Next" at bounding box center [622, 514] width 224 height 55
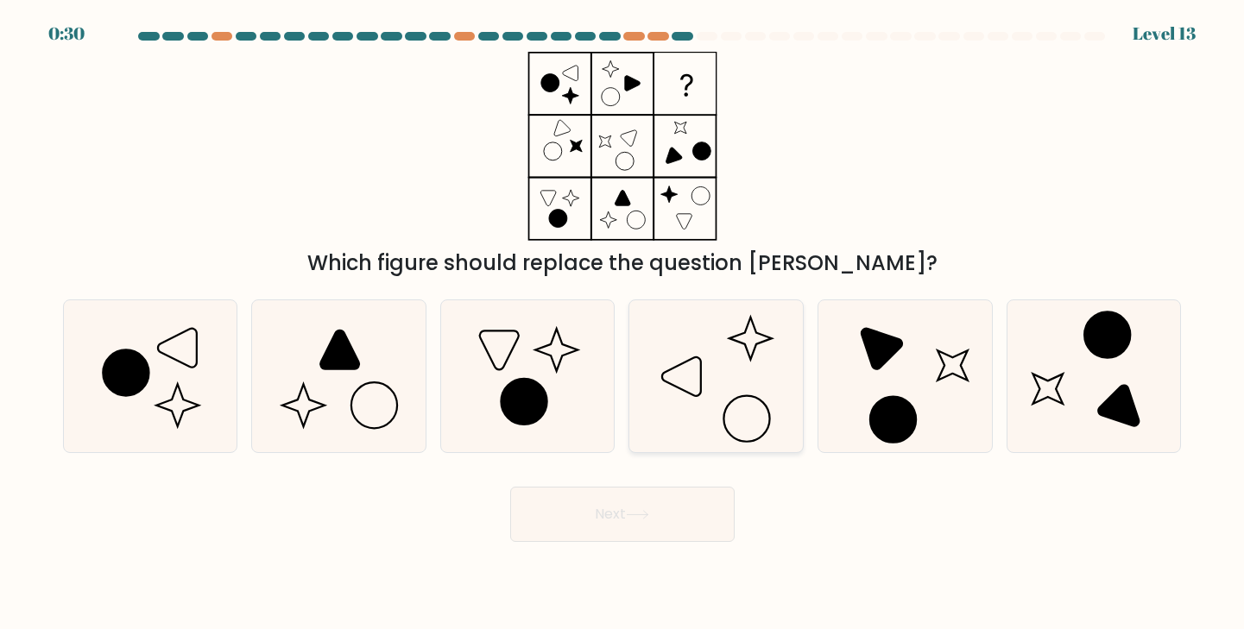
click at [732, 376] on icon at bounding box center [716, 376] width 153 height 153
click at [623, 324] on input "d." at bounding box center [623, 319] width 1 height 9
radio input "true"
click at [612, 512] on button "Next" at bounding box center [622, 514] width 224 height 55
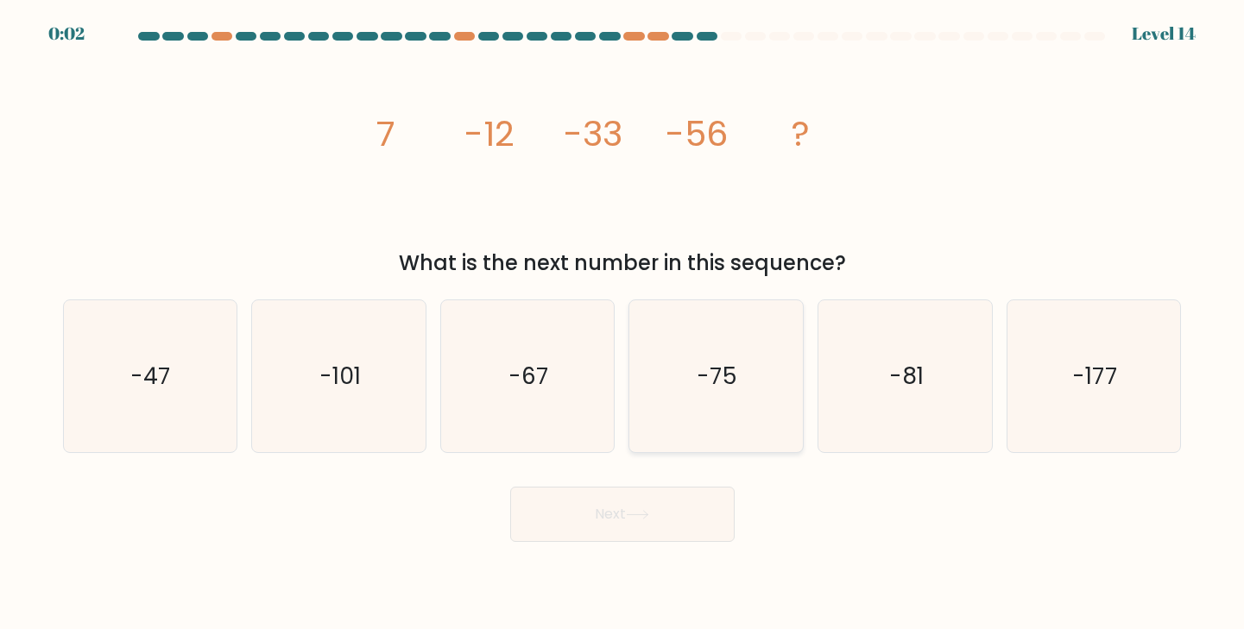
click at [701, 357] on icon "-75" at bounding box center [716, 376] width 153 height 153
click at [623, 324] on input "d. -75" at bounding box center [623, 319] width 1 height 9
radio input "true"
click at [644, 509] on div "Next" at bounding box center [623, 508] width 1140 height 68
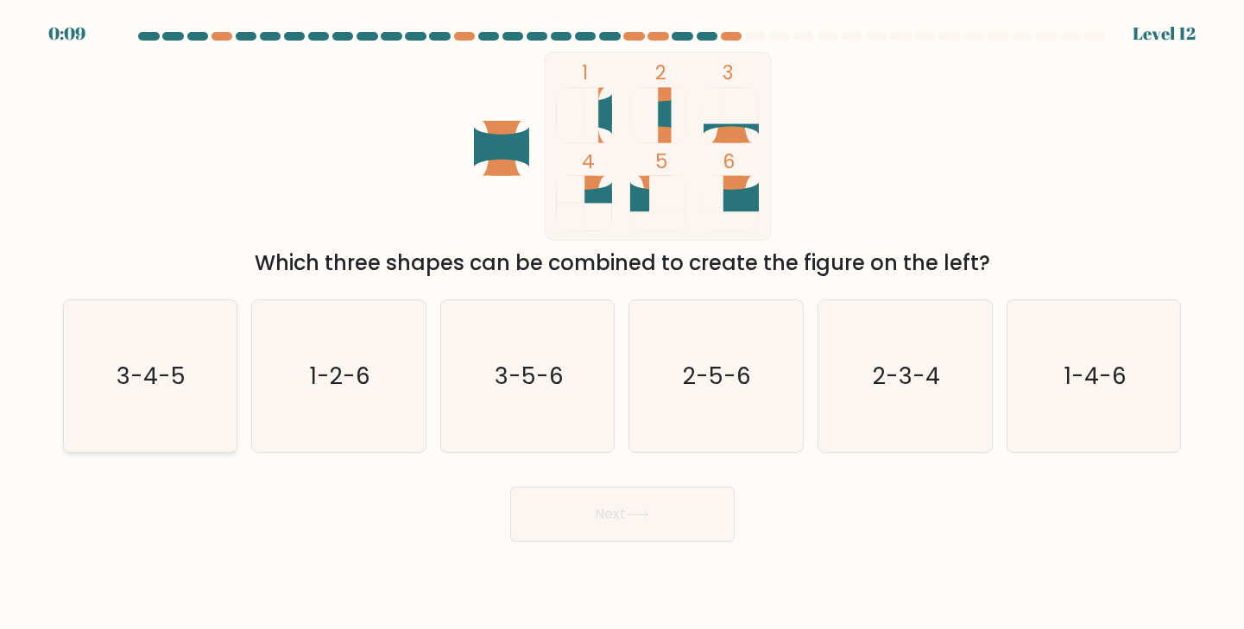
click at [163, 396] on icon "3-4-5" at bounding box center [149, 376] width 153 height 153
click at [623, 324] on input "a. 3-4-5" at bounding box center [623, 319] width 1 height 9
radio input "true"
click at [711, 357] on icon "2-5-6" at bounding box center [716, 376] width 153 height 153
click at [623, 324] on input "d. 2-5-6" at bounding box center [623, 319] width 1 height 9
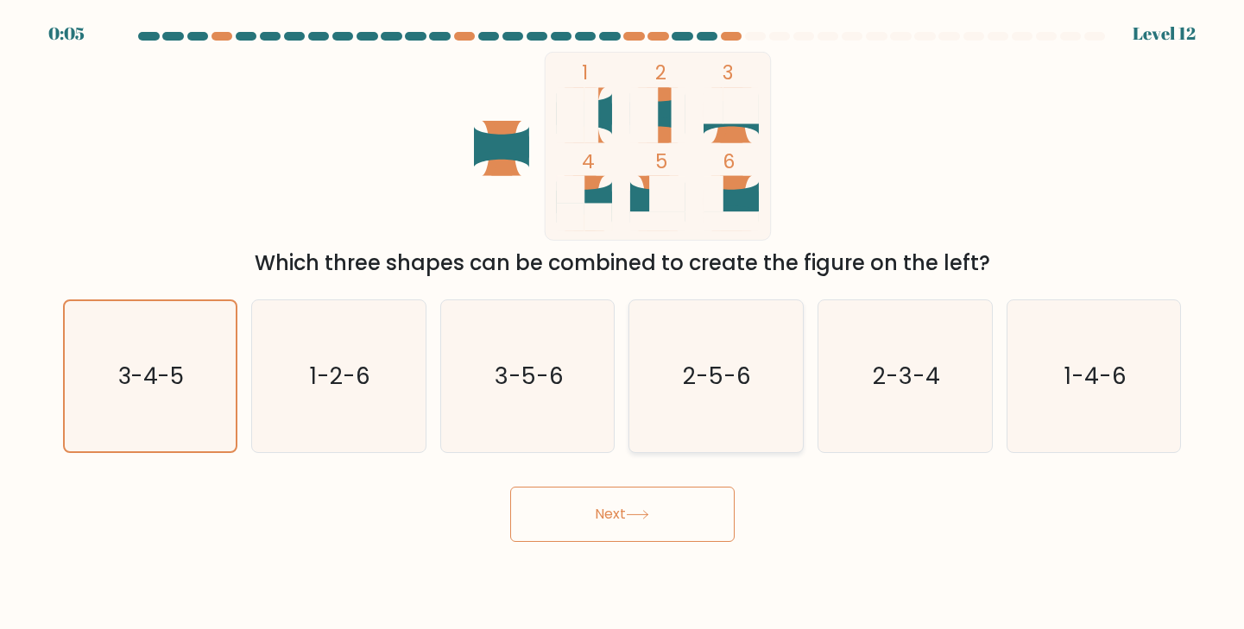
radio input "true"
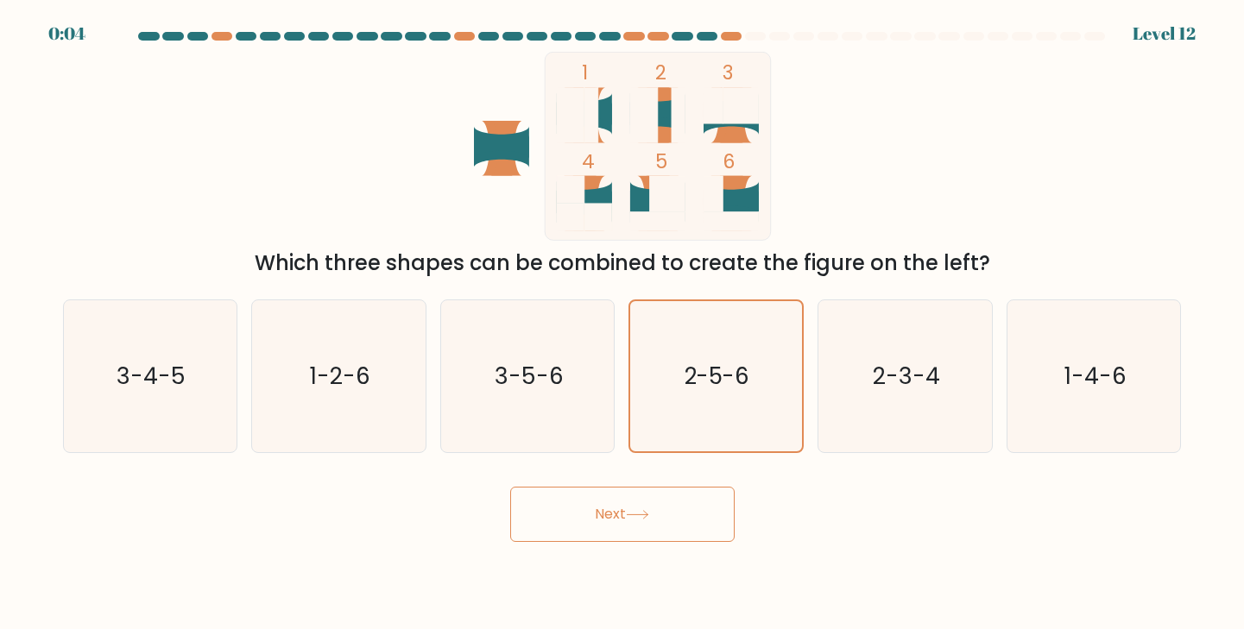
click at [608, 515] on button "Next" at bounding box center [622, 514] width 224 height 55
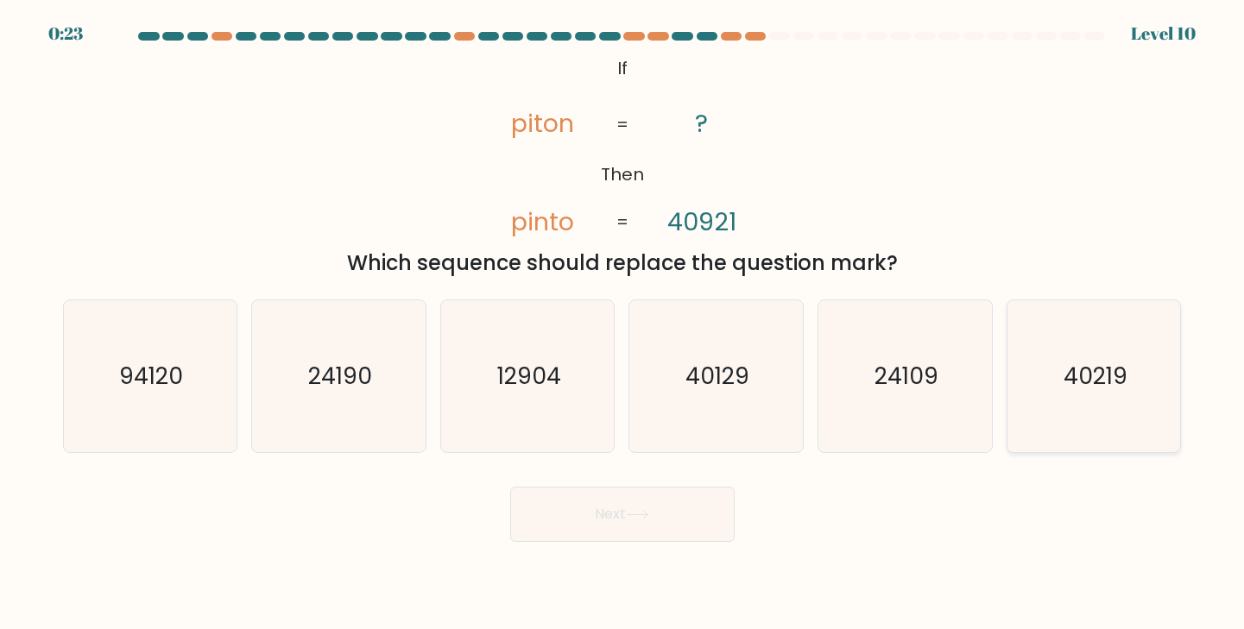
click at [1069, 376] on text "40219" at bounding box center [1096, 376] width 64 height 32
click at [623, 324] on input "f. 40219" at bounding box center [623, 319] width 1 height 9
radio input "true"
click at [670, 547] on body "0:22 Level 10 ?" at bounding box center [622, 314] width 1244 height 629
click at [666, 528] on button "Next" at bounding box center [622, 514] width 224 height 55
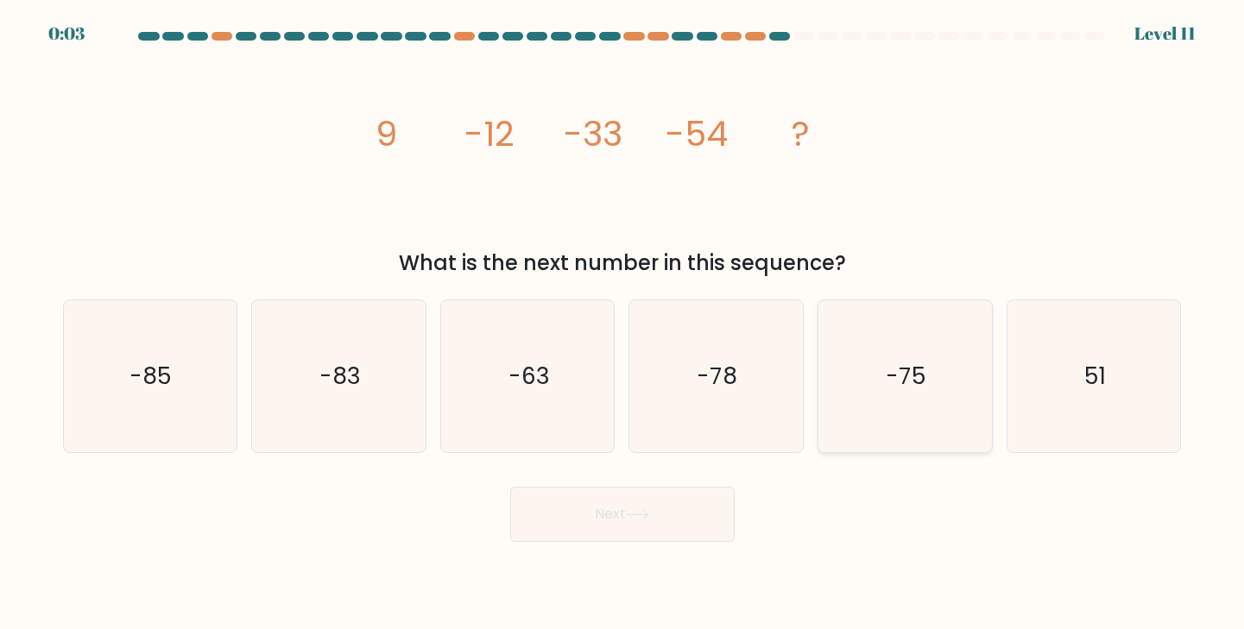
click at [889, 373] on text "-75" at bounding box center [907, 376] width 41 height 32
click at [623, 324] on input "e. -75" at bounding box center [623, 319] width 1 height 9
radio input "true"
click at [793, 377] on icon "-78" at bounding box center [716, 376] width 153 height 153
click at [623, 324] on input "d. -78" at bounding box center [623, 319] width 1 height 9
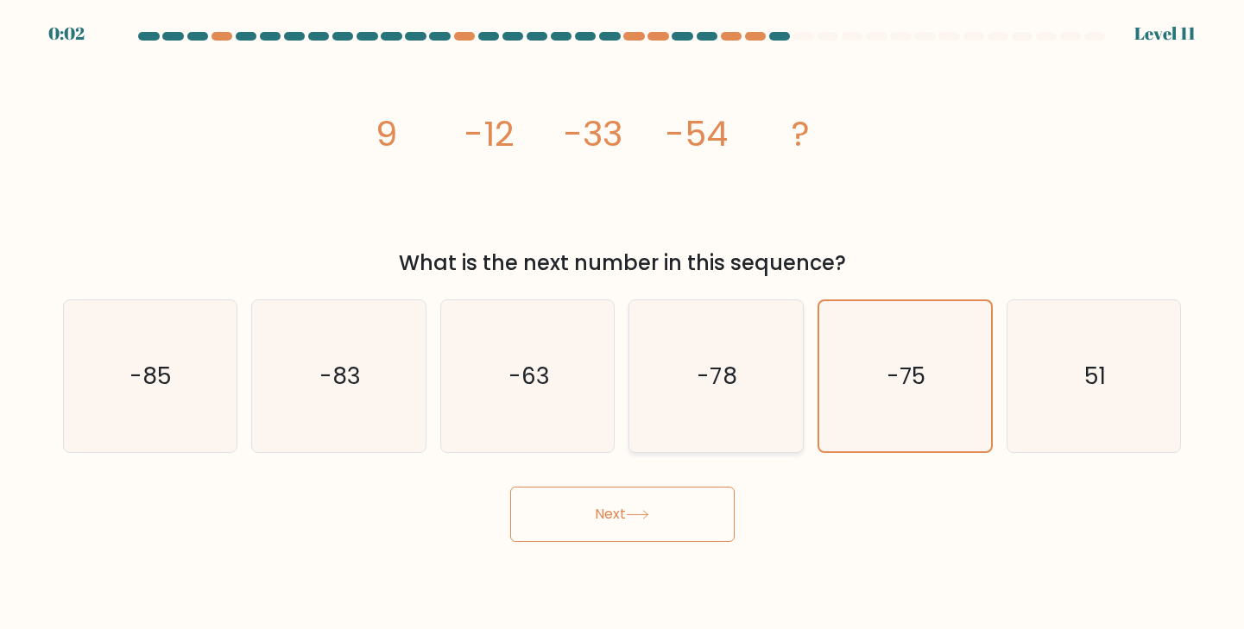
radio input "true"
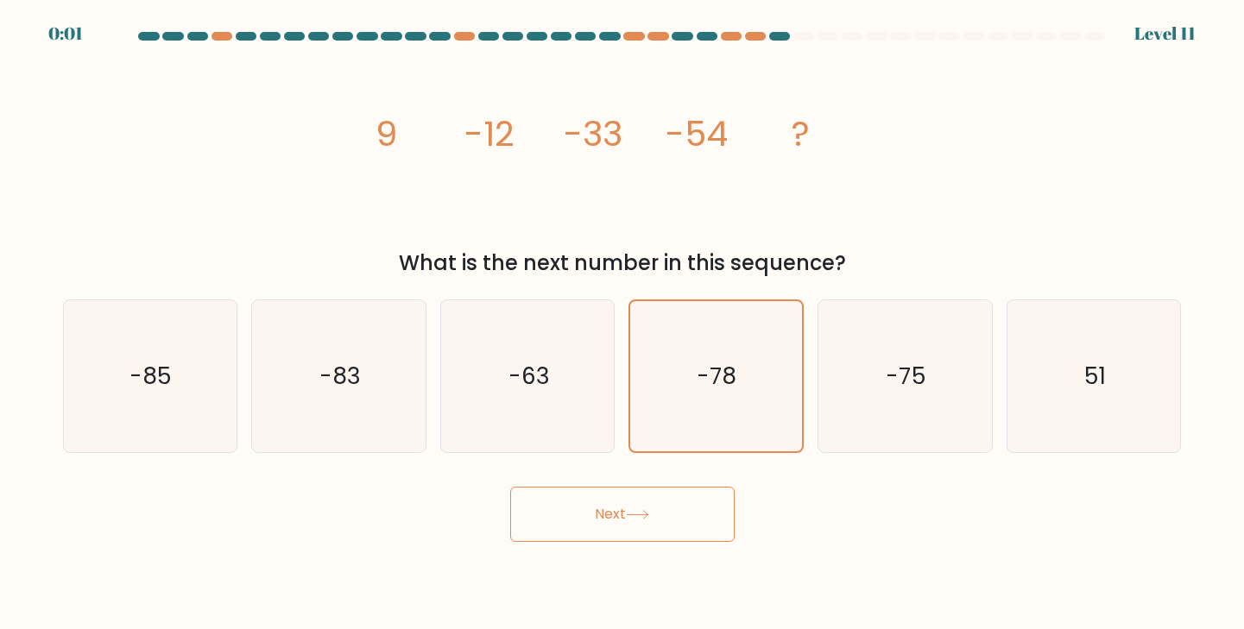
click at [614, 521] on button "Next" at bounding box center [622, 514] width 224 height 55
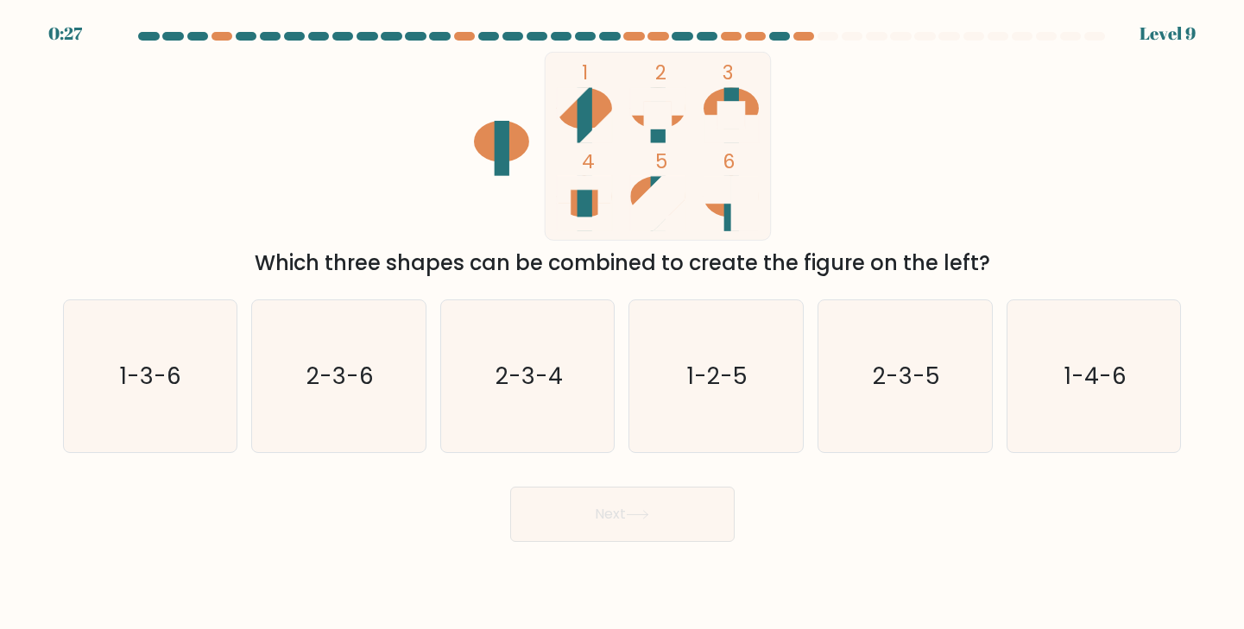
drag, startPoint x: 655, startPoint y: 539, endPoint x: 659, endPoint y: 491, distance: 47.6
click at [657, 497] on button "Next" at bounding box center [622, 514] width 224 height 55
click at [520, 353] on icon "2-3-4" at bounding box center [528, 376] width 153 height 153
click at [623, 324] on input "c. 2-3-4" at bounding box center [623, 319] width 1 height 9
radio input "true"
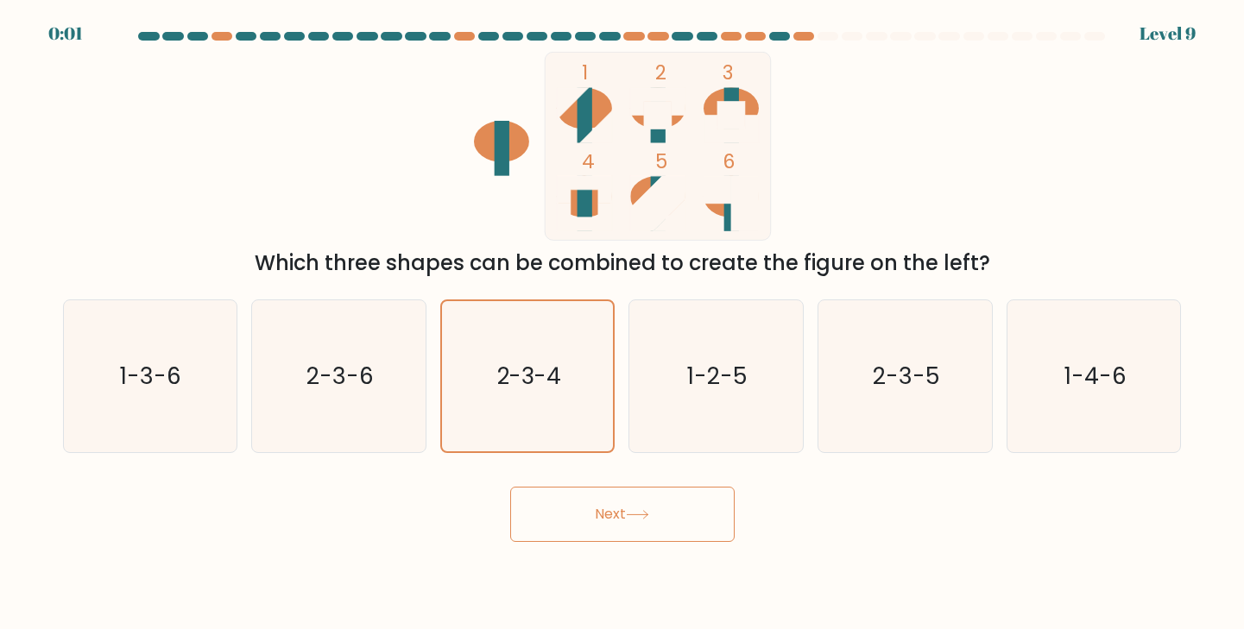
click at [623, 516] on button "Next" at bounding box center [622, 514] width 224 height 55
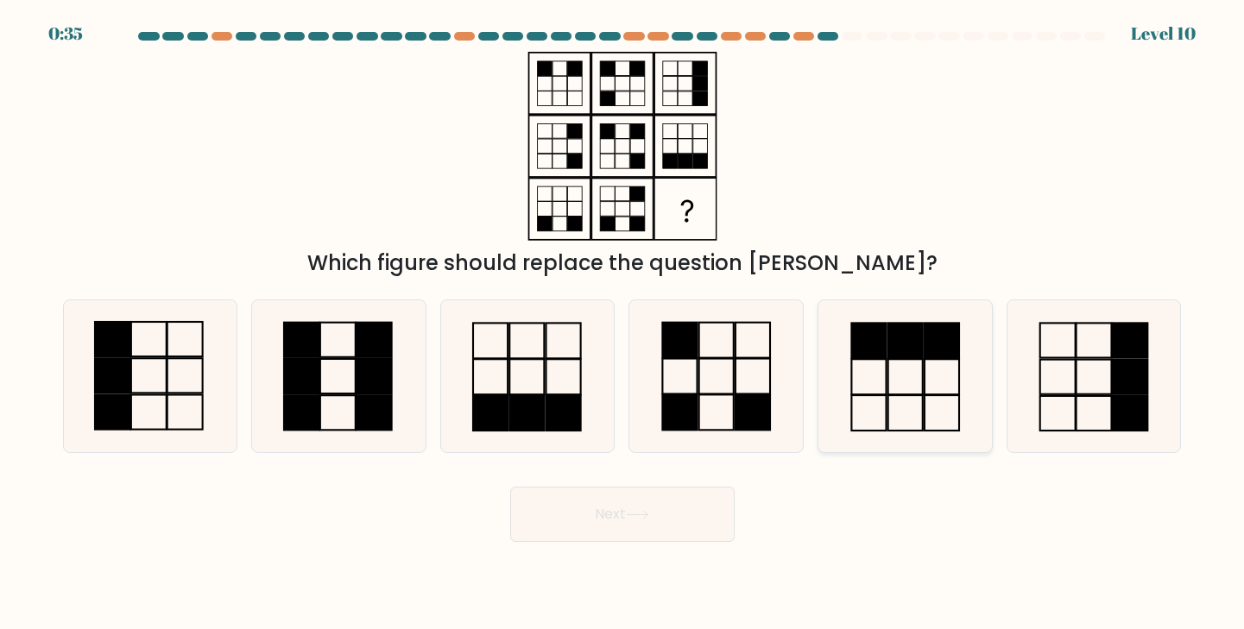
click at [876, 347] on rect at bounding box center [869, 340] width 35 height 35
click at [623, 324] on input "e." at bounding box center [623, 319] width 1 height 9
radio input "true"
click at [632, 515] on icon at bounding box center [637, 515] width 21 height 8
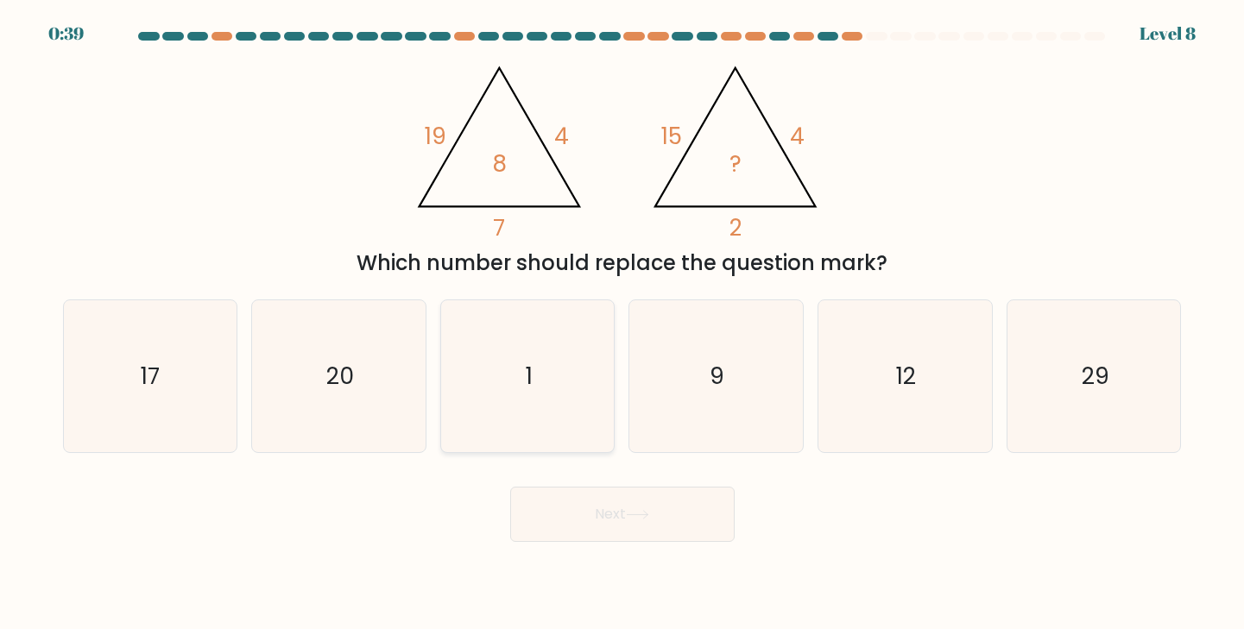
click at [546, 407] on icon "1" at bounding box center [528, 376] width 153 height 153
click at [623, 324] on input "c. 1" at bounding box center [623, 319] width 1 height 9
radio input "true"
click at [649, 546] on body "0:04 Level 8" at bounding box center [622, 314] width 1244 height 629
click at [642, 524] on button "Next" at bounding box center [622, 514] width 224 height 55
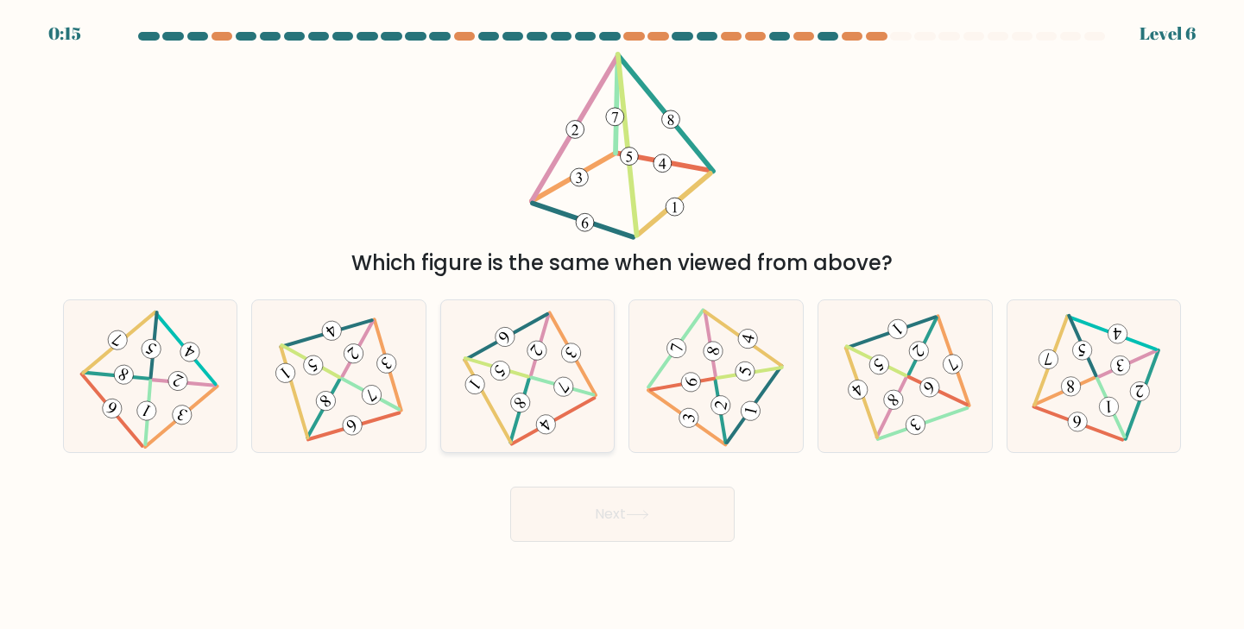
click at [520, 376] on 501 at bounding box center [496, 367] width 63 height 18
click at [623, 324] on input "c." at bounding box center [623, 319] width 1 height 9
radio input "true"
click at [604, 523] on button "Next" at bounding box center [622, 514] width 224 height 55
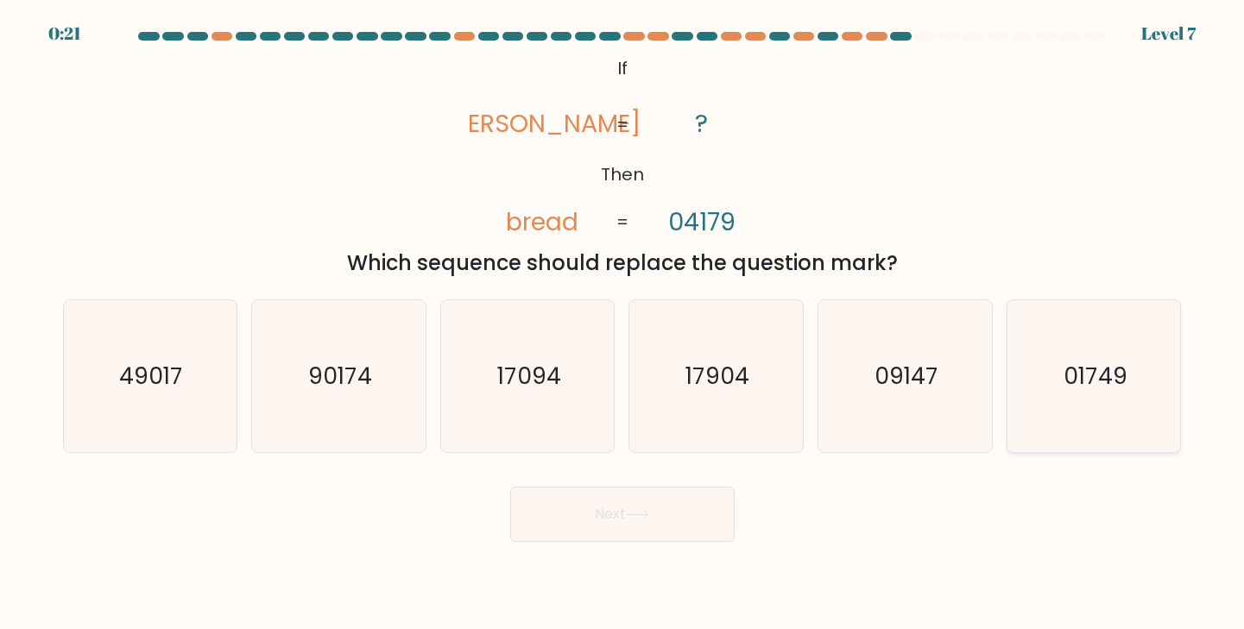
click at [1052, 424] on icon "01749" at bounding box center [1094, 376] width 153 height 153
click at [623, 324] on input "f. 01749" at bounding box center [623, 319] width 1 height 9
radio input "true"
click at [718, 512] on button "Next" at bounding box center [622, 514] width 224 height 55
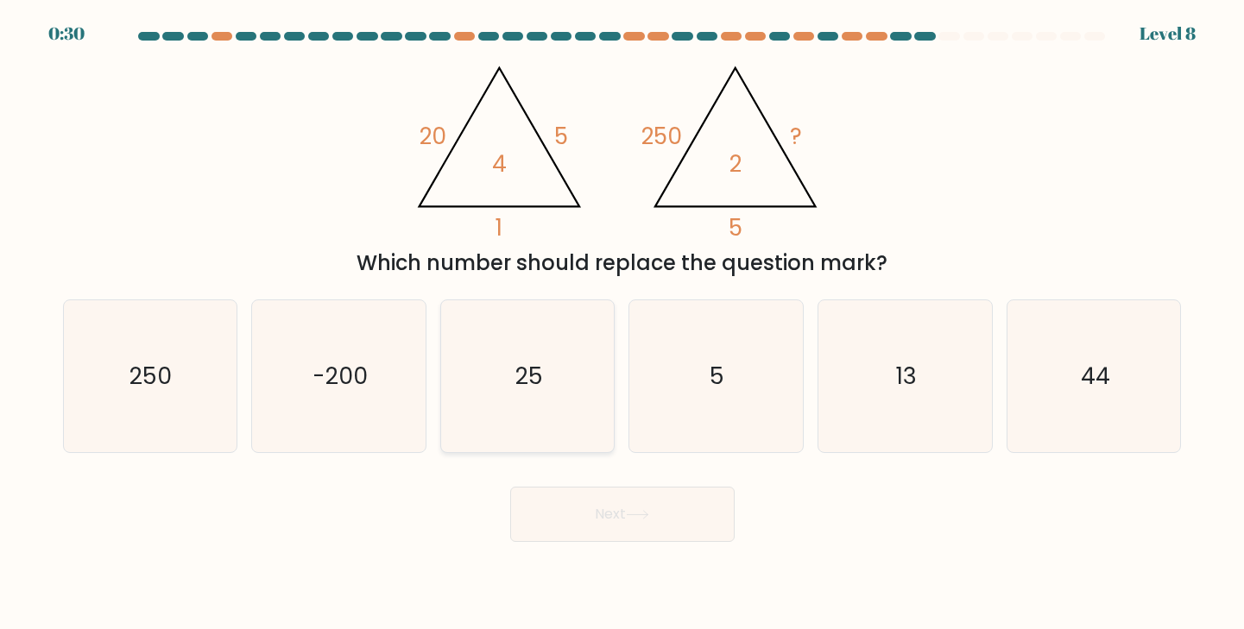
click at [541, 414] on icon "25" at bounding box center [528, 376] width 153 height 153
click at [623, 324] on input "c. 25" at bounding box center [623, 319] width 1 height 9
radio input "true"
click at [591, 522] on button "Next" at bounding box center [622, 514] width 224 height 55
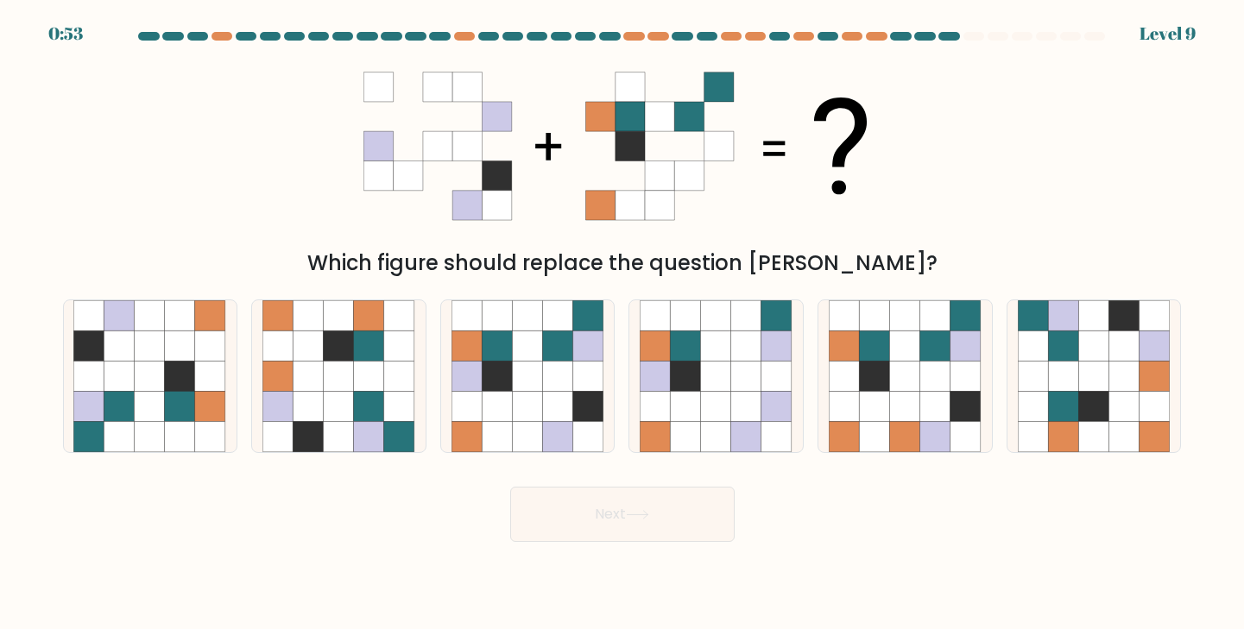
drag, startPoint x: 1040, startPoint y: 349, endPoint x: 183, endPoint y: 532, distance: 876.7
click at [183, 532] on form at bounding box center [622, 287] width 1244 height 510
click at [137, 426] on icon at bounding box center [150, 437] width 30 height 30
click at [623, 324] on input "a." at bounding box center [623, 319] width 1 height 9
radio input "true"
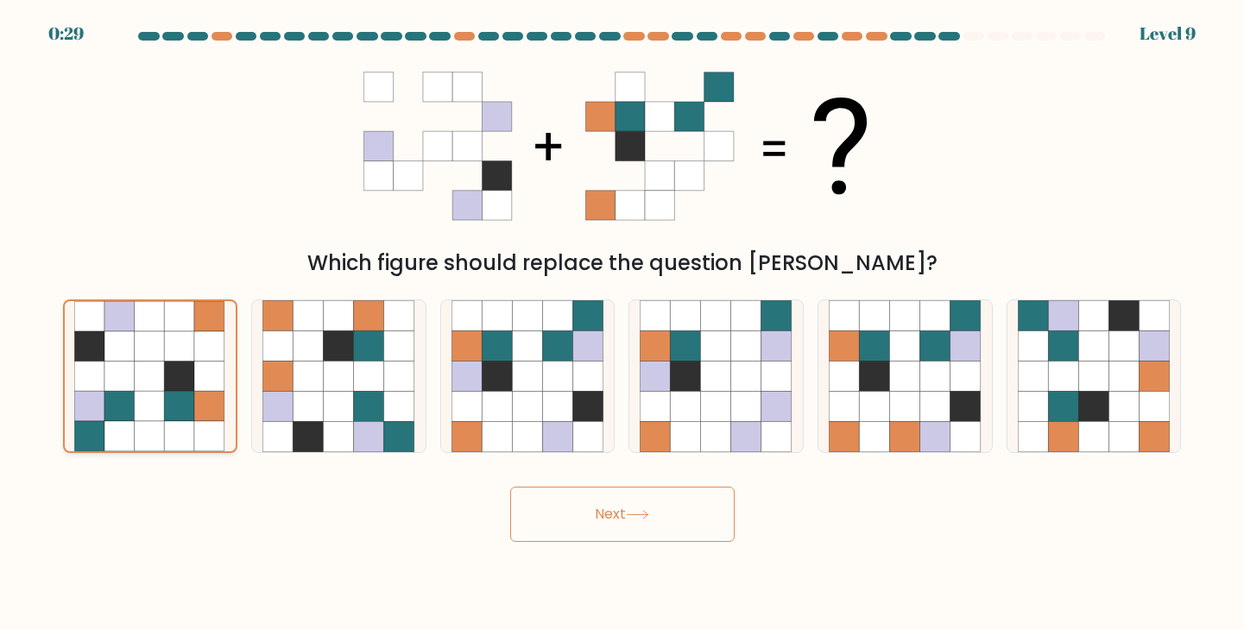
click at [137, 426] on icon at bounding box center [150, 436] width 30 height 30
click at [623, 324] on input "a." at bounding box center [623, 319] width 1 height 9
click at [592, 522] on button "Next" at bounding box center [622, 514] width 224 height 55
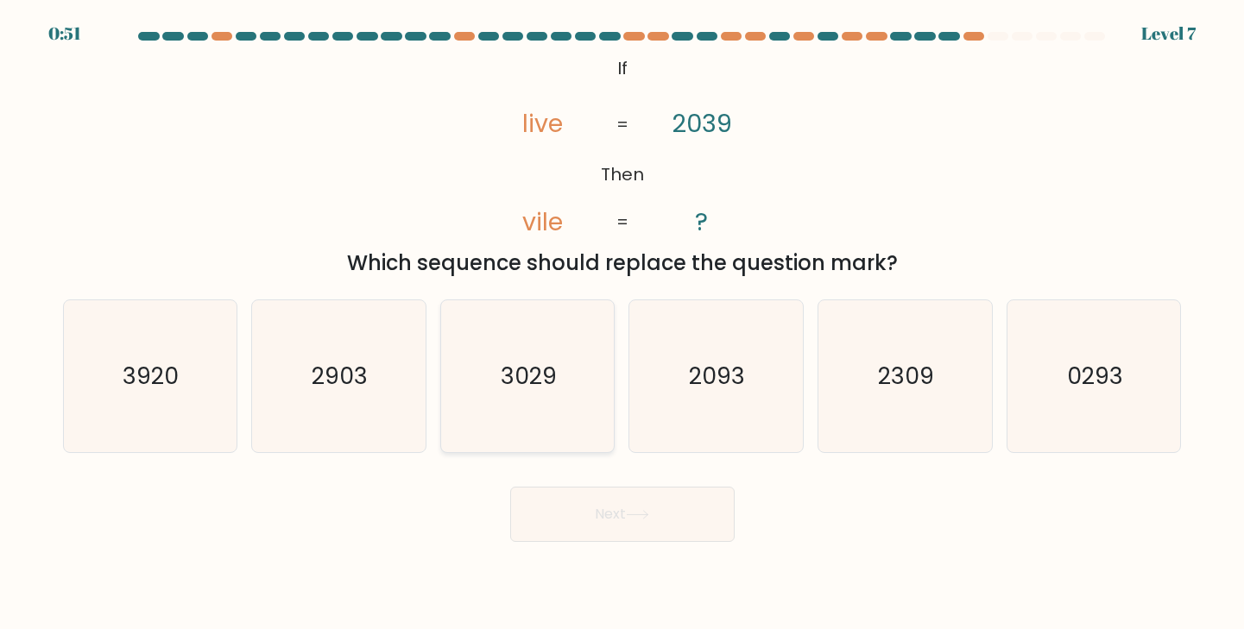
click at [600, 445] on icon "3029" at bounding box center [528, 376] width 153 height 153
click at [623, 324] on input "c. 3029" at bounding box center [623, 319] width 1 height 9
radio input "true"
click at [602, 520] on button "Next" at bounding box center [622, 514] width 224 height 55
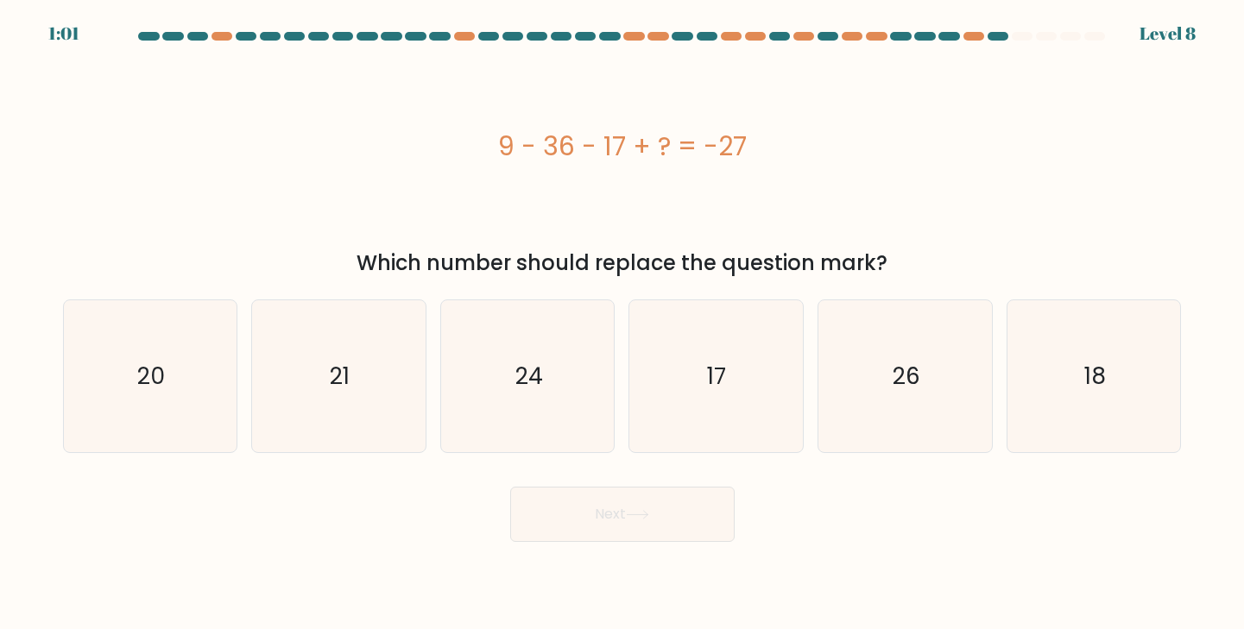
click at [686, 475] on div "Next" at bounding box center [623, 508] width 1140 height 68
click at [720, 415] on icon "17" at bounding box center [716, 376] width 153 height 153
click at [623, 324] on input "d. 17" at bounding box center [623, 319] width 1 height 9
radio input "true"
click at [691, 504] on button "Next" at bounding box center [622, 514] width 224 height 55
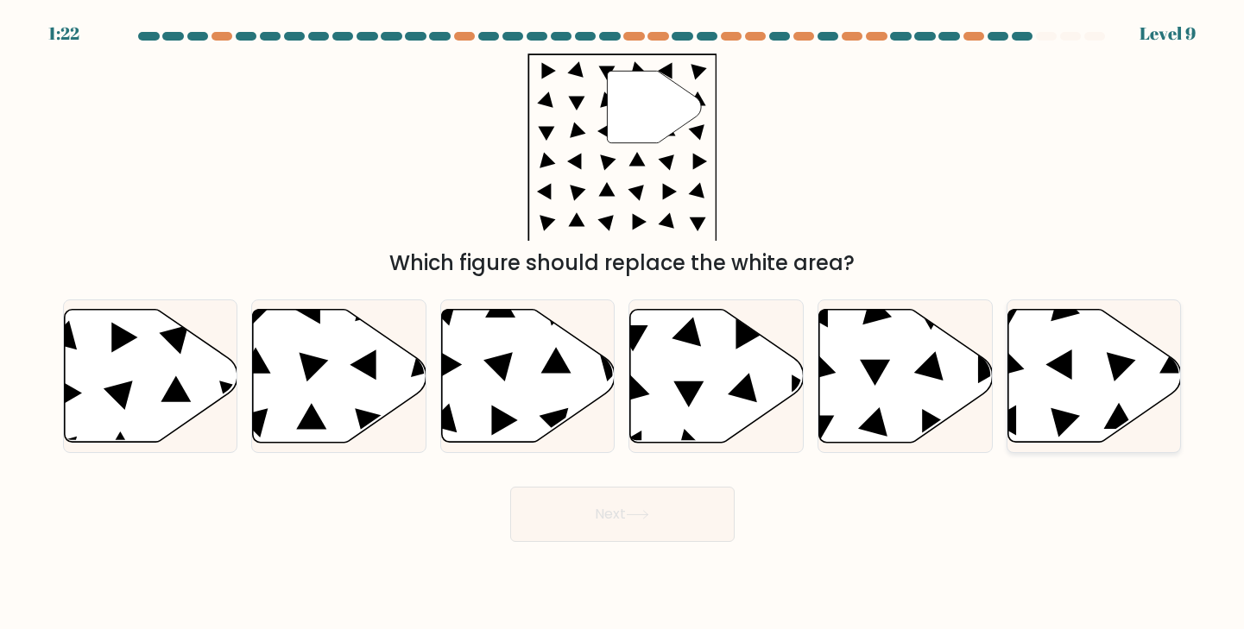
click at [1104, 370] on icon at bounding box center [1095, 375] width 174 height 133
click at [623, 324] on input "f." at bounding box center [623, 319] width 1 height 9
radio input "true"
click at [702, 521] on button "Next" at bounding box center [622, 514] width 224 height 55
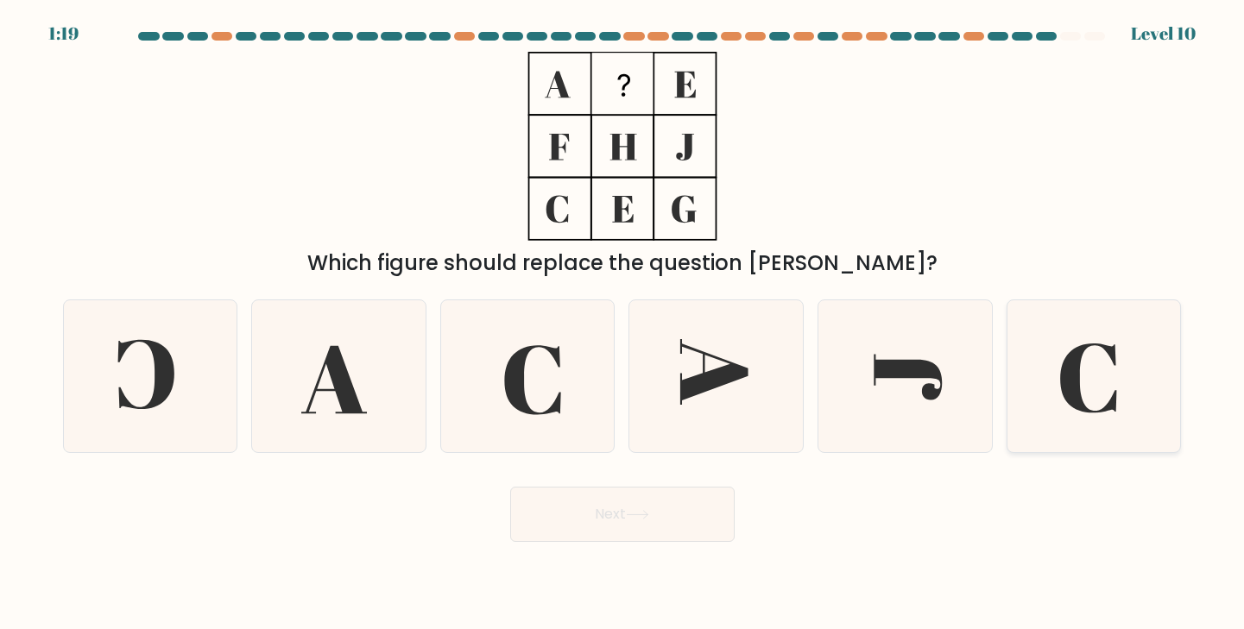
click at [1129, 353] on icon at bounding box center [1094, 376] width 153 height 153
click at [623, 324] on input "f." at bounding box center [623, 319] width 1 height 9
radio input "true"
click at [1129, 353] on icon at bounding box center [1094, 376] width 151 height 151
click at [623, 324] on input "f." at bounding box center [623, 319] width 1 height 9
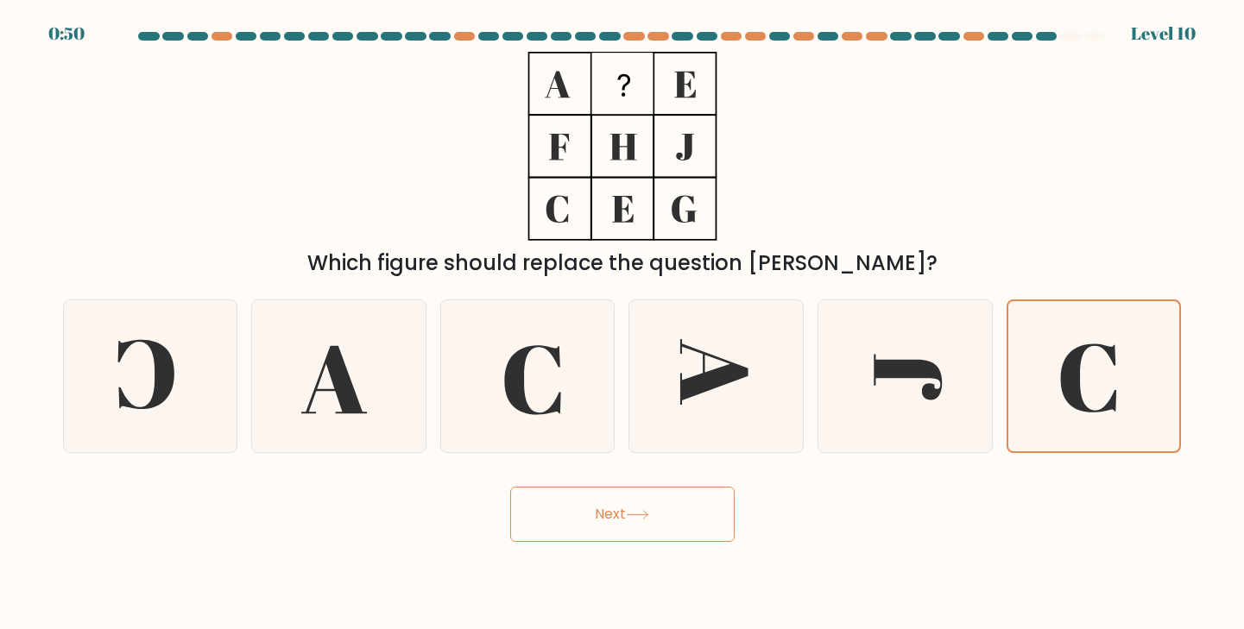
drag, startPoint x: 660, startPoint y: 509, endPoint x: 452, endPoint y: 509, distance: 208.1
click at [452, 509] on div "Next" at bounding box center [623, 508] width 1140 height 68
click at [707, 514] on button "Next" at bounding box center [622, 514] width 224 height 55
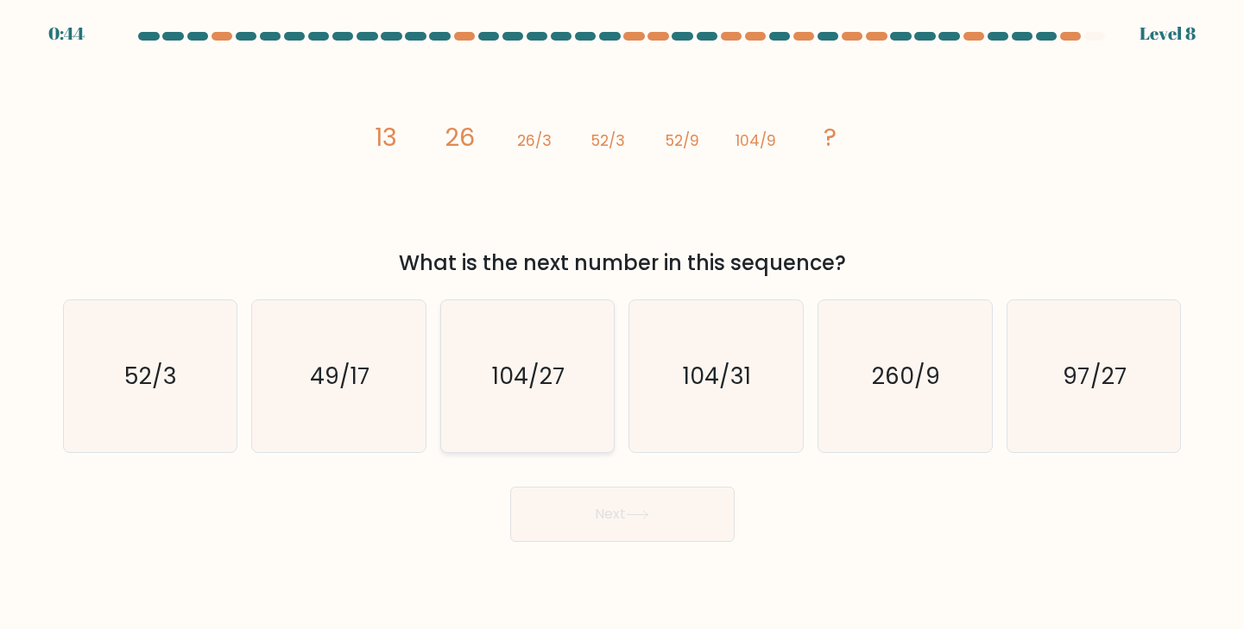
click at [566, 383] on text "104/27" at bounding box center [528, 376] width 73 height 32
click at [623, 324] on input "c. 104/27" at bounding box center [623, 319] width 1 height 9
radio input "true"
click at [628, 528] on button "Next" at bounding box center [622, 514] width 224 height 55
